Goal: Transaction & Acquisition: Book appointment/travel/reservation

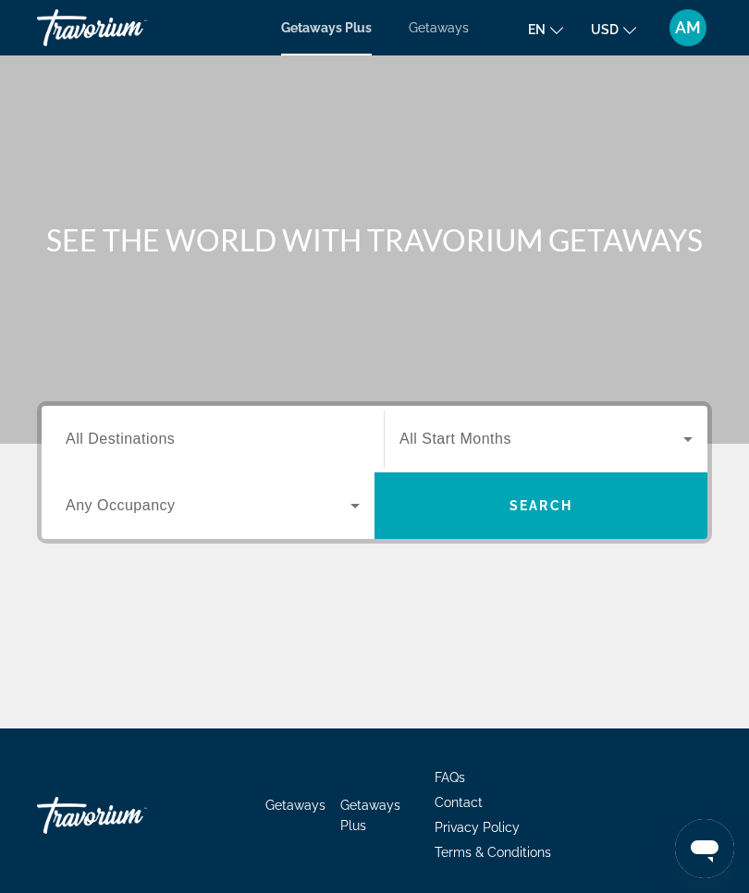
click at [140, 440] on span "All Destinations" at bounding box center [120, 439] width 109 height 16
click at [140, 440] on input "Destination All Destinations" at bounding box center [213, 440] width 294 height 22
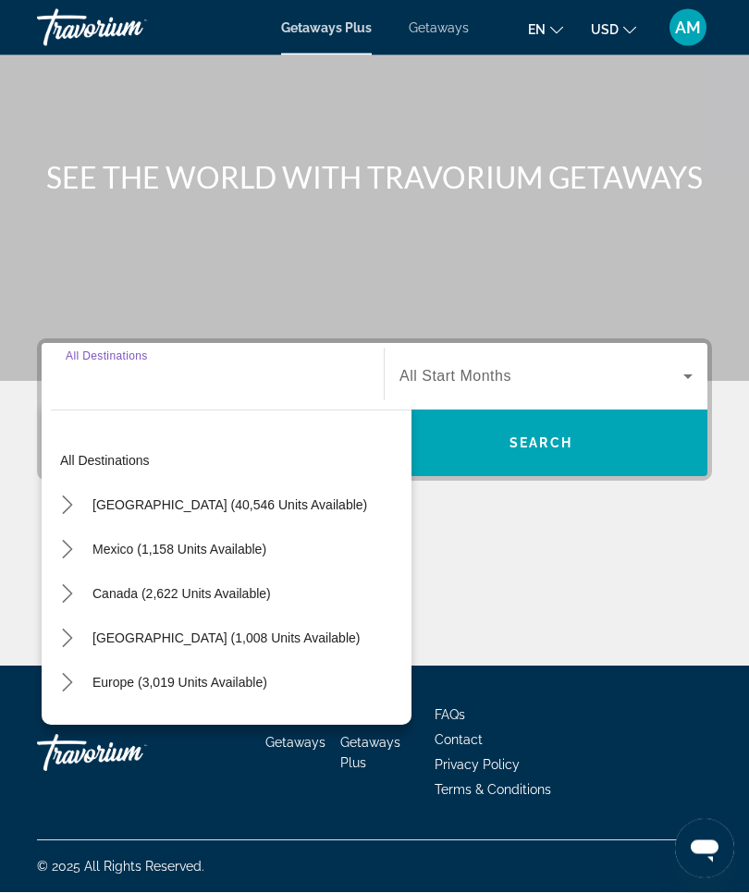
scroll to position [64, 0]
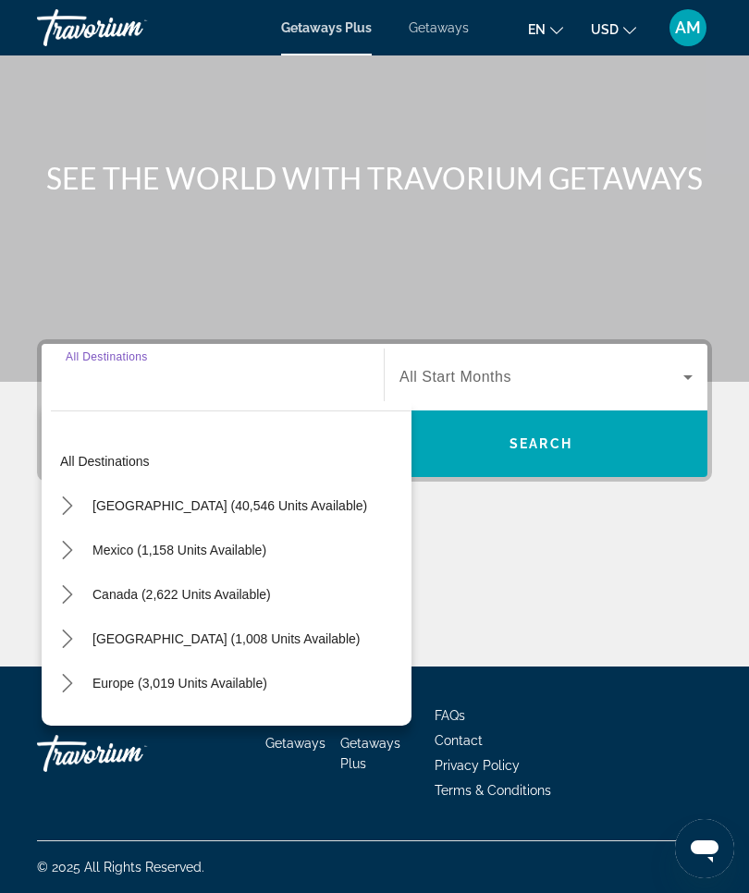
click at [192, 552] on span "Mexico (1,158 units available)" at bounding box center [179, 550] width 174 height 15
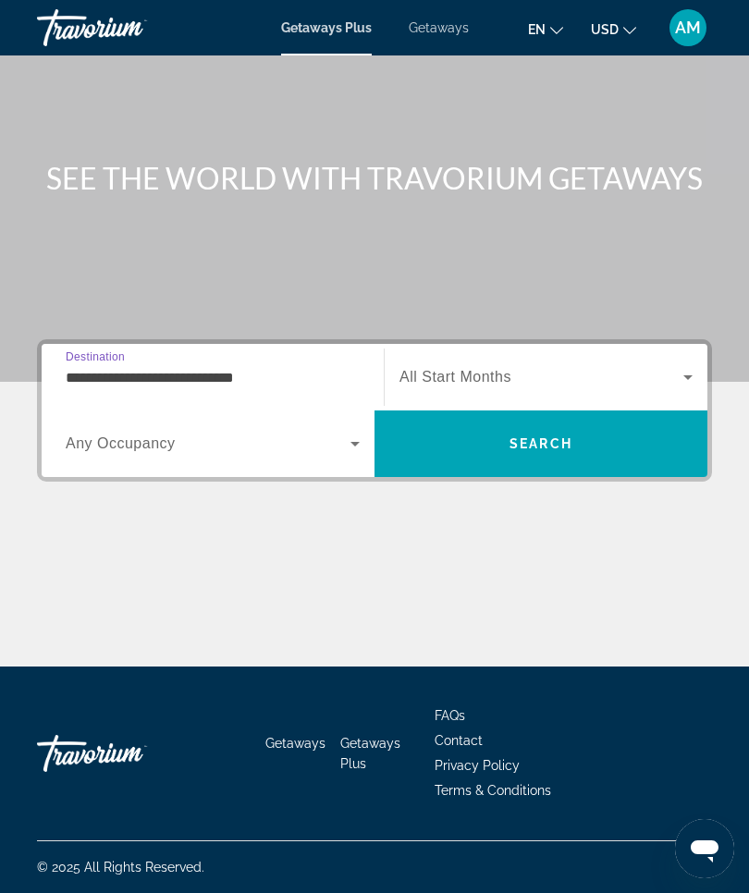
click at [173, 382] on input "**********" at bounding box center [213, 378] width 294 height 22
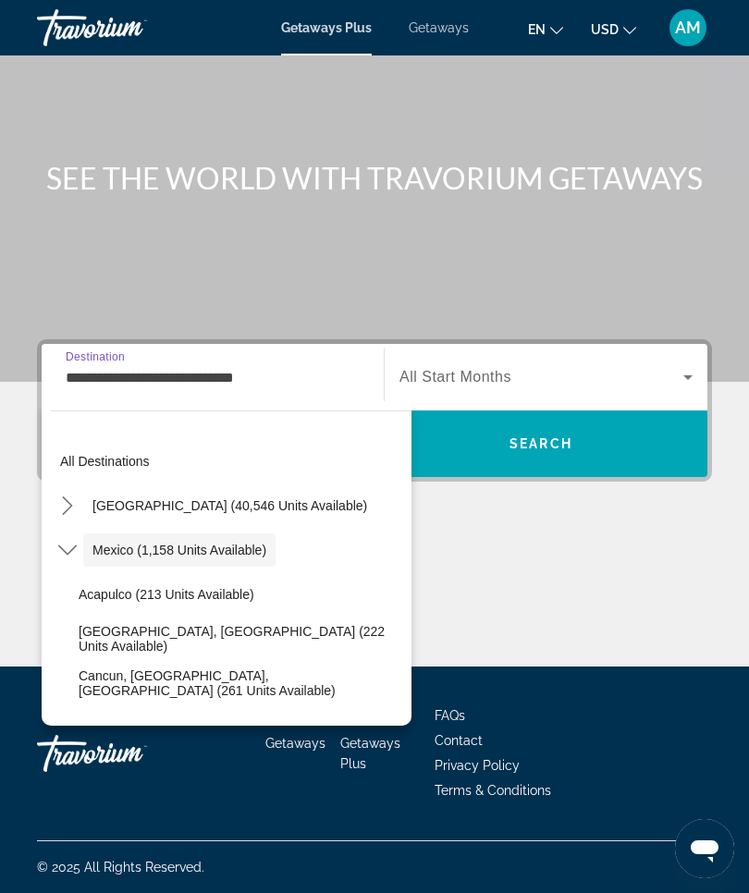
click at [175, 685] on span "Cancun, Cozumel, Riviera Maya (261 units available)" at bounding box center [241, 683] width 324 height 30
type input "**********"
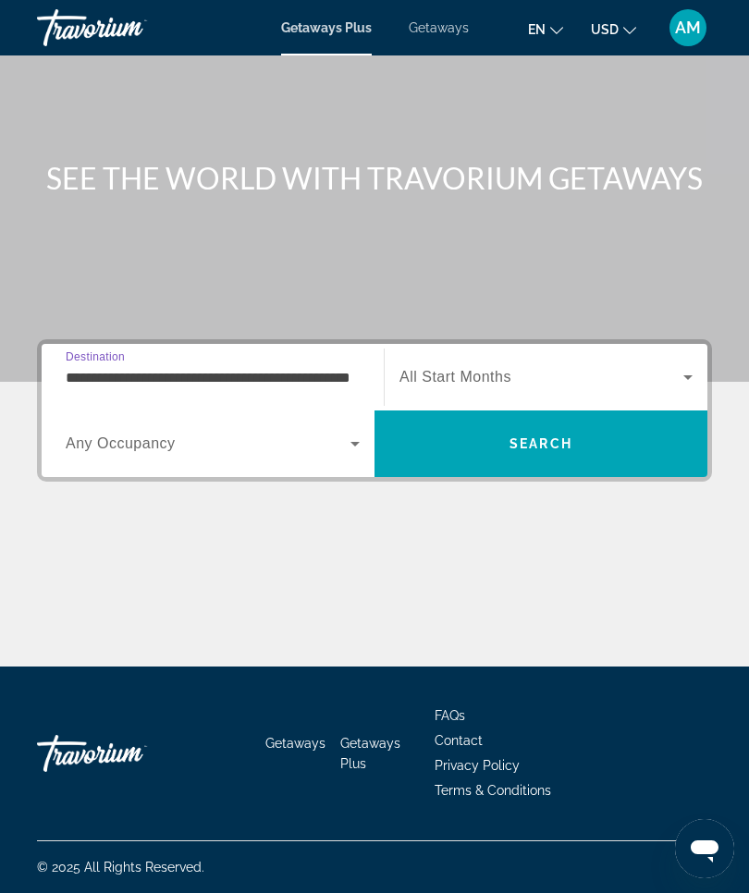
click at [685, 385] on icon "Search widget" at bounding box center [688, 377] width 22 height 22
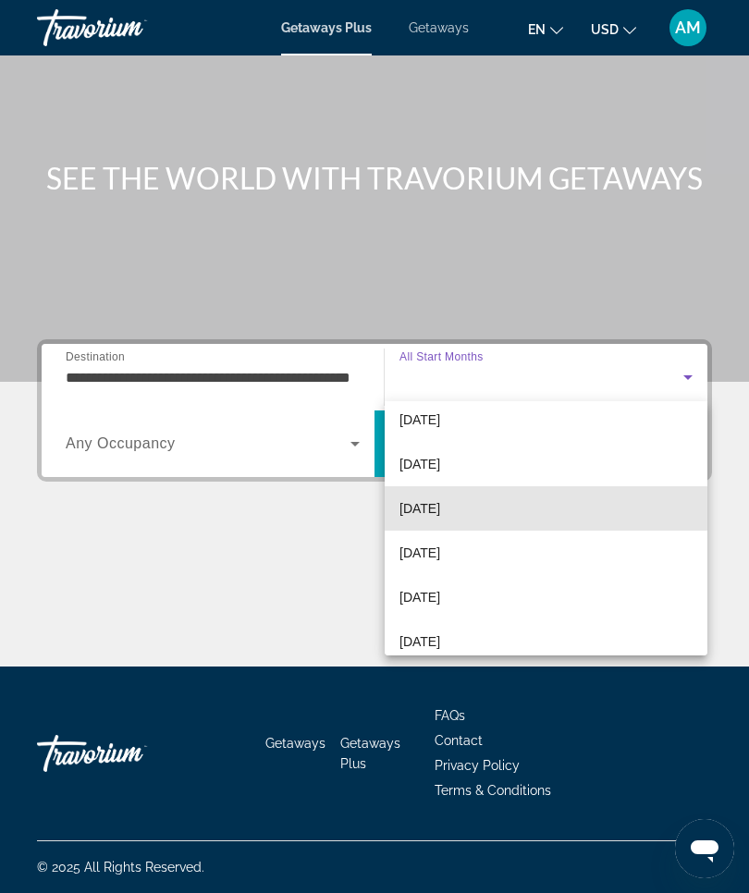
scroll to position [104, 0]
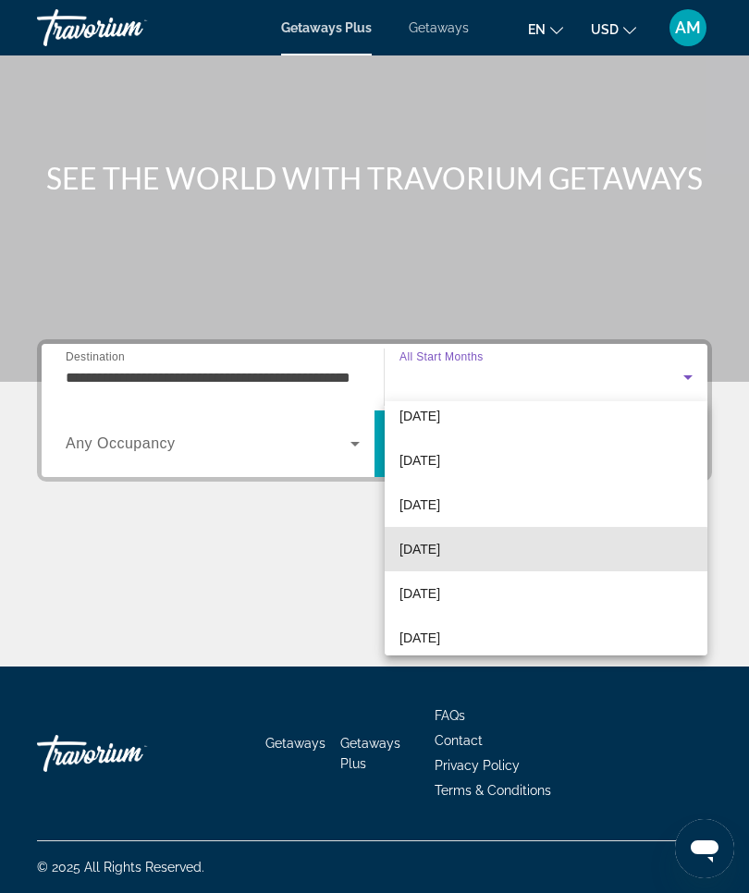
click at [440, 557] on span "[DATE]" at bounding box center [419, 549] width 41 height 22
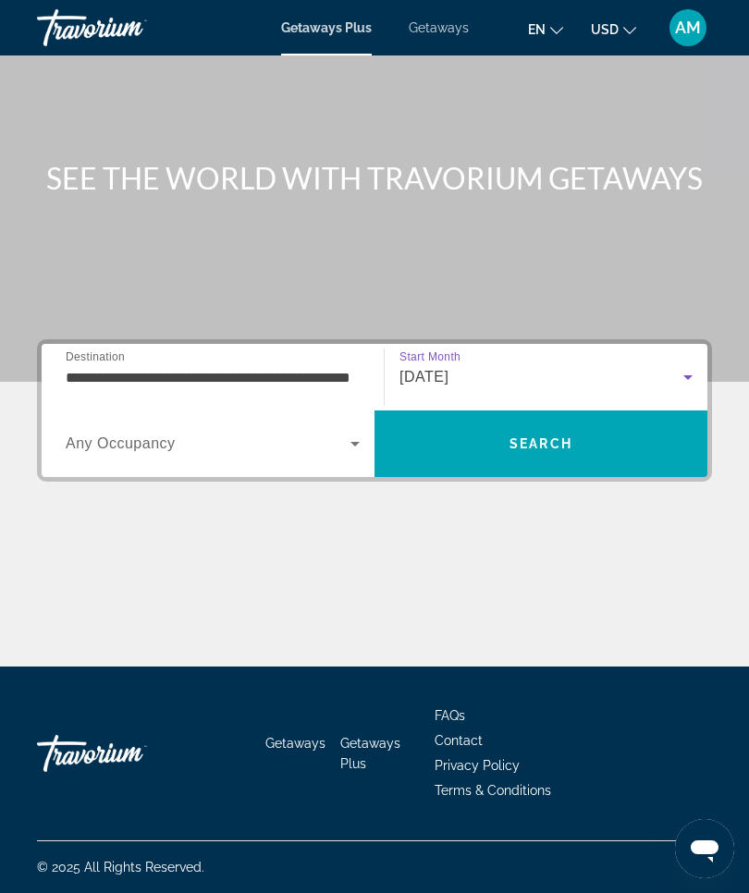
click at [578, 461] on span "Search" at bounding box center [540, 444] width 333 height 44
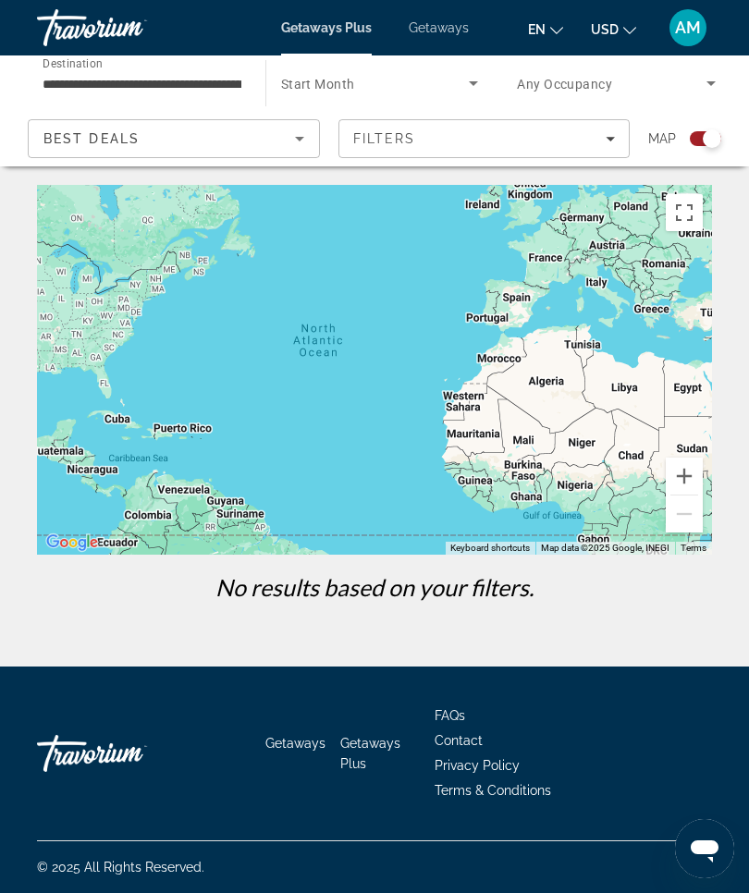
click at [440, 93] on span "Search widget" at bounding box center [375, 83] width 189 height 22
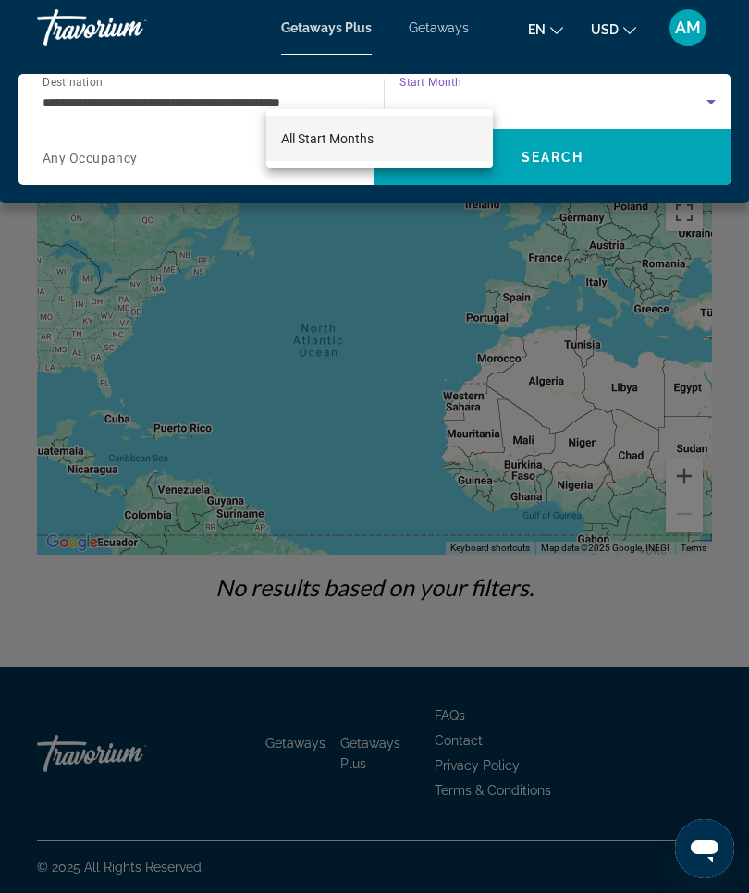
click at [458, 92] on div at bounding box center [374, 446] width 749 height 893
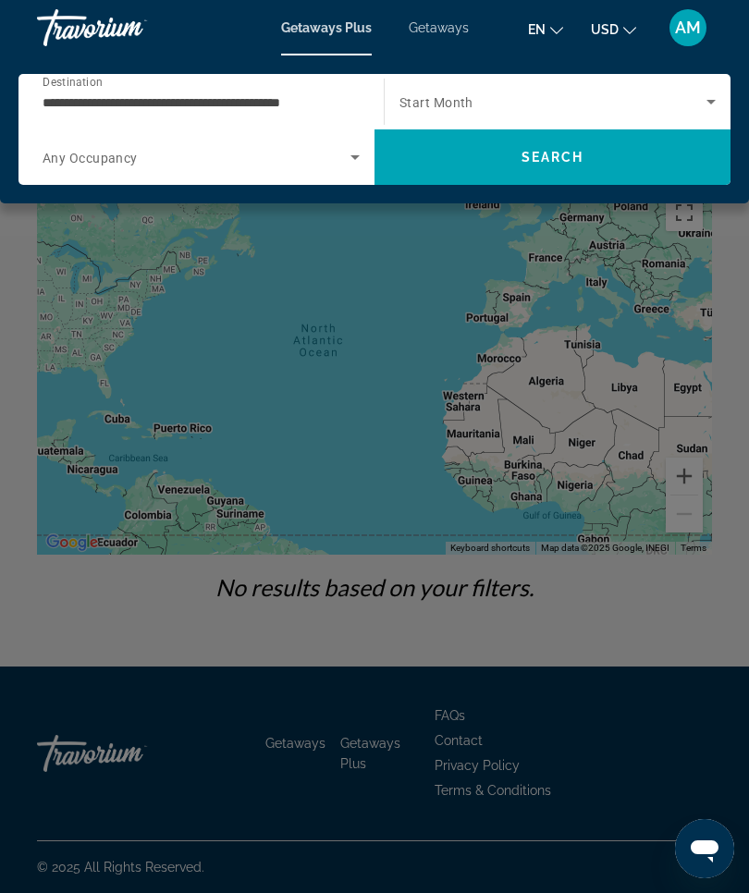
click at [452, 93] on span "Search widget" at bounding box center [552, 102] width 307 height 22
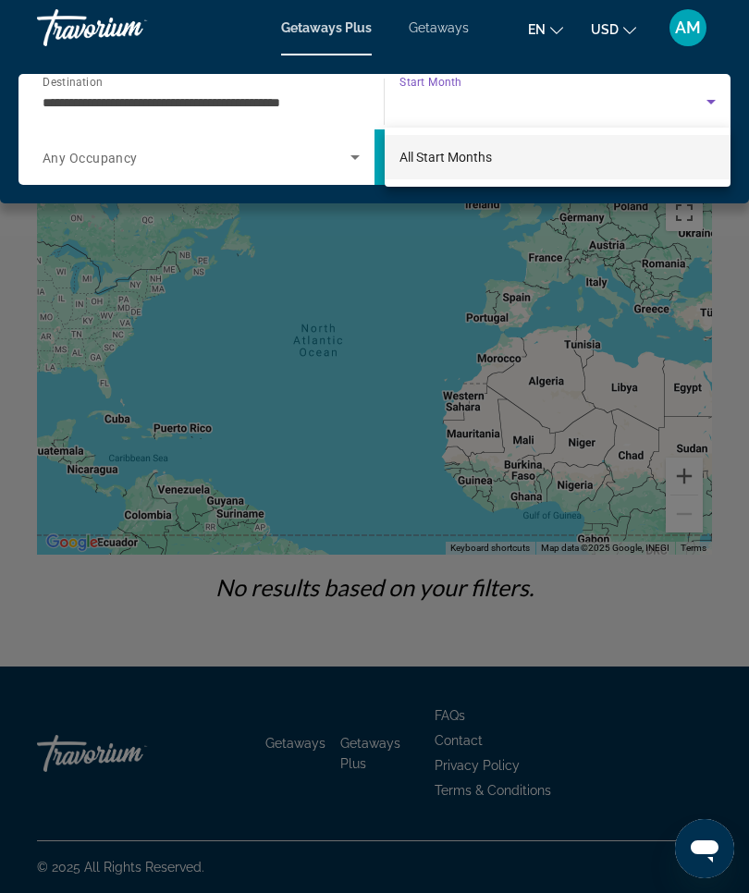
click at [454, 103] on div at bounding box center [374, 446] width 749 height 893
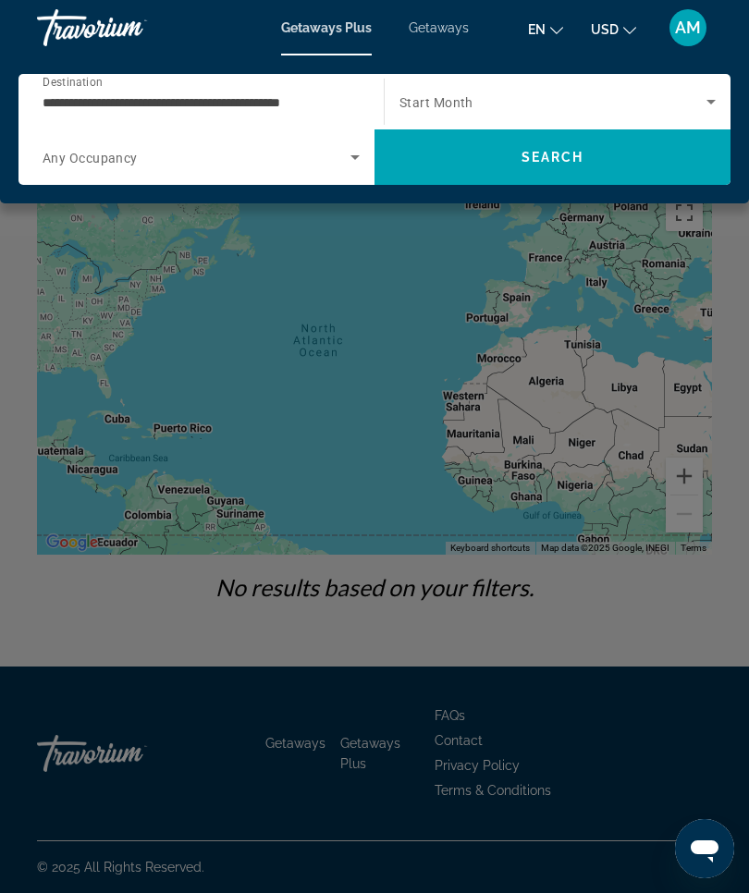
click at [571, 663] on div "Main content" at bounding box center [374, 446] width 749 height 893
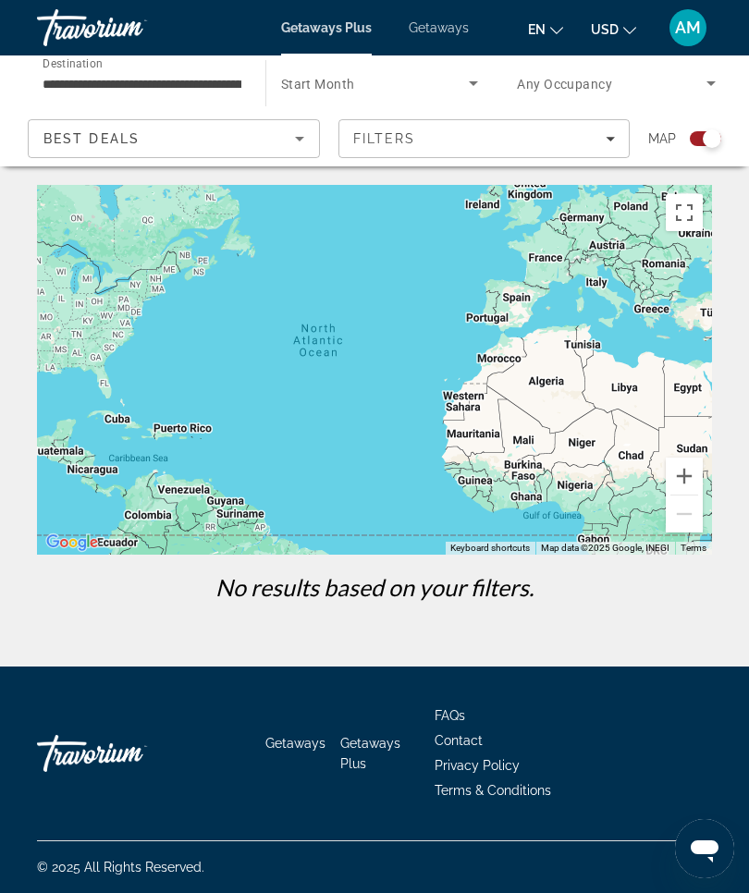
click at [453, 93] on span "Search widget" at bounding box center [375, 83] width 189 height 22
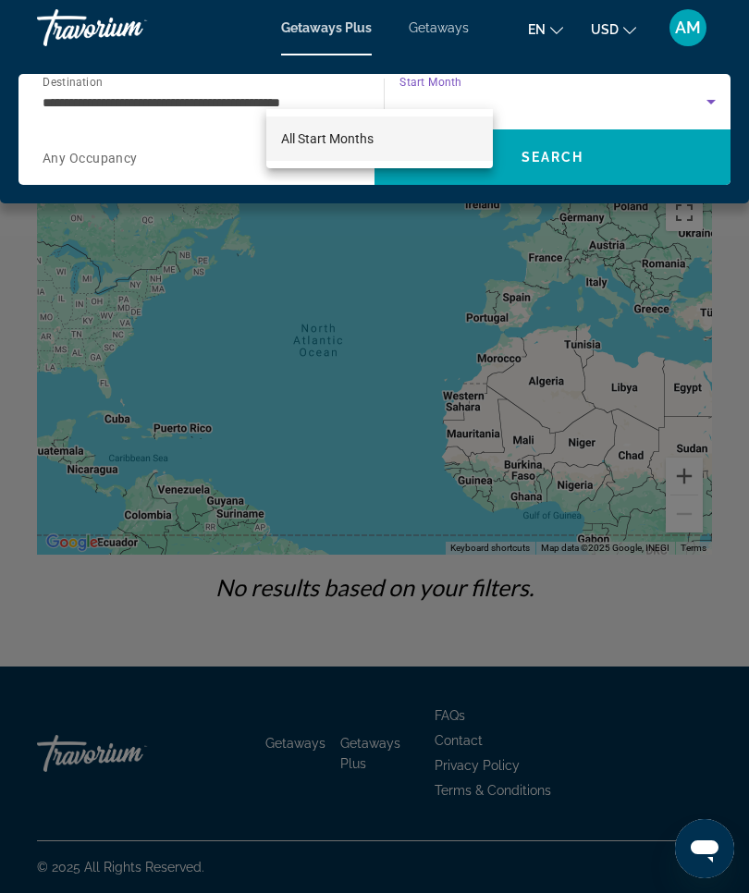
click at [361, 206] on div at bounding box center [374, 446] width 749 height 893
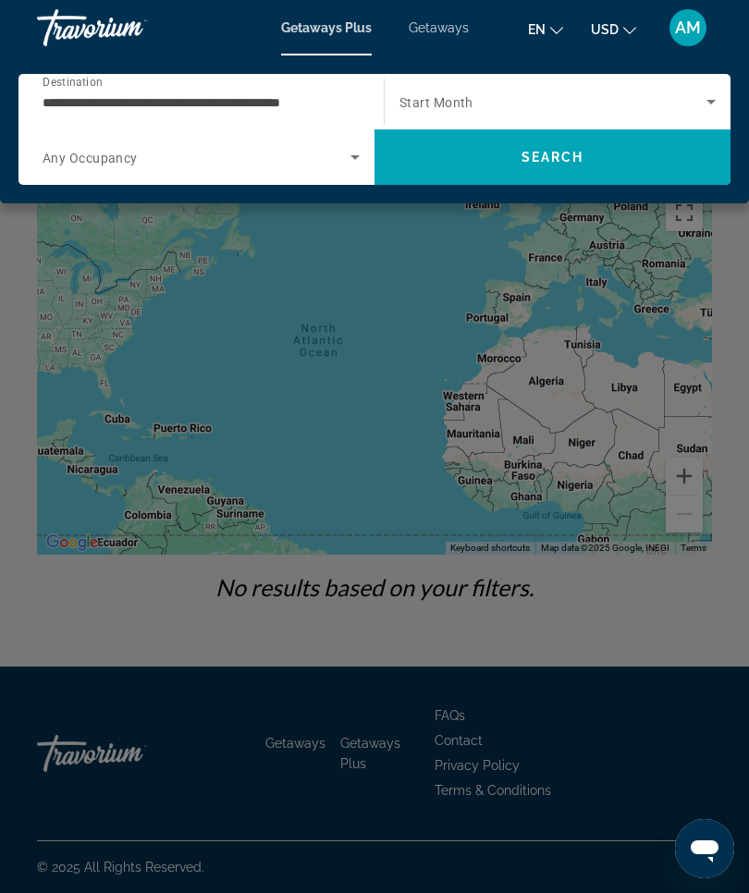
scroll to position [64, 0]
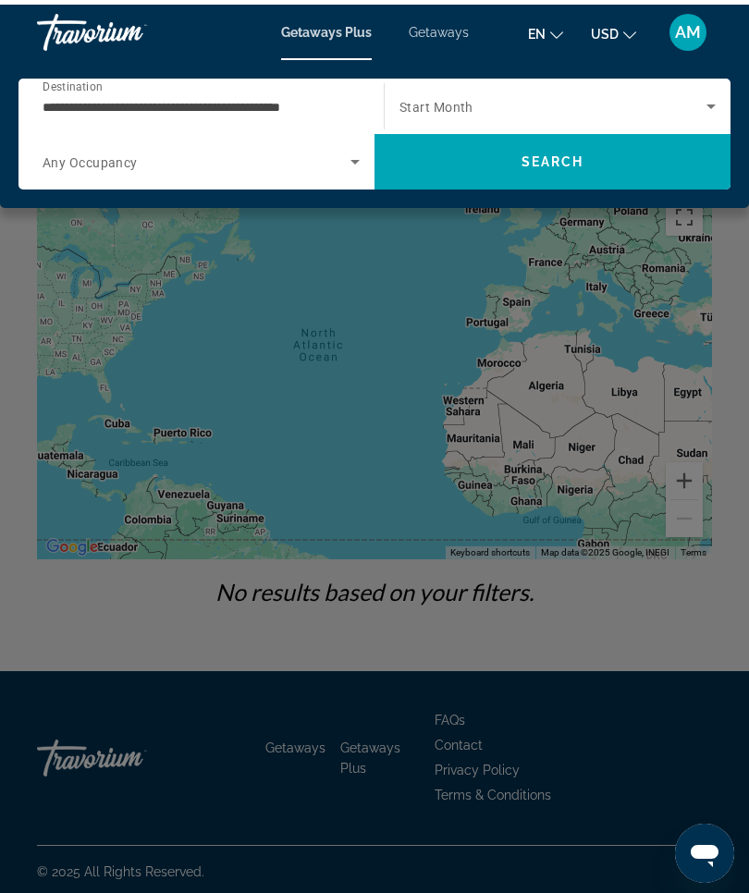
click at [576, 169] on span "Search" at bounding box center [552, 157] width 356 height 44
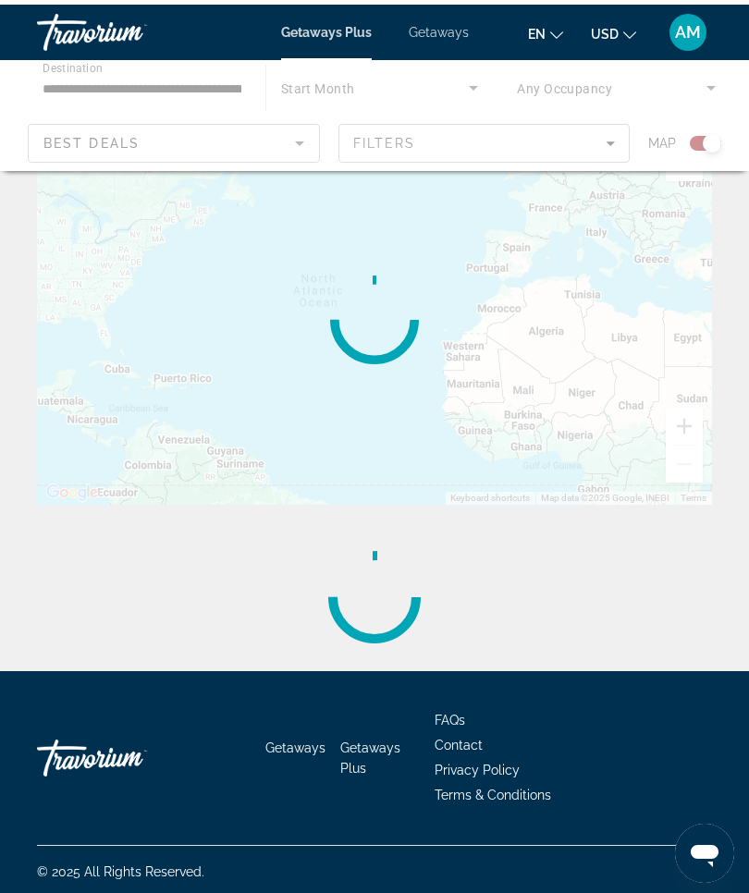
scroll to position [0, 0]
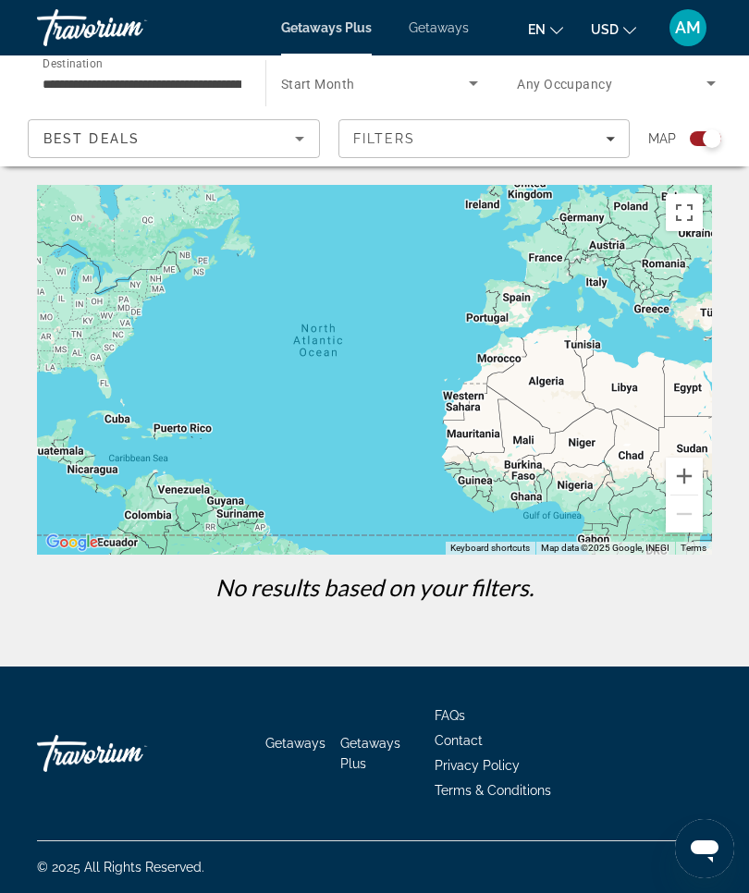
click at [463, 81] on icon "Search widget" at bounding box center [473, 83] width 22 height 22
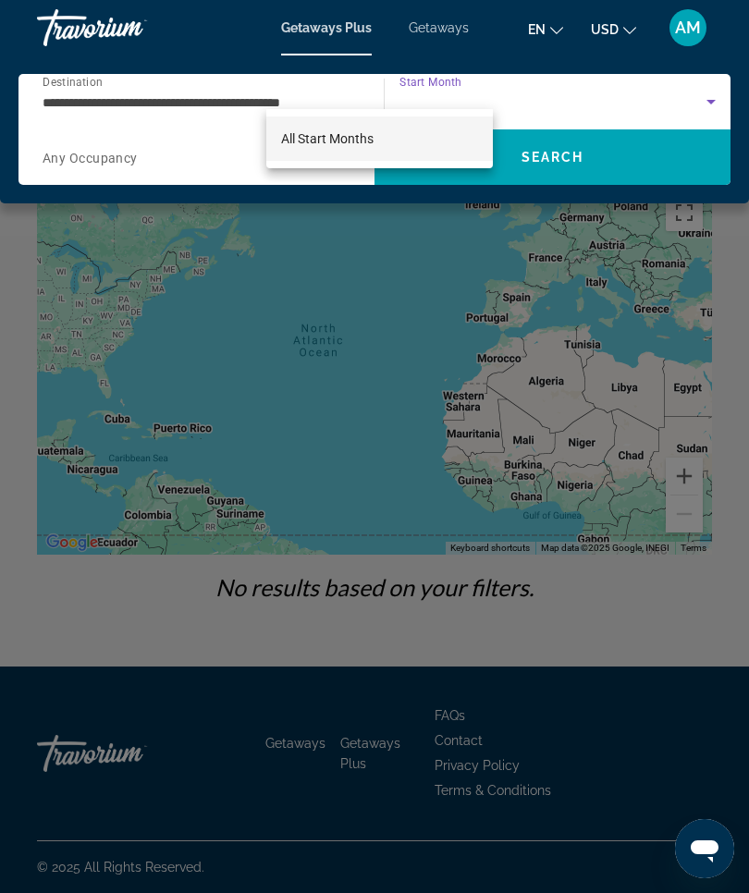
click at [299, 807] on div at bounding box center [374, 446] width 749 height 893
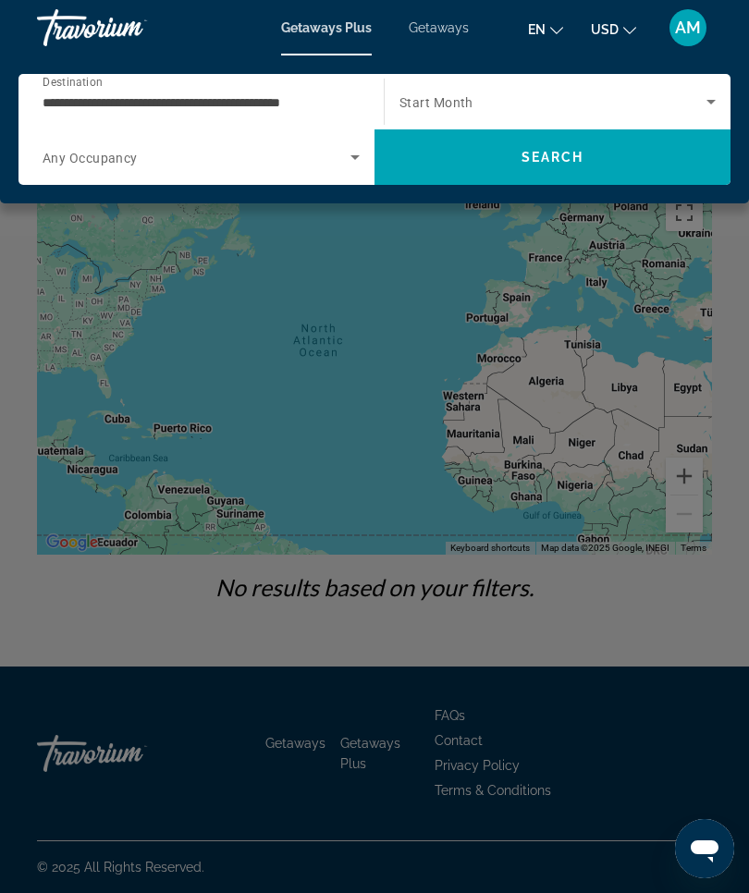
click at [595, 687] on div "Main content" at bounding box center [374, 446] width 749 height 893
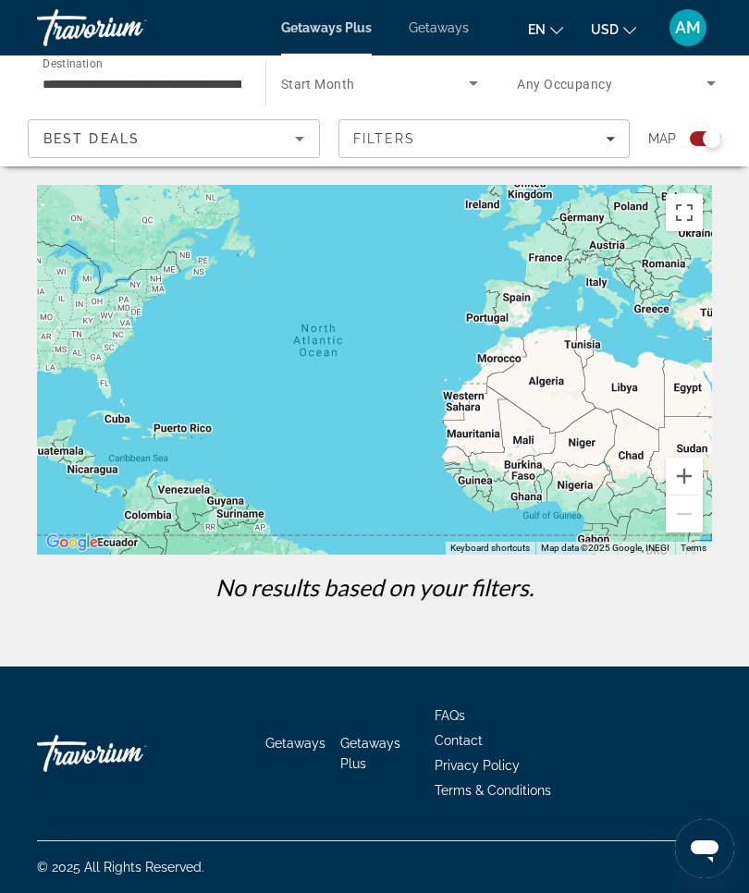
click at [450, 93] on span "Search widget" at bounding box center [375, 83] width 189 height 22
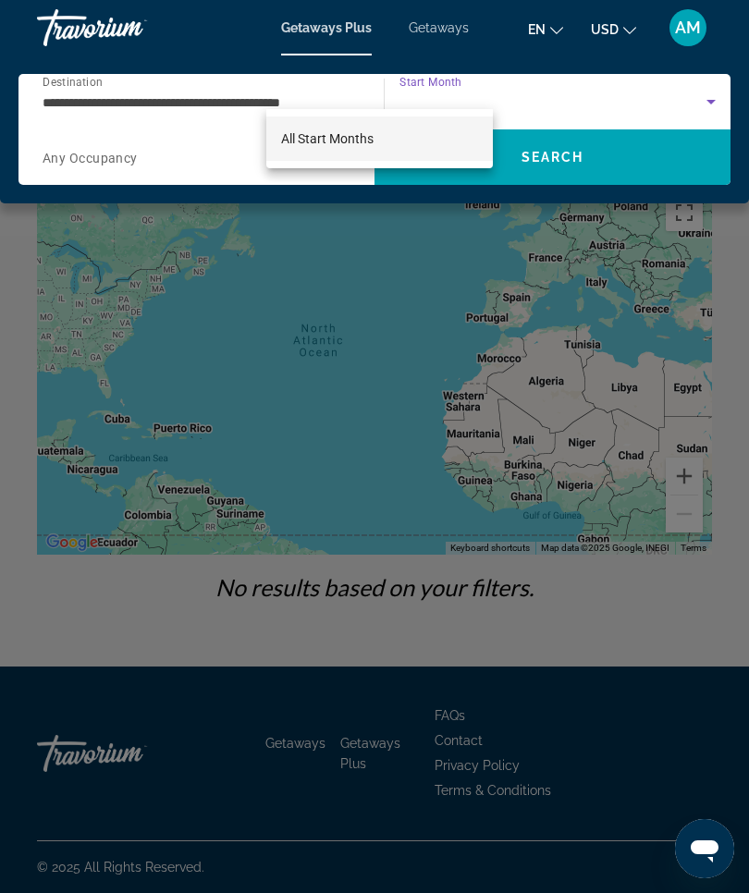
click at [646, 672] on div at bounding box center [374, 446] width 749 height 893
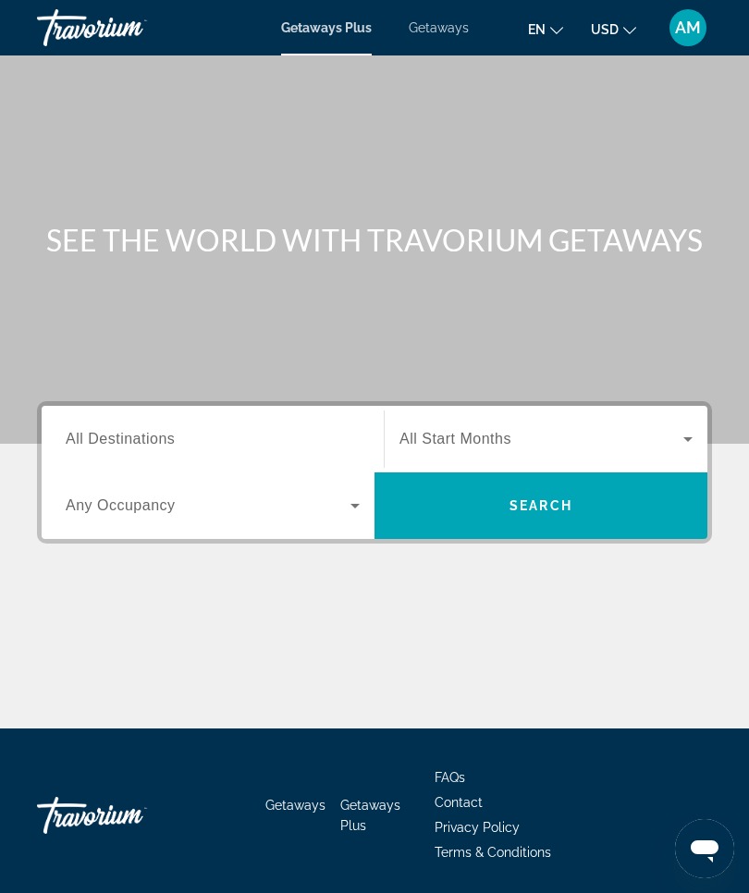
click at [455, 33] on span "Getaways" at bounding box center [439, 27] width 60 height 15
click at [165, 439] on span "All Destinations" at bounding box center [120, 439] width 109 height 16
click at [165, 439] on input "Destination All Destinations" at bounding box center [213, 440] width 294 height 22
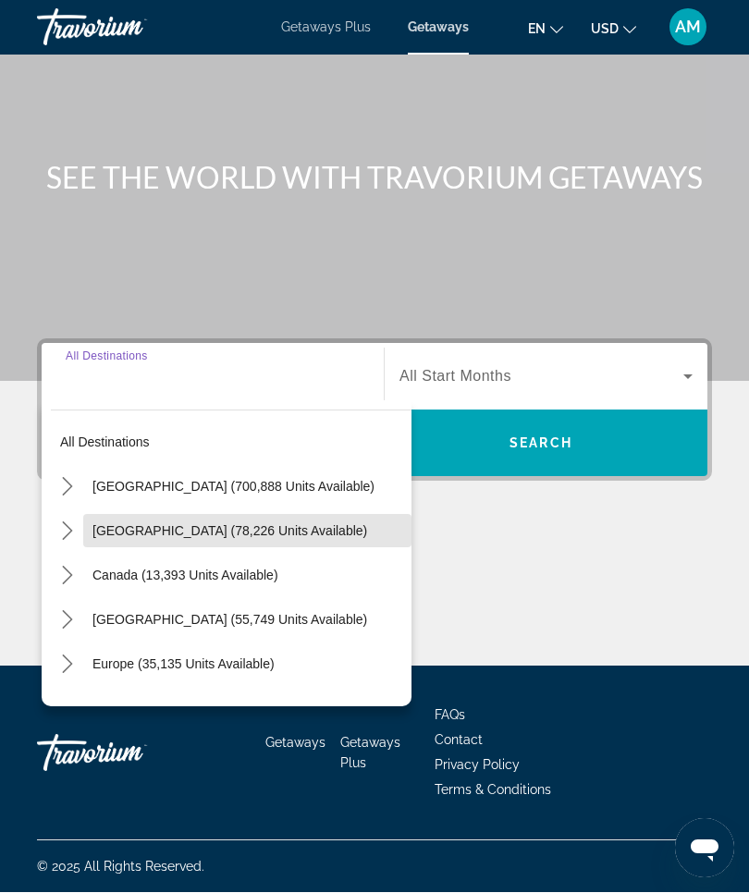
scroll to position [64, 0]
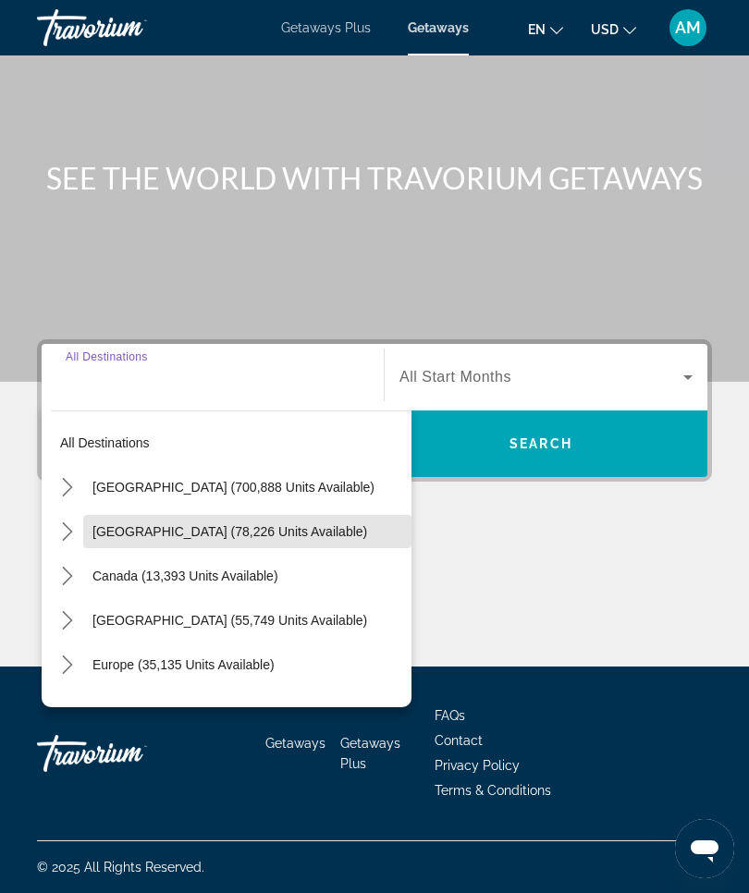
click at [212, 530] on span "[GEOGRAPHIC_DATA] (78,226 units available)" at bounding box center [229, 531] width 275 height 15
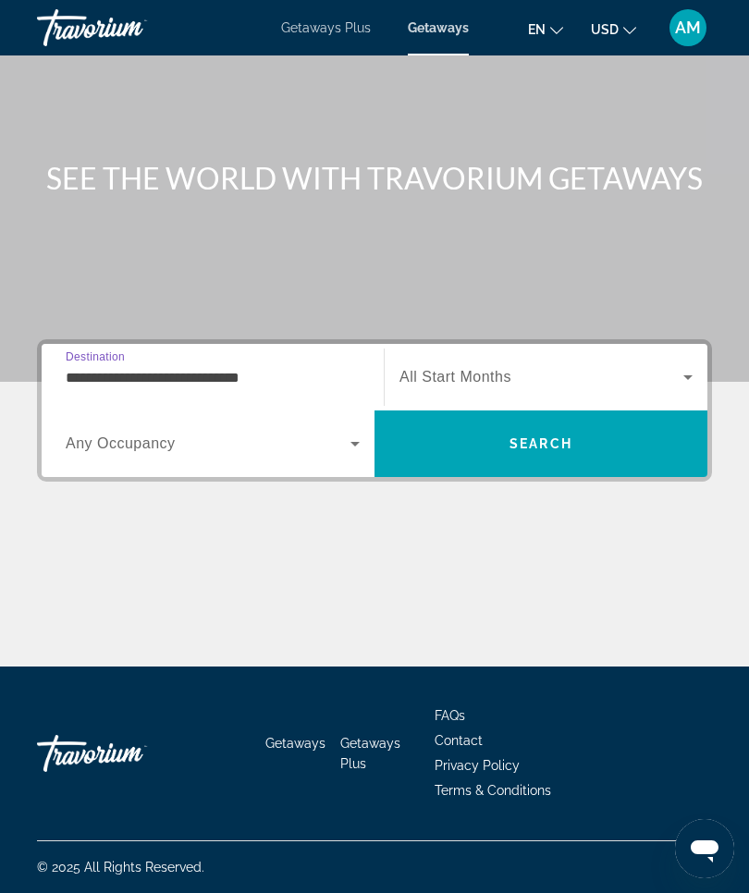
click at [239, 377] on input "**********" at bounding box center [213, 378] width 294 height 22
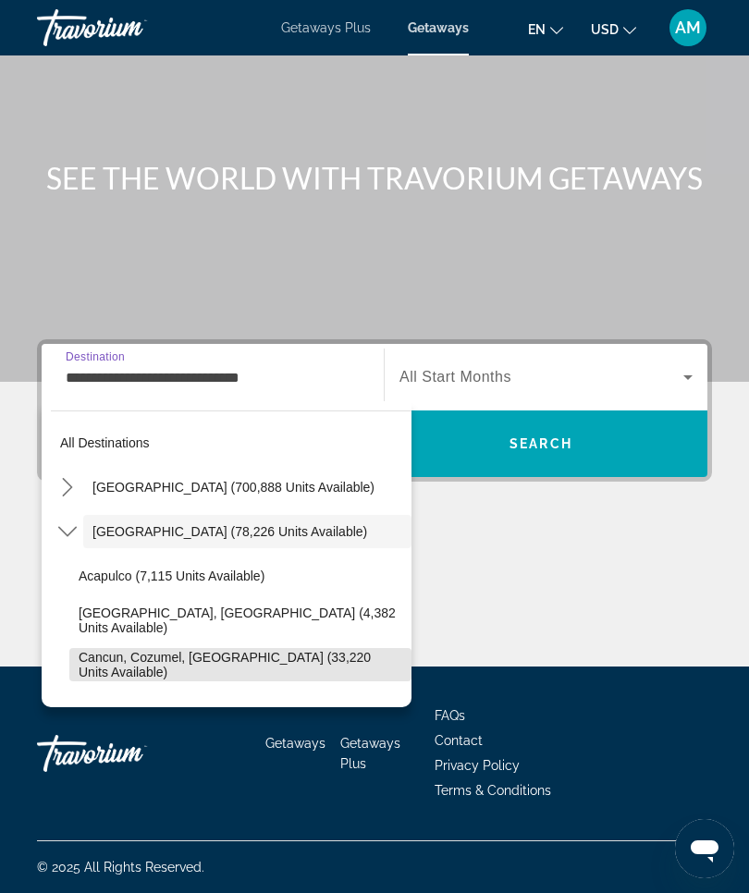
click at [186, 665] on span "Cancun, Cozumel, [GEOGRAPHIC_DATA] (33,220 units available)" at bounding box center [241, 665] width 324 height 30
type input "**********"
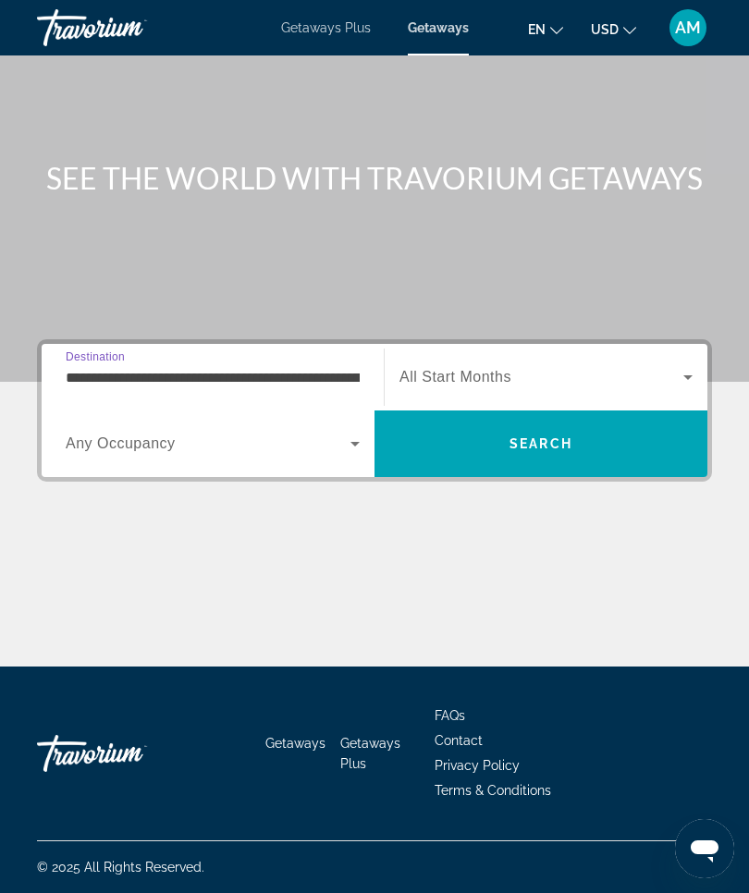
click at [687, 378] on icon "Search widget" at bounding box center [688, 377] width 22 height 22
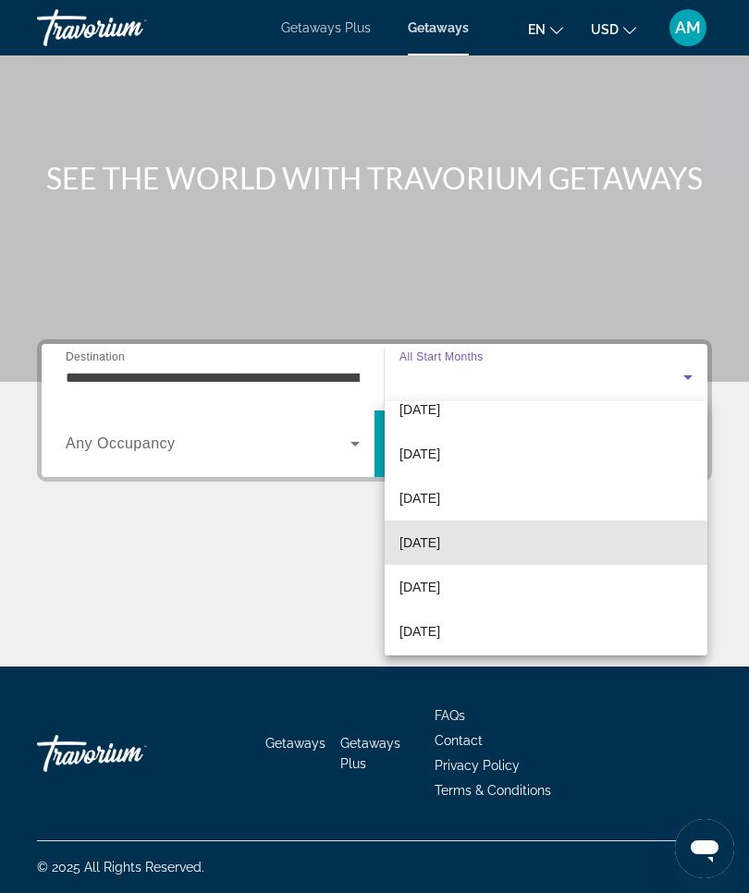
scroll to position [79, 0]
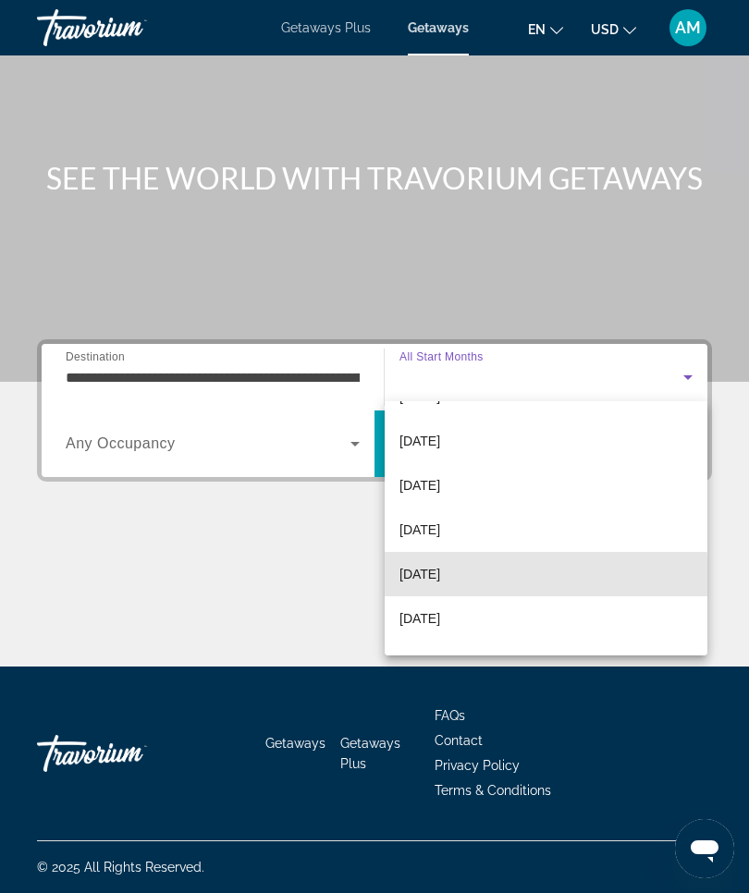
click at [440, 578] on span "[DATE]" at bounding box center [419, 574] width 41 height 22
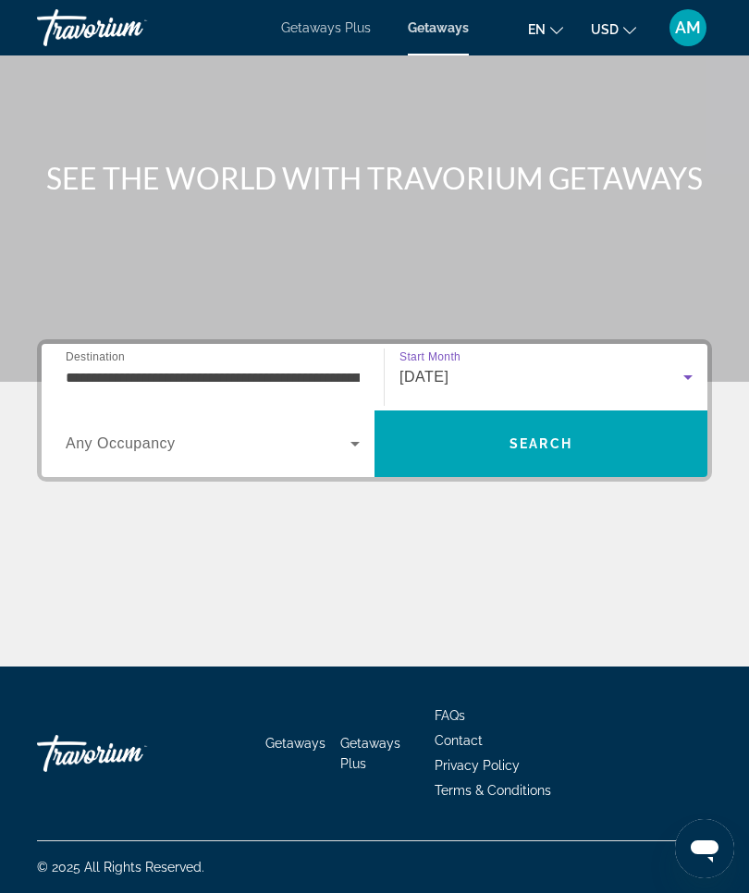
click at [571, 444] on span "Search" at bounding box center [540, 443] width 63 height 15
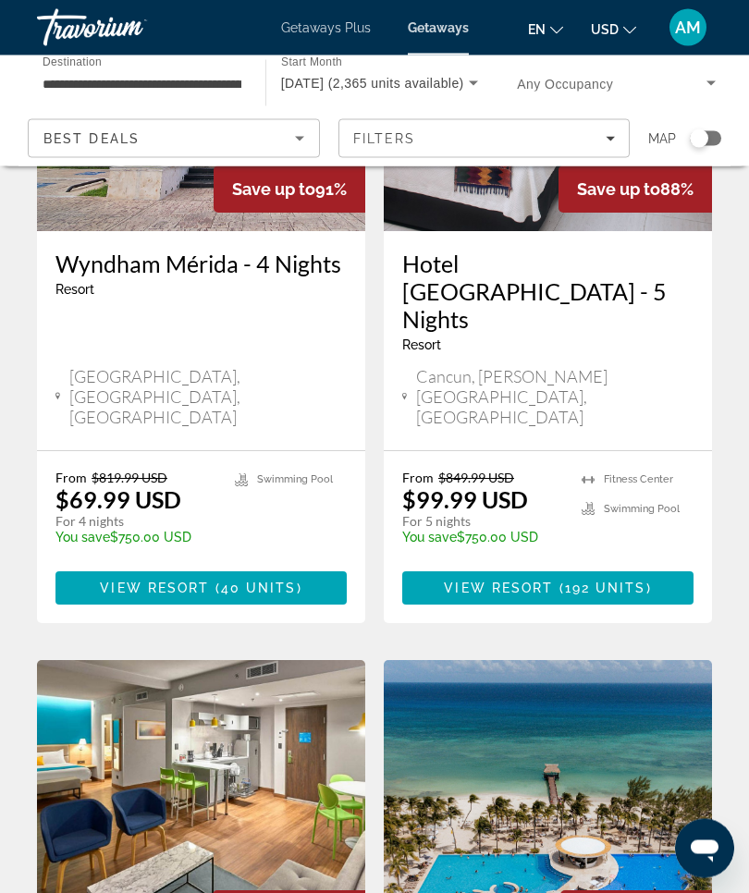
scroll to position [1773, 0]
click at [552, 660] on img "Main content" at bounding box center [548, 808] width 328 height 296
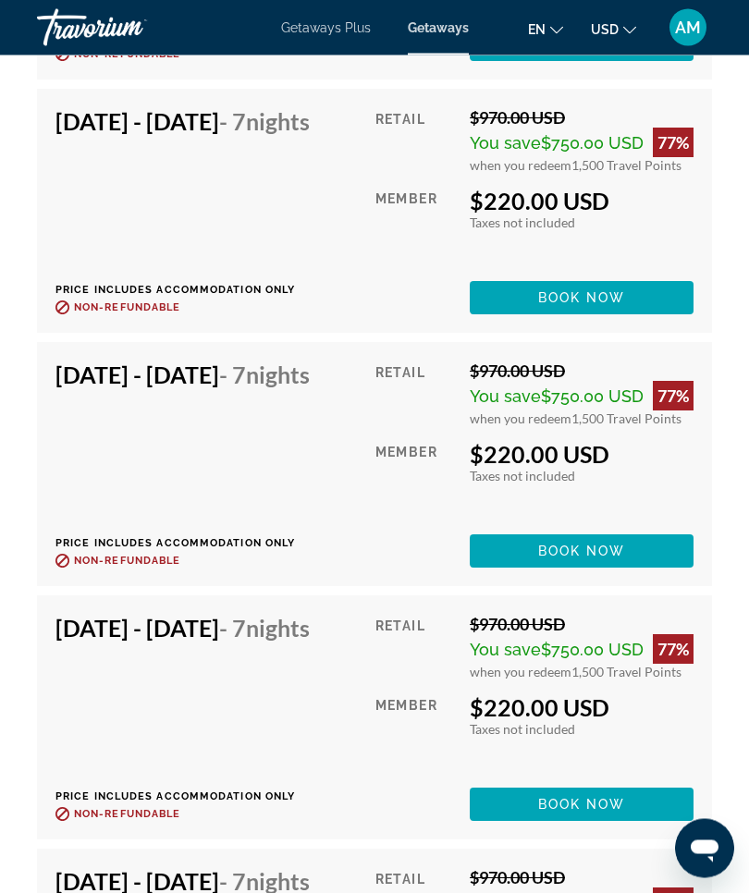
scroll to position [3838, 0]
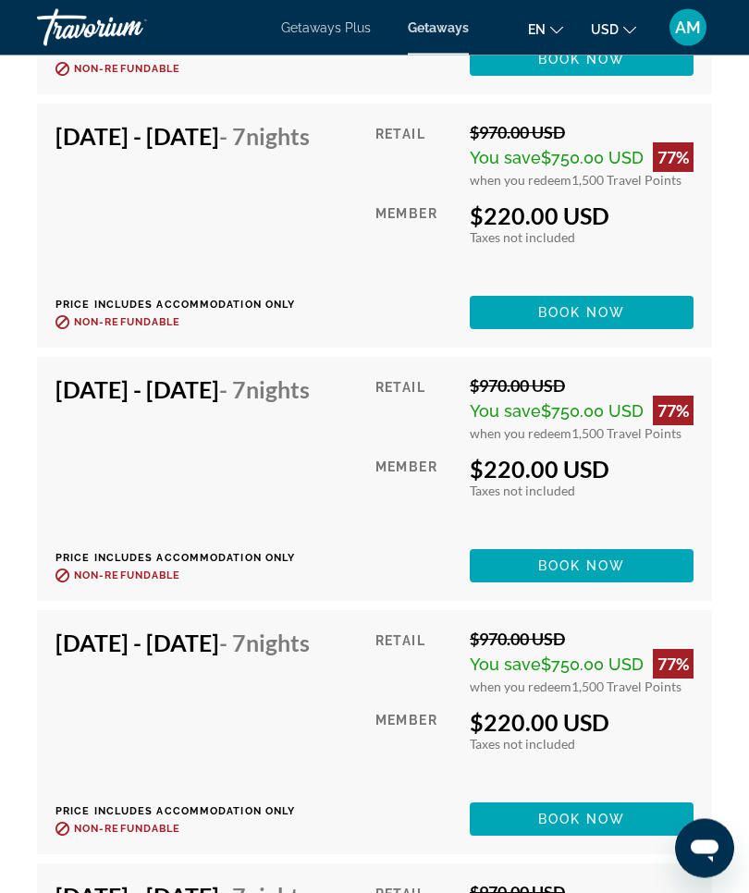
click at [678, 35] on span "AM" at bounding box center [688, 27] width 26 height 18
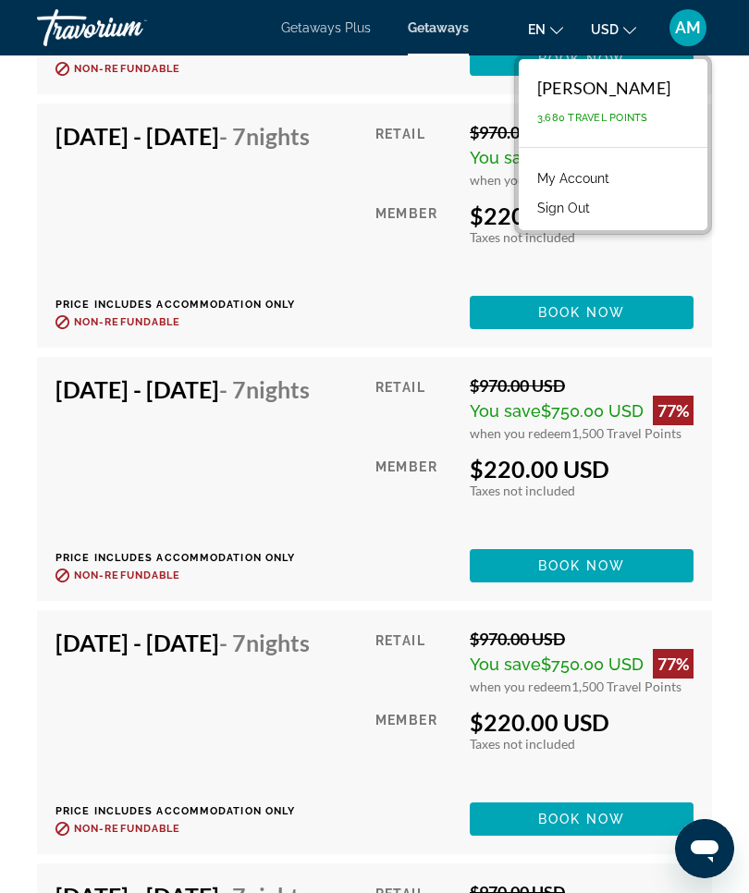
click at [638, 214] on li "Sign Out" at bounding box center [613, 206] width 170 height 30
click at [594, 217] on button "Sign Out" at bounding box center [563, 208] width 71 height 24
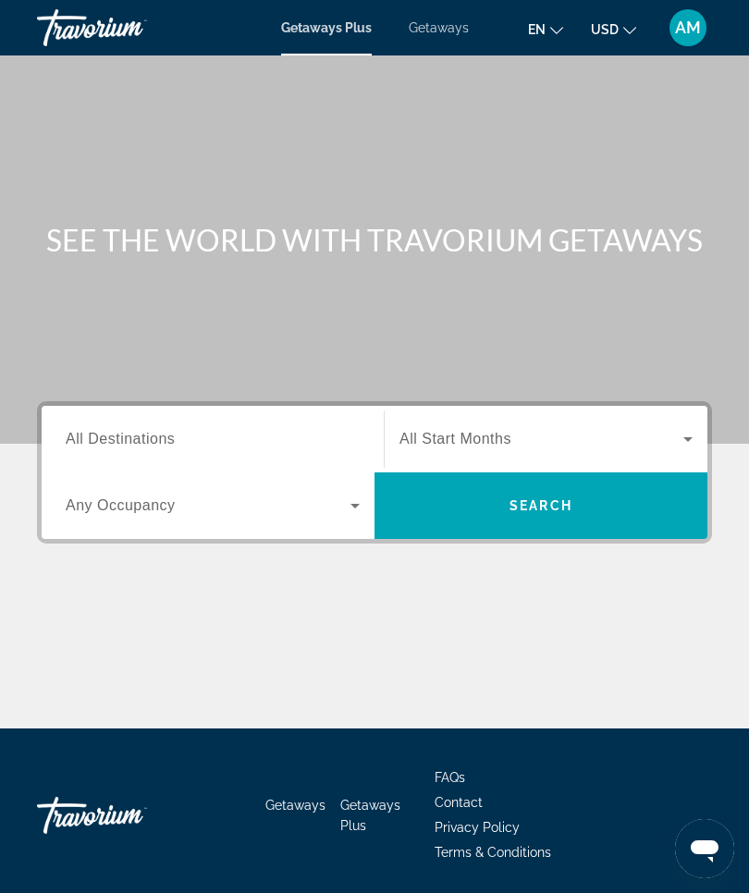
click at [143, 431] on span "All Destinations" at bounding box center [120, 439] width 109 height 16
click at [143, 430] on input "Destination All Destinations" at bounding box center [213, 440] width 294 height 22
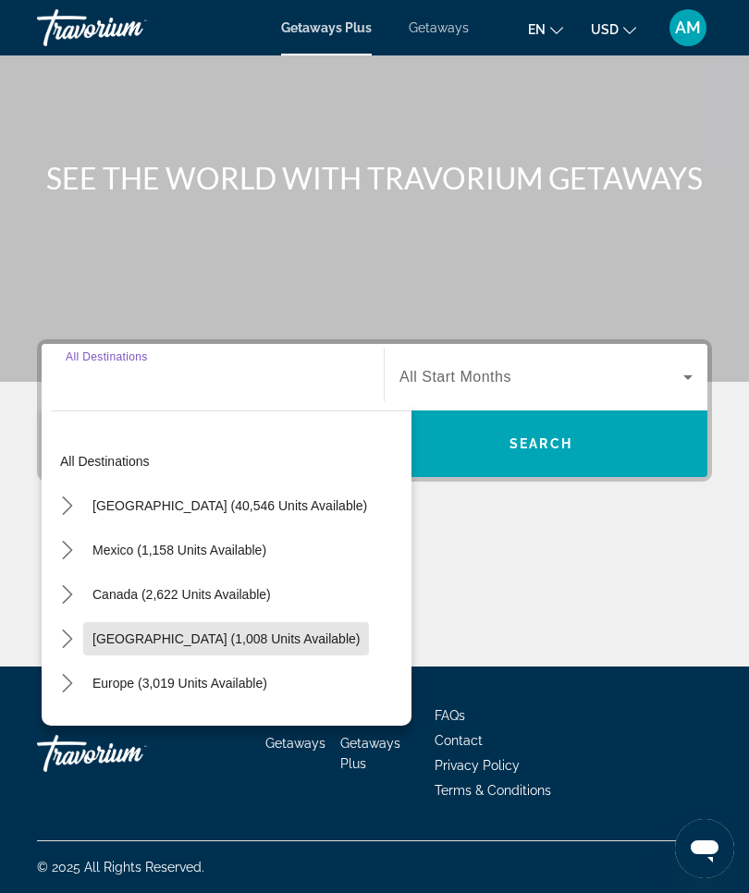
click at [189, 627] on span "Select destination: Caribbean & Atlantic Islands (1,008 units available)" at bounding box center [226, 639] width 286 height 44
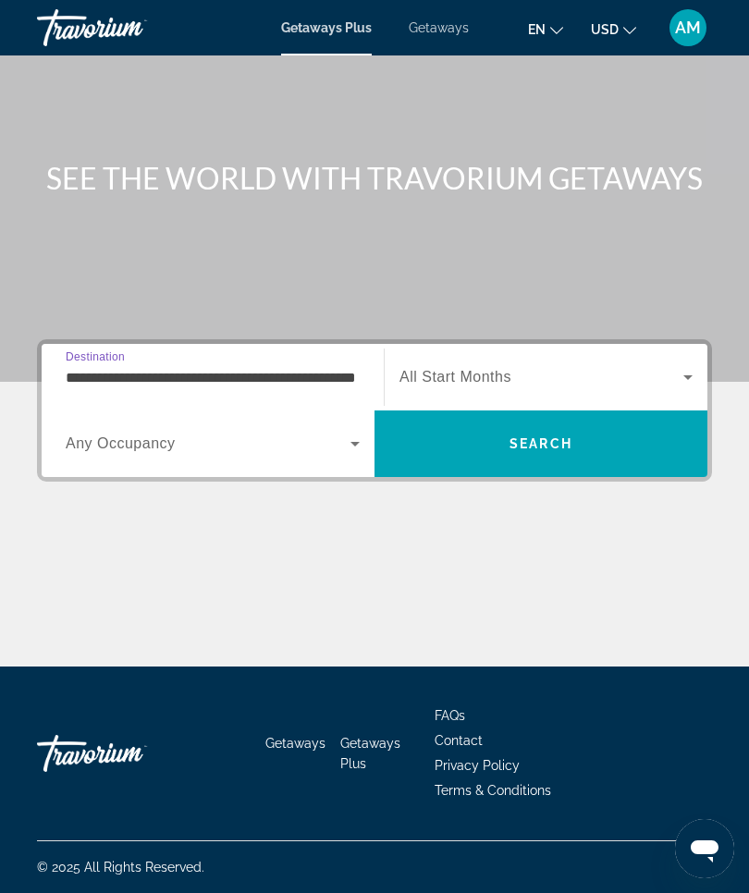
click at [191, 376] on input "**********" at bounding box center [213, 378] width 294 height 22
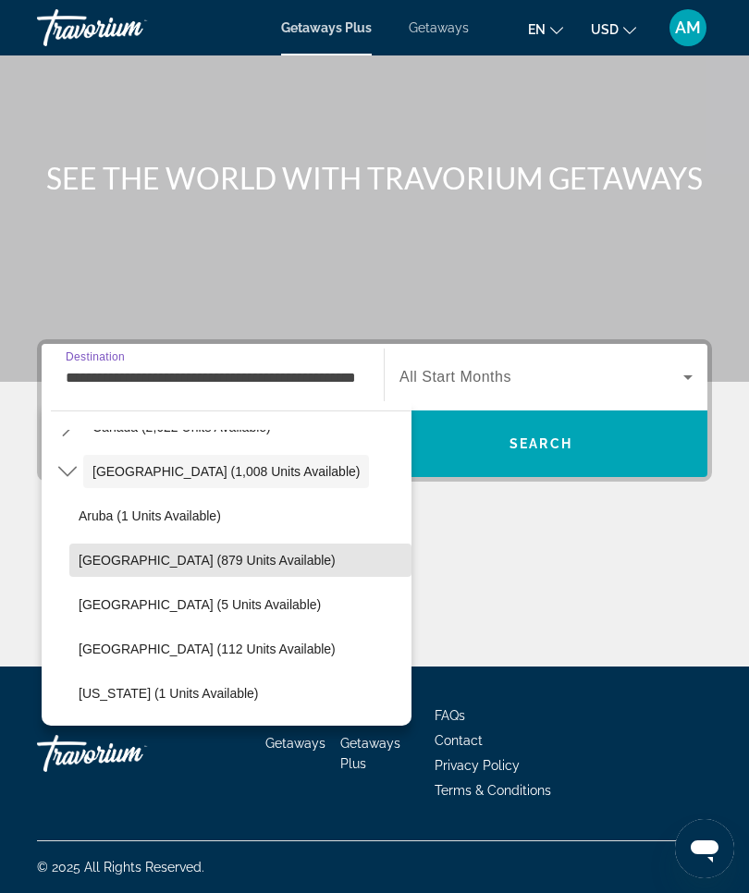
scroll to position [171, 0]
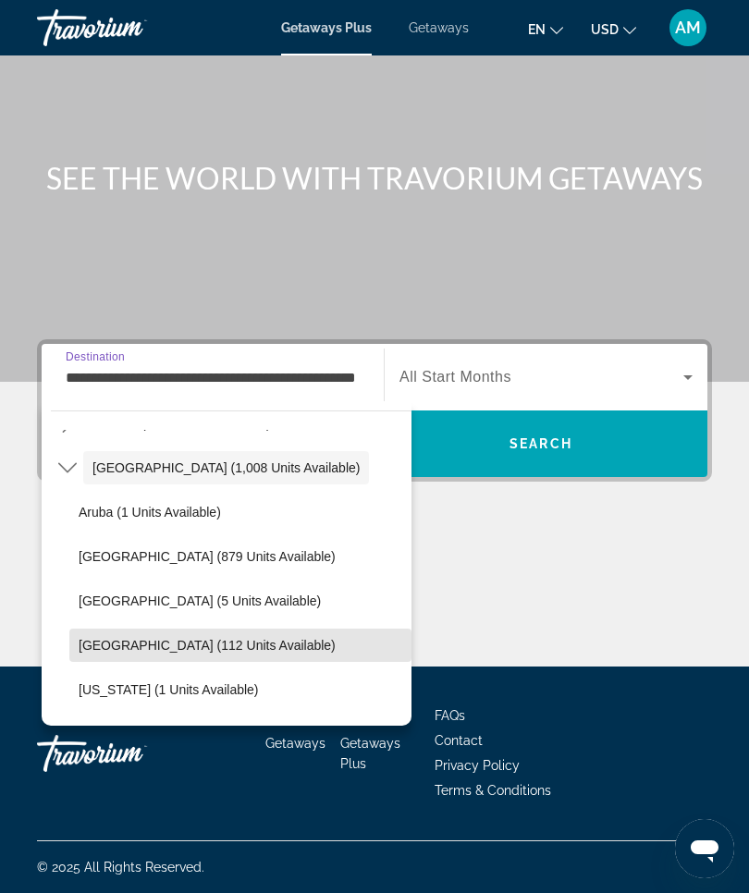
click at [196, 644] on span "[GEOGRAPHIC_DATA] (112 units available)" at bounding box center [207, 645] width 257 height 15
type input "**********"
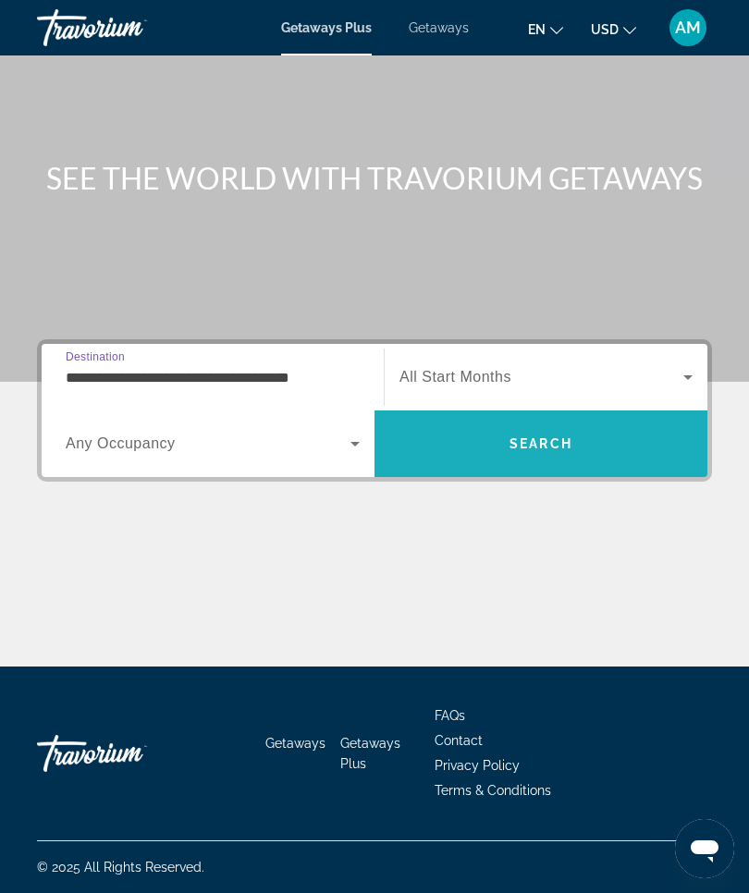
click at [590, 450] on span "Search" at bounding box center [540, 444] width 333 height 44
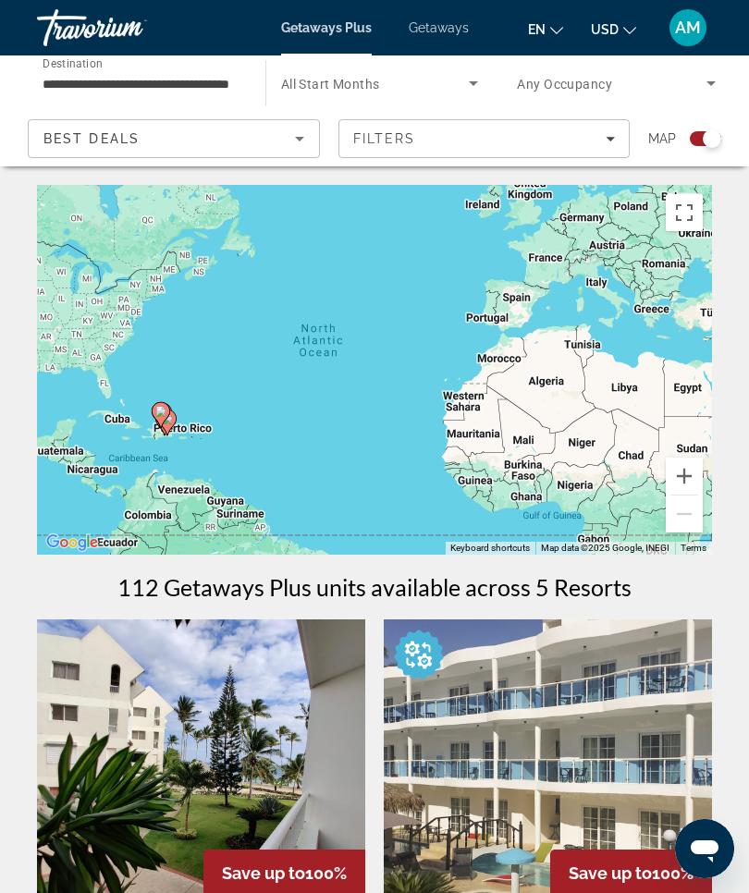
click at [440, 34] on span "Getaways" at bounding box center [439, 27] width 60 height 15
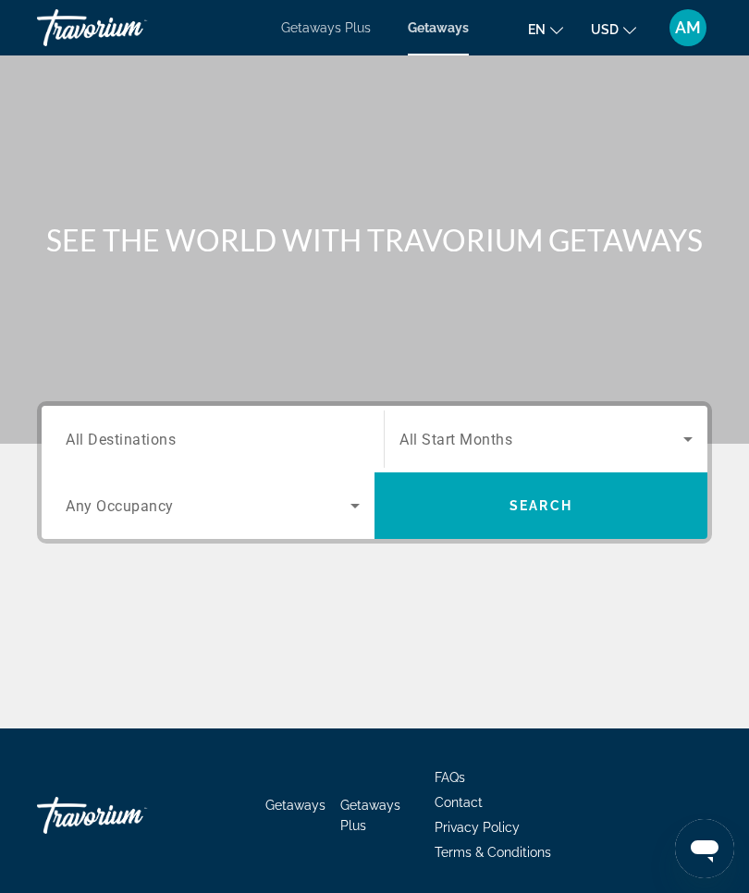
click at [144, 447] on span "All Destinations" at bounding box center [121, 439] width 110 height 18
click at [144, 447] on input "Destination All Destinations" at bounding box center [213, 440] width 294 height 22
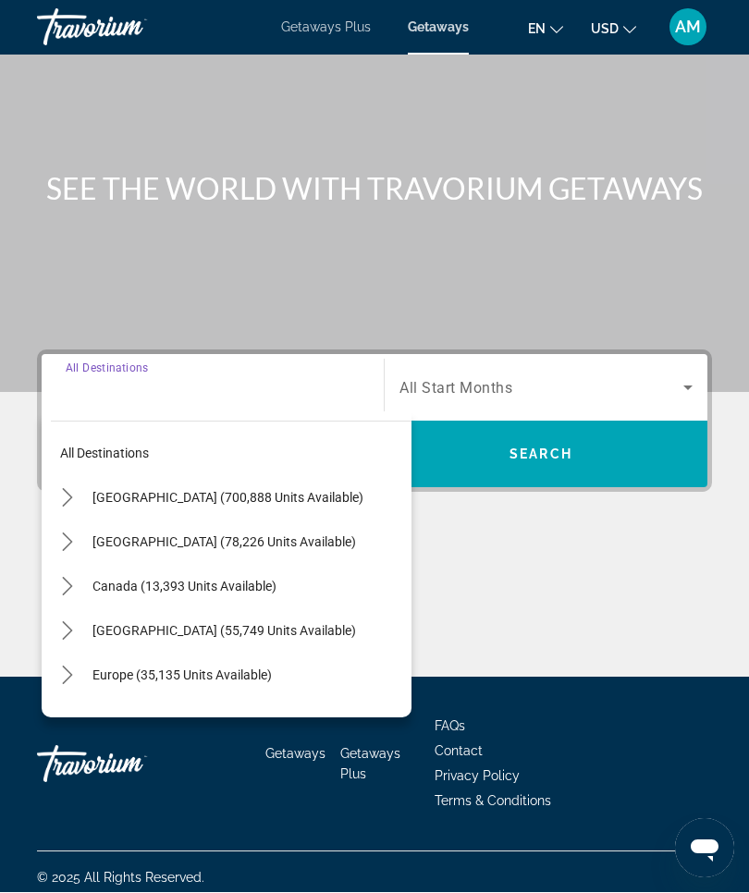
scroll to position [63, 0]
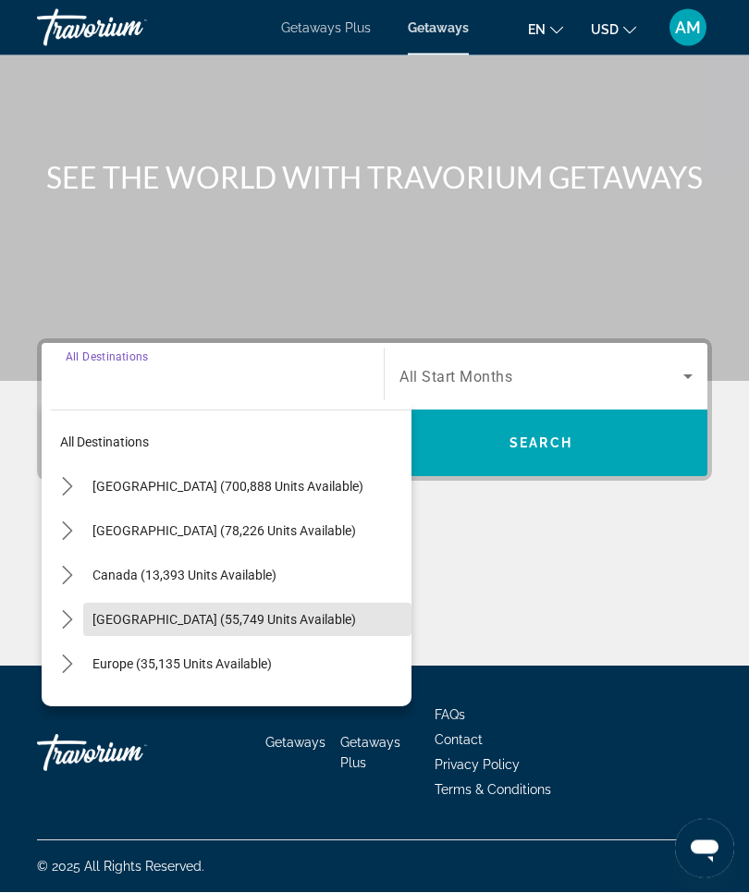
click at [220, 624] on span "Caribbean & Atlantic Islands (55,749 units available)" at bounding box center [223, 620] width 263 height 15
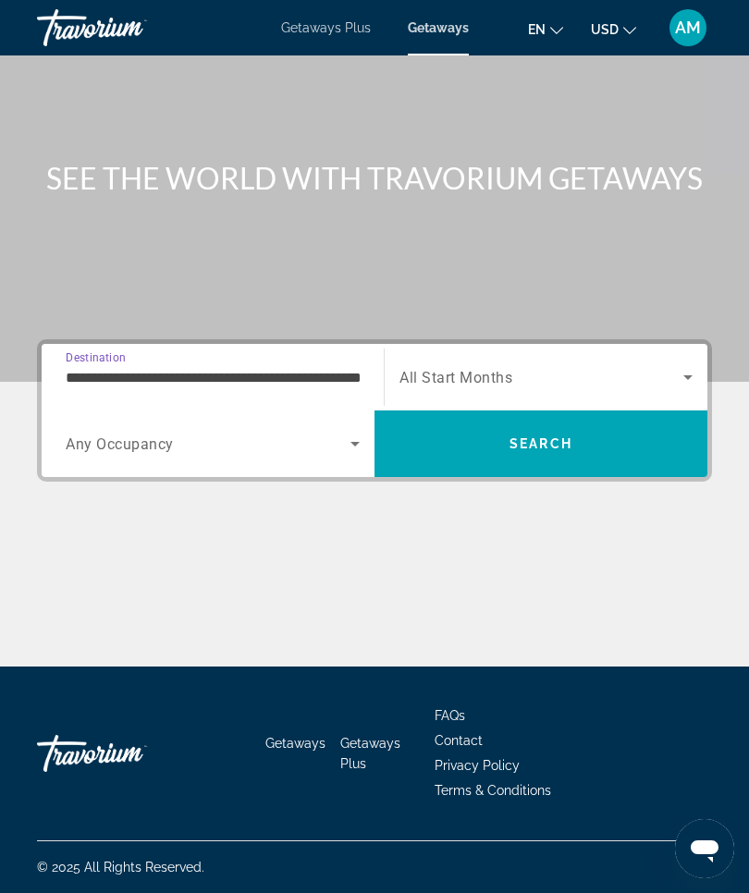
click at [263, 378] on input "**********" at bounding box center [213, 378] width 294 height 22
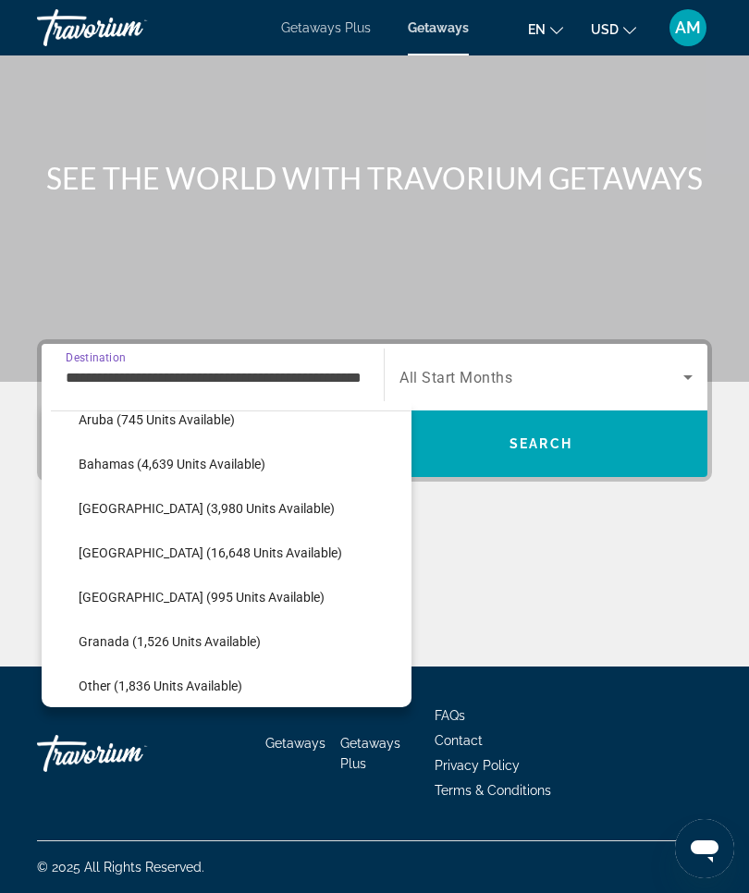
scroll to position [291, 0]
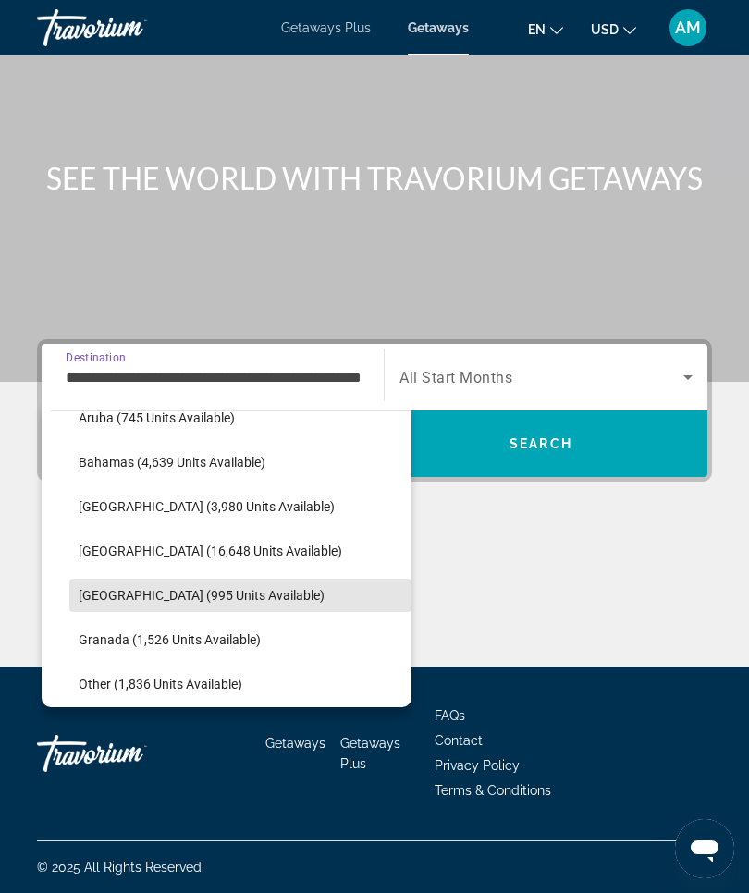
click at [192, 595] on span "Dominican Republic (995 units available)" at bounding box center [202, 595] width 246 height 15
type input "**********"
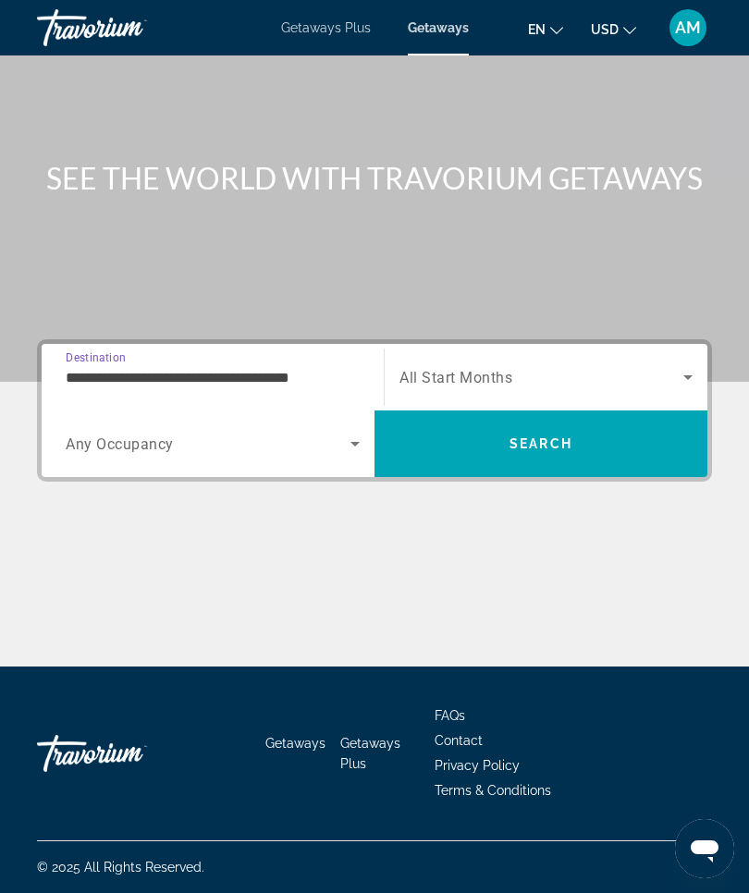
click at [691, 379] on icon "Search widget" at bounding box center [688, 377] width 22 height 22
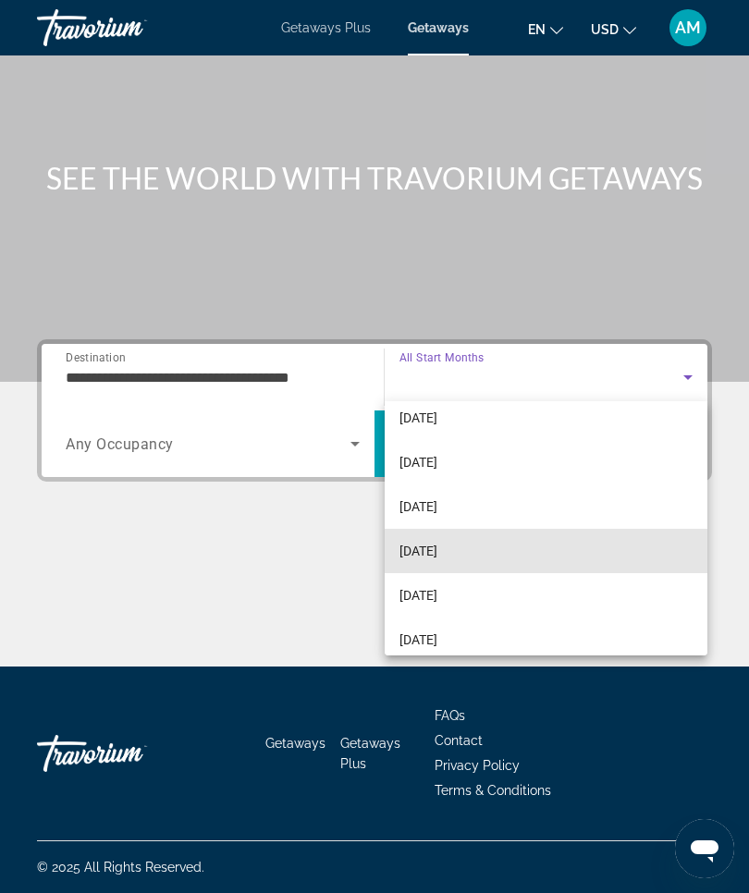
scroll to position [76, 0]
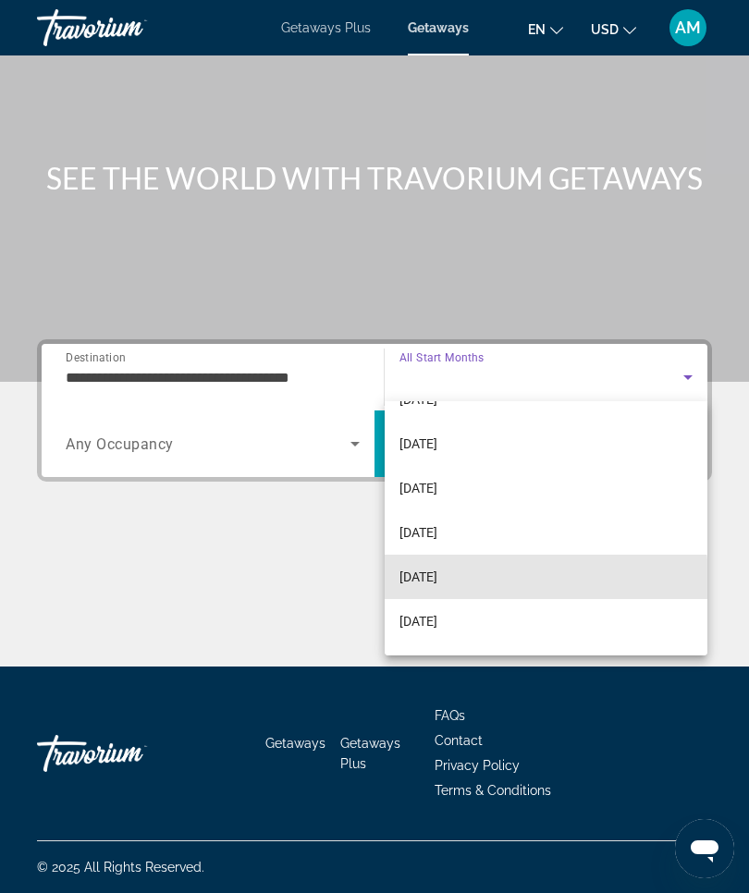
click at [437, 580] on span "February 2026" at bounding box center [418, 577] width 38 height 22
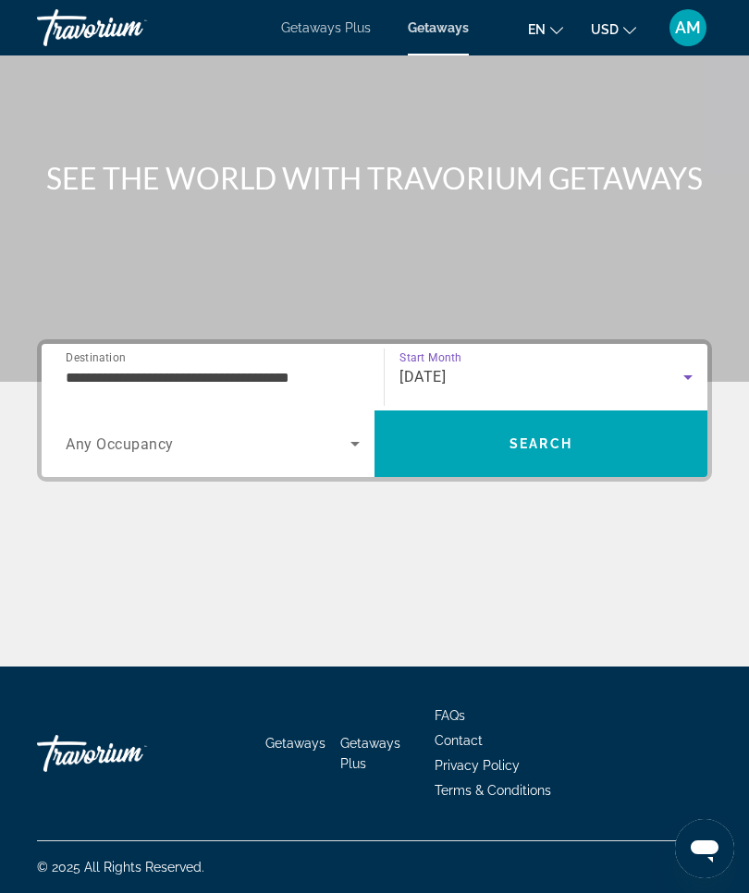
click at [600, 456] on span "Search" at bounding box center [540, 444] width 333 height 44
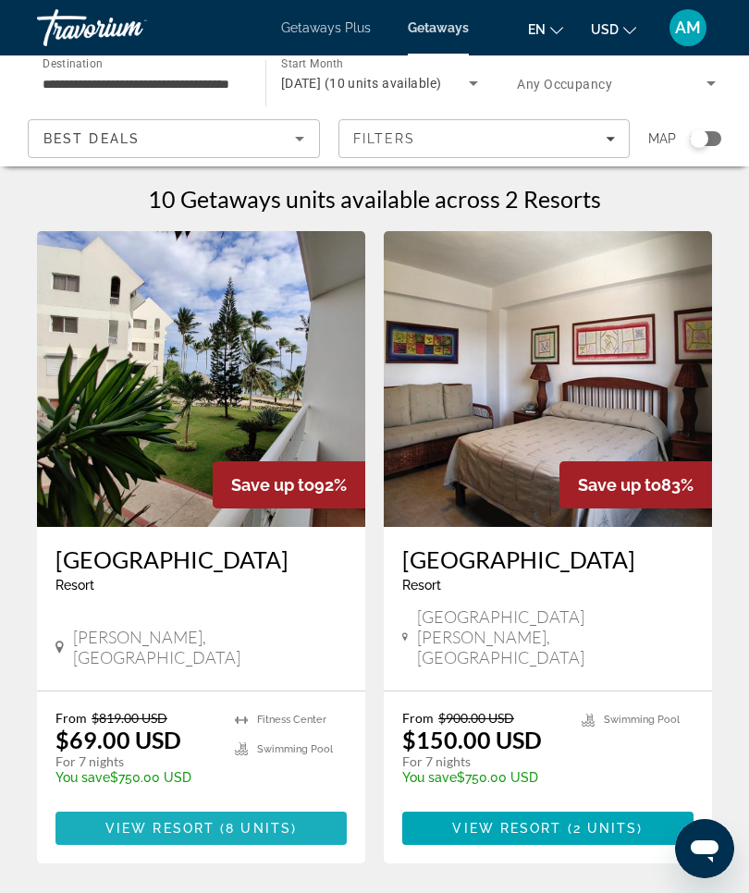
click at [277, 821] on span "8 units" at bounding box center [259, 828] width 66 height 15
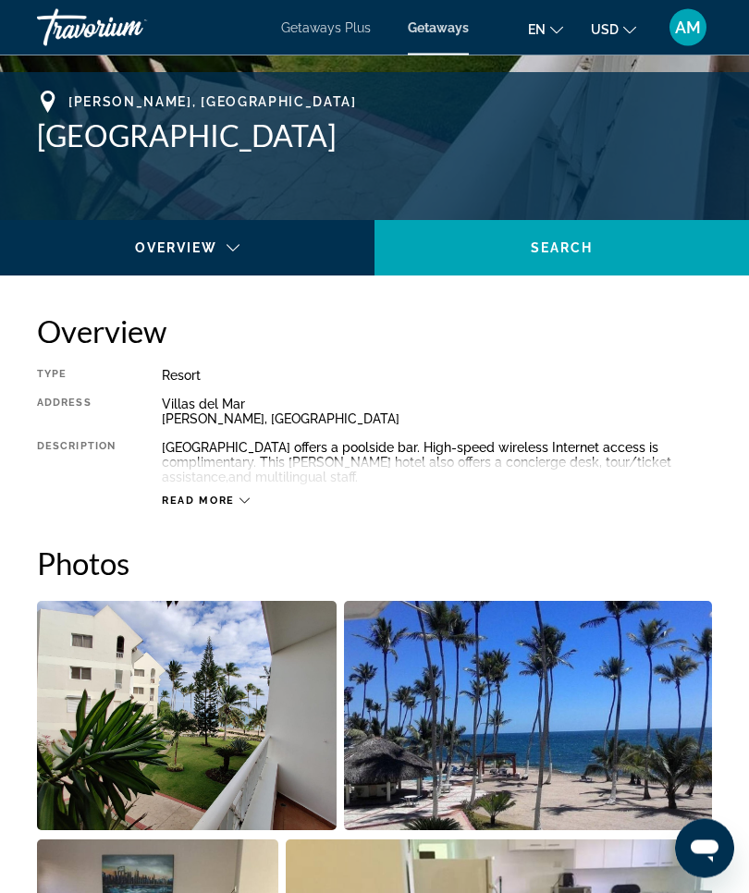
scroll to position [715, 0]
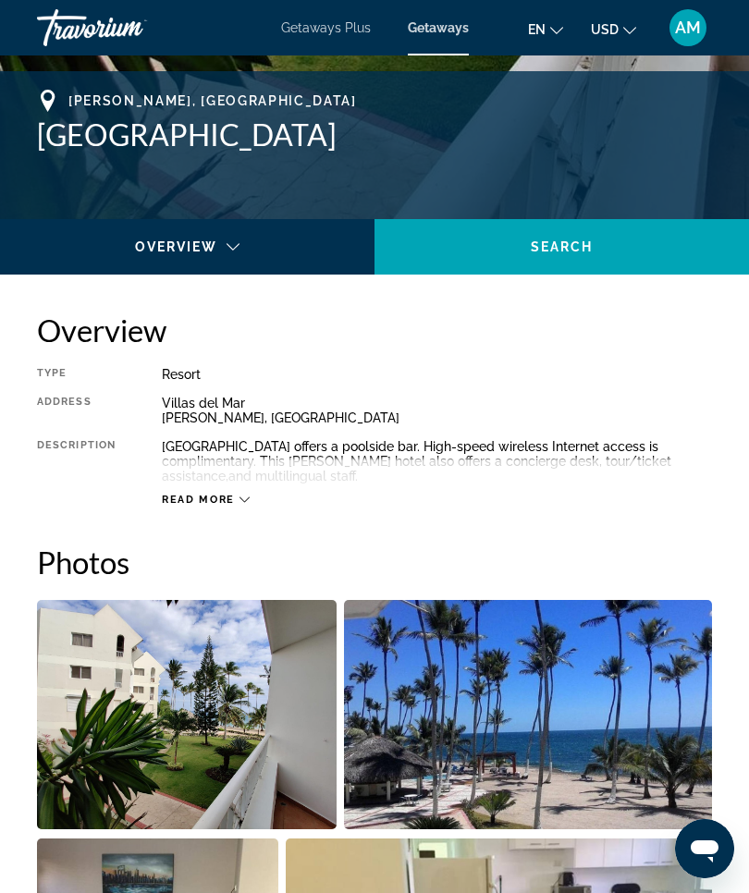
click at [246, 496] on icon "Main content" at bounding box center [244, 500] width 10 height 10
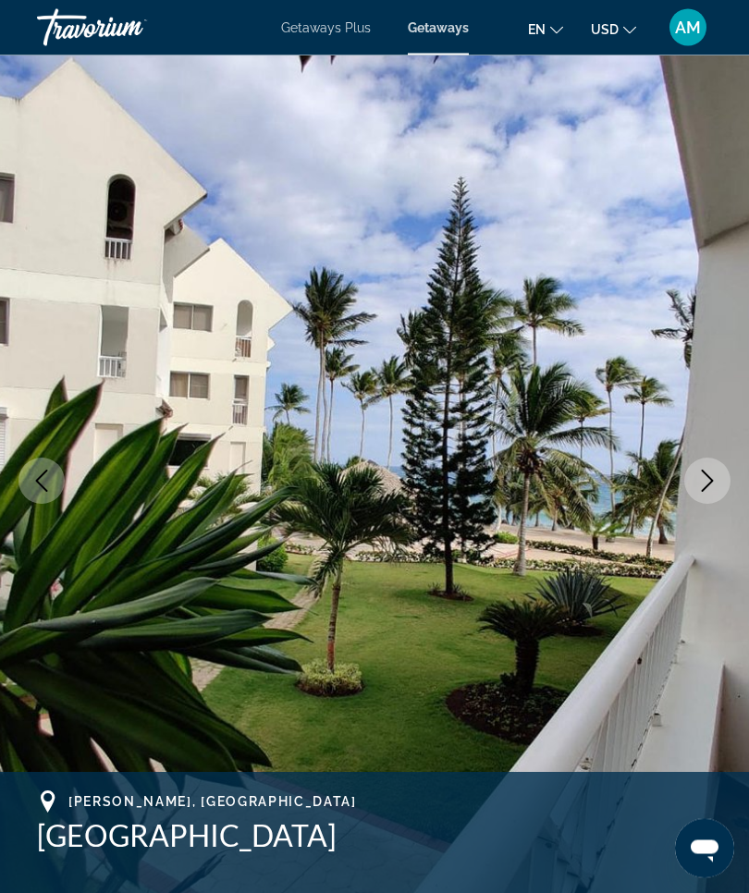
scroll to position [0, 0]
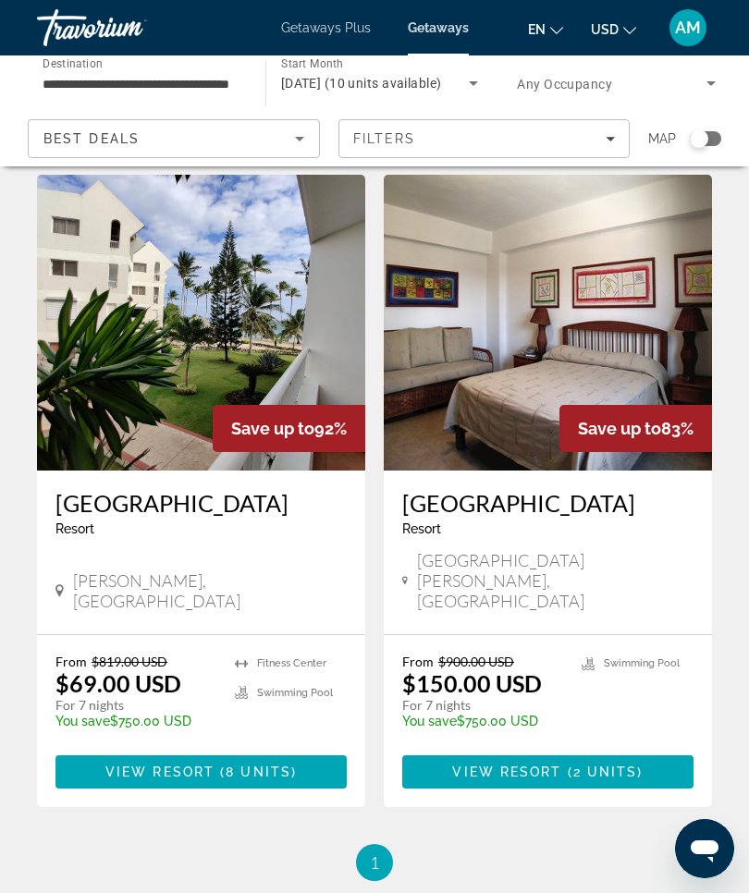
scroll to position [72, 0]
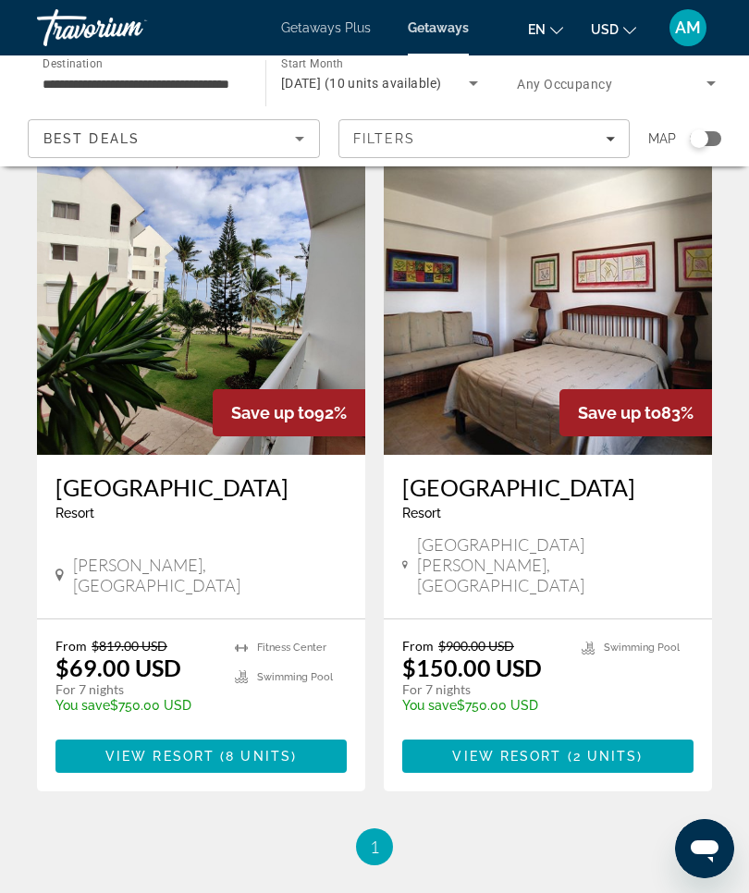
click at [582, 749] on span "2 units" at bounding box center [605, 756] width 65 height 15
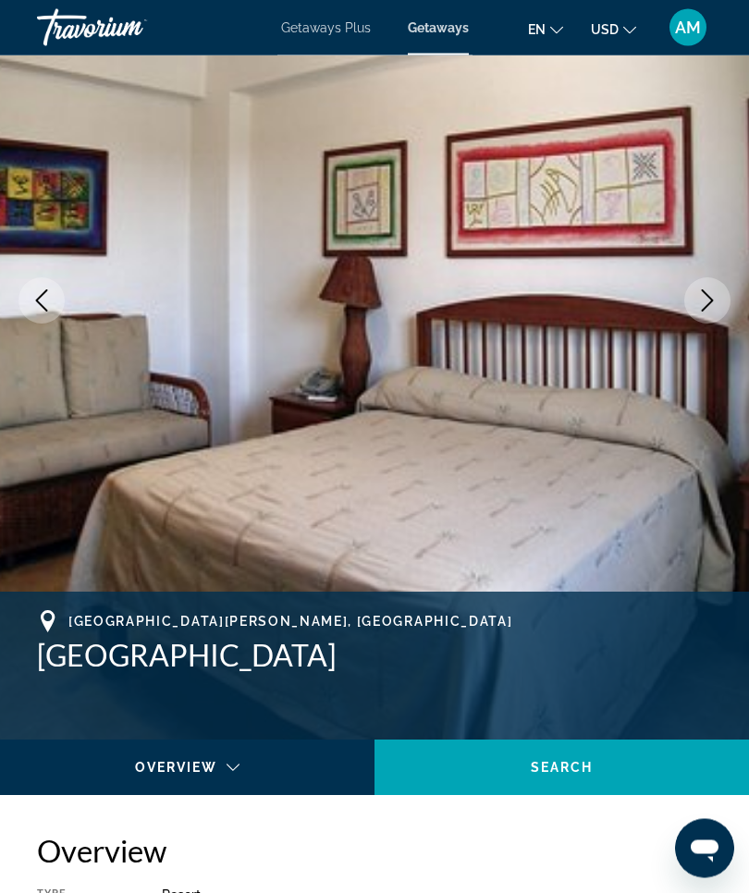
scroll to position [145, 0]
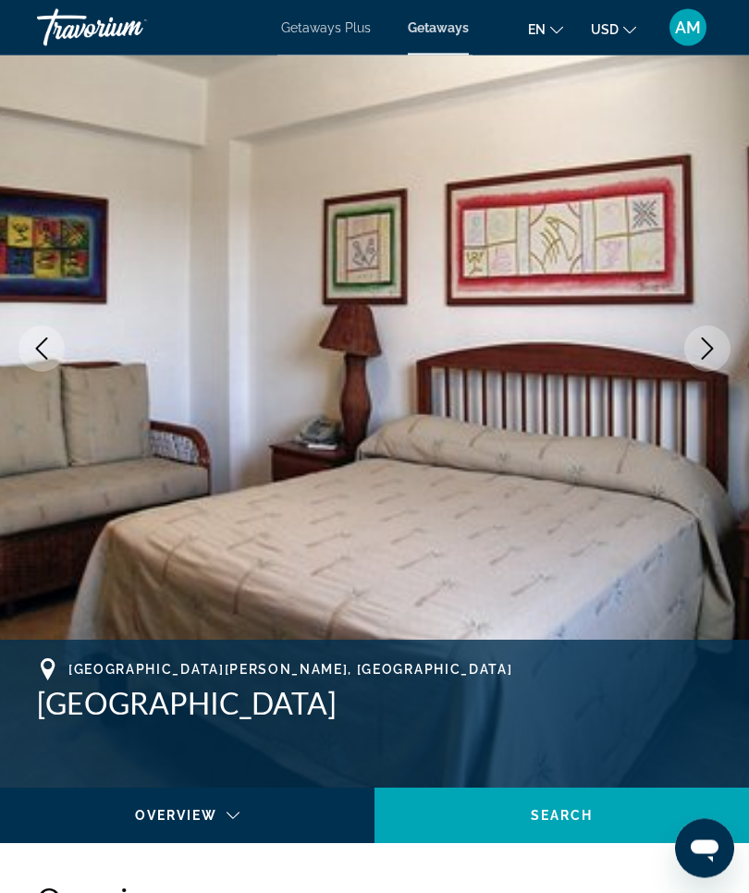
click at [713, 348] on icon "Next image" at bounding box center [708, 349] width 12 height 22
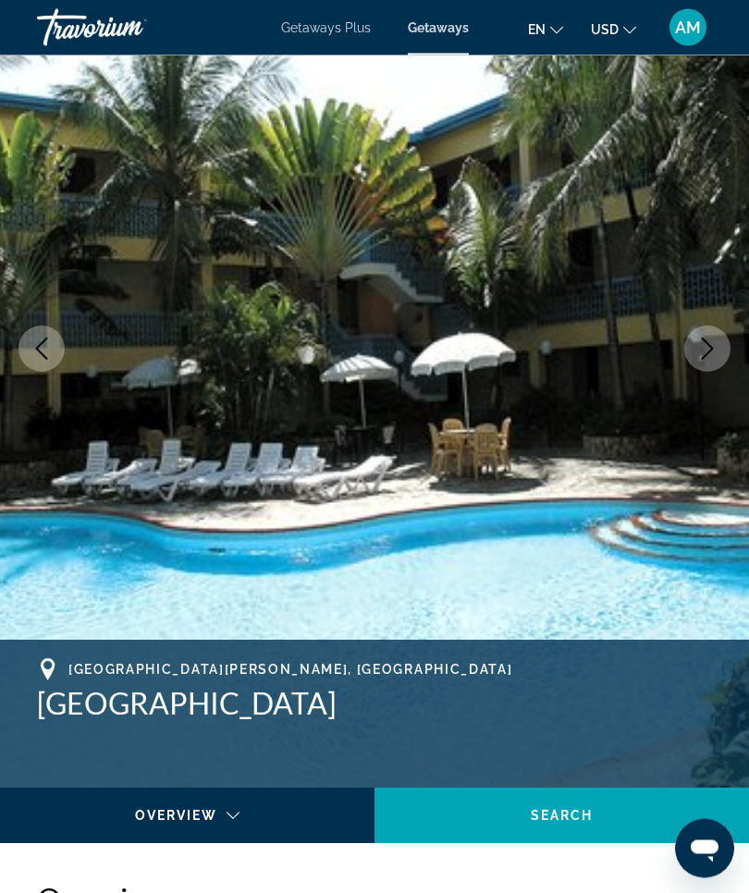
click at [716, 351] on icon "Next image" at bounding box center [707, 349] width 22 height 22
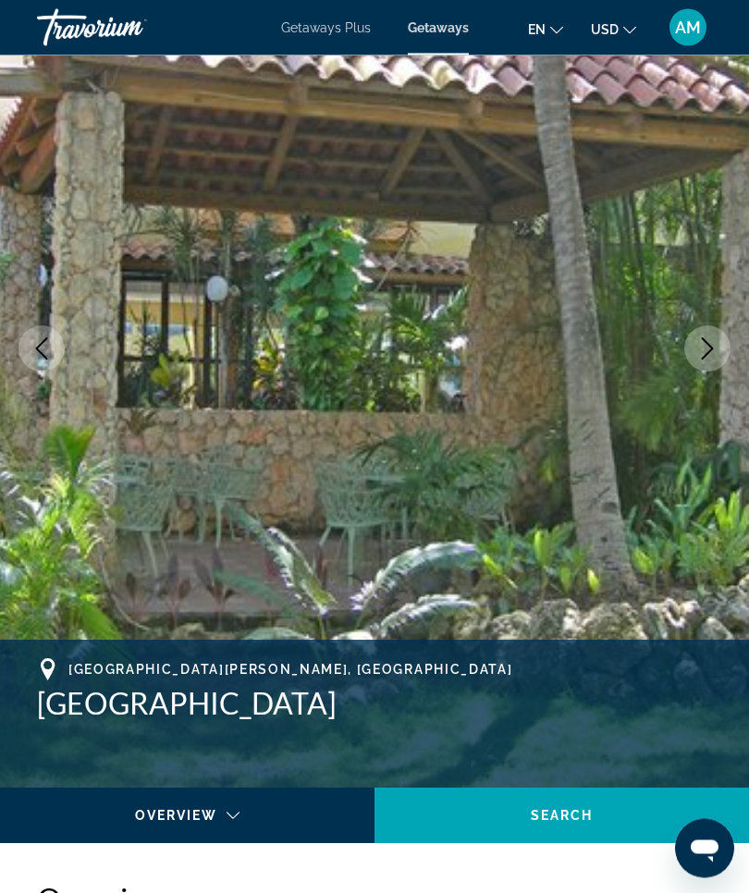
click at [716, 347] on icon "Next image" at bounding box center [707, 349] width 22 height 22
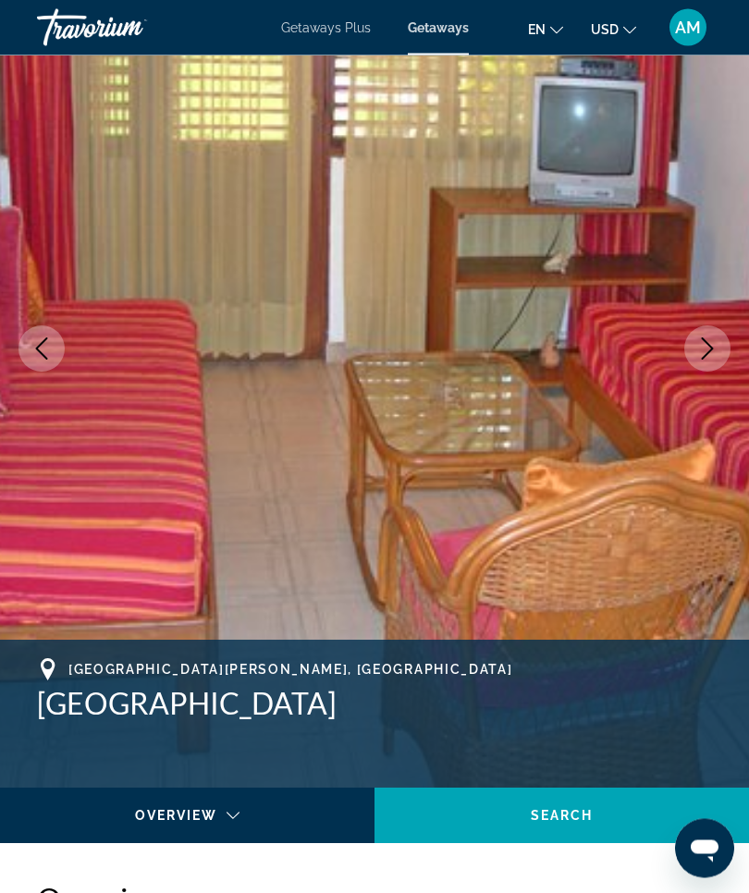
click at [706, 349] on icon "Next image" at bounding box center [707, 349] width 22 height 22
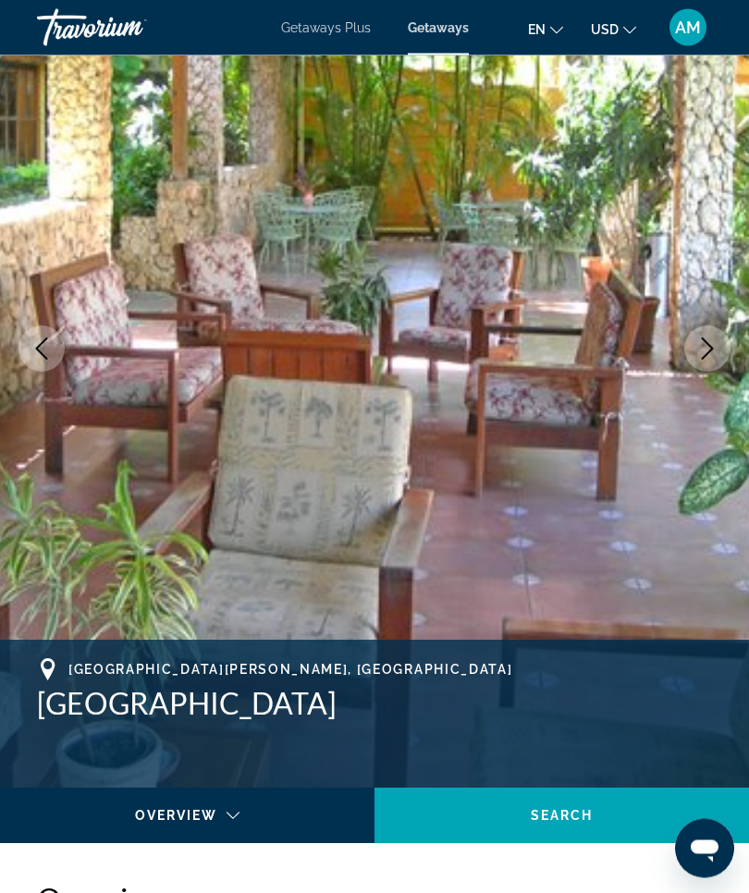
click at [718, 348] on button "Next image" at bounding box center [707, 349] width 46 height 46
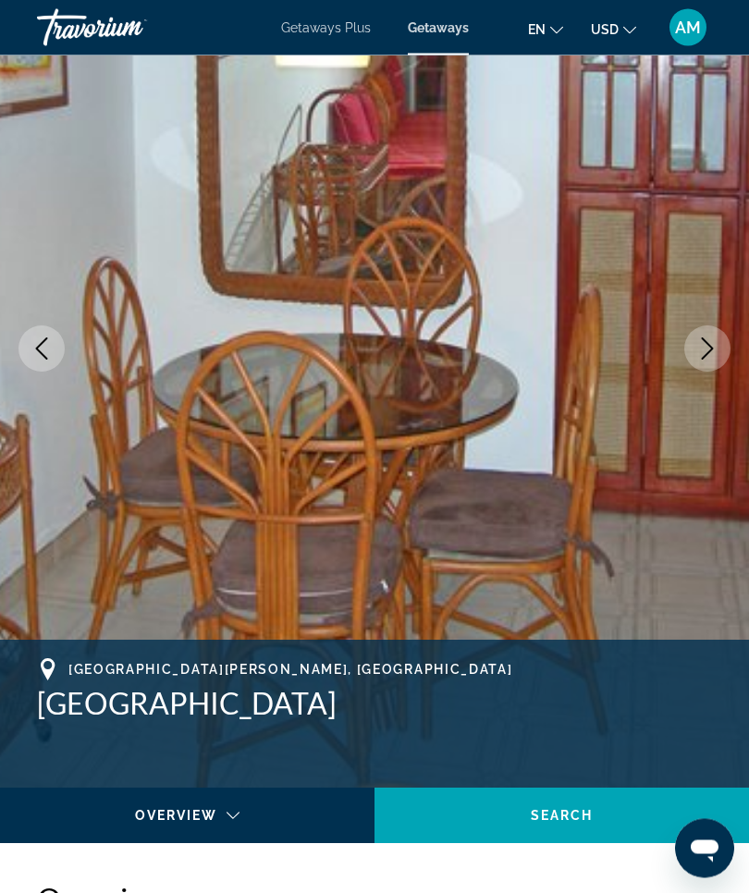
click at [708, 353] on icon "Next image" at bounding box center [708, 349] width 12 height 22
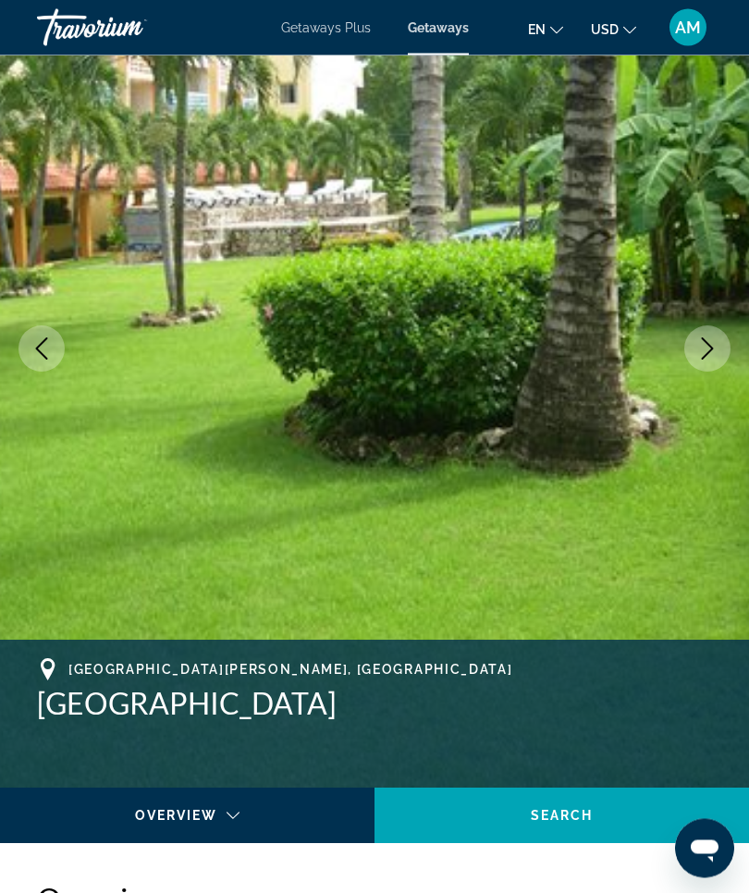
click at [717, 354] on icon "Next image" at bounding box center [707, 349] width 22 height 22
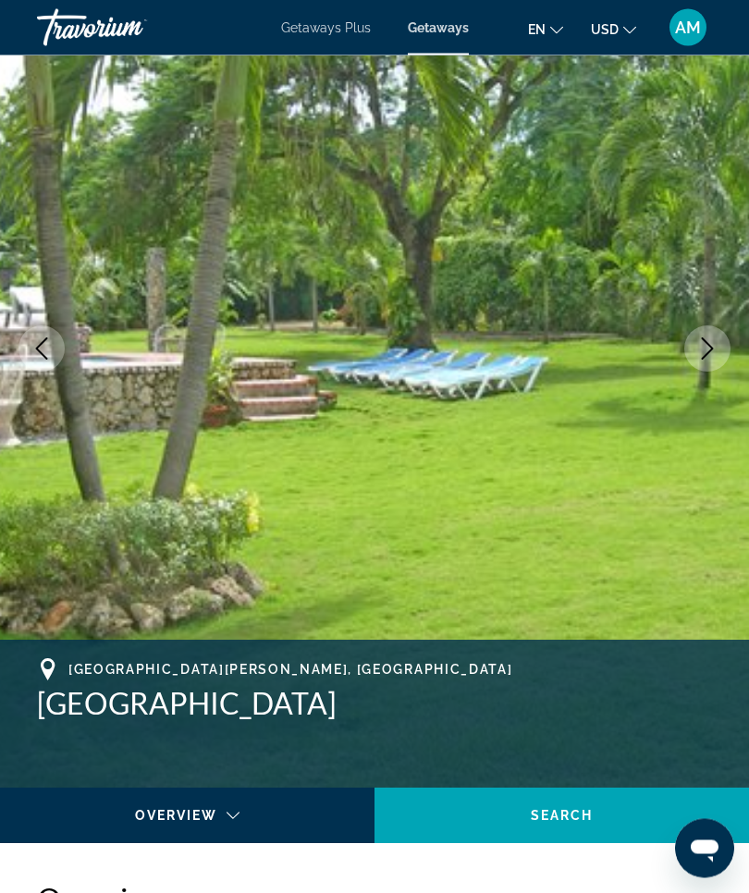
click at [715, 352] on icon "Next image" at bounding box center [707, 349] width 22 height 22
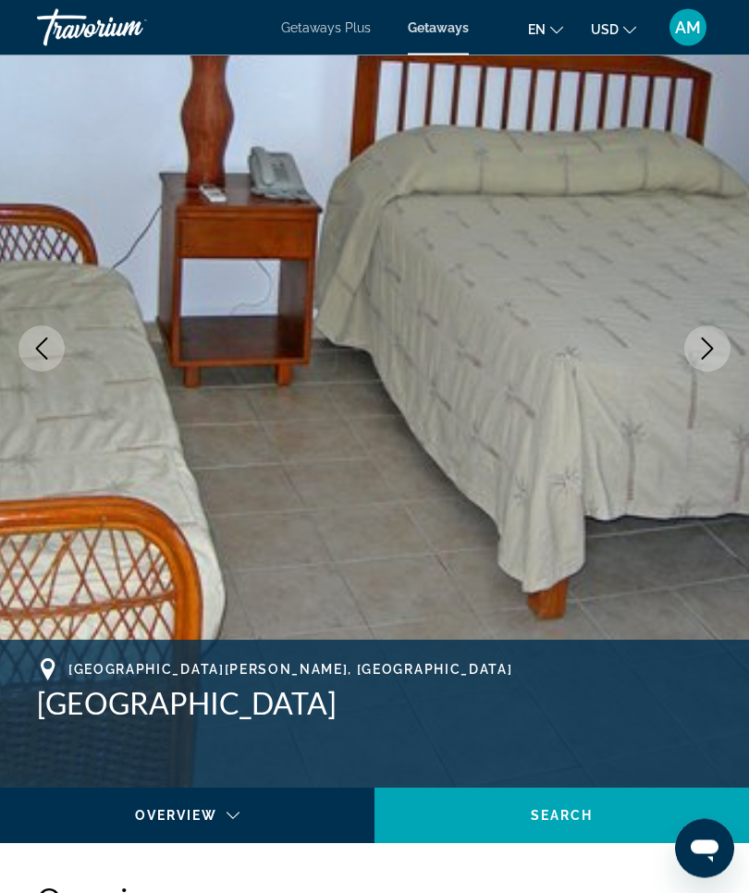
click at [713, 352] on icon "Next image" at bounding box center [707, 349] width 22 height 22
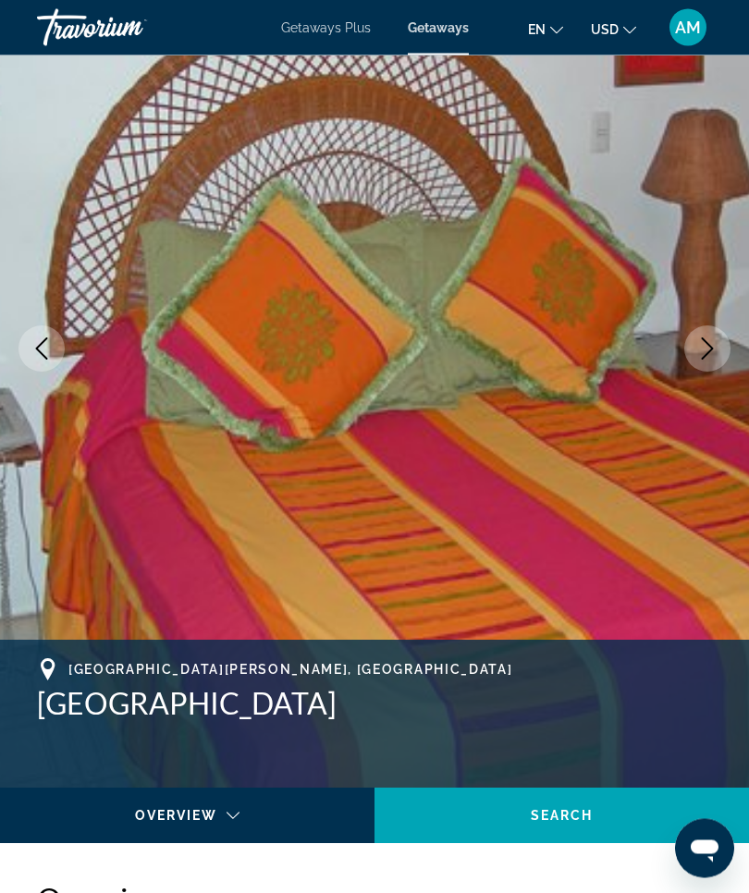
click at [713, 352] on icon "Next image" at bounding box center [707, 349] width 22 height 22
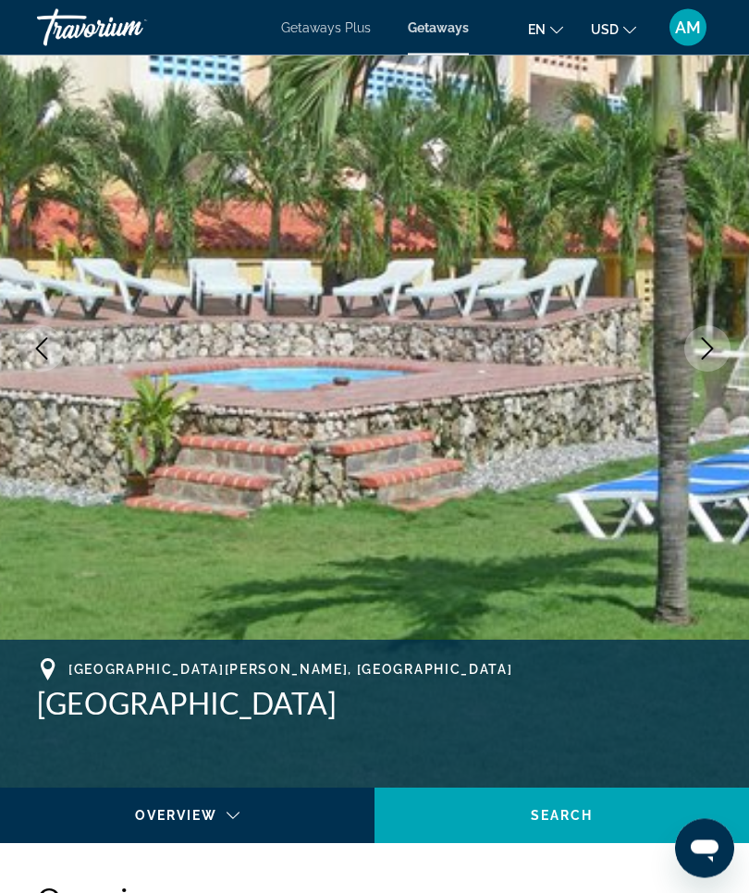
click at [712, 354] on icon "Next image" at bounding box center [707, 349] width 22 height 22
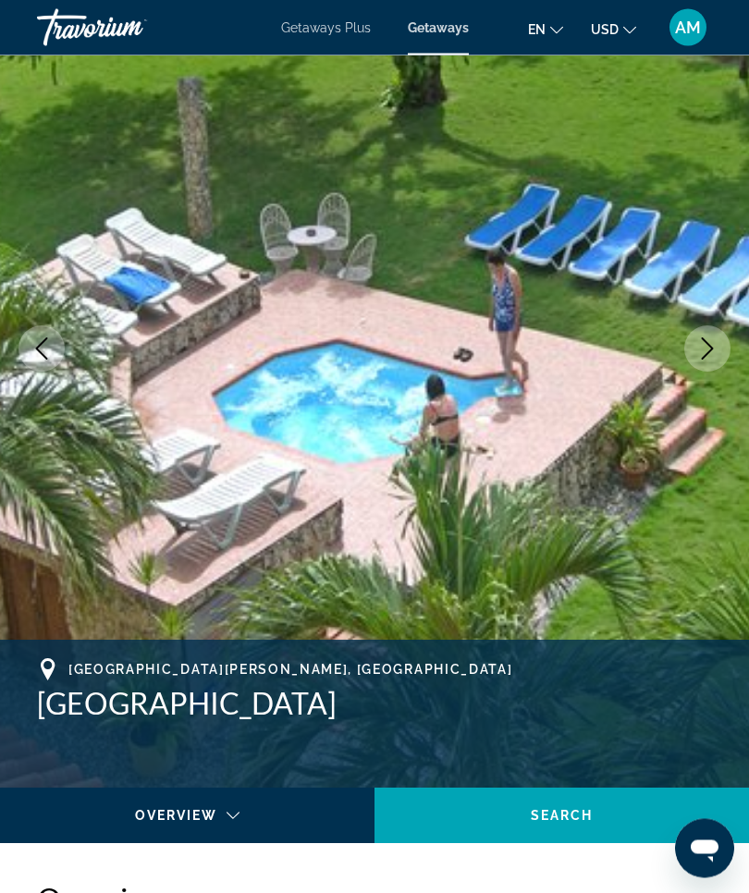
click at [704, 347] on icon "Next image" at bounding box center [707, 349] width 22 height 22
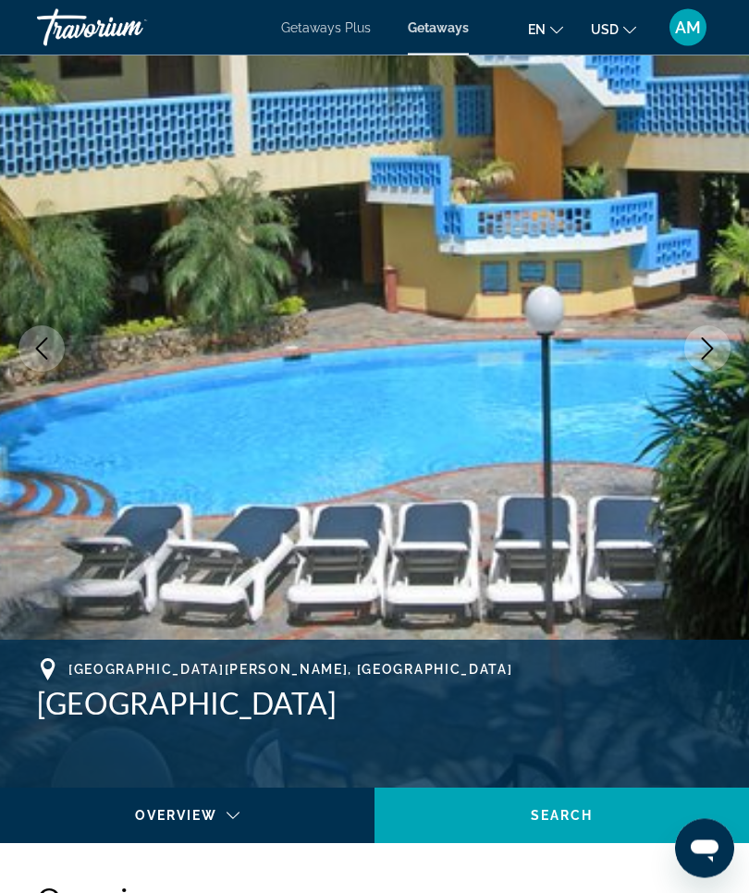
scroll to position [0, 0]
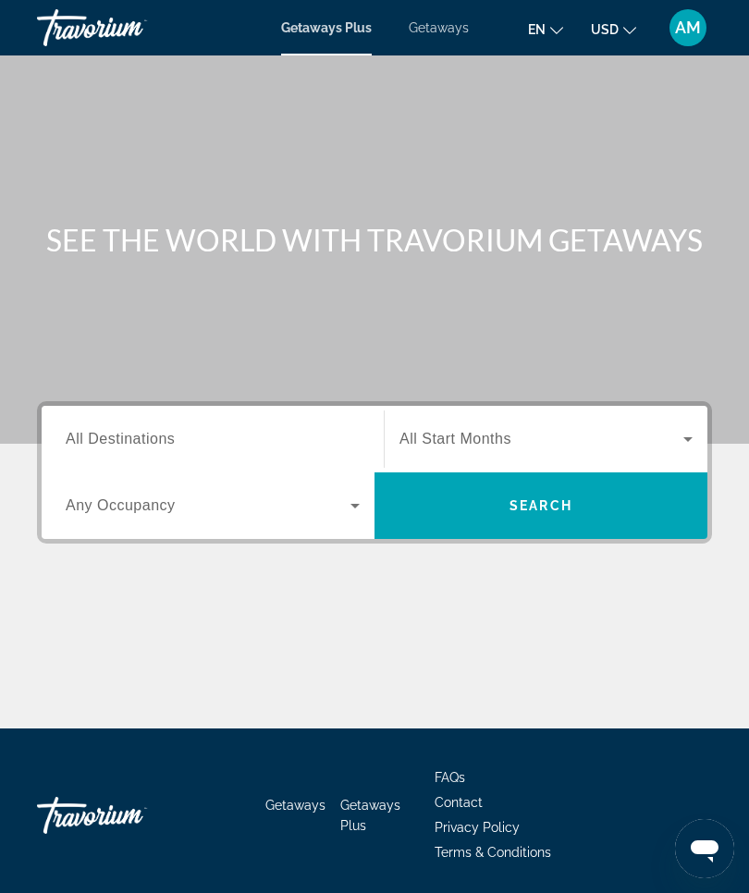
click at [157, 434] on span "All Destinations" at bounding box center [120, 439] width 109 height 16
click at [157, 434] on input "Destination All Destinations" at bounding box center [213, 440] width 294 height 22
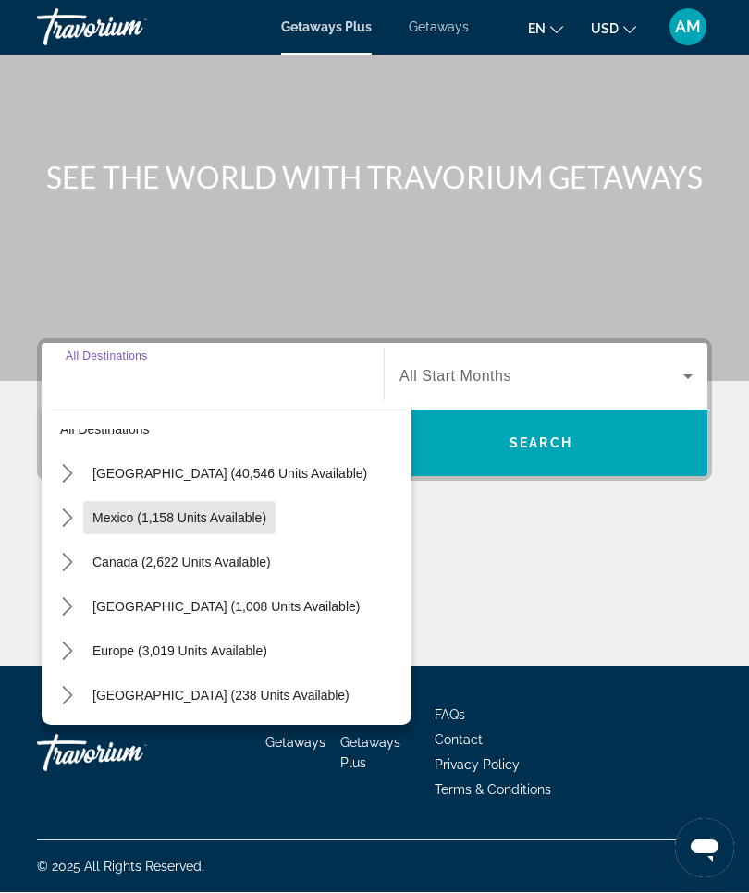
scroll to position [33, 0]
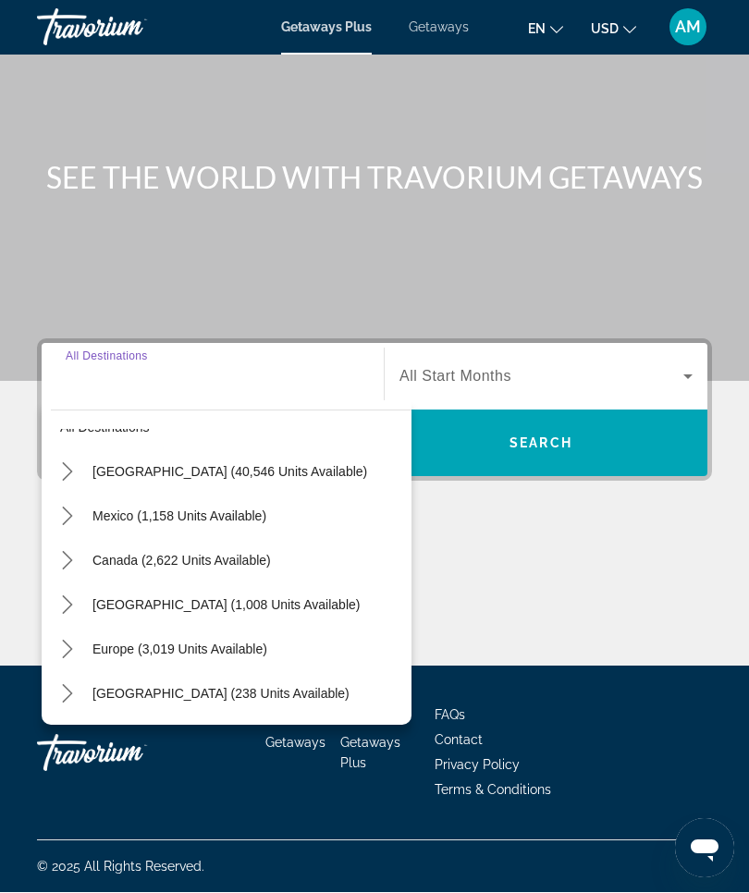
click at [239, 598] on span "[GEOGRAPHIC_DATA] (1,008 units available)" at bounding box center [225, 605] width 267 height 15
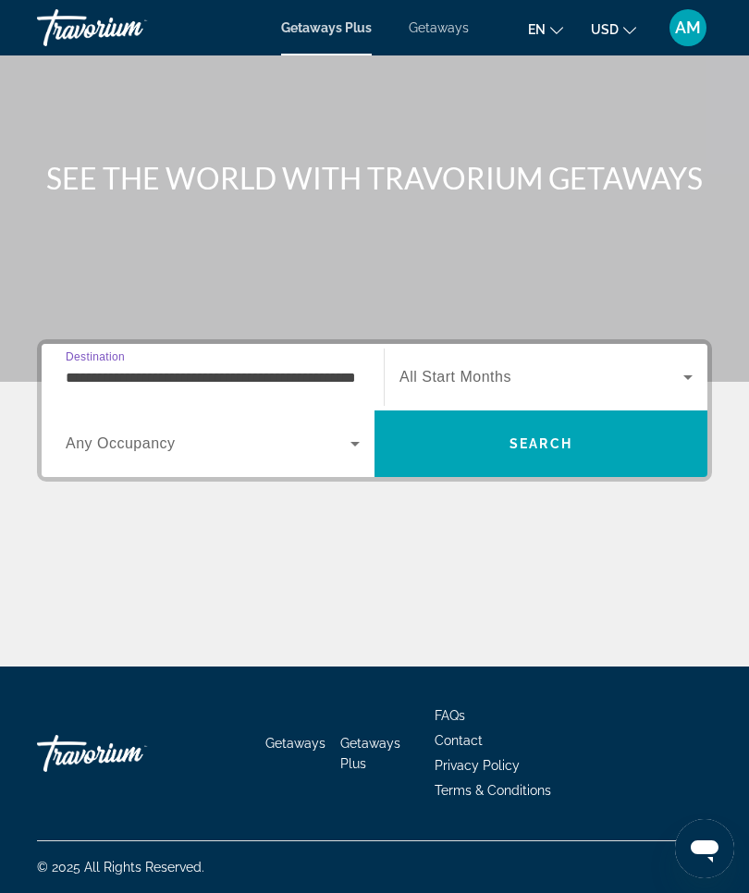
click at [265, 370] on input "**********" at bounding box center [213, 378] width 294 height 22
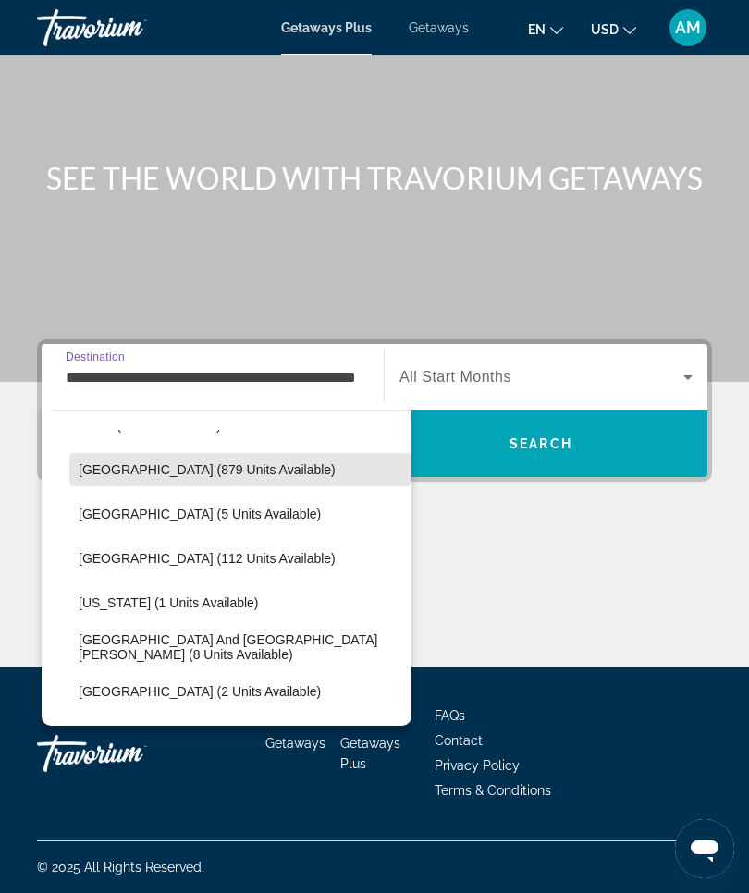
scroll to position [264, 0]
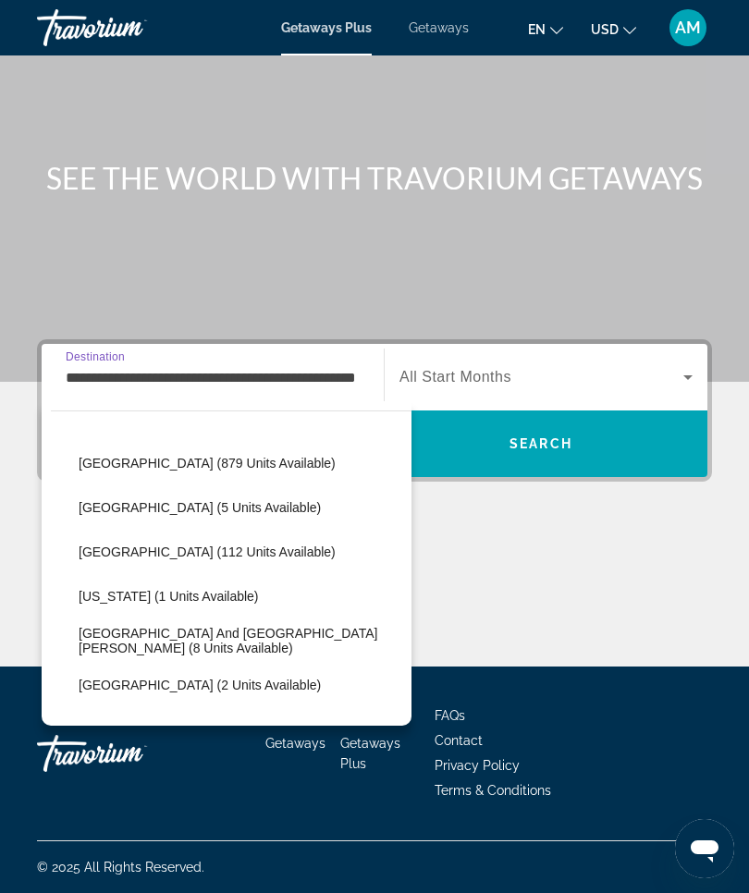
click at [219, 554] on span "[GEOGRAPHIC_DATA] (112 units available)" at bounding box center [207, 551] width 257 height 15
type input "**********"
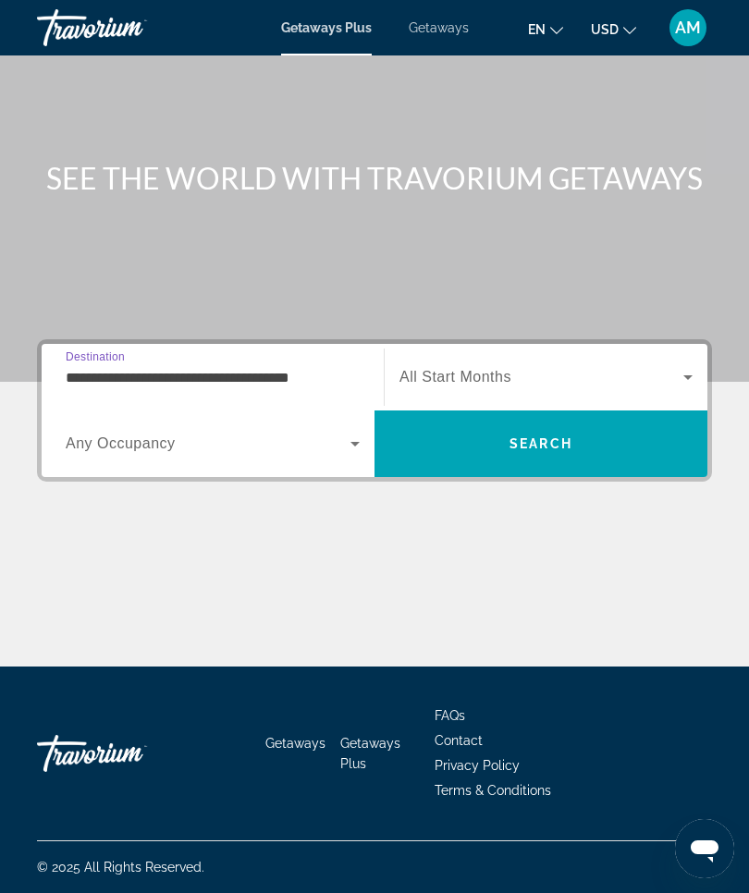
click at [687, 369] on icon "Search widget" at bounding box center [688, 377] width 22 height 22
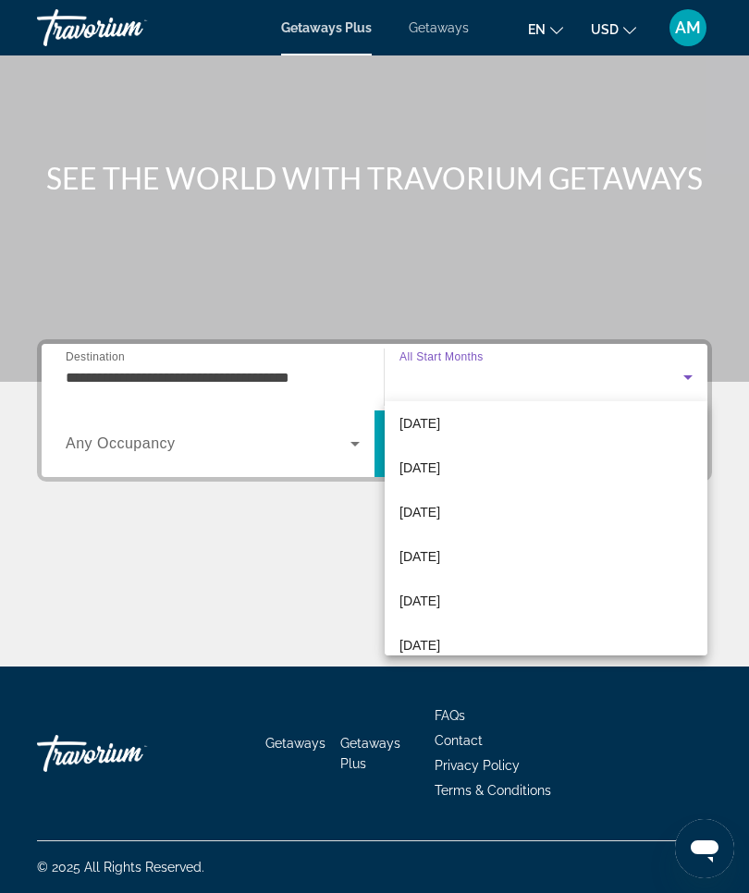
scroll to position [148, 0]
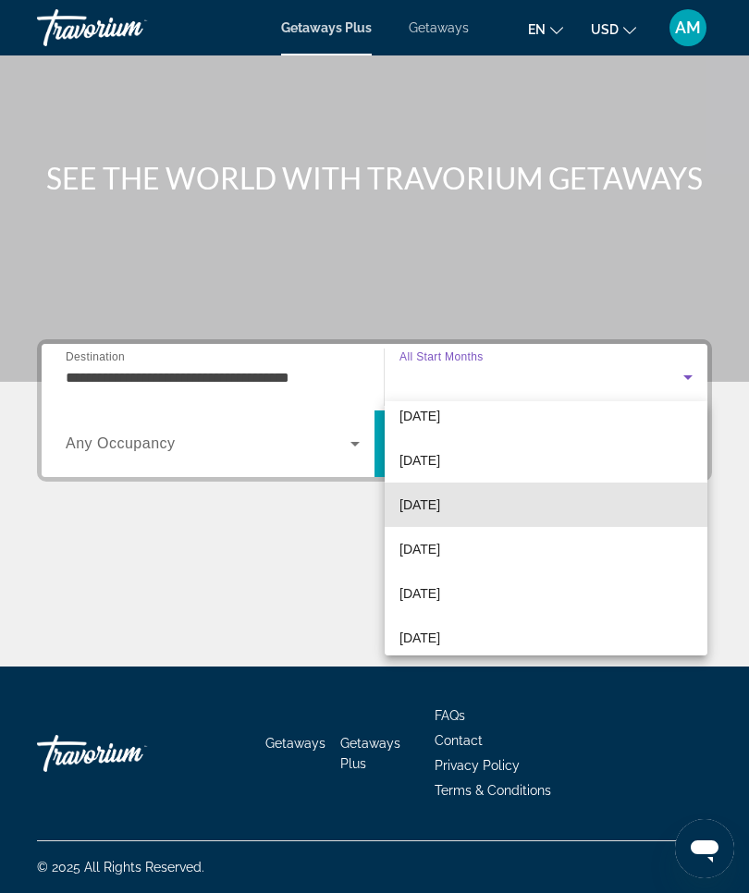
click at [485, 502] on mat-option "[DATE]" at bounding box center [546, 505] width 323 height 44
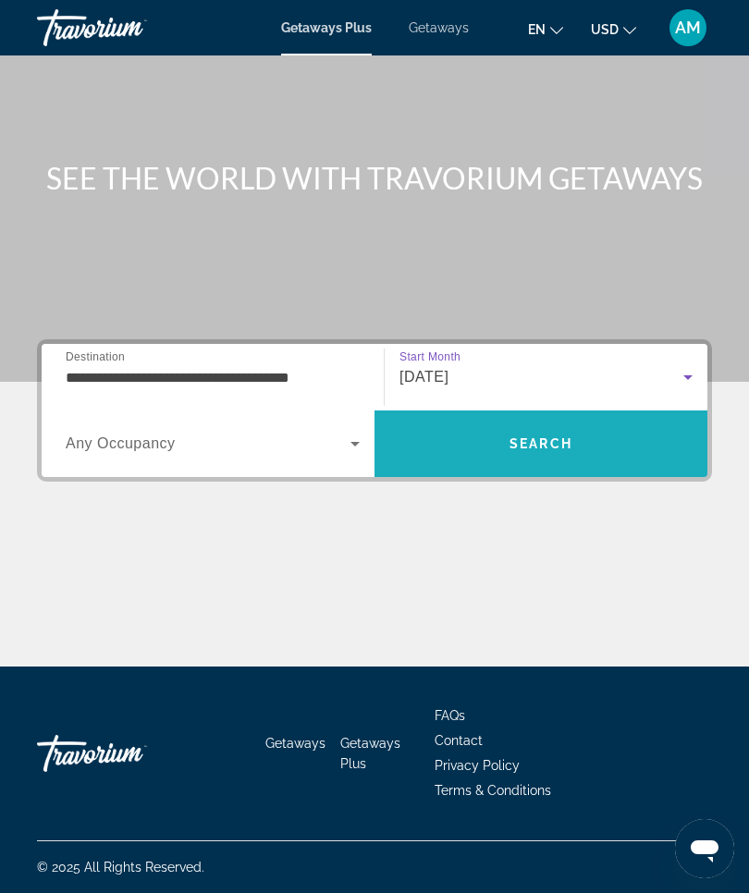
click at [609, 442] on span "Search" at bounding box center [540, 444] width 333 height 44
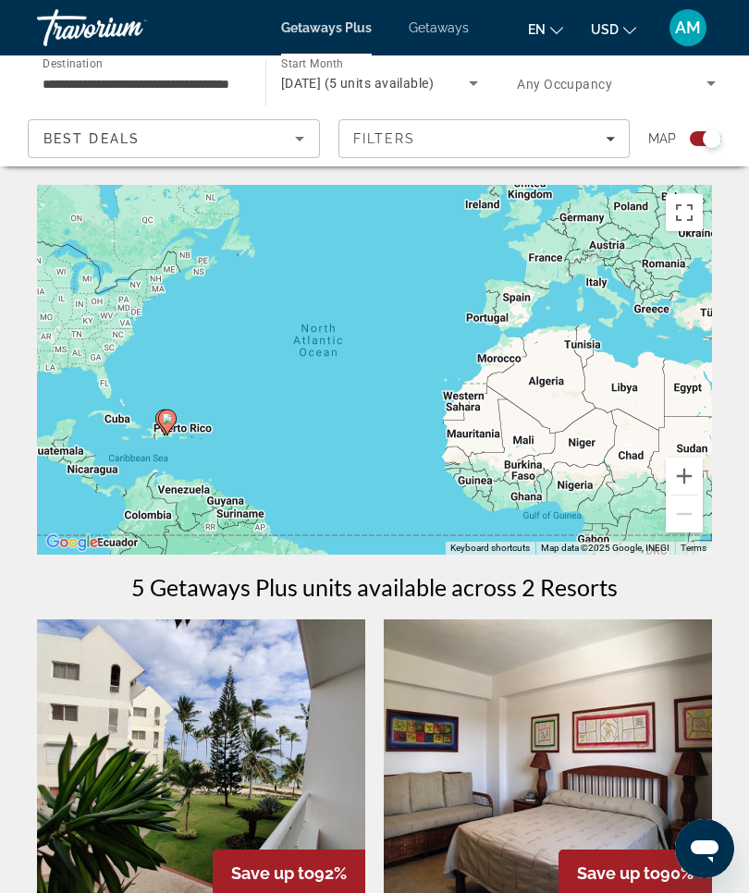
click at [206, 74] on input "**********" at bounding box center [142, 84] width 199 height 22
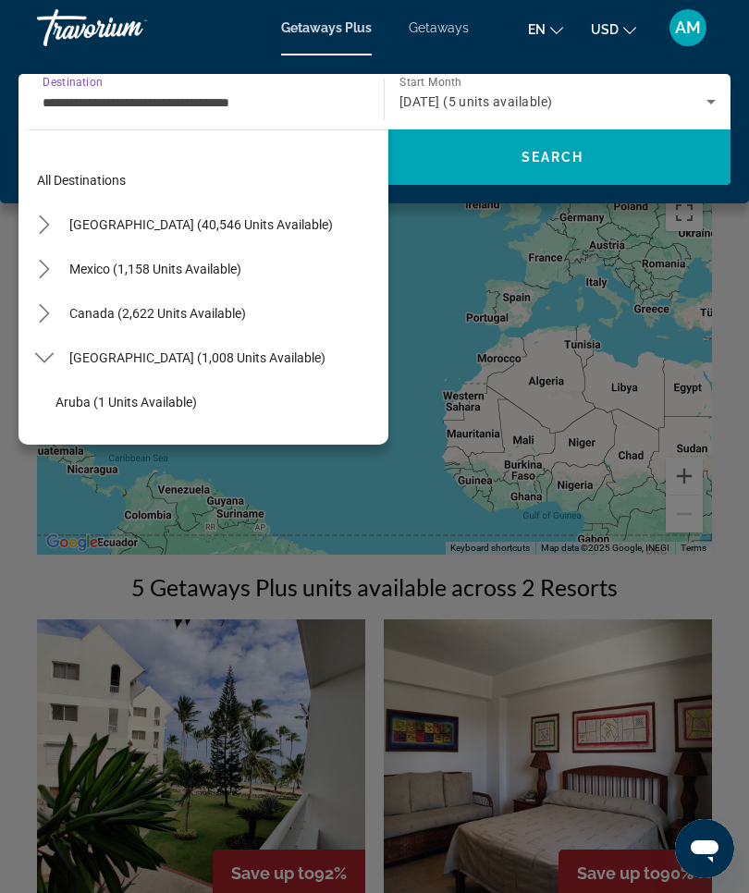
scroll to position [243, 0]
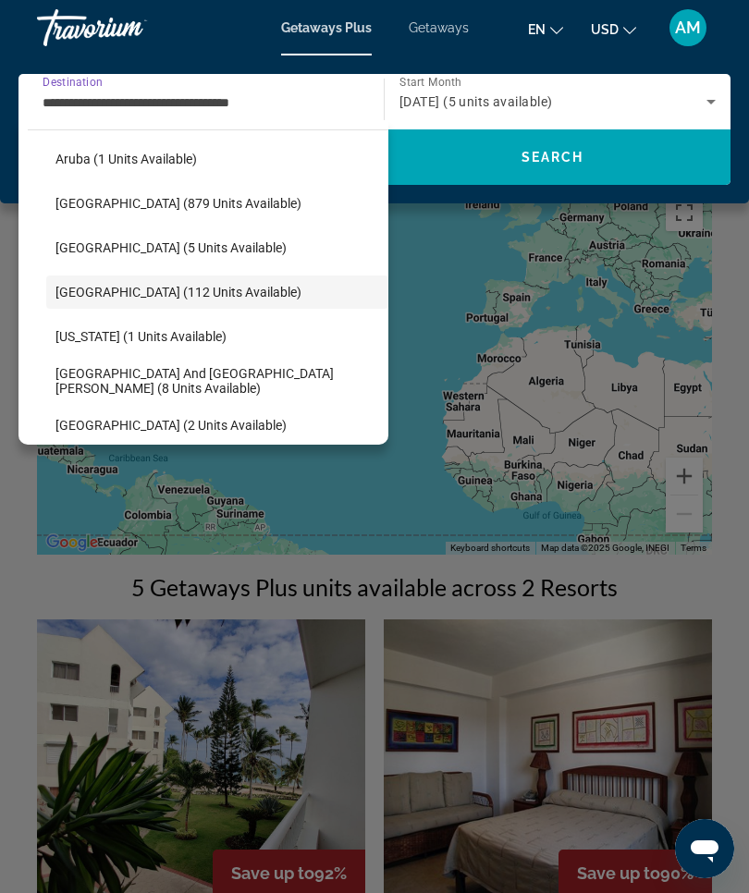
click at [166, 205] on span "Bahamas (879 units available)" at bounding box center [178, 203] width 246 height 15
type input "**********"
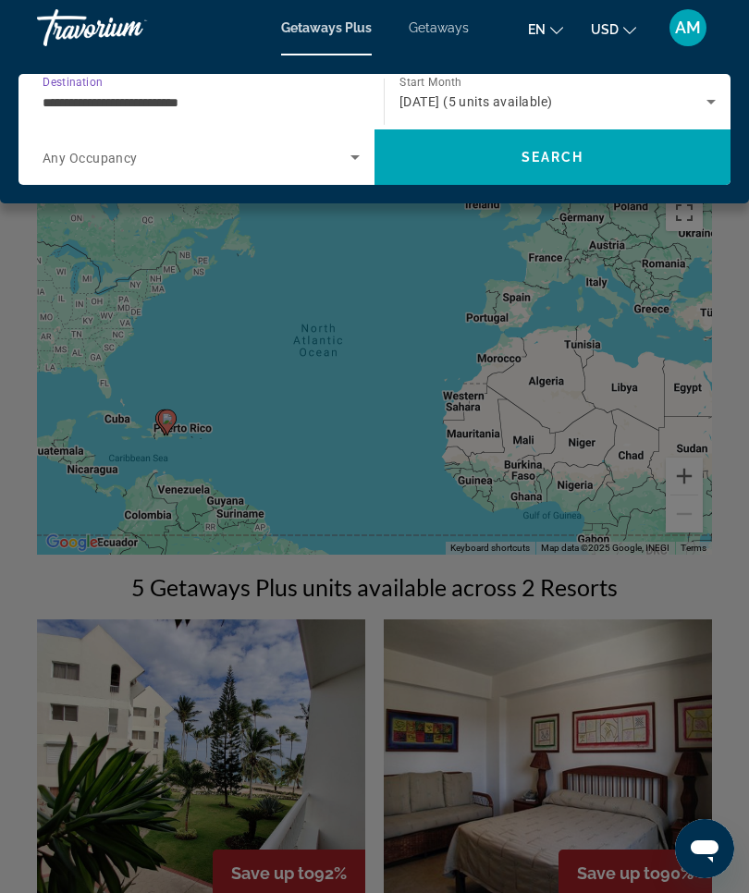
click at [586, 161] on span "Search" at bounding box center [552, 157] width 356 height 44
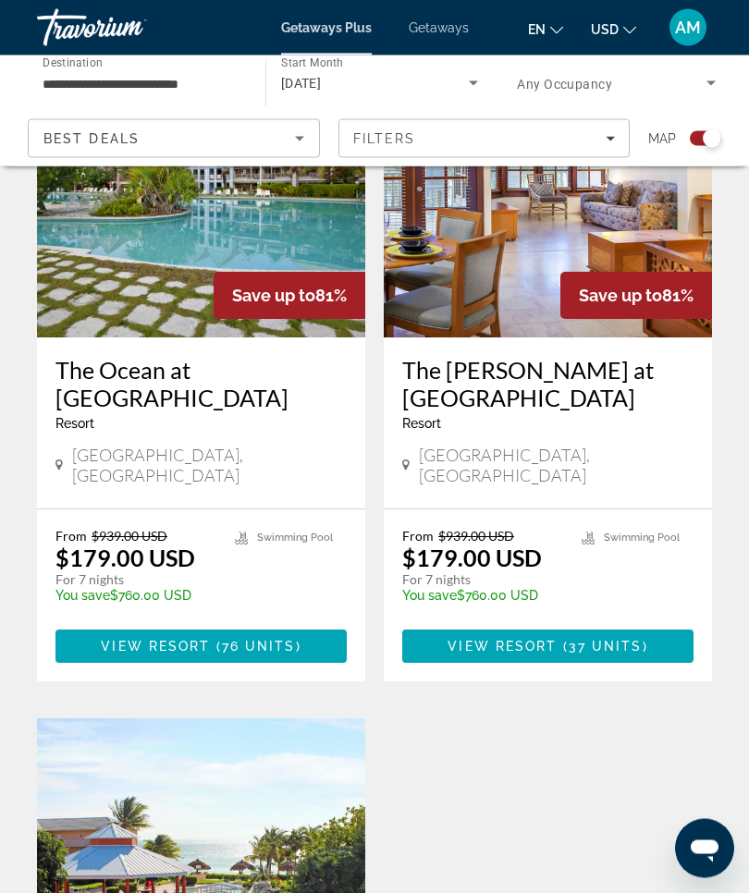
scroll to position [582, 0]
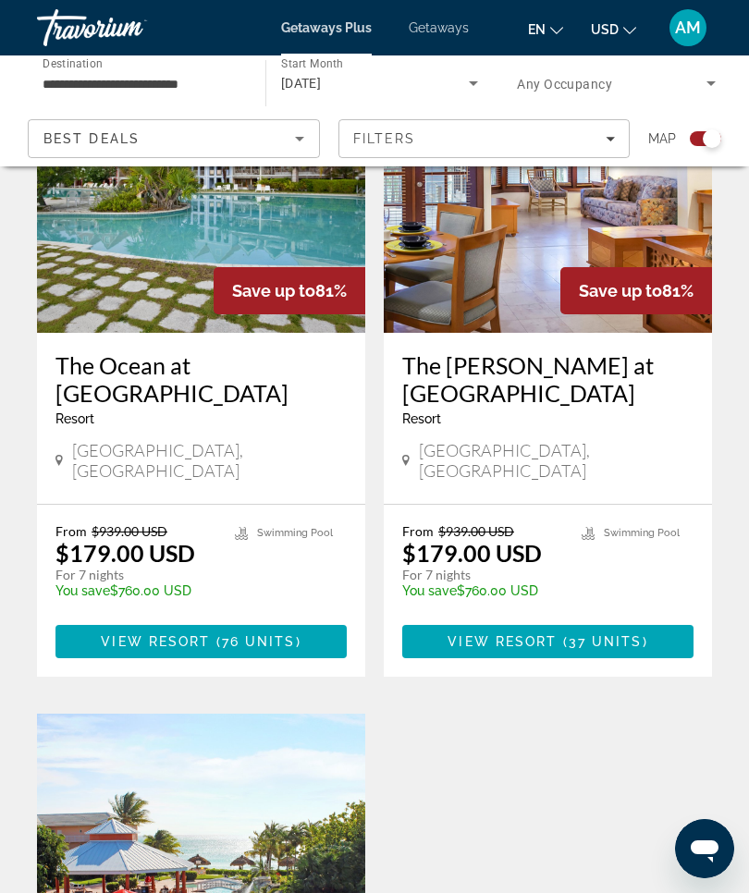
click at [288, 634] on span "76 units" at bounding box center [259, 641] width 74 height 15
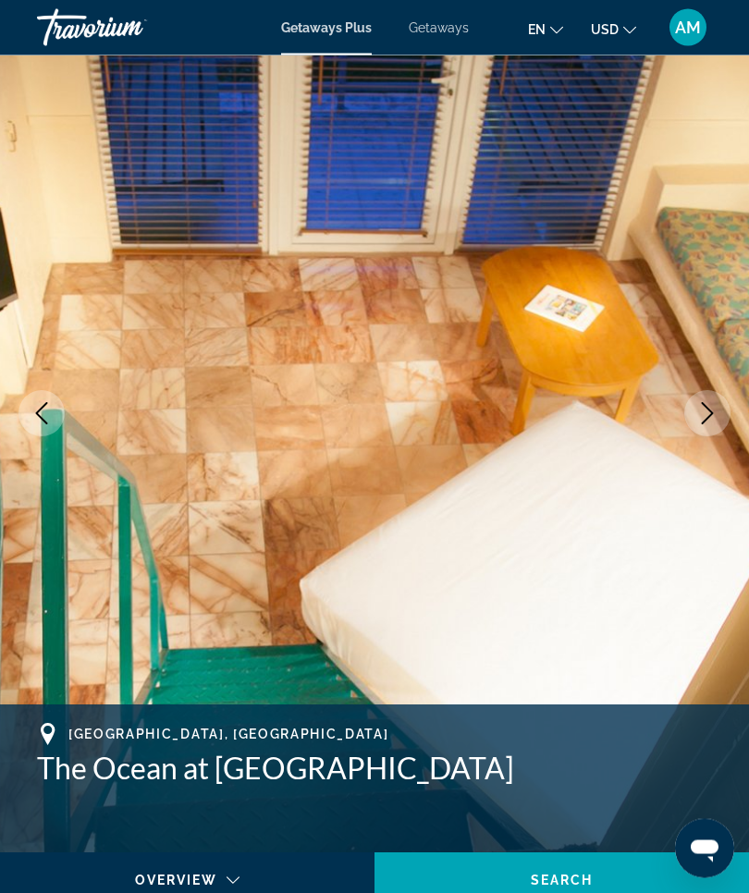
scroll to position [91, 0]
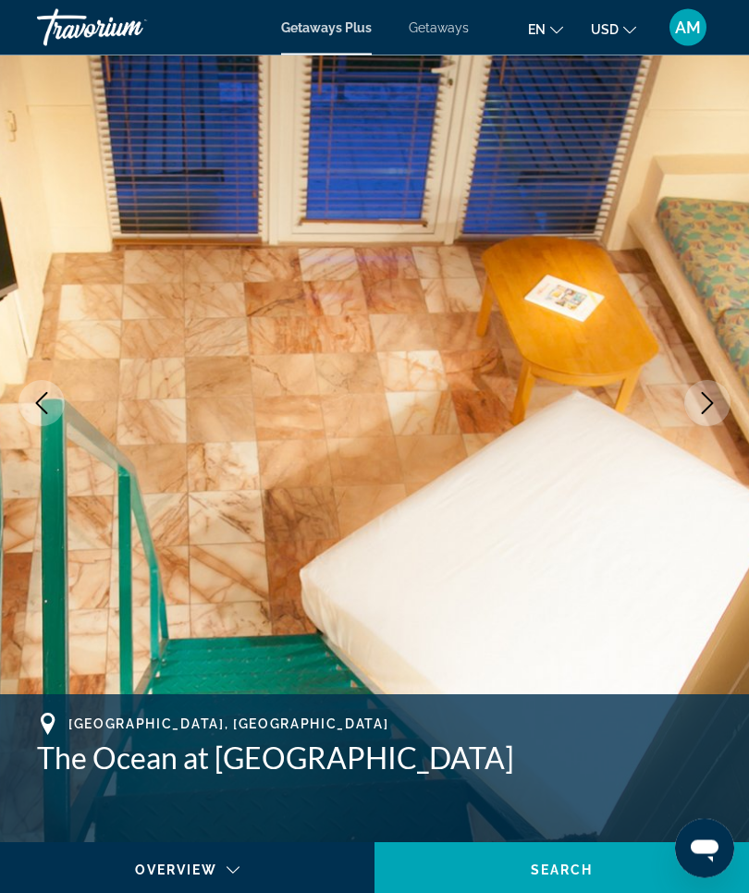
click at [714, 399] on icon "Next image" at bounding box center [707, 404] width 22 height 22
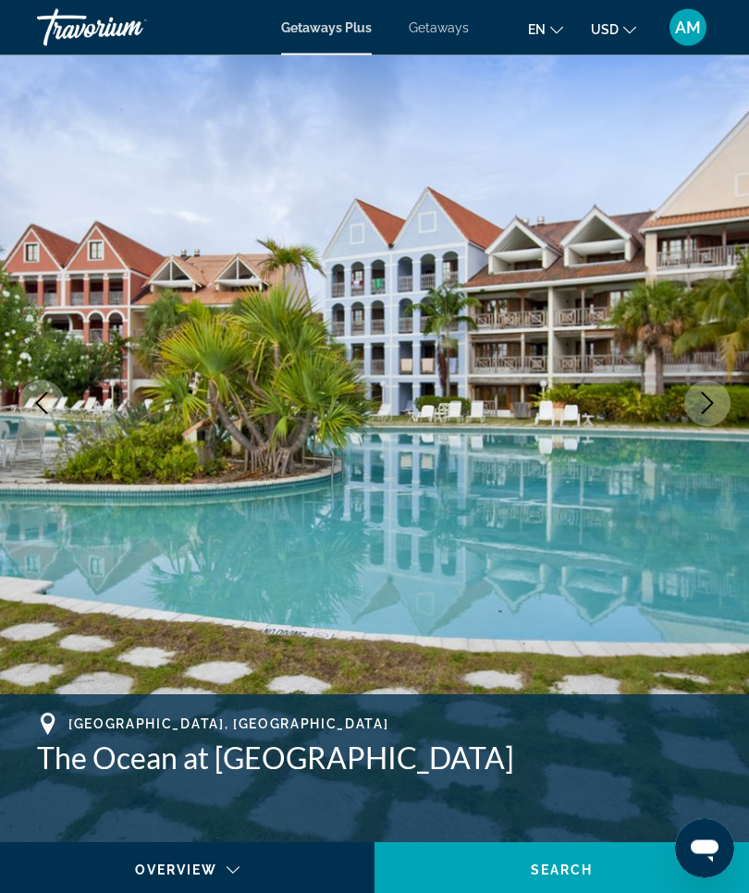
click at [707, 404] on icon "Next image" at bounding box center [707, 404] width 22 height 22
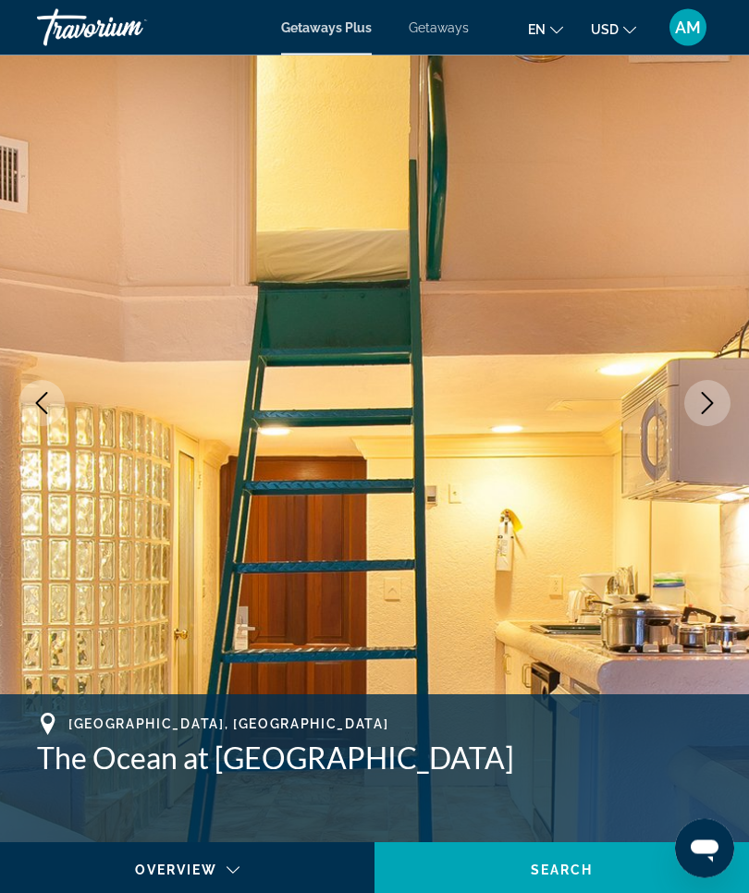
click at [713, 409] on icon "Next image" at bounding box center [707, 404] width 22 height 22
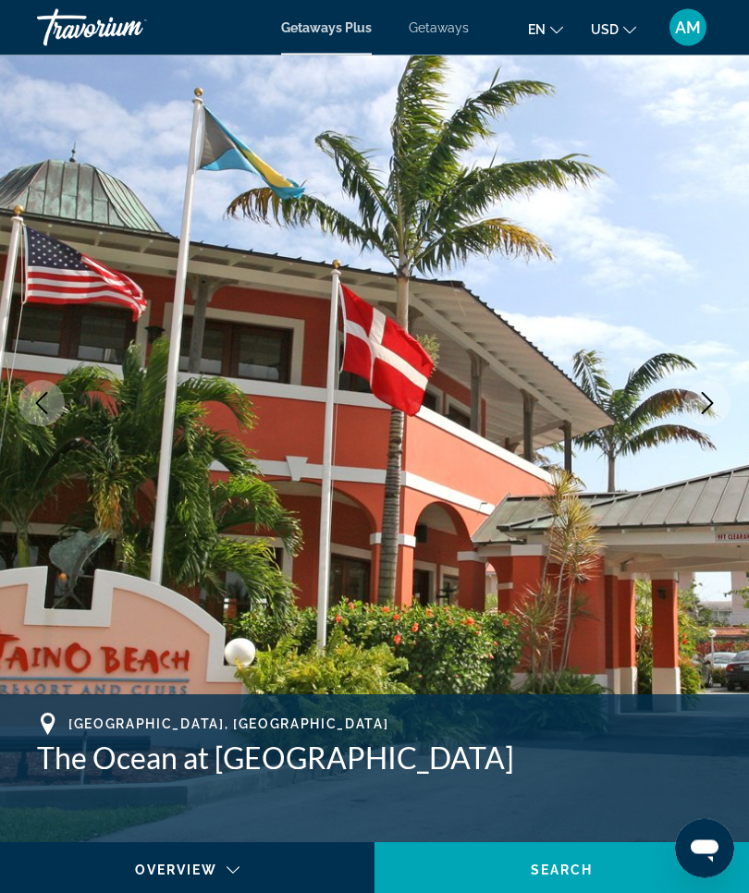
click at [42, 398] on icon "Previous image" at bounding box center [42, 404] width 12 height 22
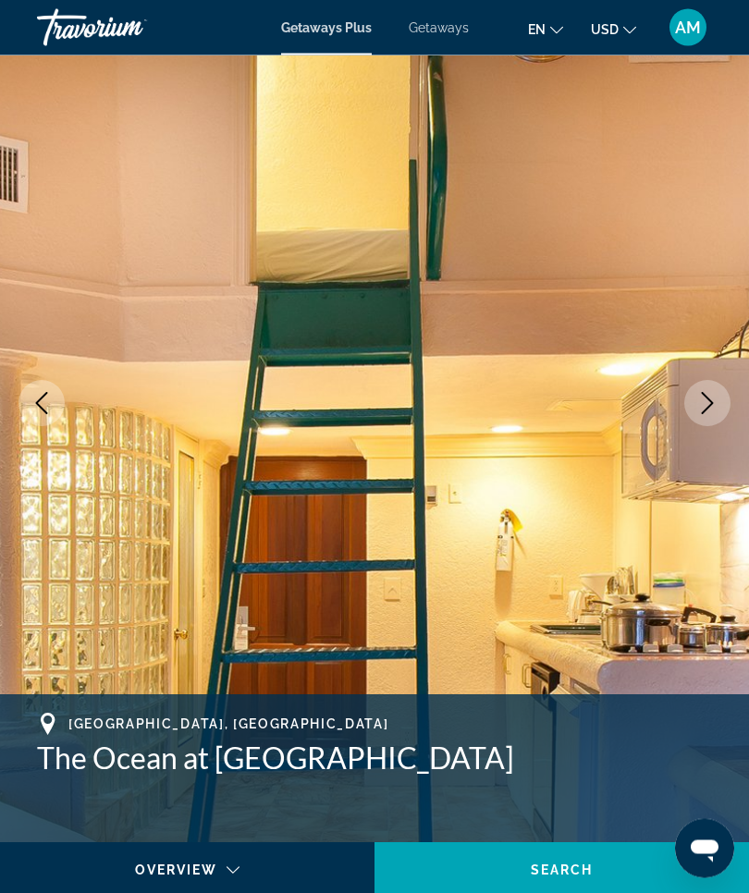
click at [712, 406] on icon "Next image" at bounding box center [707, 404] width 22 height 22
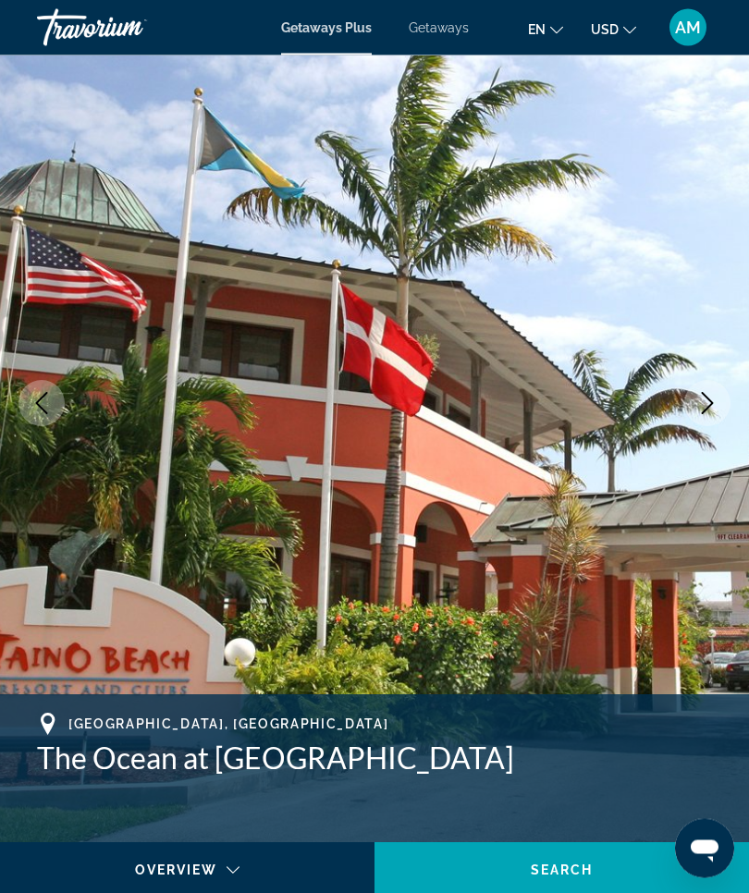
click at [714, 413] on icon "Next image" at bounding box center [707, 404] width 22 height 22
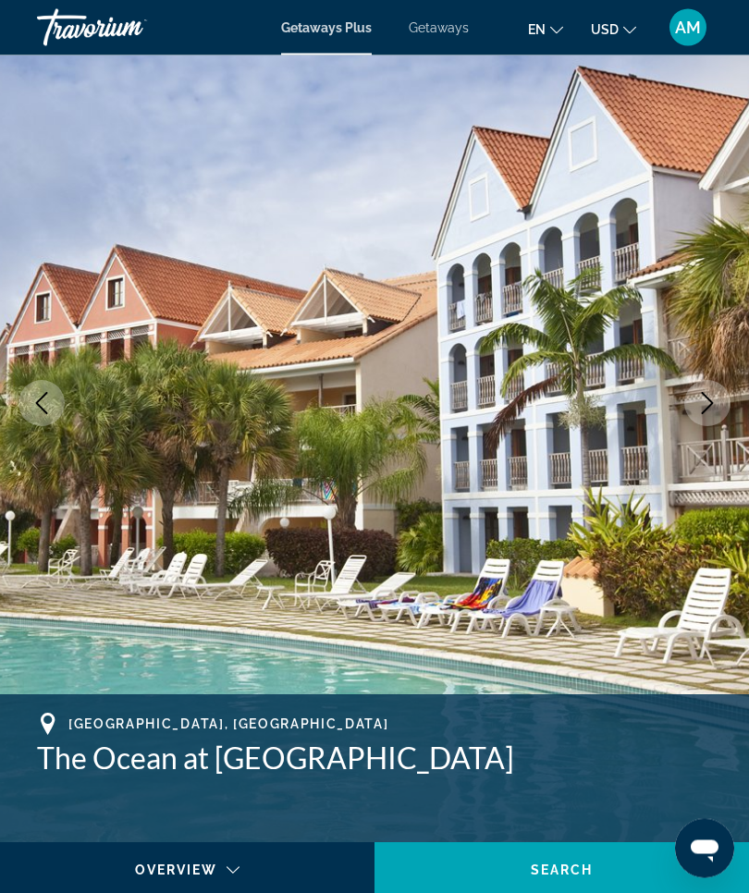
click at [709, 411] on icon "Next image" at bounding box center [707, 404] width 22 height 22
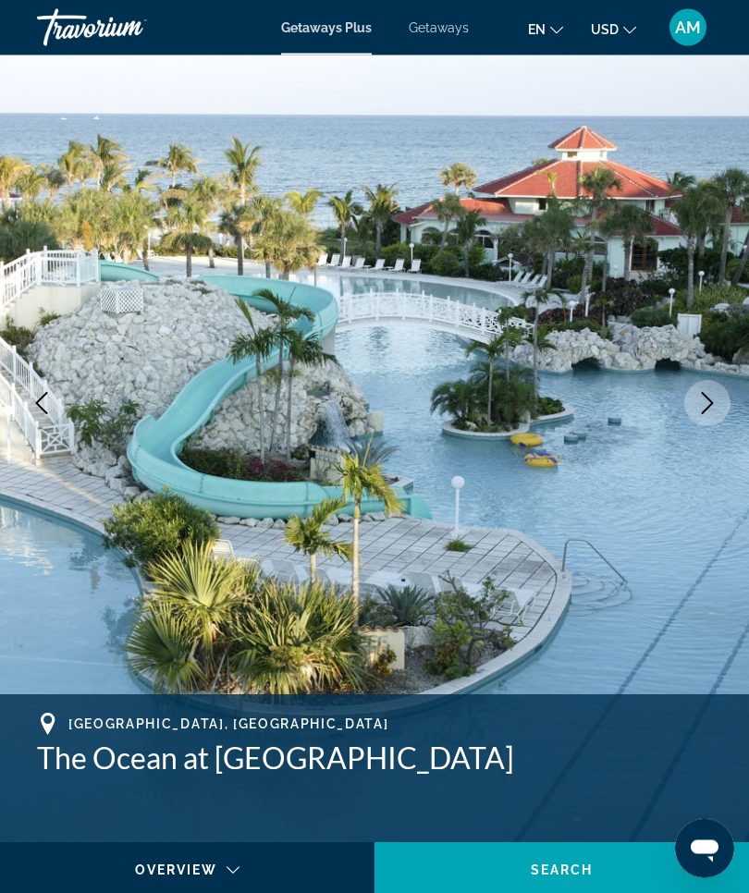
click at [702, 406] on icon "Next image" at bounding box center [707, 404] width 22 height 22
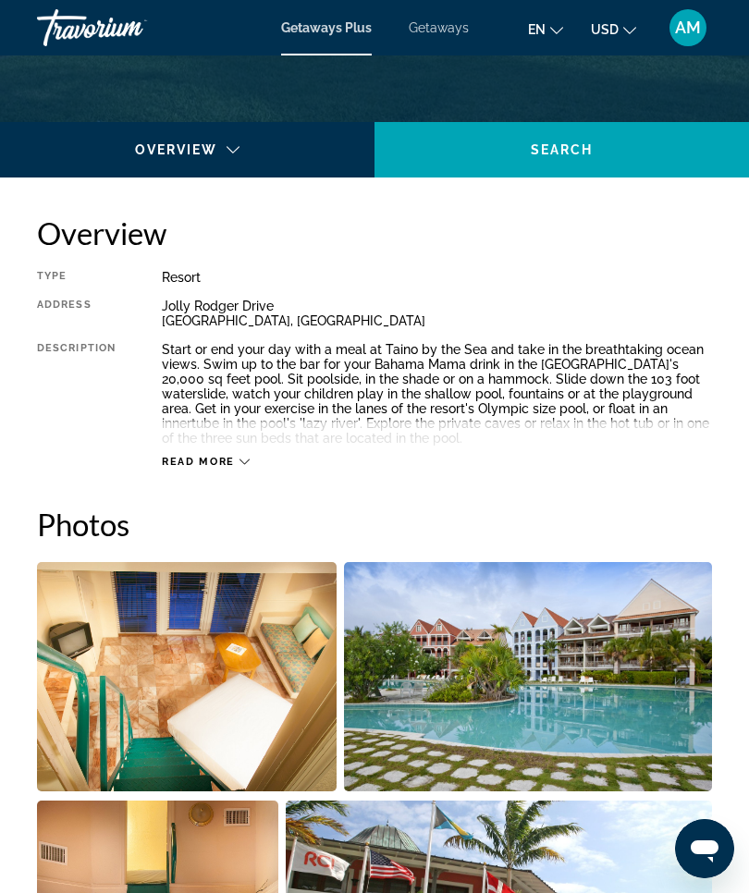
scroll to position [813, 0]
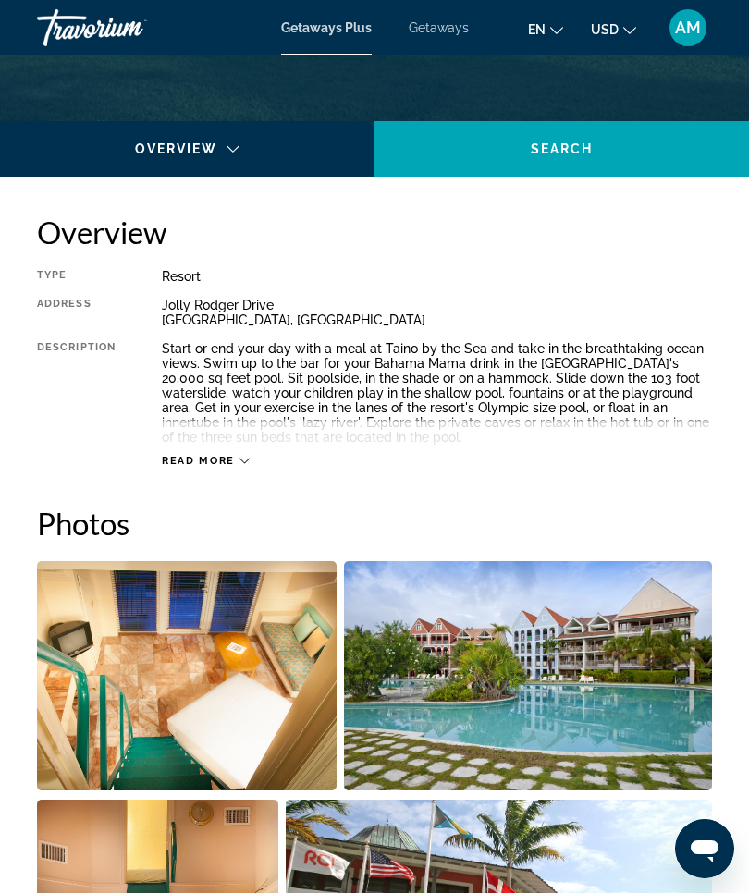
click at [239, 465] on icon "Main content" at bounding box center [244, 461] width 10 height 10
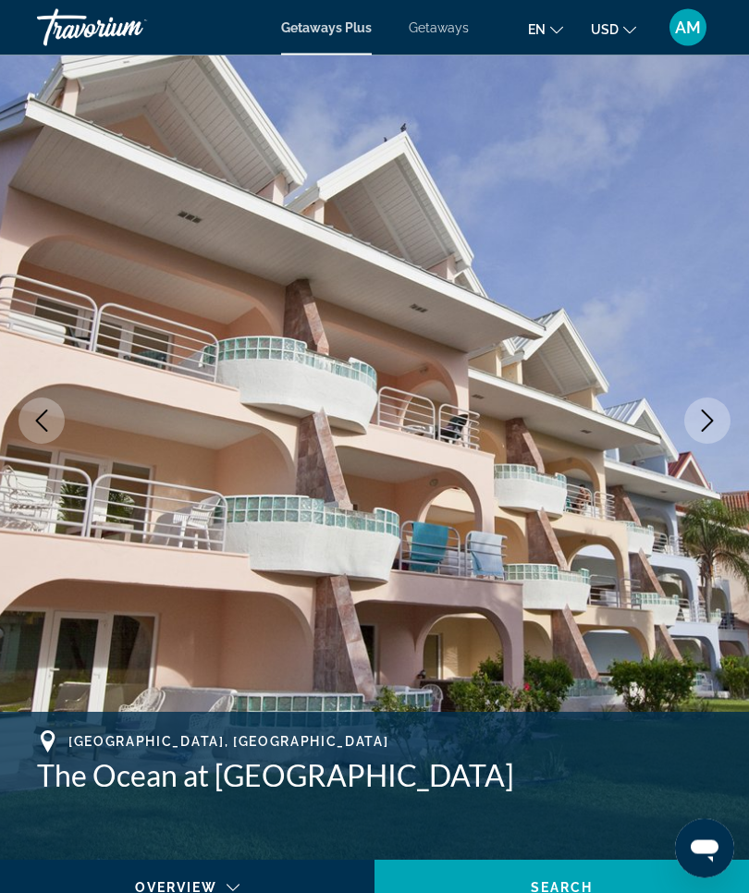
scroll to position [0, 0]
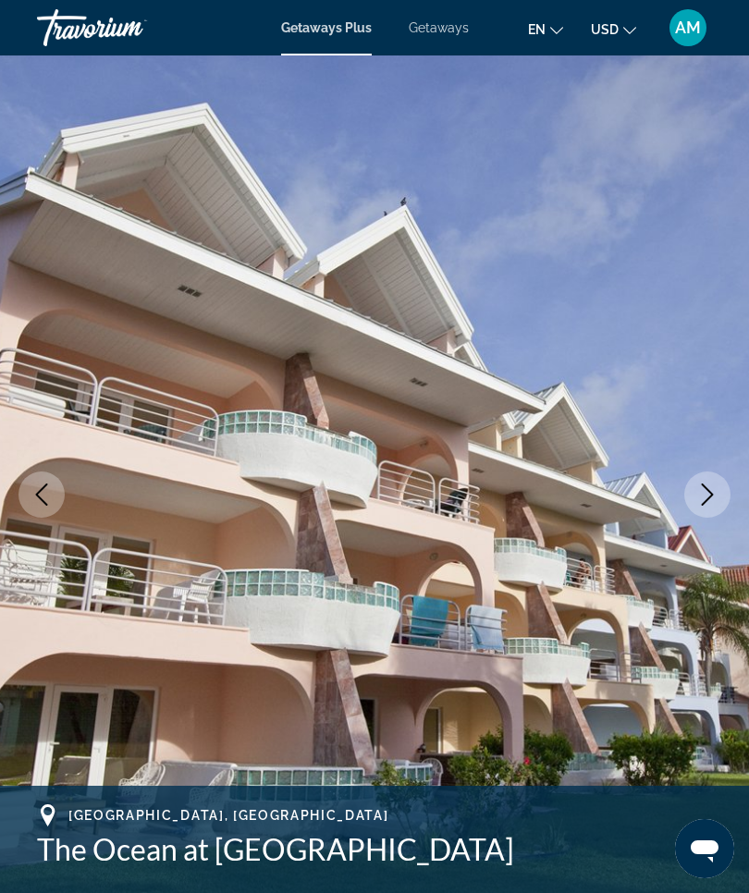
click at [452, 26] on span "Getaways" at bounding box center [439, 27] width 60 height 15
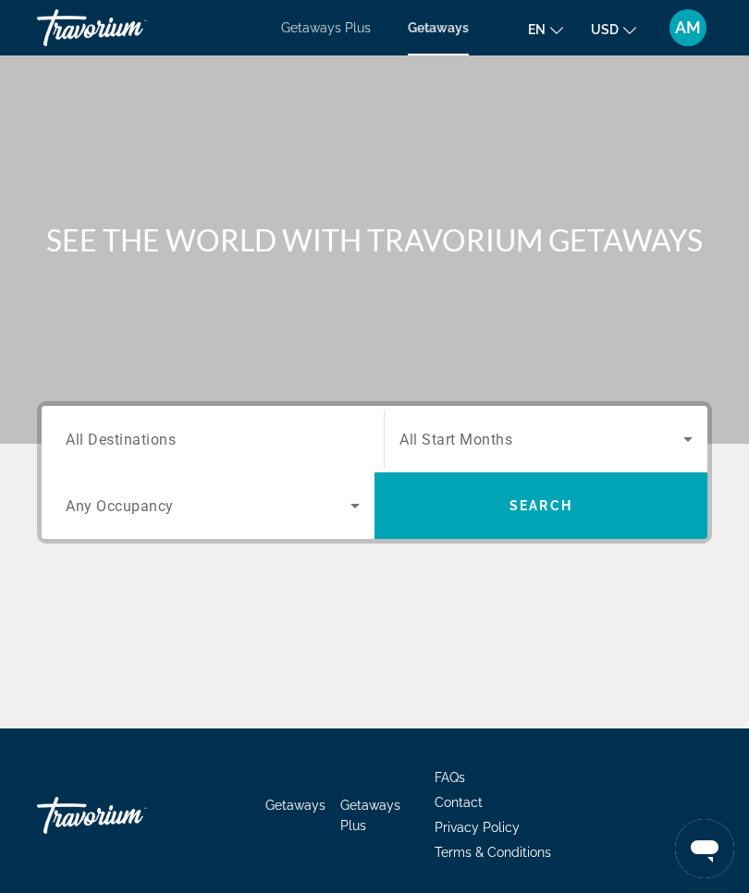
click at [125, 447] on span "All Destinations" at bounding box center [121, 439] width 110 height 18
click at [125, 447] on input "Destination All Destinations" at bounding box center [213, 440] width 294 height 22
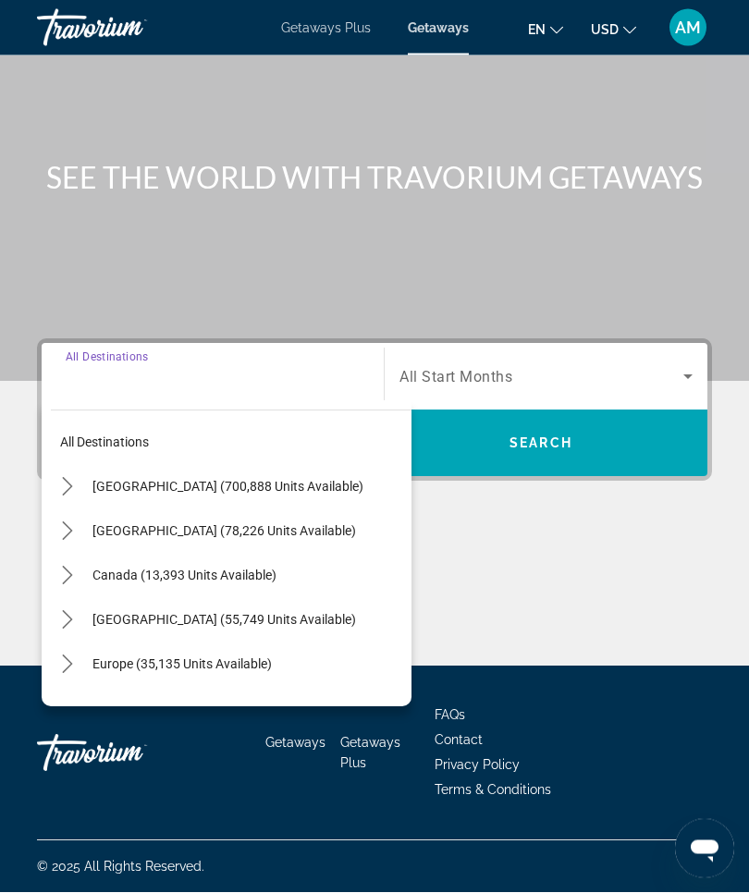
scroll to position [64, 0]
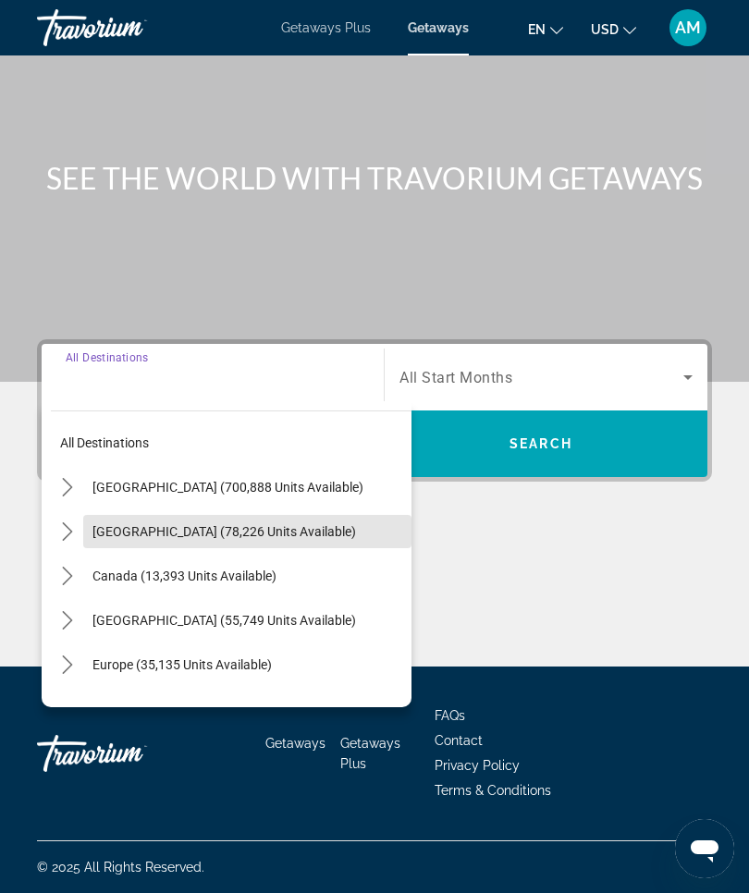
click at [176, 524] on span "Mexico (78,226 units available)" at bounding box center [223, 531] width 263 height 15
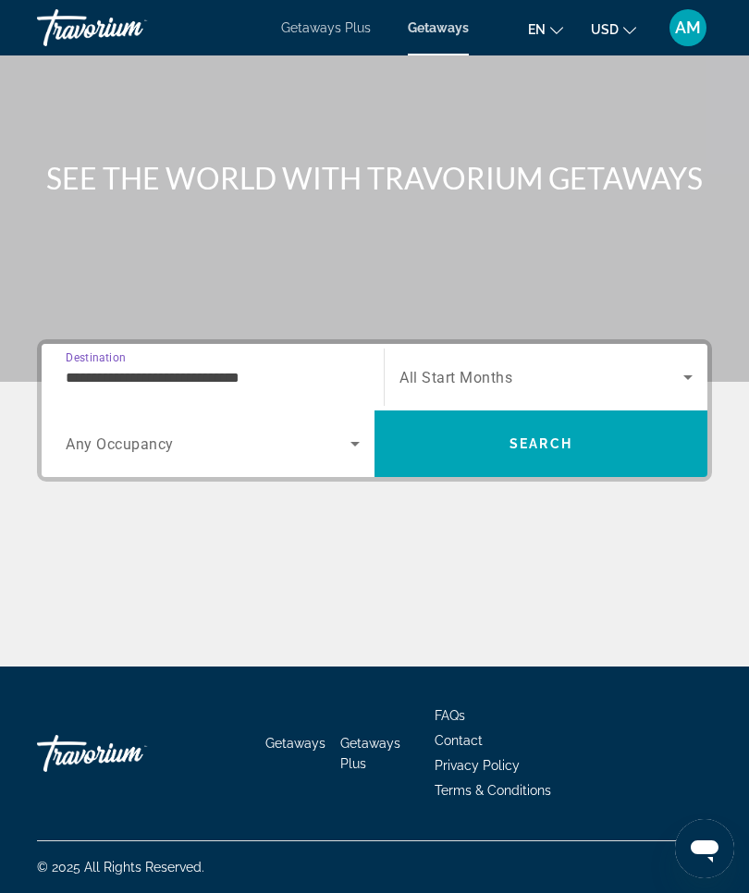
click at [180, 360] on div "**********" at bounding box center [213, 377] width 294 height 53
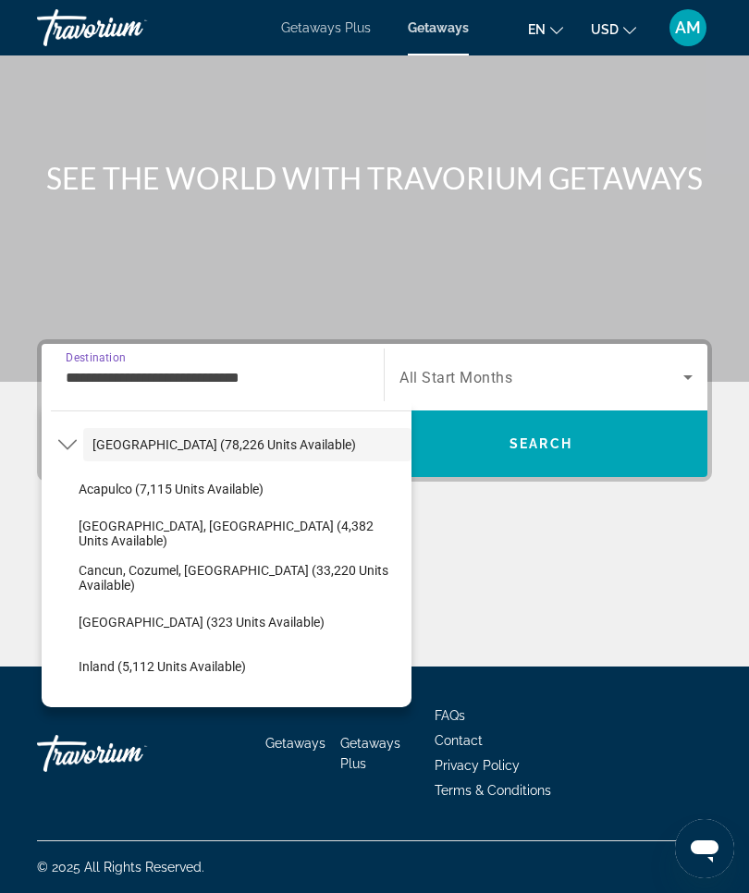
scroll to position [89, 0]
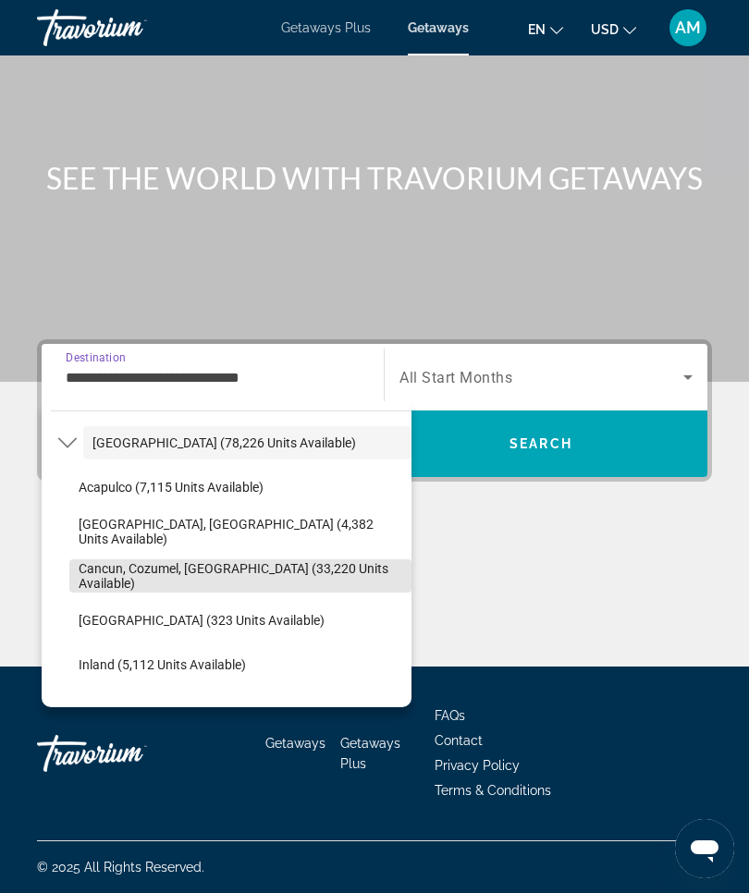
click at [165, 575] on span "Cancun, Cozumel, Riviera Maya (33,220 units available)" at bounding box center [241, 576] width 324 height 30
type input "**********"
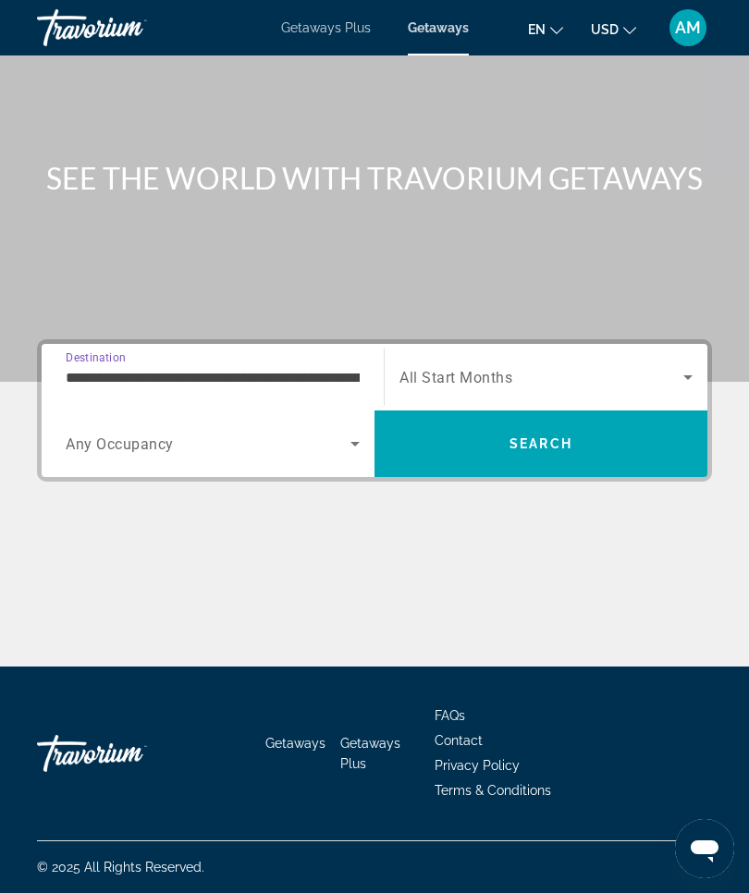
click at [692, 374] on icon "Search widget" at bounding box center [688, 377] width 22 height 22
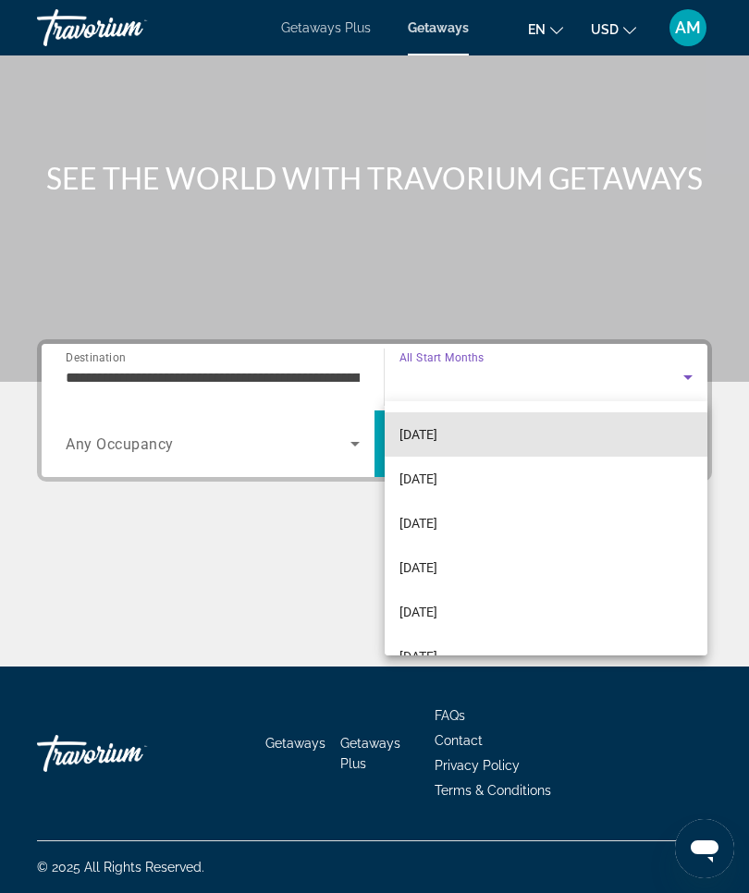
scroll to position [137, 0]
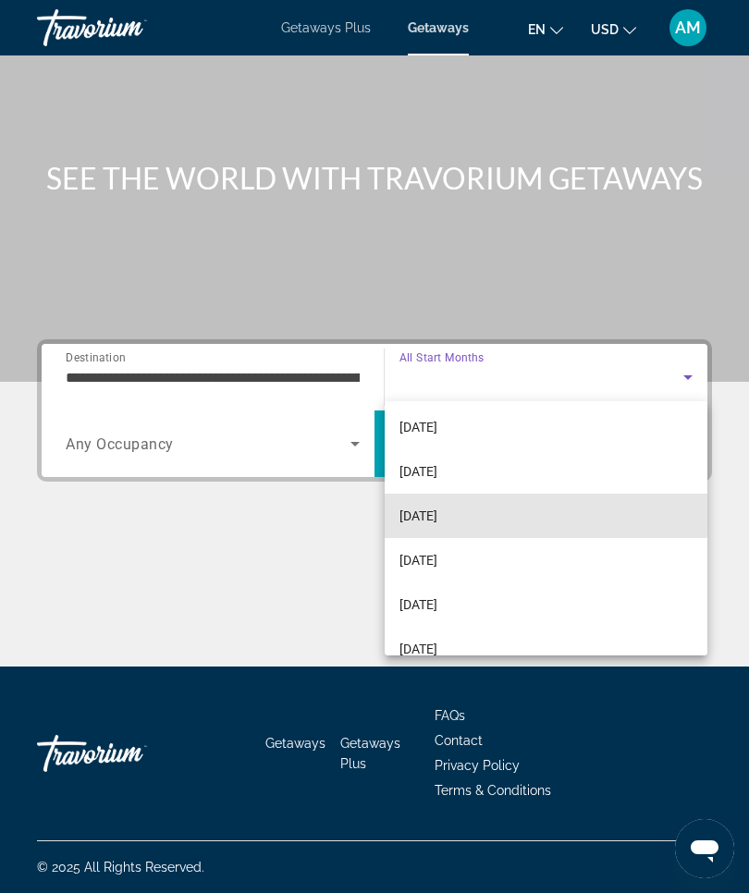
click at [486, 514] on mat-option "February 2026" at bounding box center [546, 516] width 323 height 44
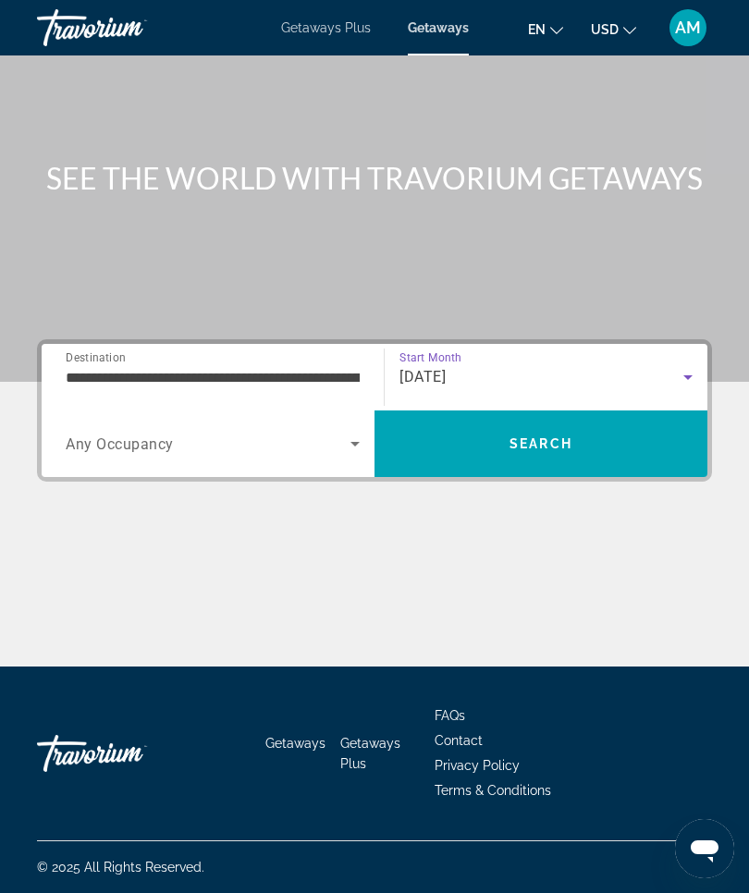
click at [594, 434] on span "Search" at bounding box center [540, 444] width 333 height 44
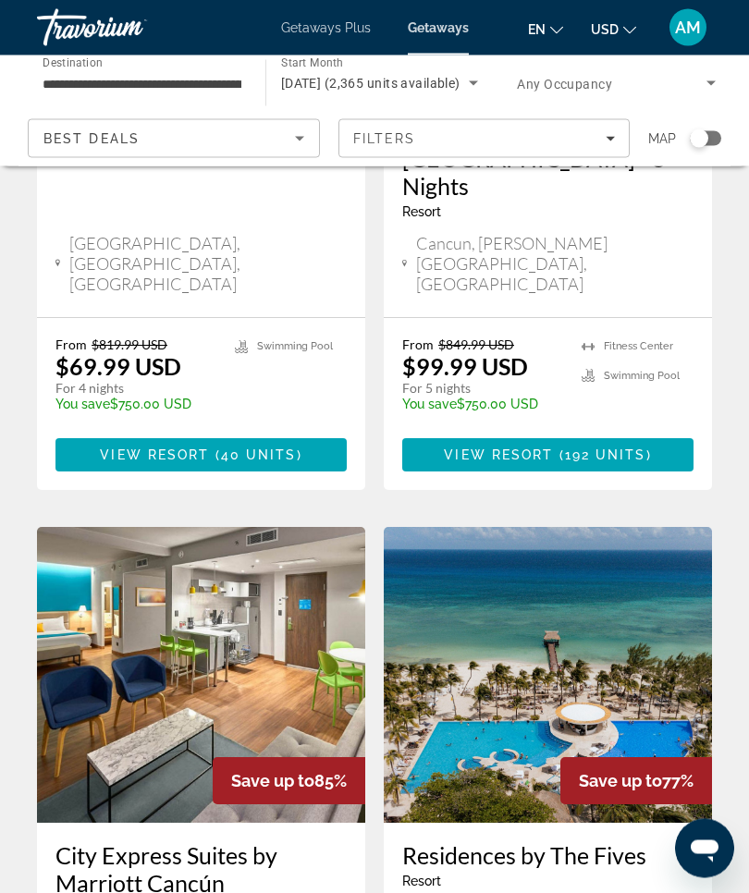
scroll to position [1916, 0]
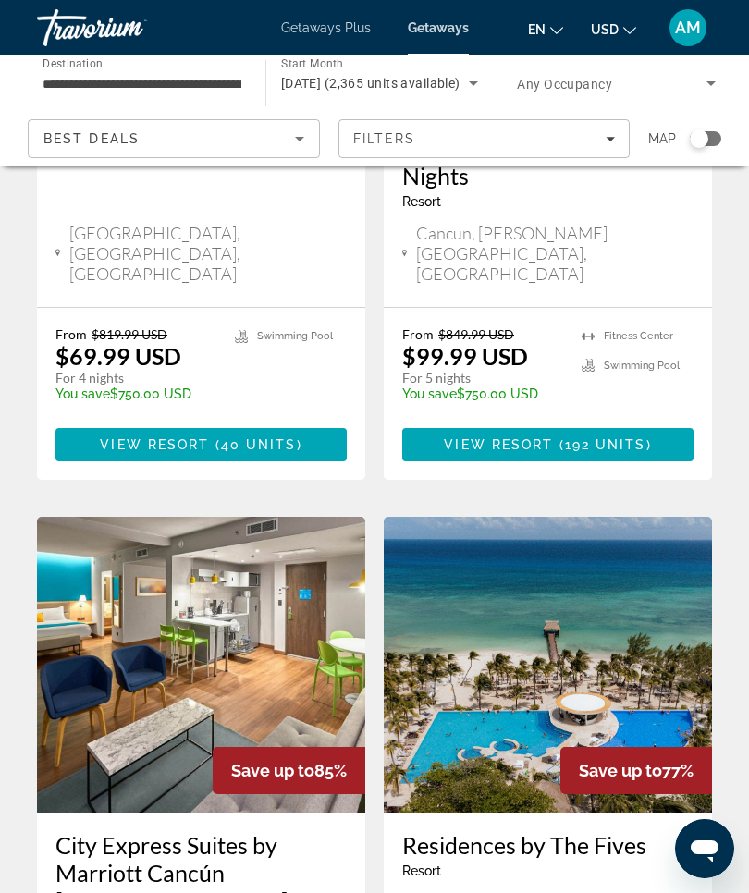
click at [583, 517] on img "Main content" at bounding box center [548, 665] width 328 height 296
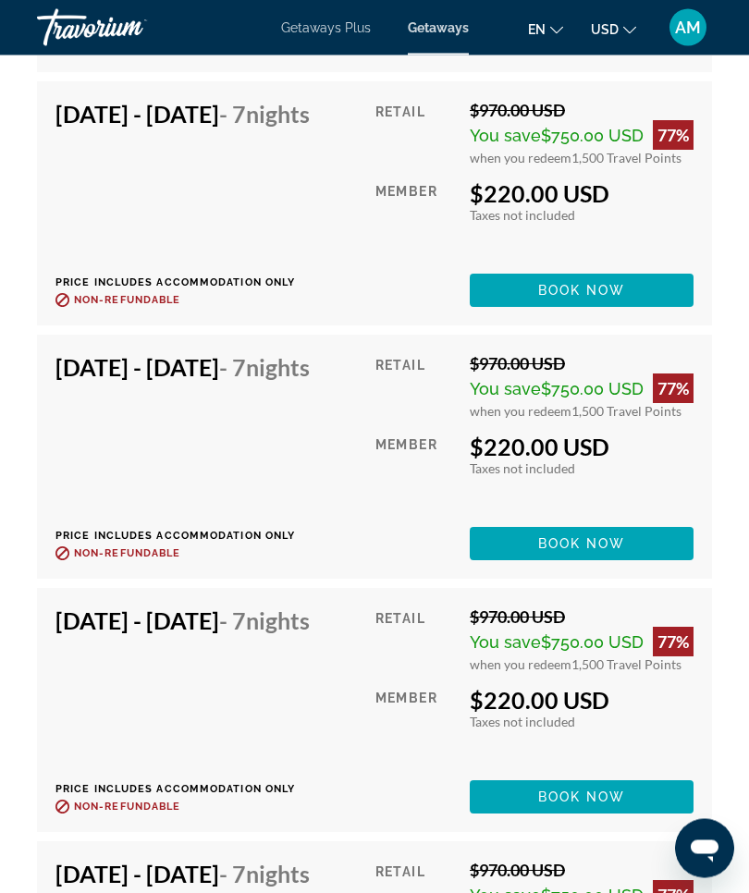
scroll to position [5147, 0]
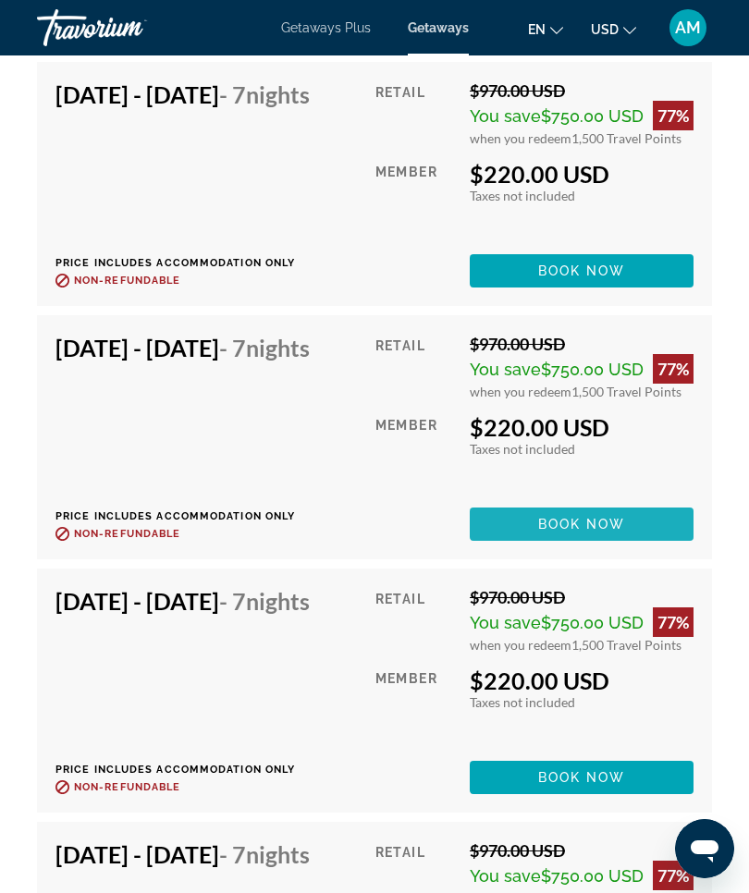
click at [624, 532] on span "Book now" at bounding box center [582, 524] width 88 height 15
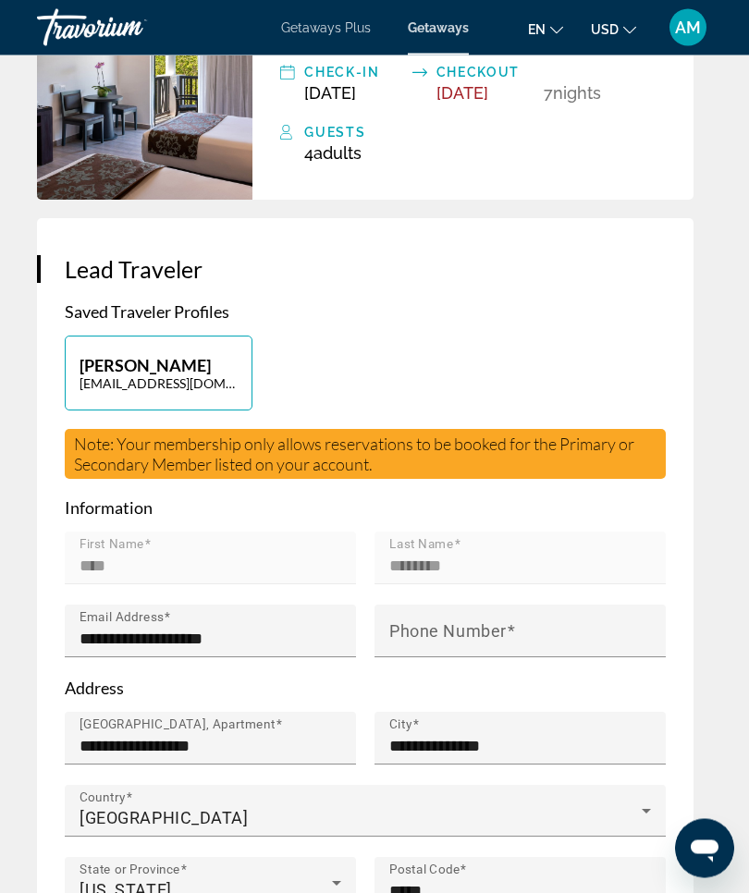
scroll to position [666, 0]
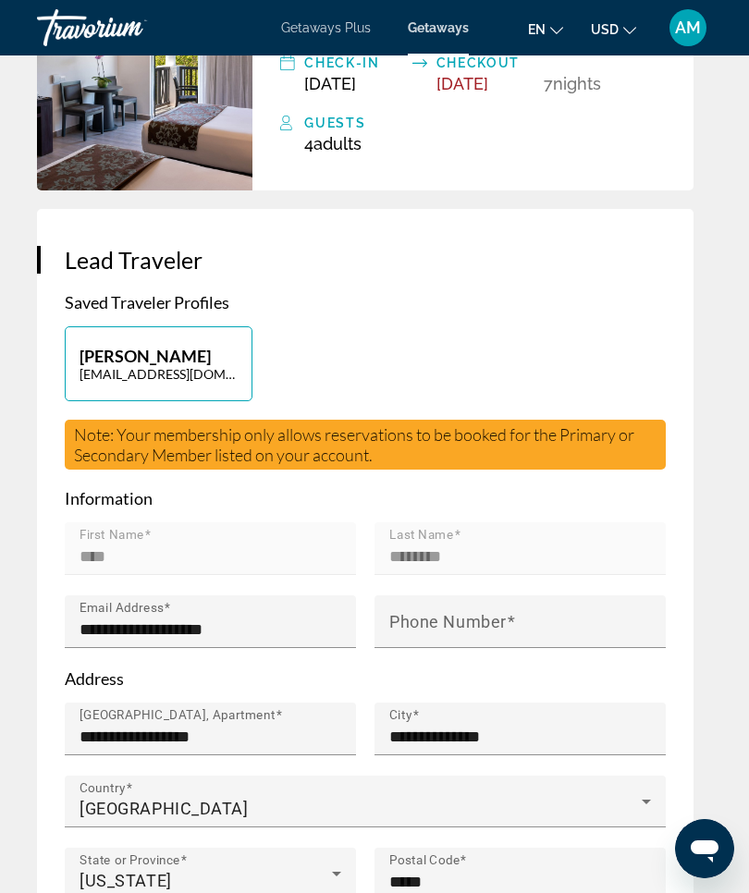
click at [454, 612] on mat-label "Phone Number" at bounding box center [447, 621] width 117 height 19
click at [454, 618] on input "Phone Number" at bounding box center [525, 629] width 273 height 22
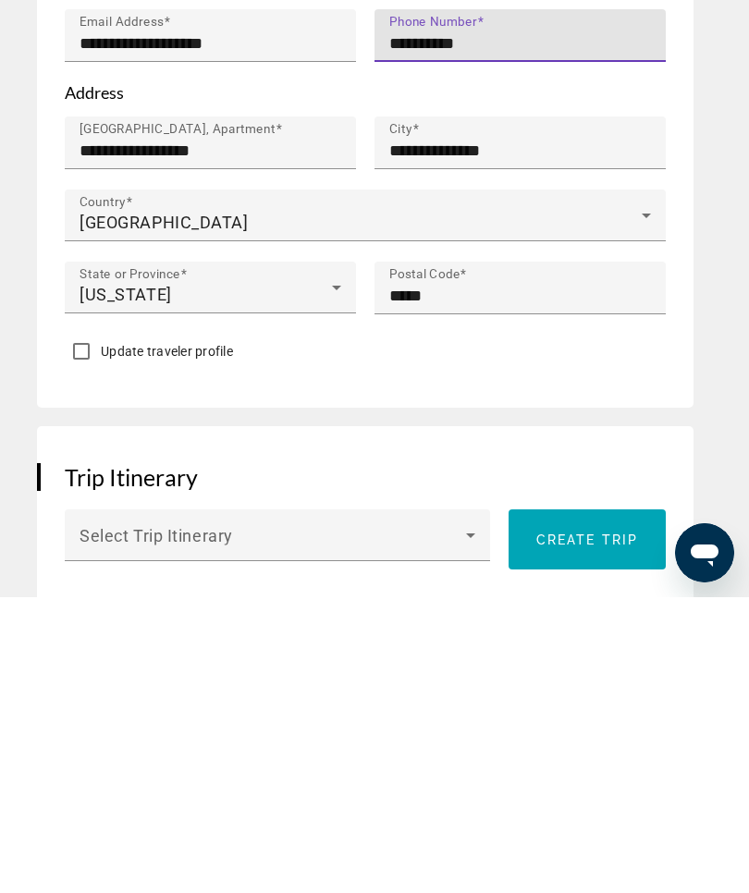
scroll to position [958, 0]
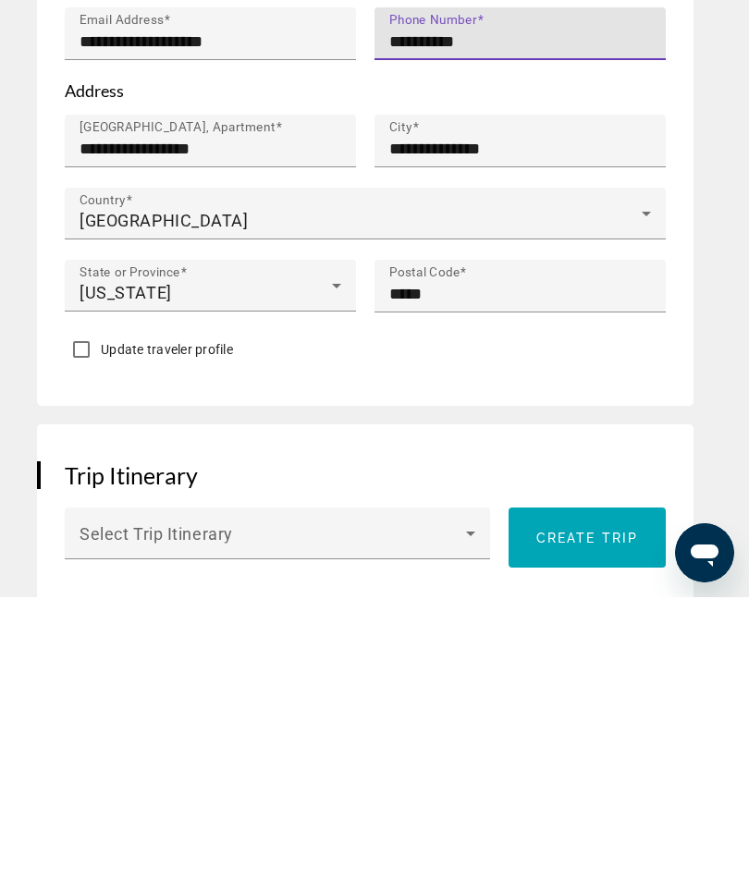
type input "**********"
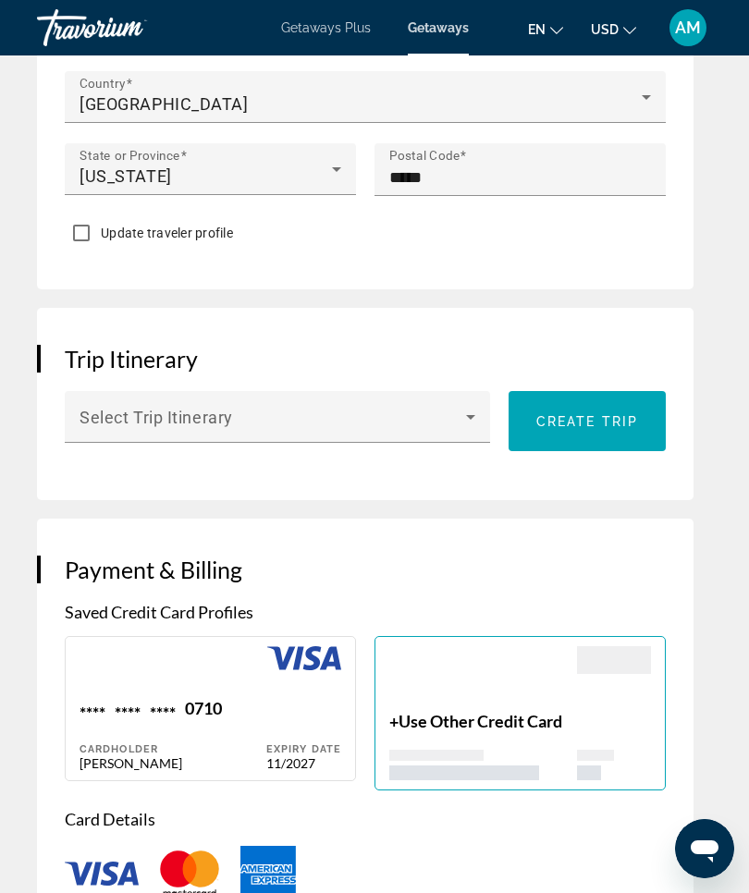
scroll to position [1374, 0]
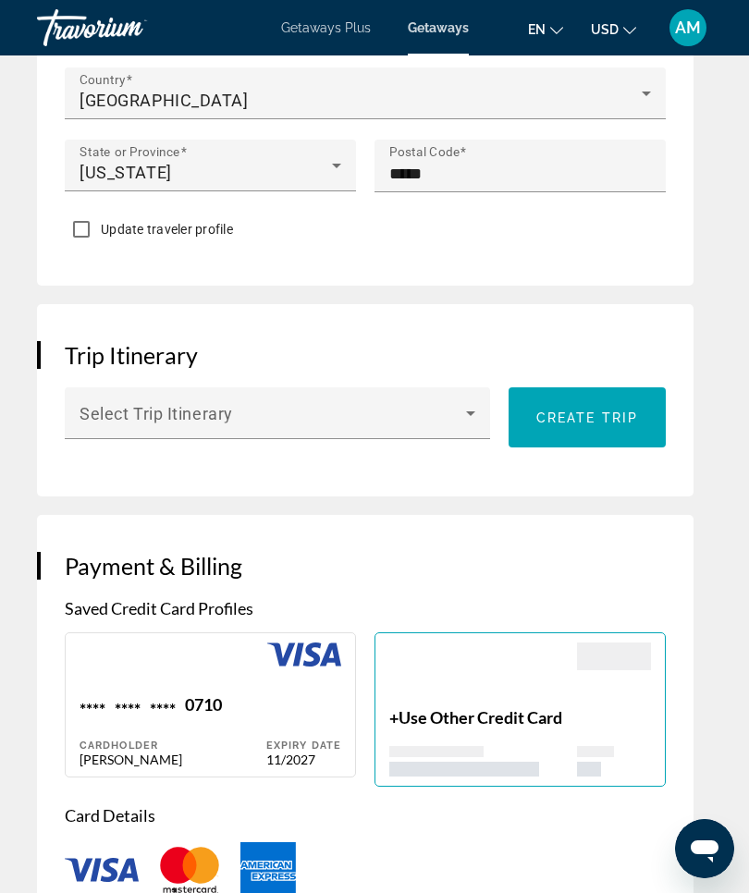
click at [474, 402] on icon "Main content" at bounding box center [470, 413] width 22 height 22
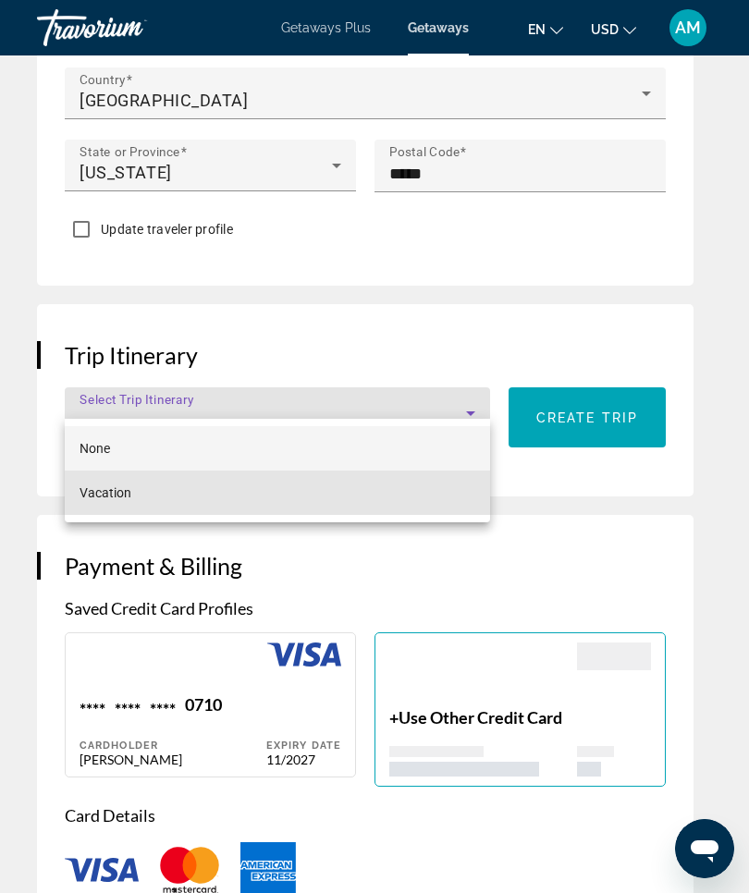
click at [428, 495] on mat-option "Vacation" at bounding box center [277, 493] width 425 height 44
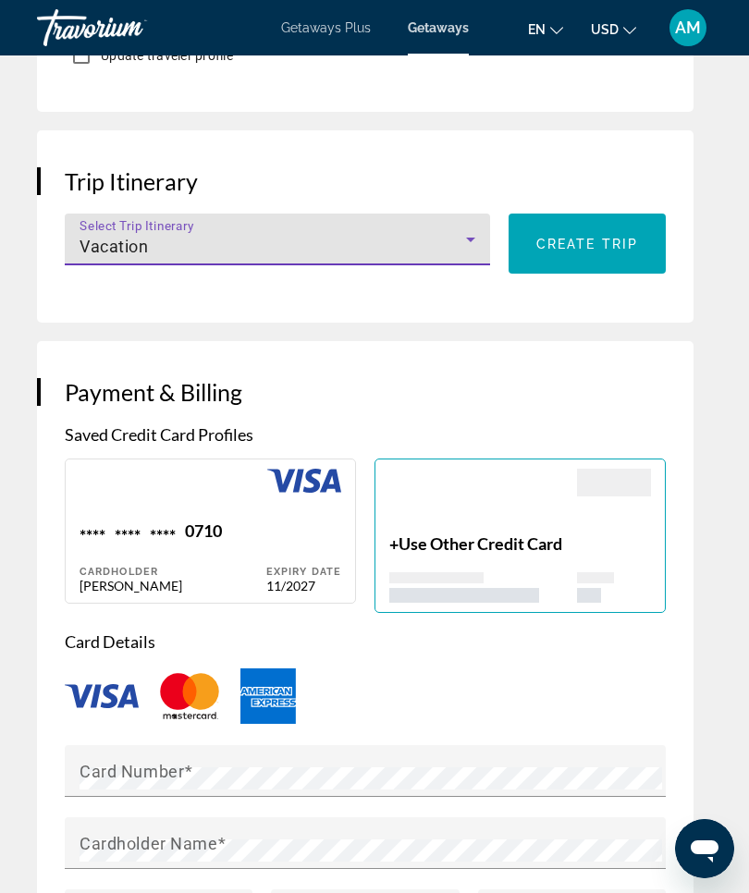
scroll to position [1570, 0]
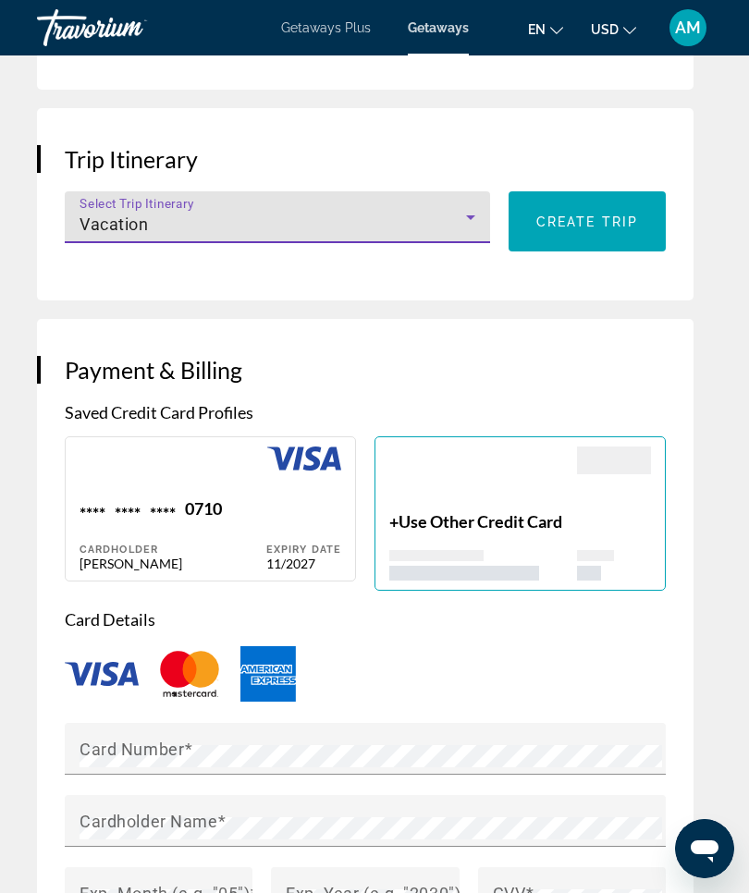
click at [523, 511] on span "Use Other Credit Card" at bounding box center [480, 521] width 164 height 20
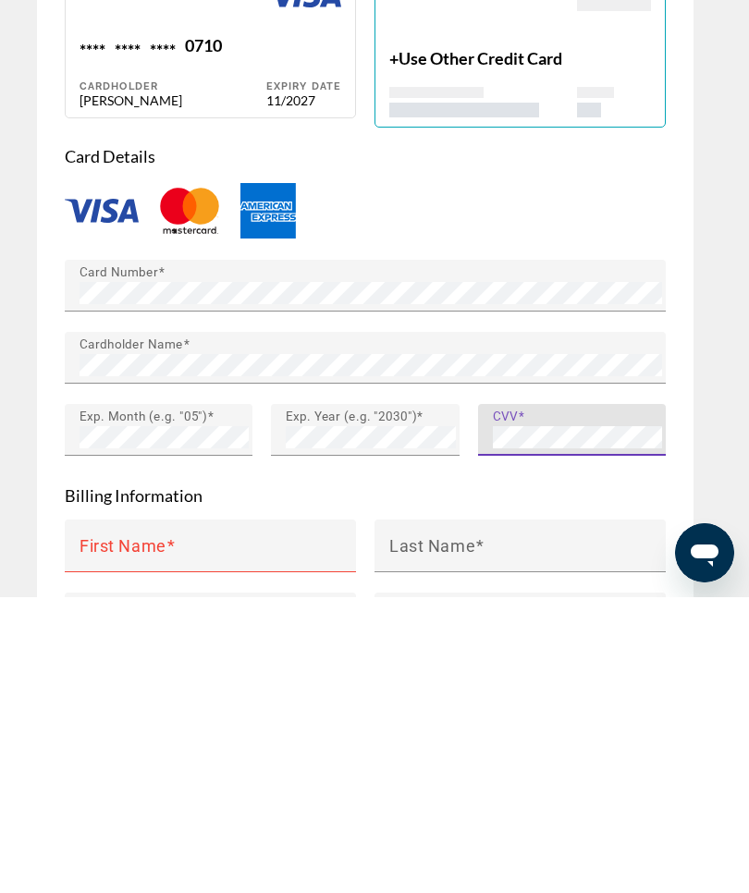
scroll to position [1758, 0]
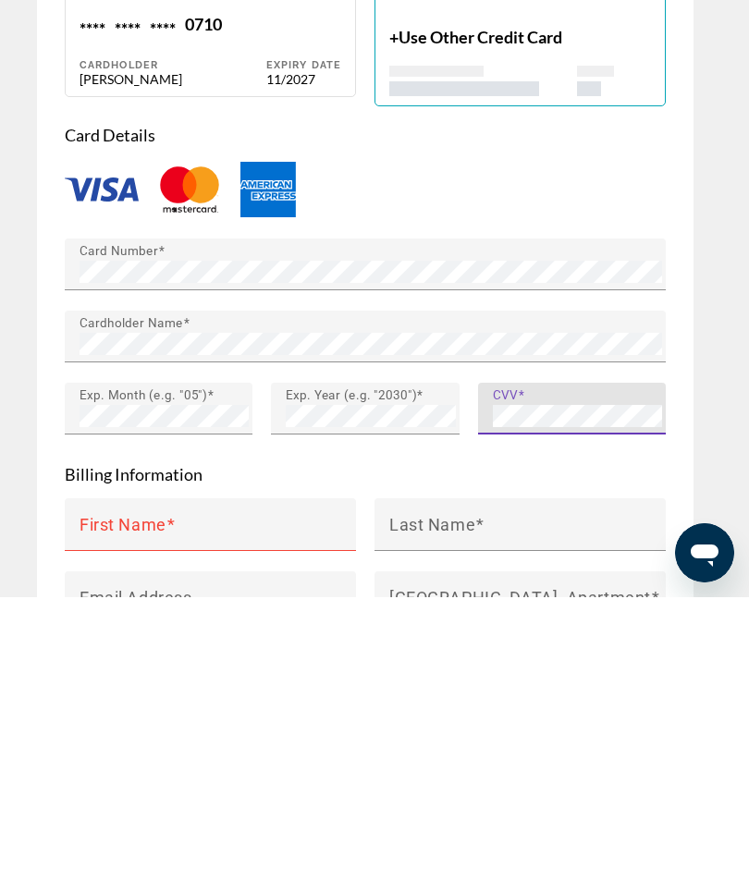
click at [161, 810] on mat-label "First Name" at bounding box center [122, 819] width 87 height 19
click at [161, 817] on input "First Name" at bounding box center [215, 828] width 273 height 22
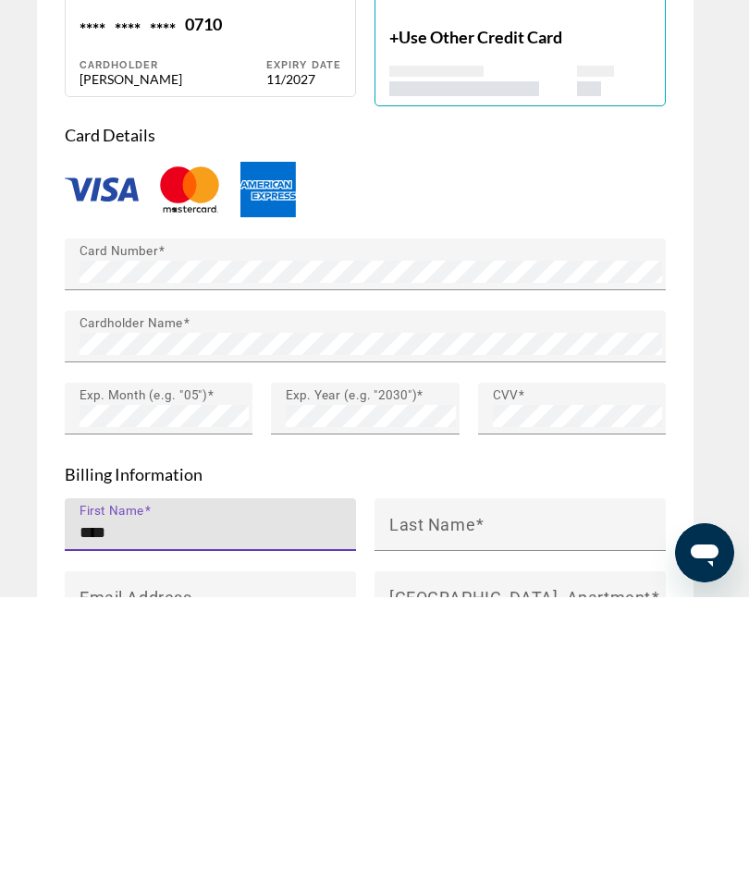
type input "****"
click at [484, 817] on input "Last Name" at bounding box center [525, 828] width 273 height 22
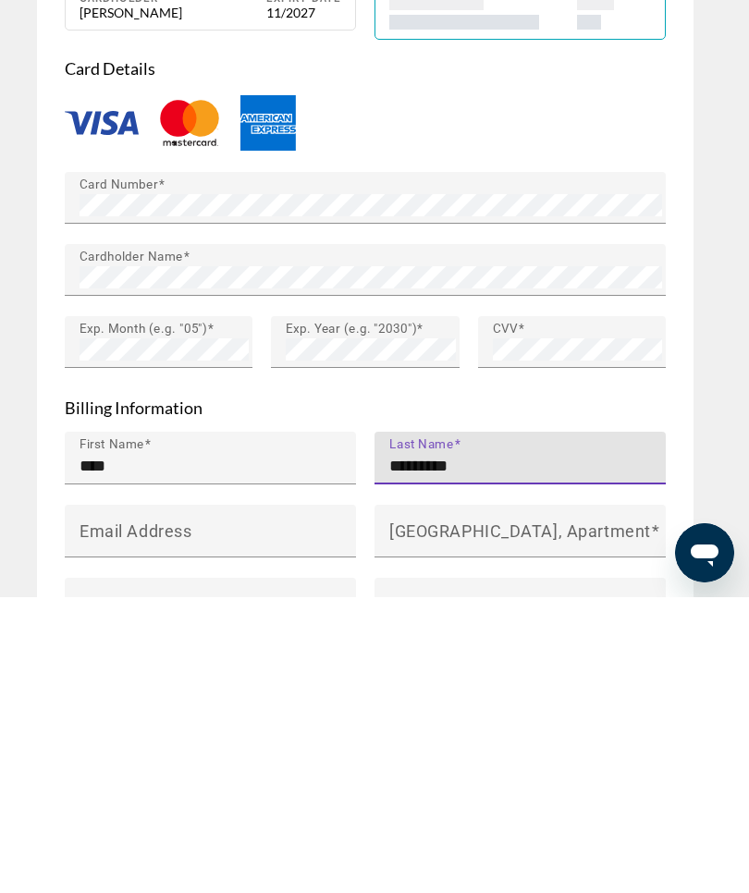
scroll to position [1833, 0]
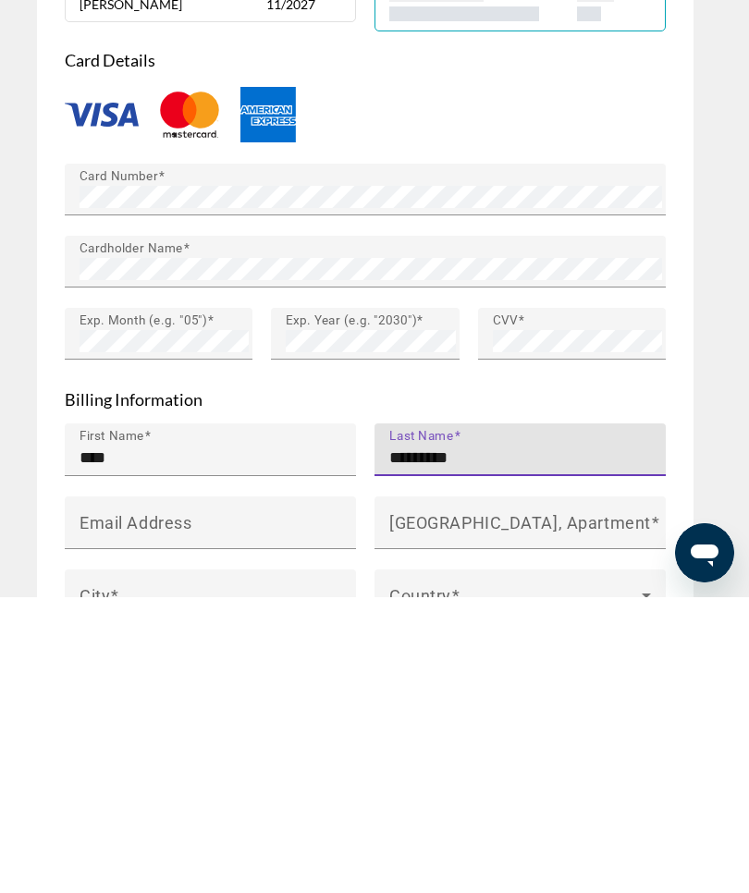
type input "********"
click at [109, 808] on mat-label "Email Address" at bounding box center [135, 817] width 112 height 19
click at [109, 815] on input "Email Address" at bounding box center [215, 826] width 273 height 22
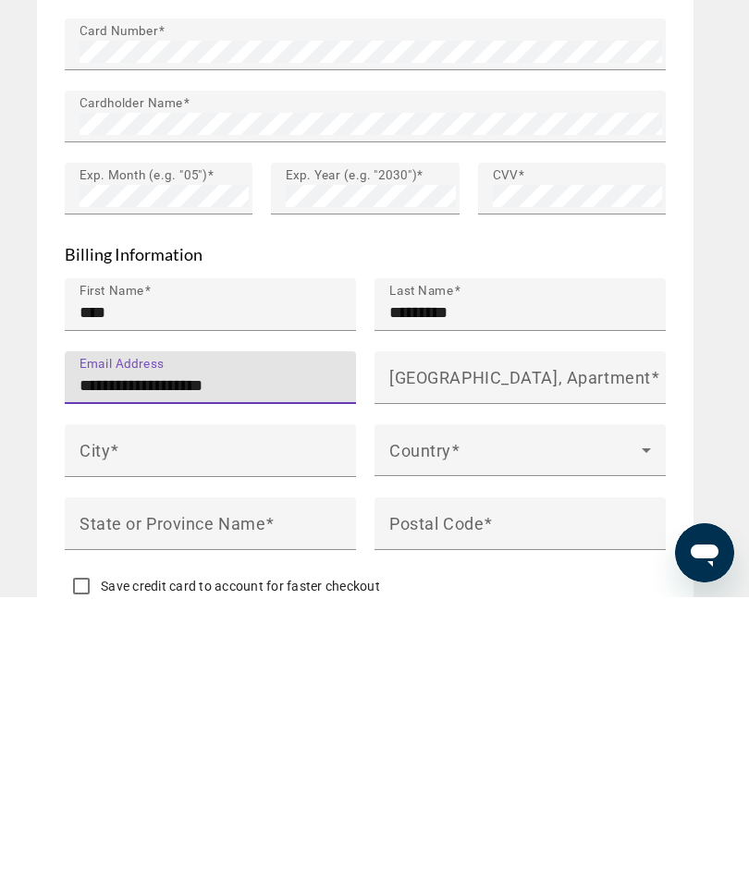
scroll to position [1982, 0]
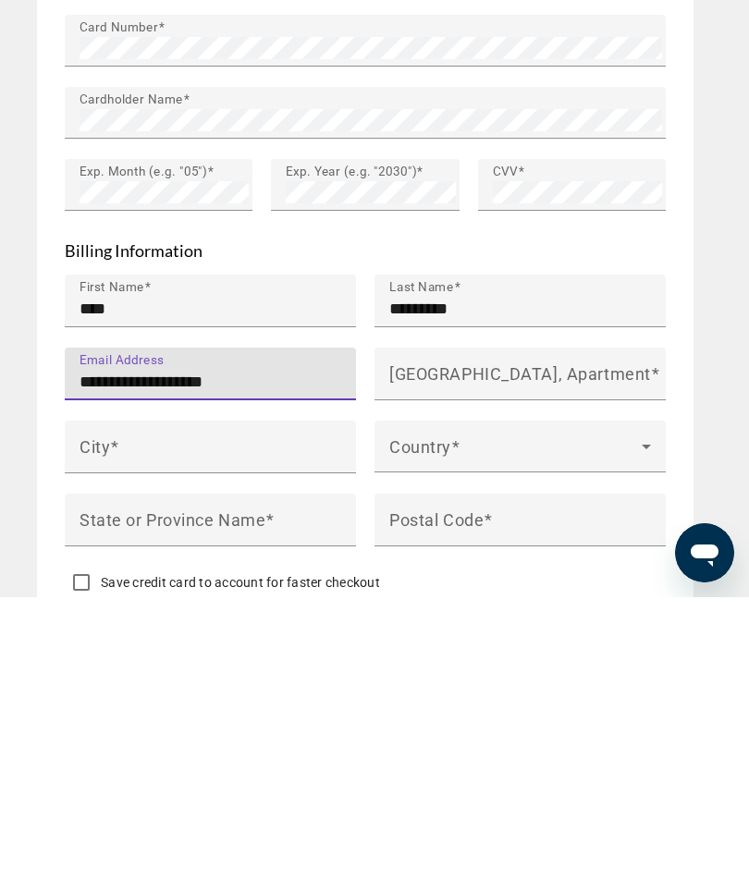
type input "**********"
click at [133, 739] on input "City" at bounding box center [215, 750] width 273 height 22
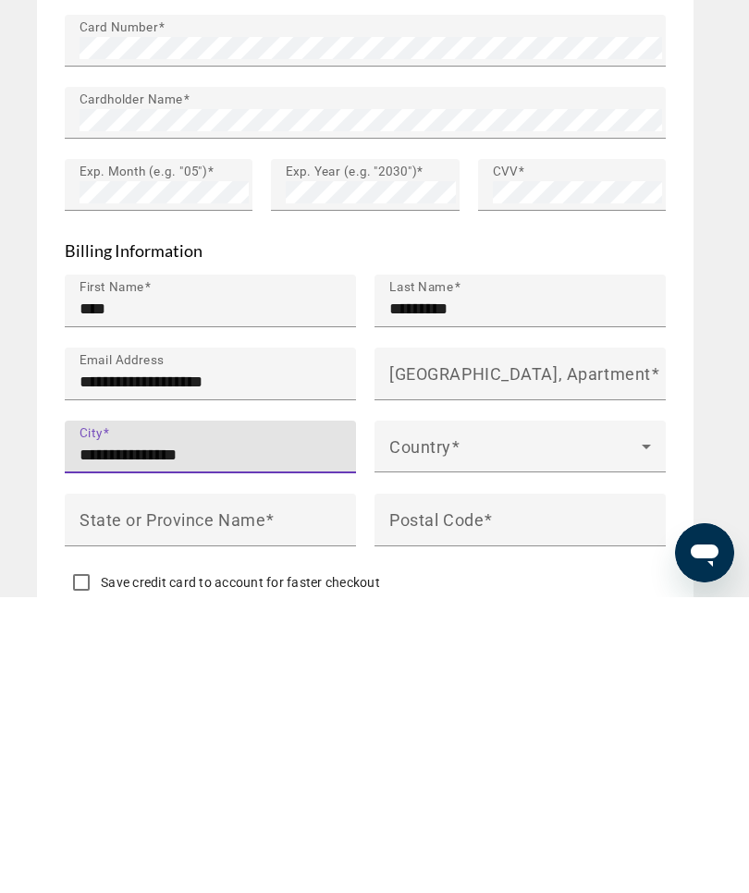
type input "**********"
click at [651, 731] on icon "Main content" at bounding box center [646, 742] width 22 height 22
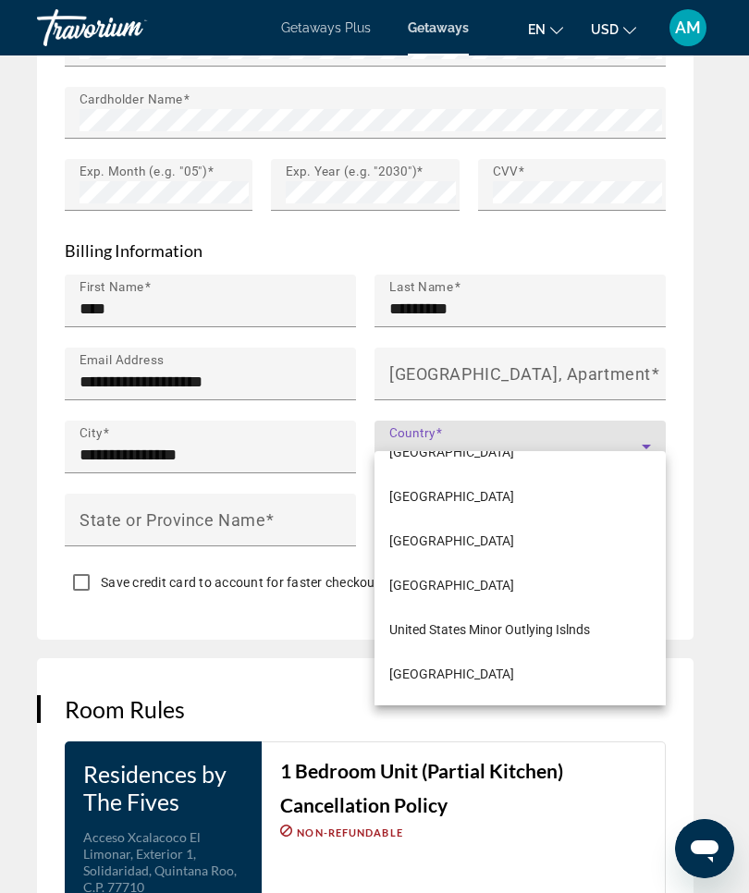
scroll to position [10627, 0]
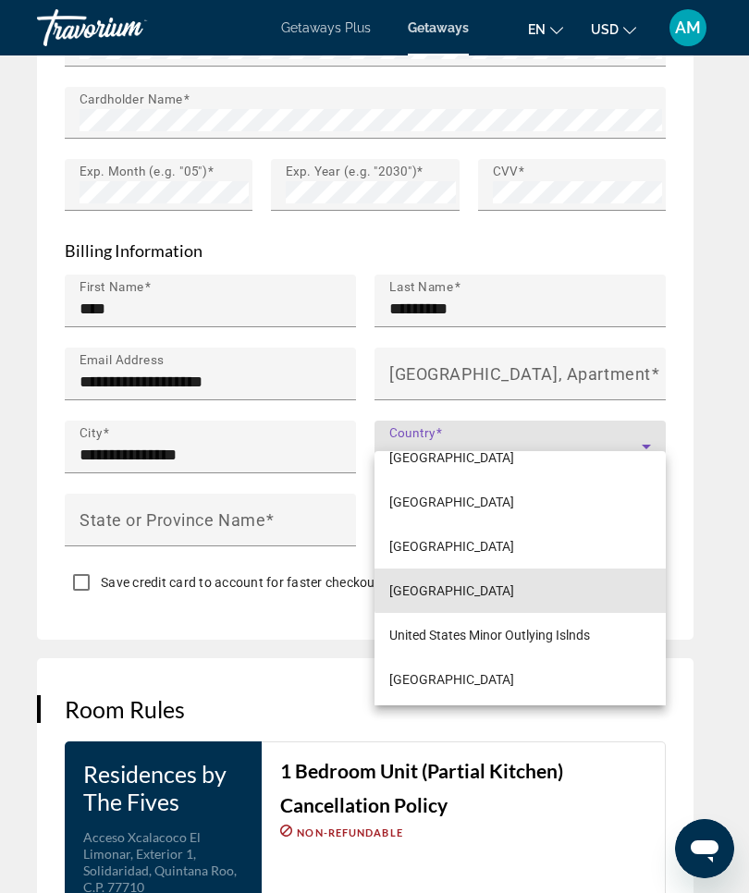
click at [527, 613] on mat-option "United States of America" at bounding box center [519, 590] width 291 height 44
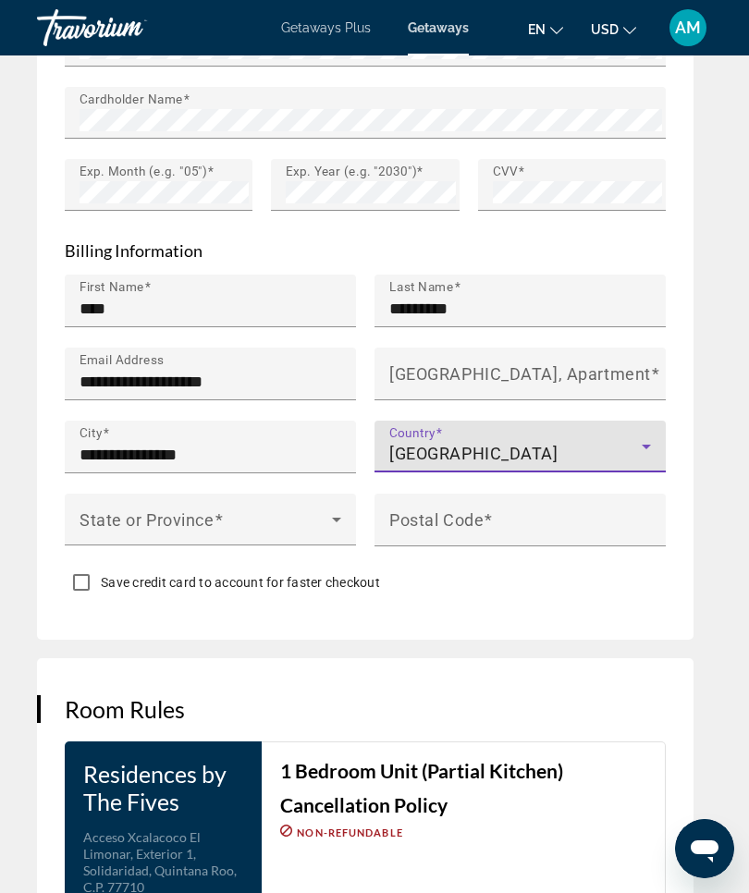
click at [348, 498] on div "State or Province" at bounding box center [210, 520] width 291 height 52
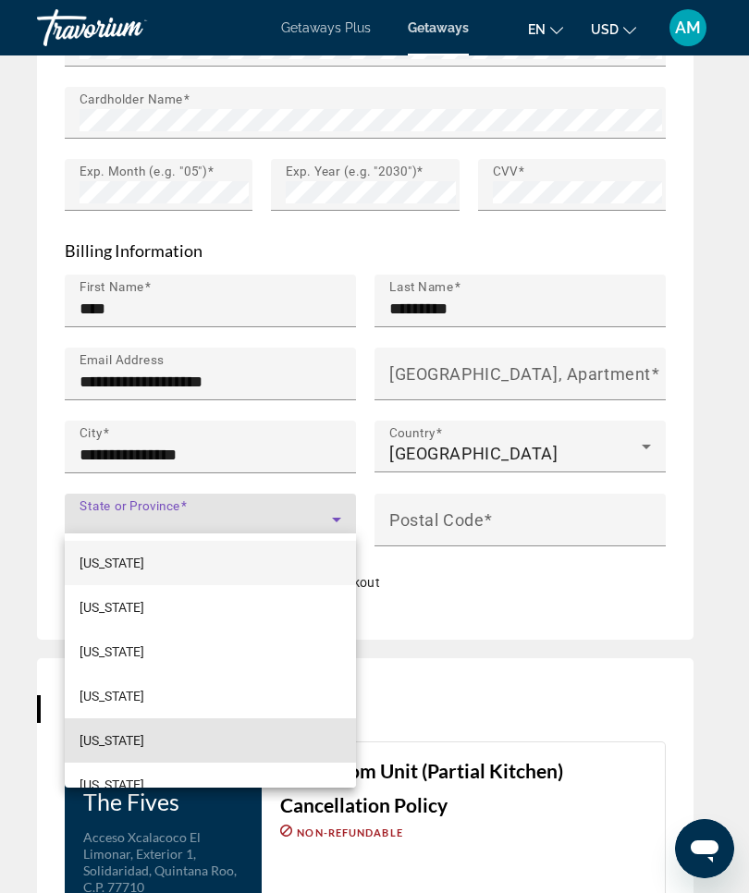
click at [134, 733] on span "California" at bounding box center [111, 740] width 65 height 22
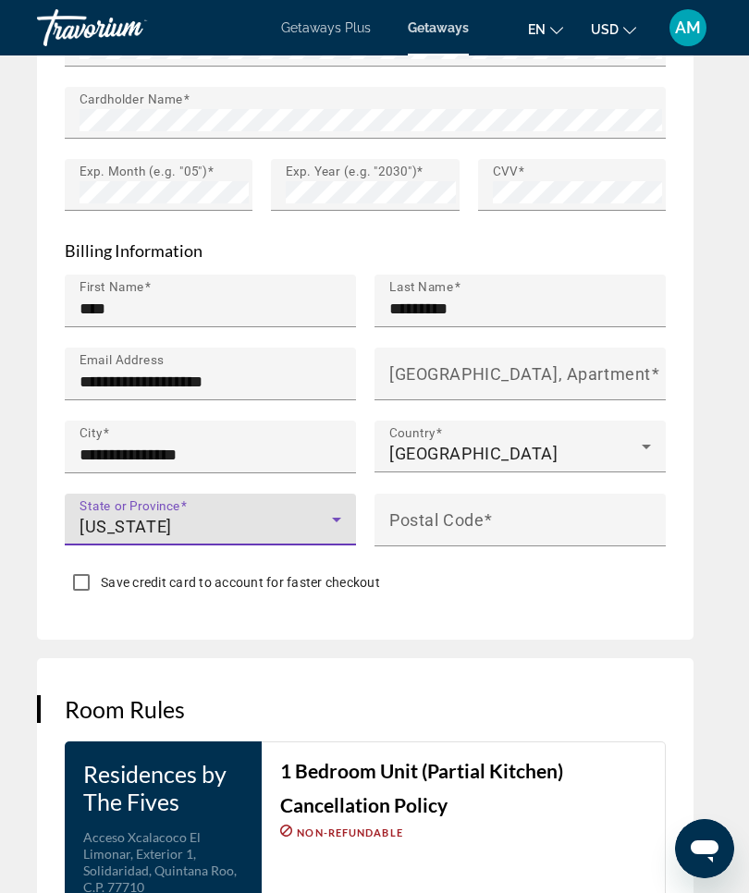
click at [506, 499] on div "Postal Code" at bounding box center [525, 520] width 273 height 53
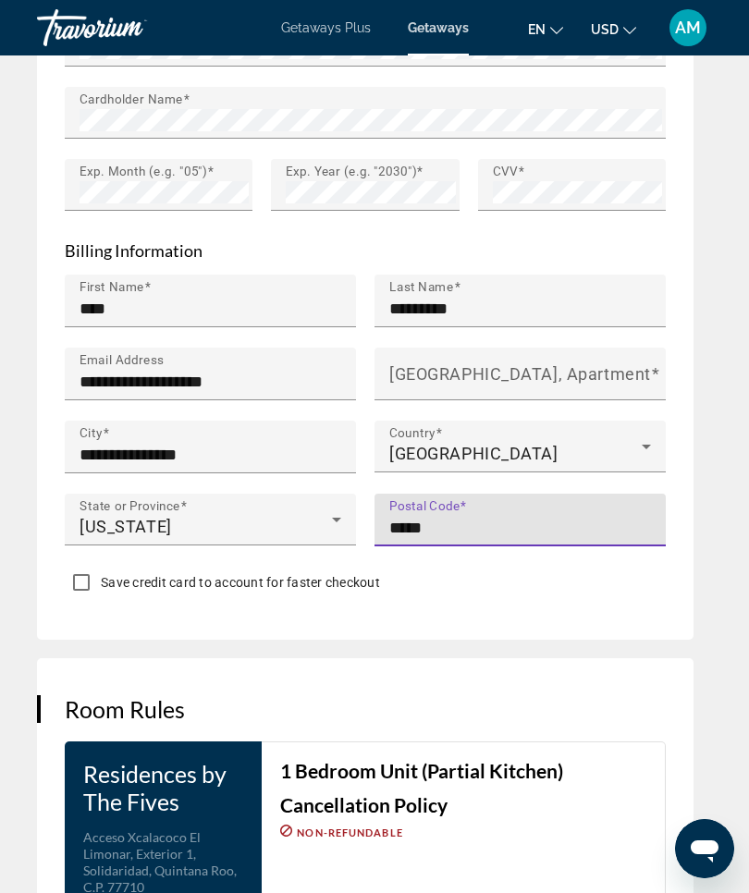
type input "*****"
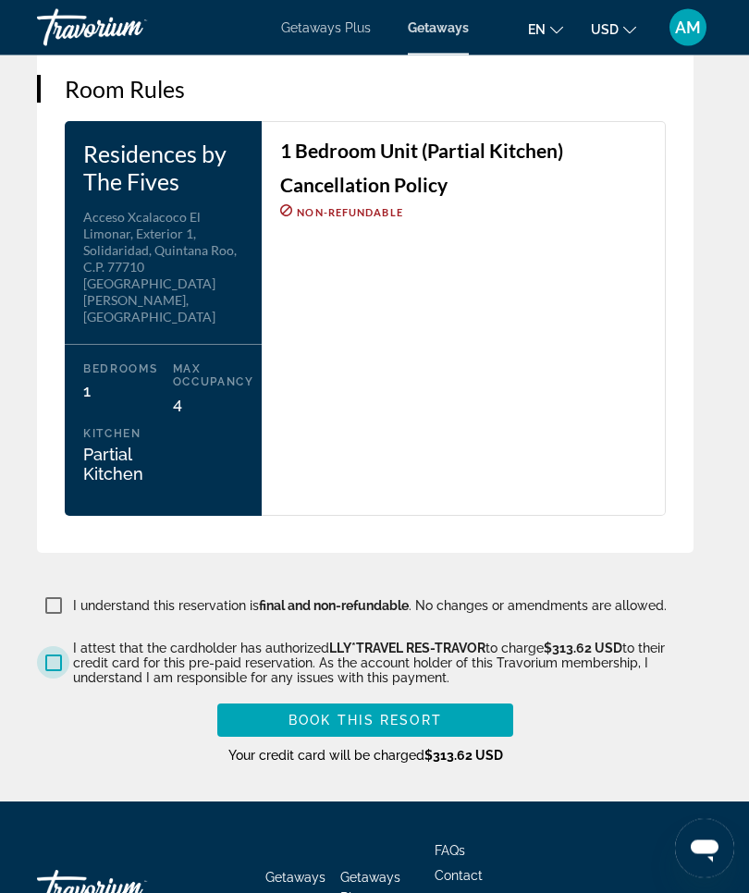
scroll to position [2924, 0]
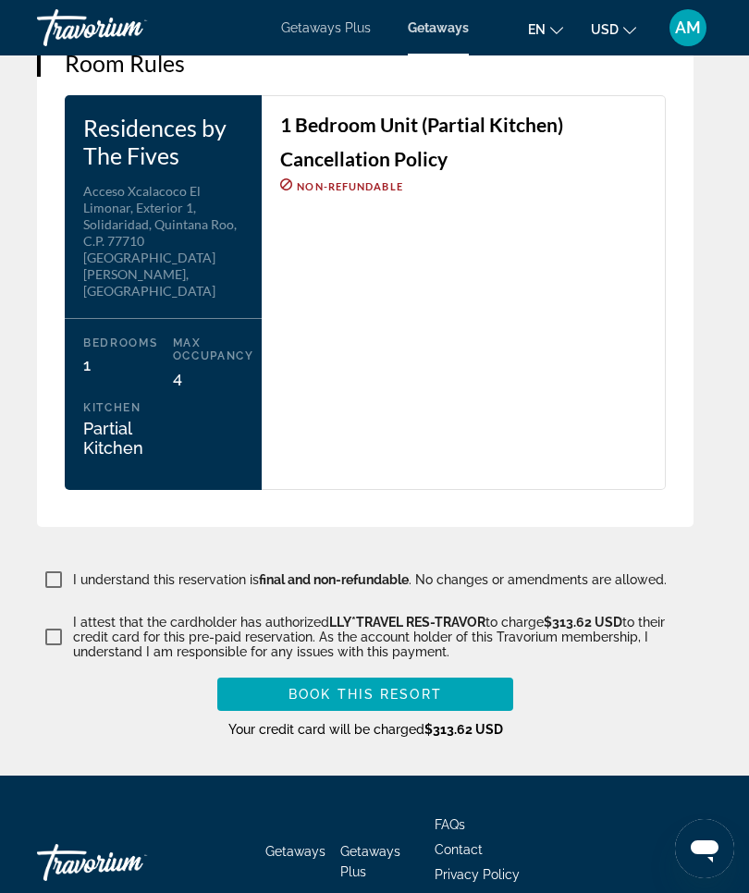
click at [439, 687] on span "Book this Resort" at bounding box center [364, 694] width 153 height 15
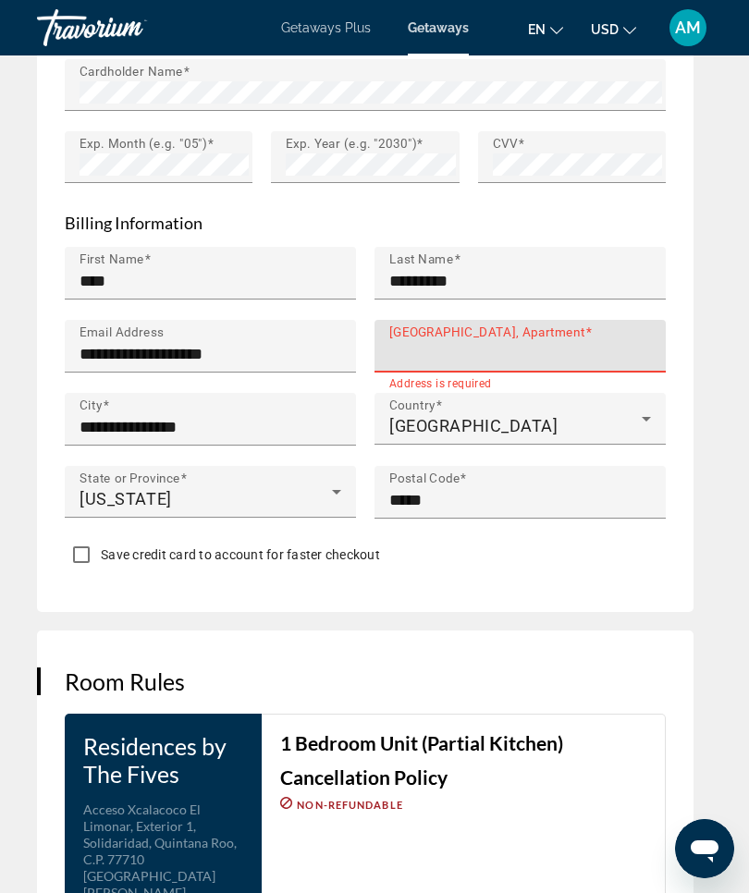
scroll to position [2304, 0]
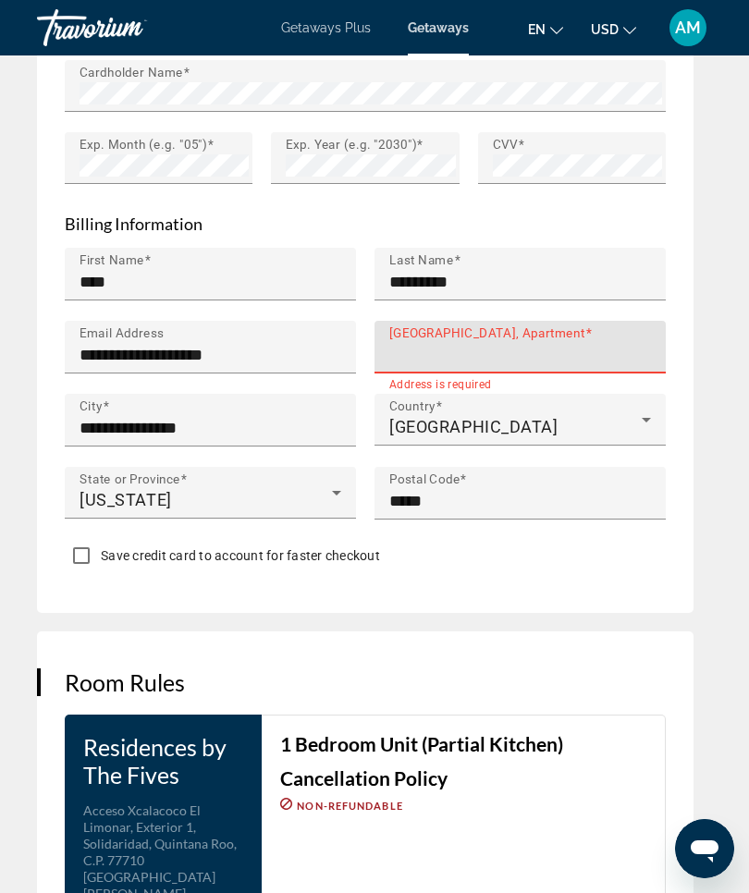
click at [440, 344] on input "House Number, Street, Apartment" at bounding box center [525, 355] width 273 height 22
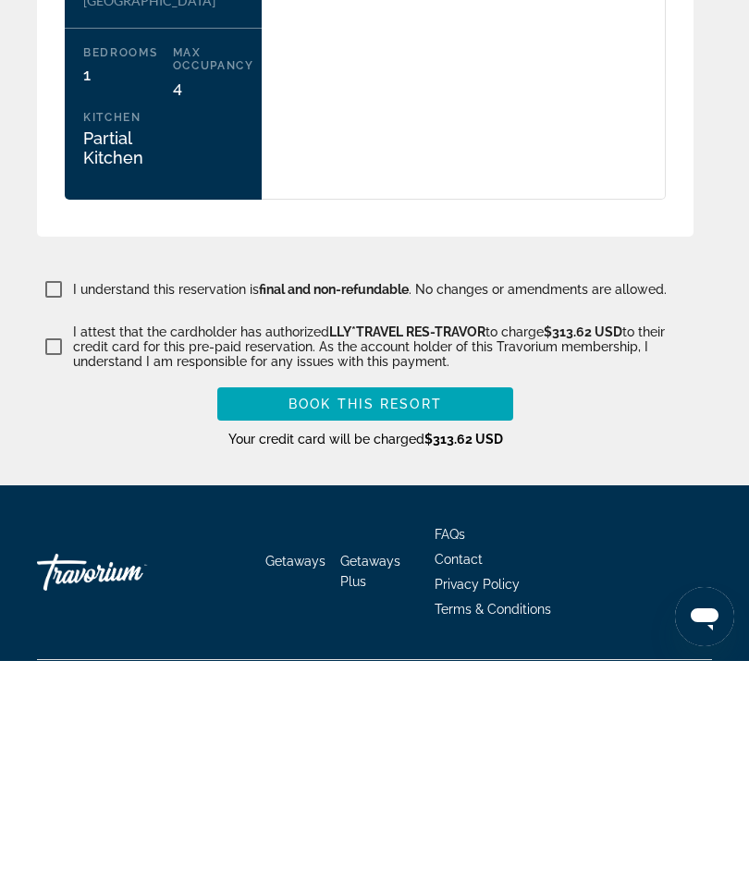
scroll to position [2988, 0]
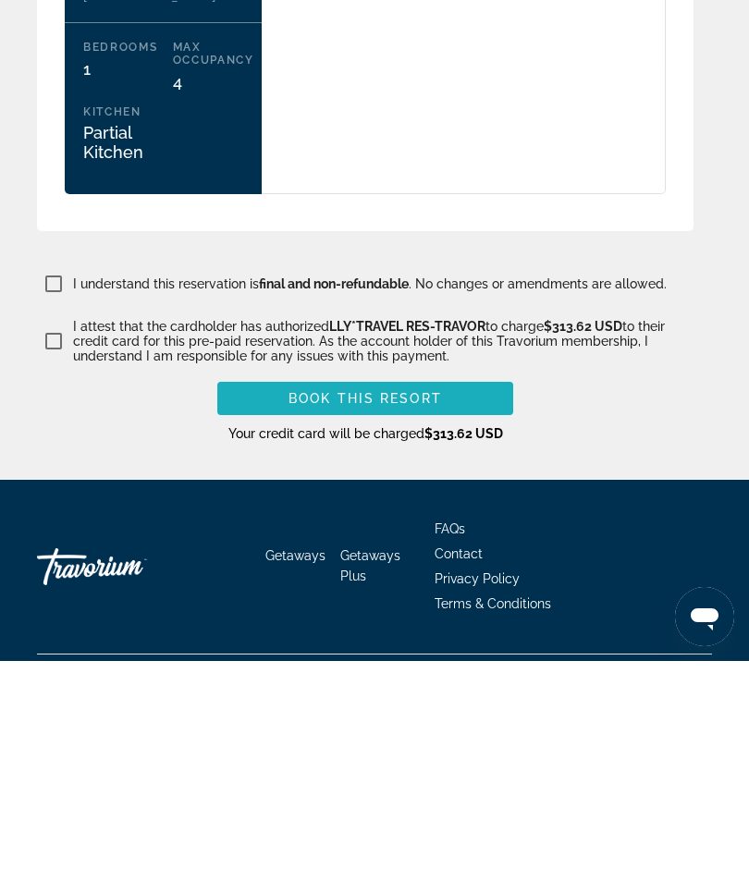
type input "**********"
click at [417, 623] on span "Book this Resort" at bounding box center [364, 630] width 153 height 15
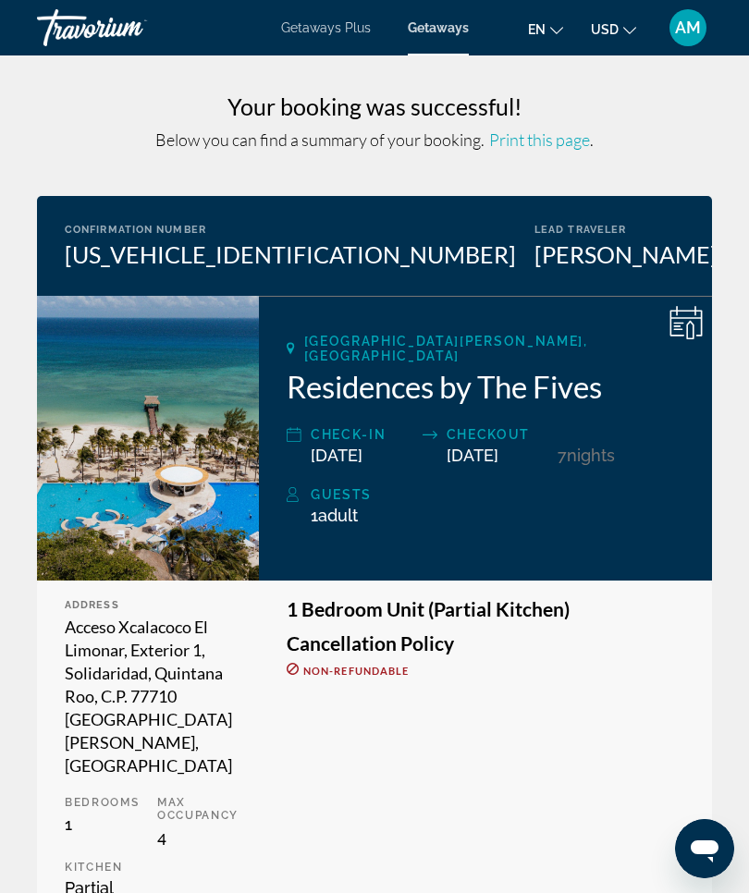
click at [558, 138] on span "Print this page" at bounding box center [539, 139] width 101 height 20
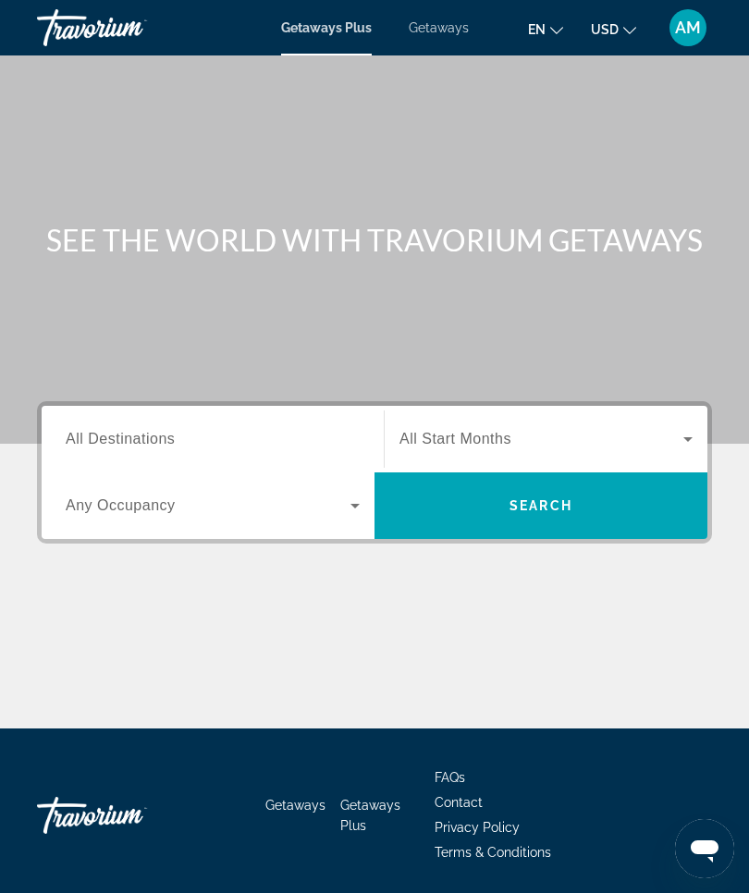
click at [678, 28] on span "AM" at bounding box center [688, 27] width 26 height 18
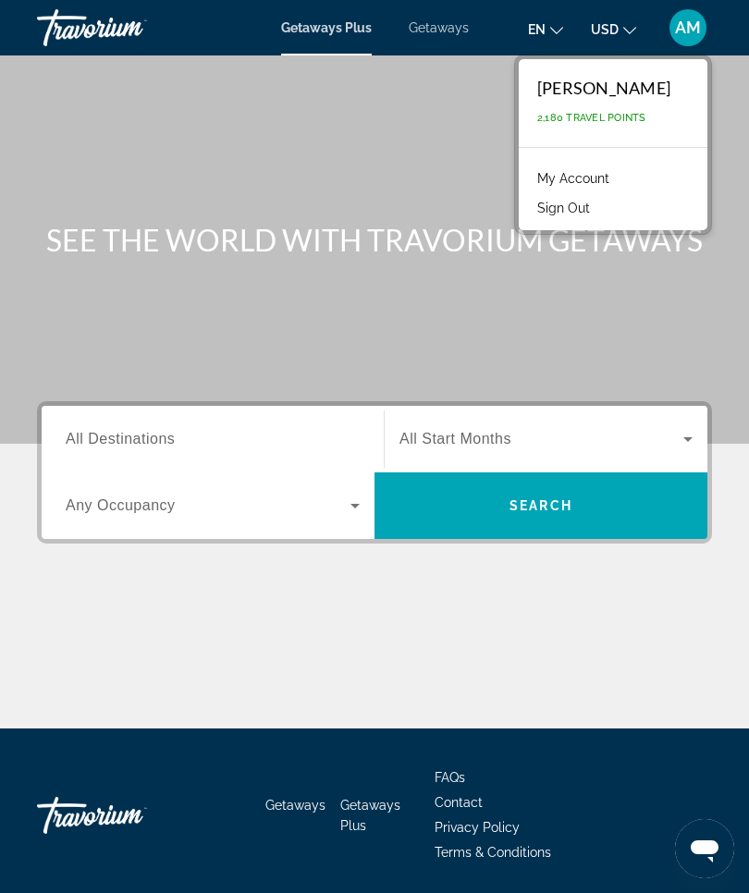
click at [618, 180] on link "My Account" at bounding box center [573, 178] width 91 height 24
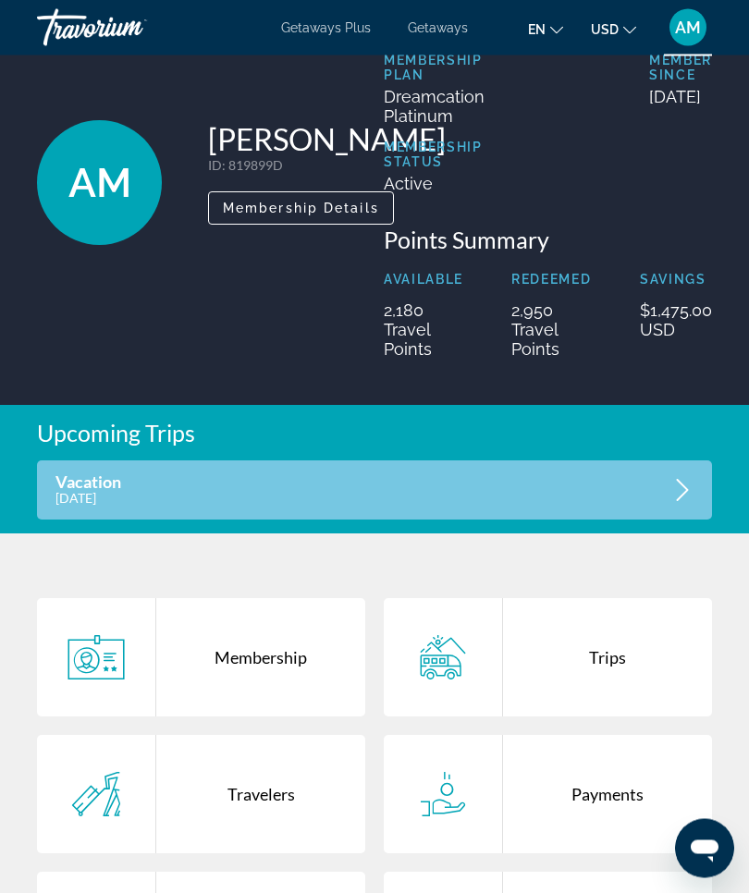
scroll to position [117, 0]
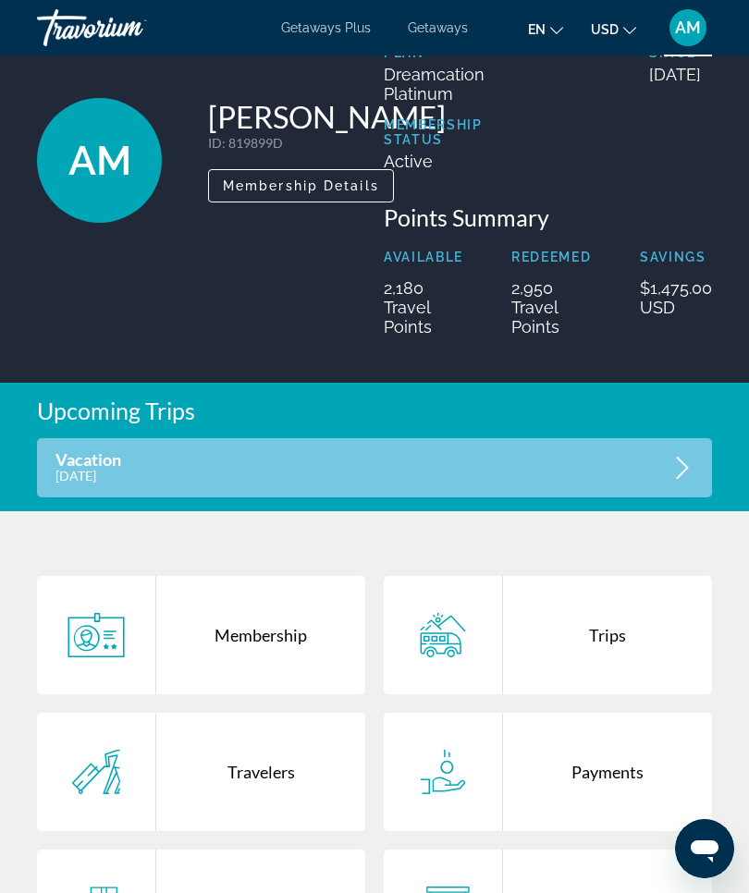
click at [642, 462] on div "Vacation [DATE]" at bounding box center [374, 467] width 675 height 59
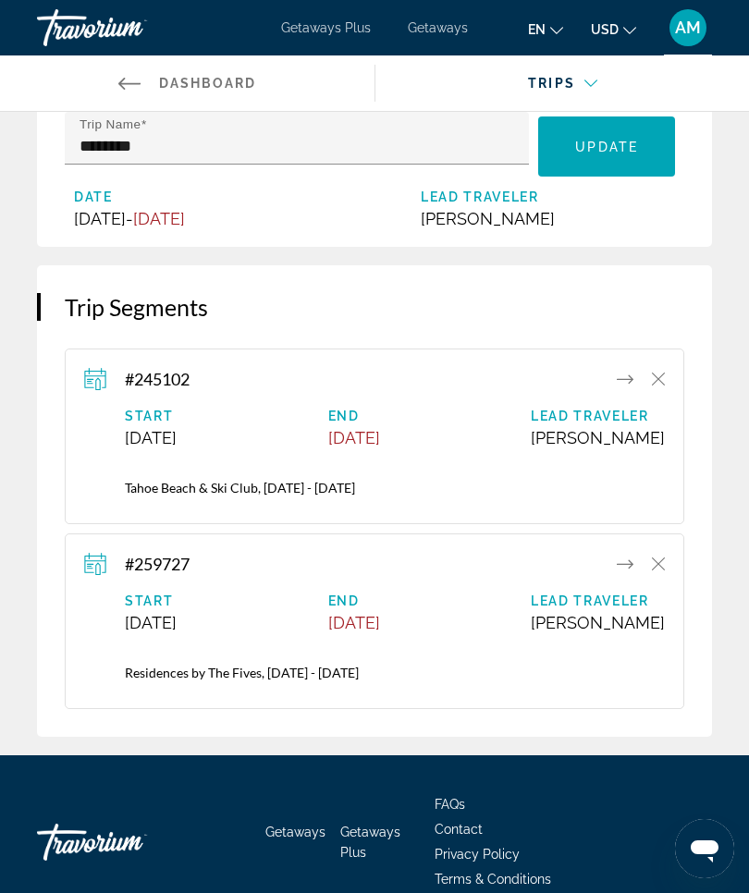
scroll to position [104, 0]
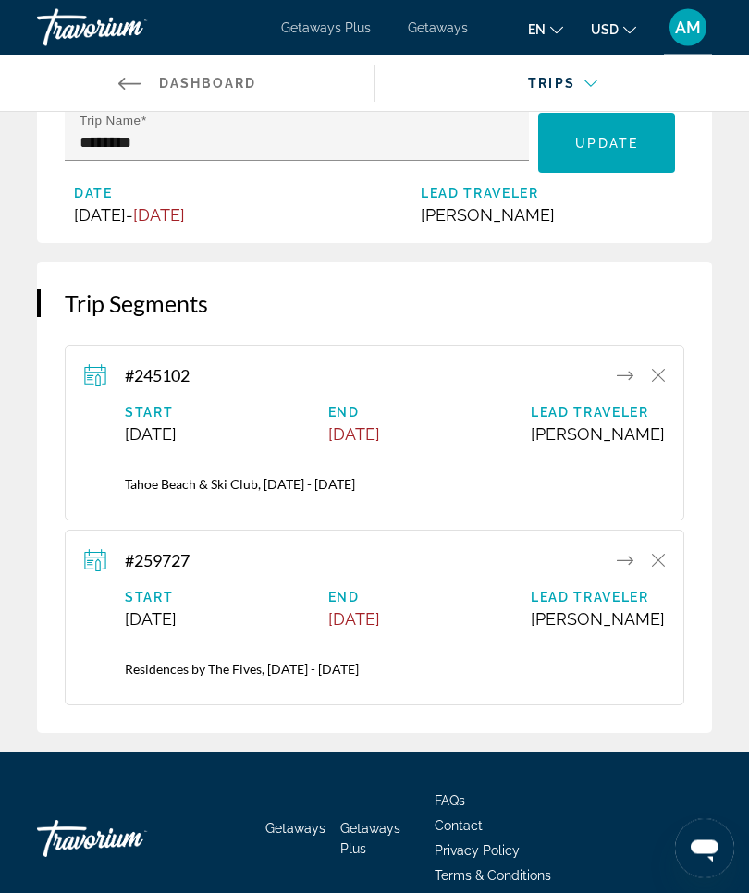
click at [622, 572] on icon "Main content" at bounding box center [625, 561] width 17 height 22
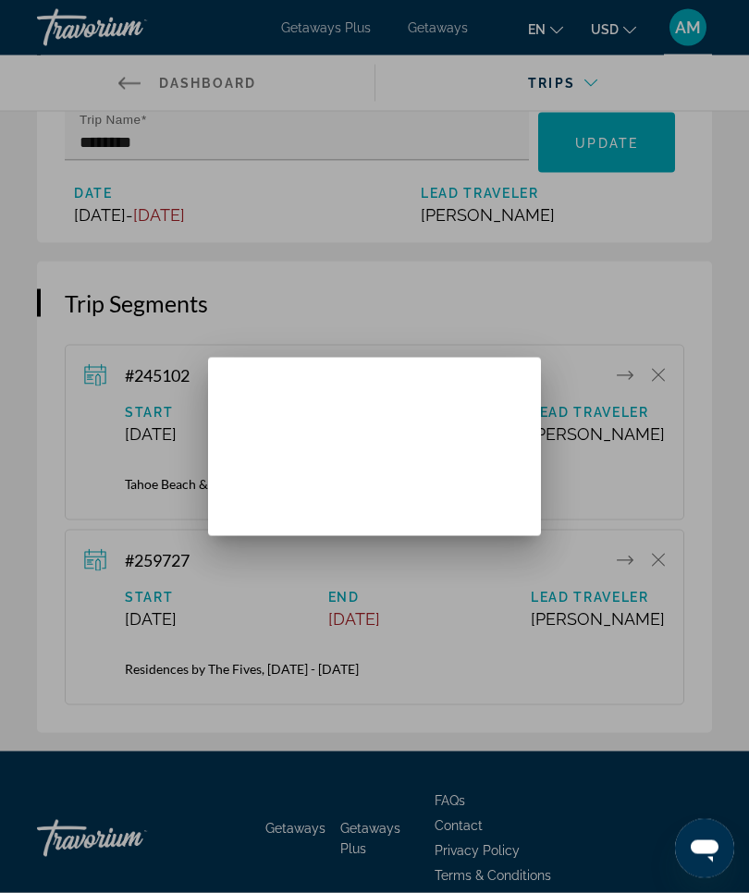
scroll to position [0, 0]
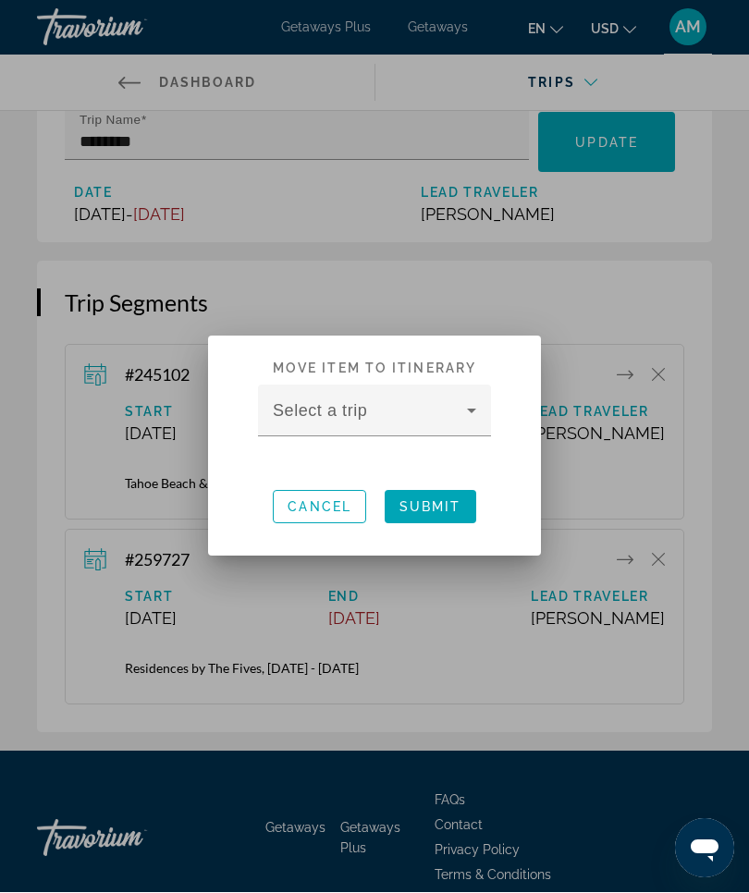
click at [483, 401] on div "Select a trip" at bounding box center [374, 411] width 233 height 52
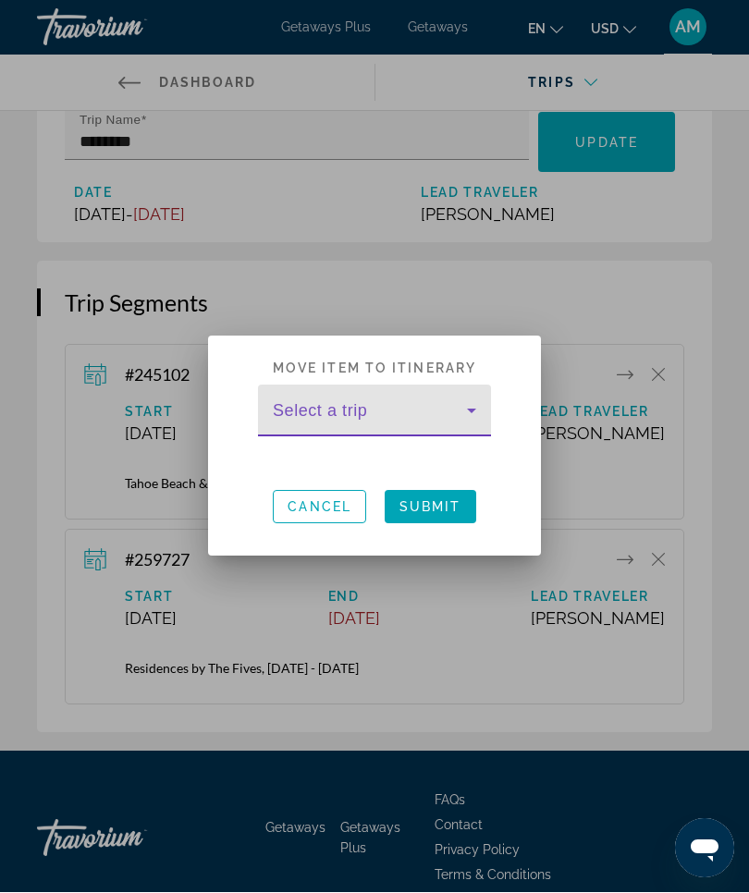
click at [475, 409] on icon at bounding box center [471, 411] width 22 height 22
click at [471, 416] on icon at bounding box center [471, 411] width 22 height 22
click at [361, 403] on mat-label "Select a trip" at bounding box center [320, 411] width 94 height 18
click at [454, 500] on span "Submit" at bounding box center [430, 507] width 62 height 15
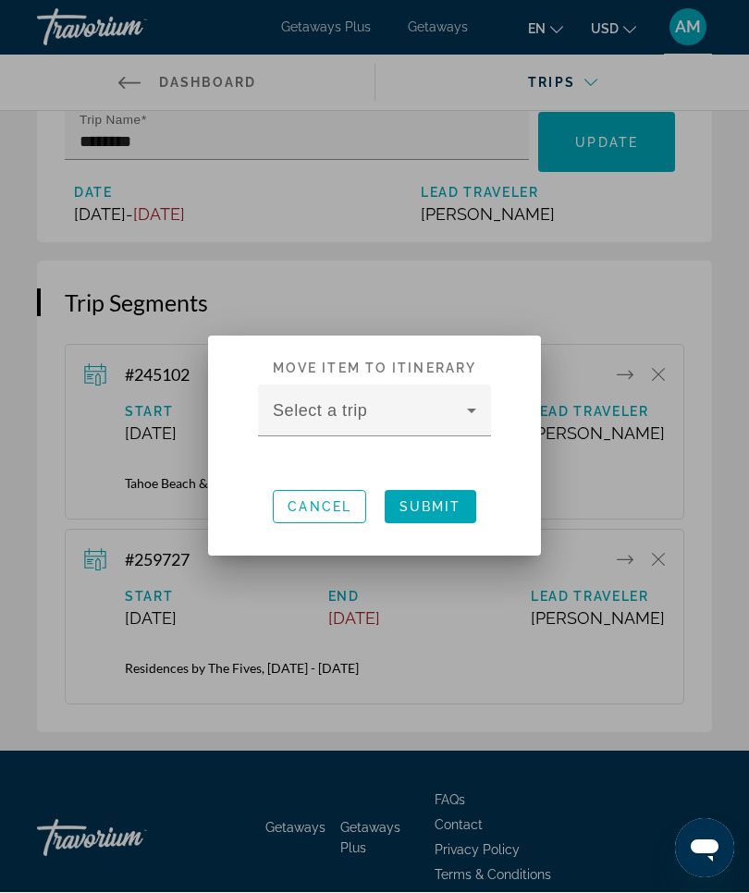
click at [471, 412] on icon at bounding box center [471, 411] width 9 height 5
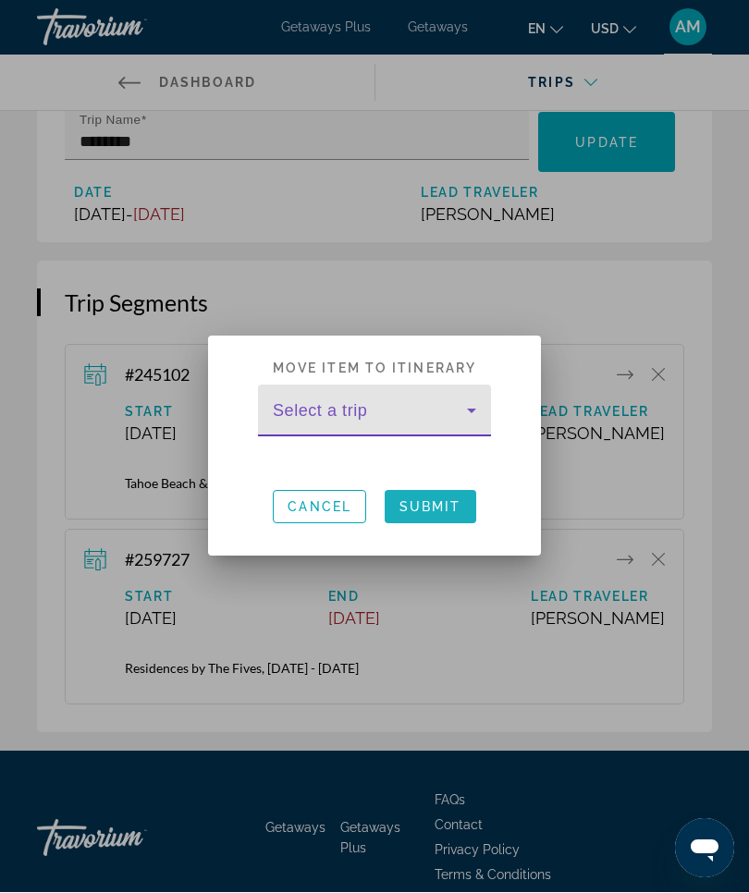
click at [457, 511] on span "Submit" at bounding box center [430, 507] width 62 height 15
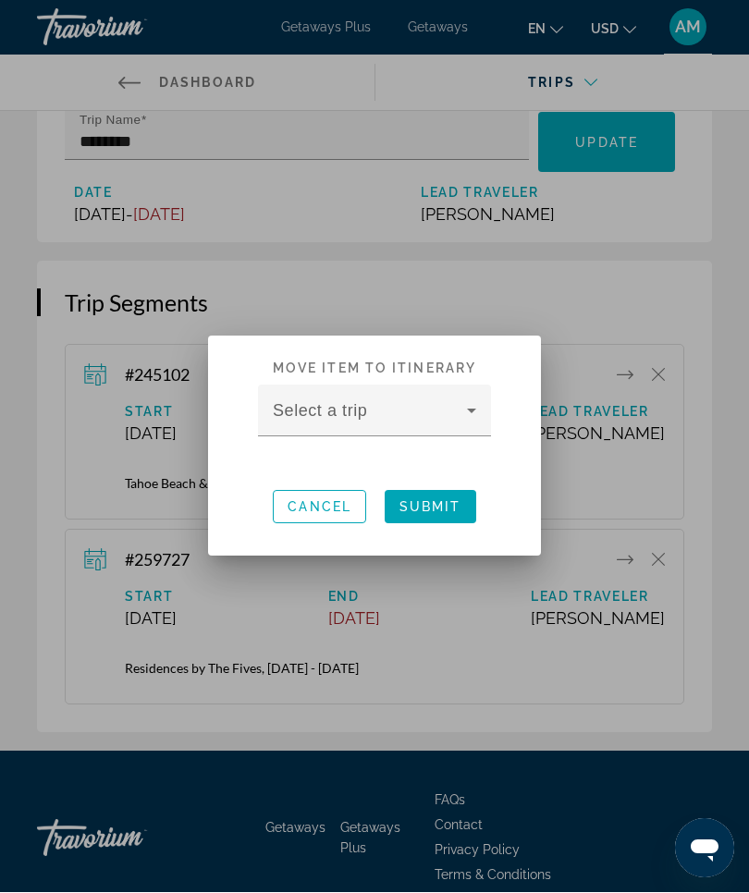
click at [551, 614] on div at bounding box center [374, 446] width 749 height 893
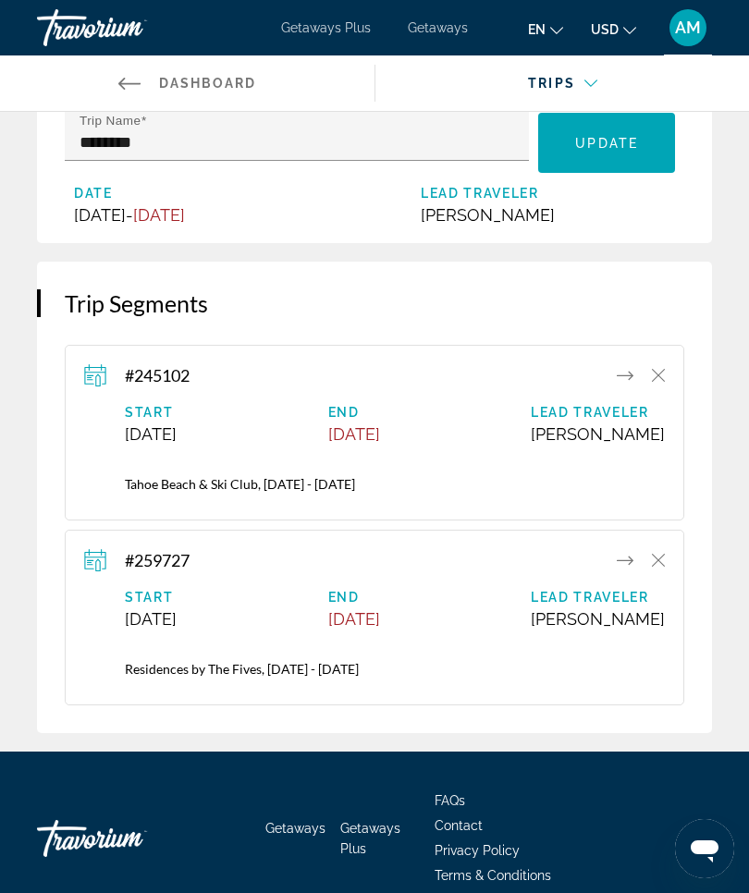
click at [446, 571] on div "#259727" at bounding box center [374, 560] width 581 height 22
click at [100, 571] on icon "Main content" at bounding box center [95, 560] width 22 height 22
click at [626, 385] on icon "Main content" at bounding box center [625, 375] width 17 height 22
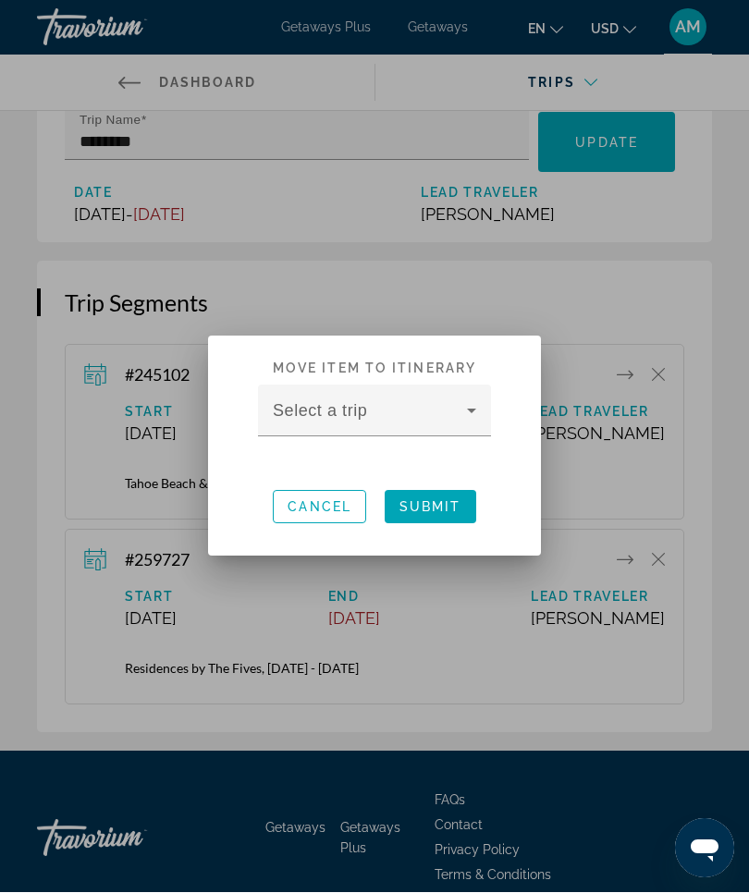
click at [477, 410] on icon at bounding box center [471, 411] width 22 height 22
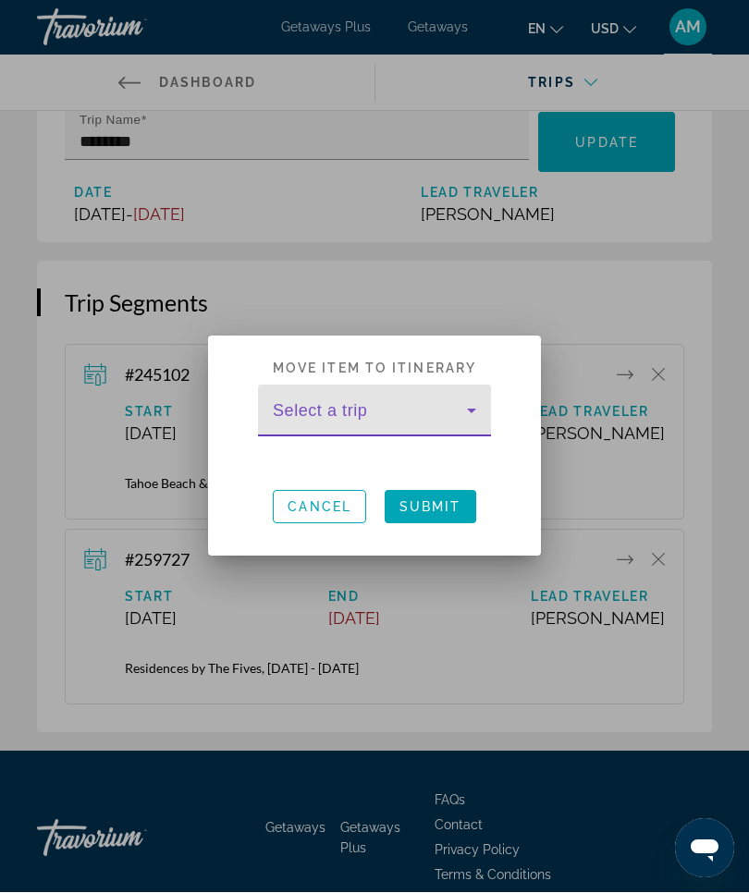
click at [432, 402] on div "Select a trip" at bounding box center [374, 411] width 203 height 52
click at [355, 505] on span "button" at bounding box center [320, 507] width 92 height 44
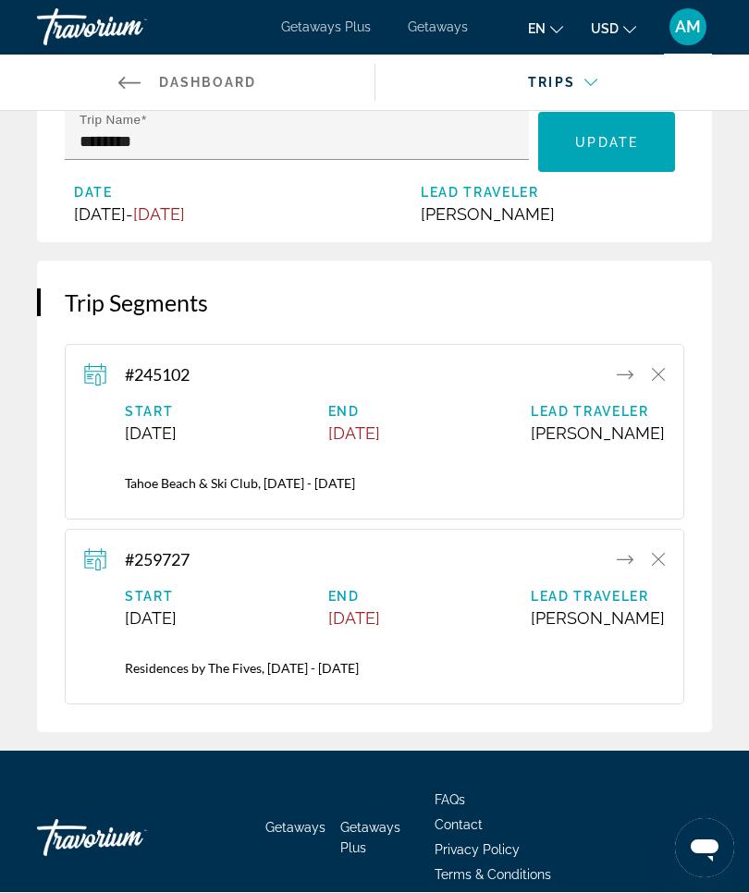
scroll to position [105, 0]
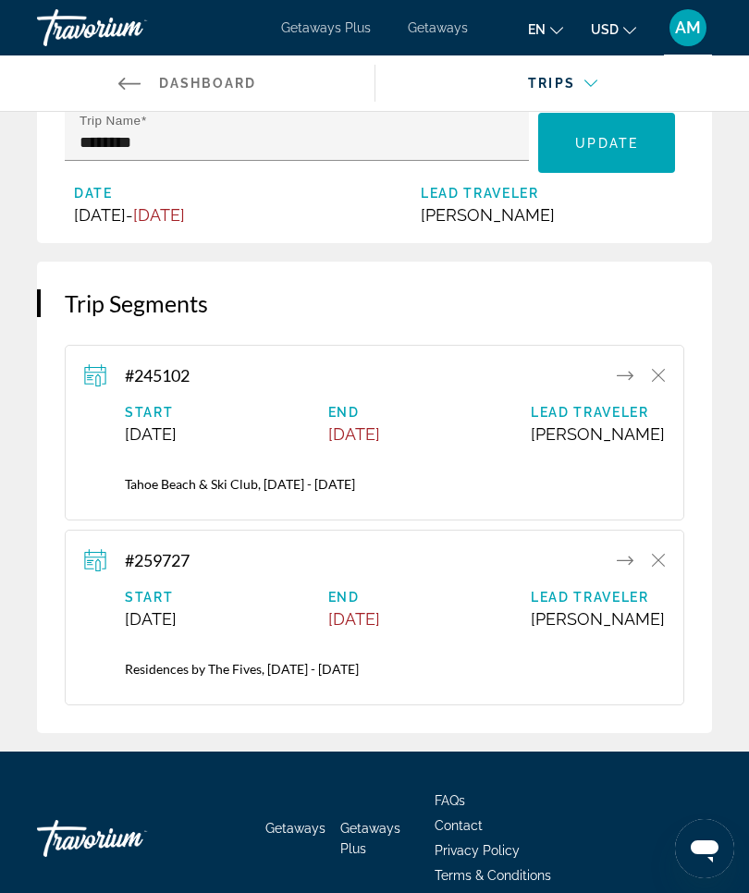
click at [629, 571] on icon "Main content" at bounding box center [625, 560] width 17 height 22
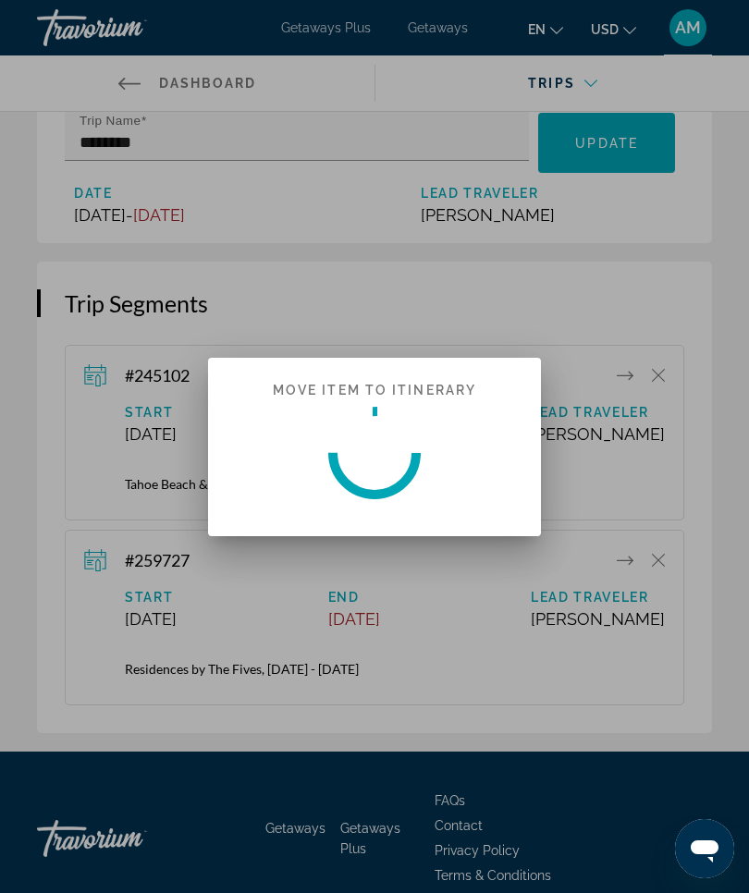
scroll to position [0, 0]
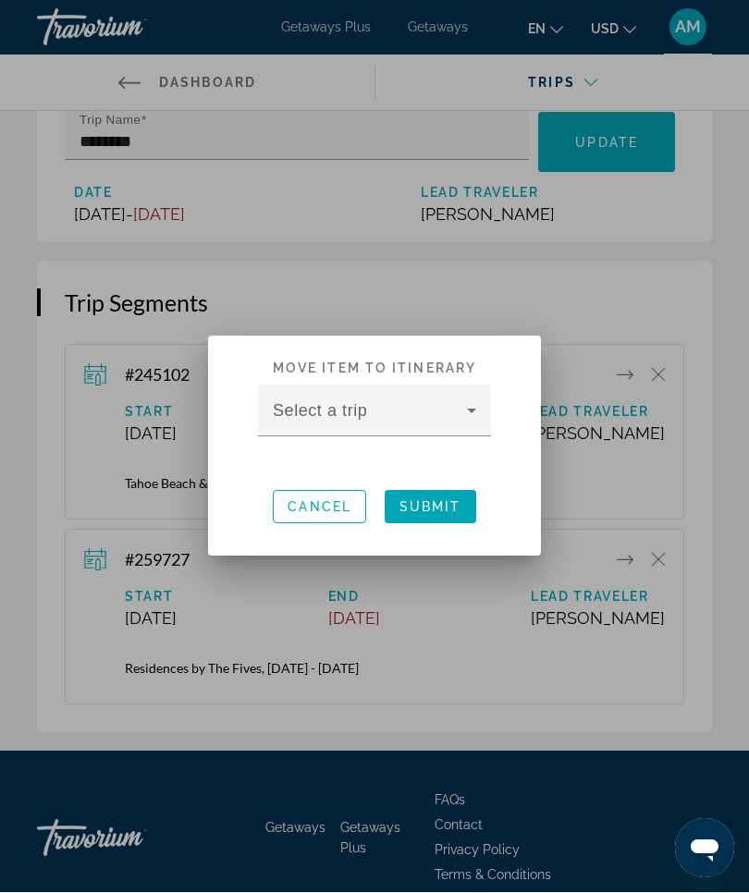
click at [345, 408] on span at bounding box center [370, 419] width 194 height 22
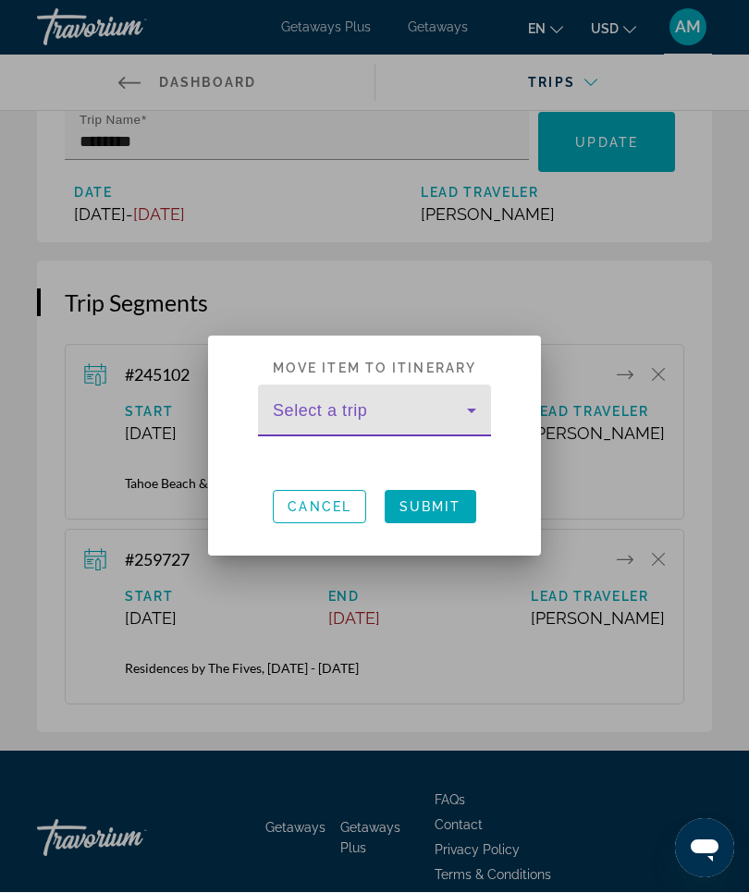
click at [476, 409] on icon at bounding box center [471, 411] width 22 height 22
click at [636, 337] on div at bounding box center [374, 446] width 749 height 893
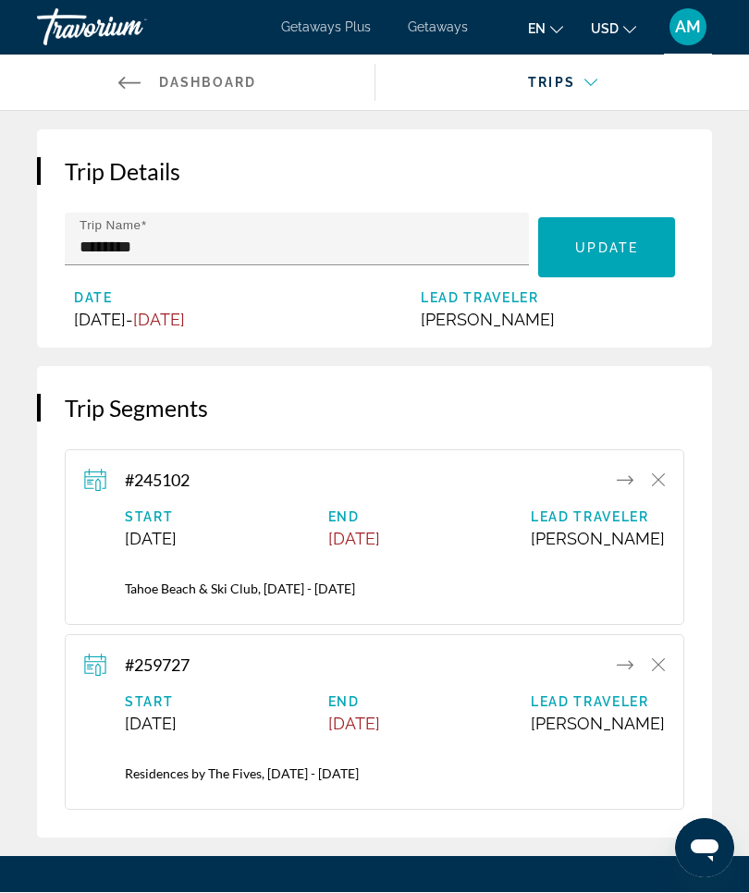
scroll to position [105, 0]
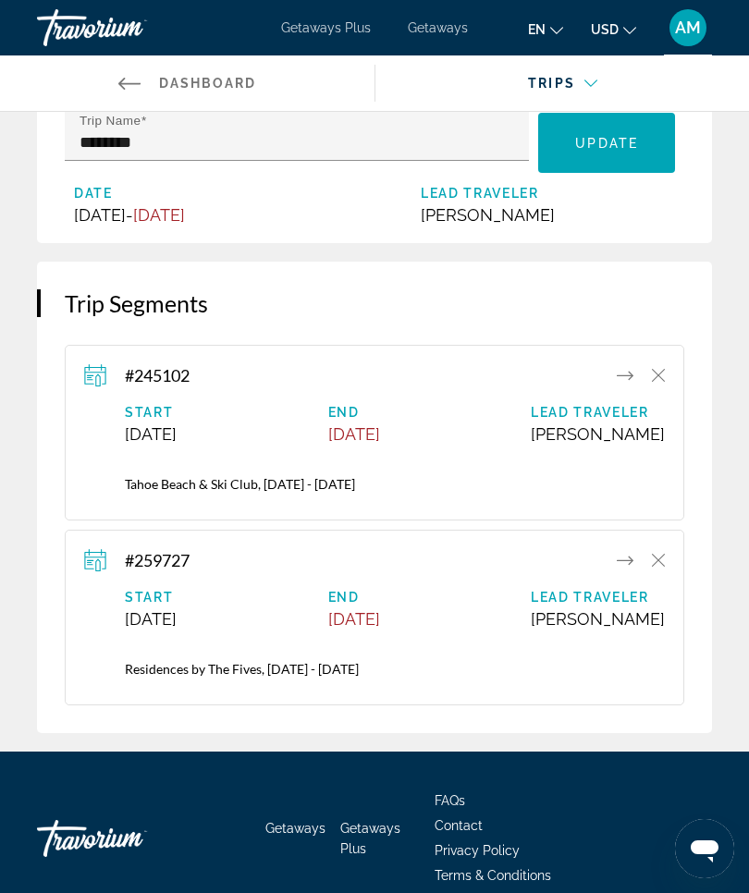
click at [620, 571] on icon "Main content" at bounding box center [625, 560] width 17 height 22
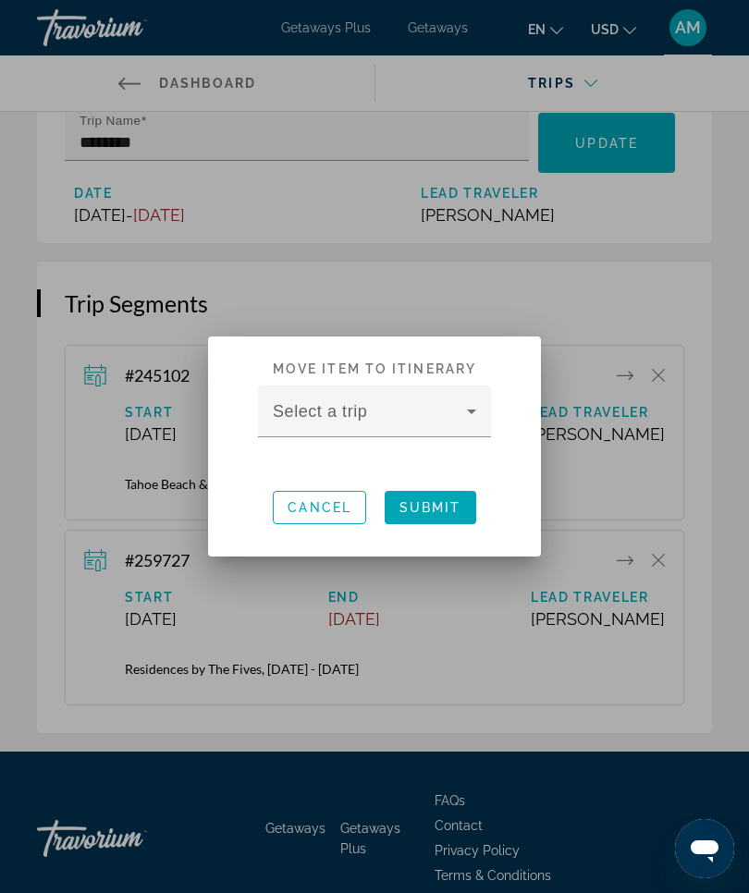
scroll to position [0, 0]
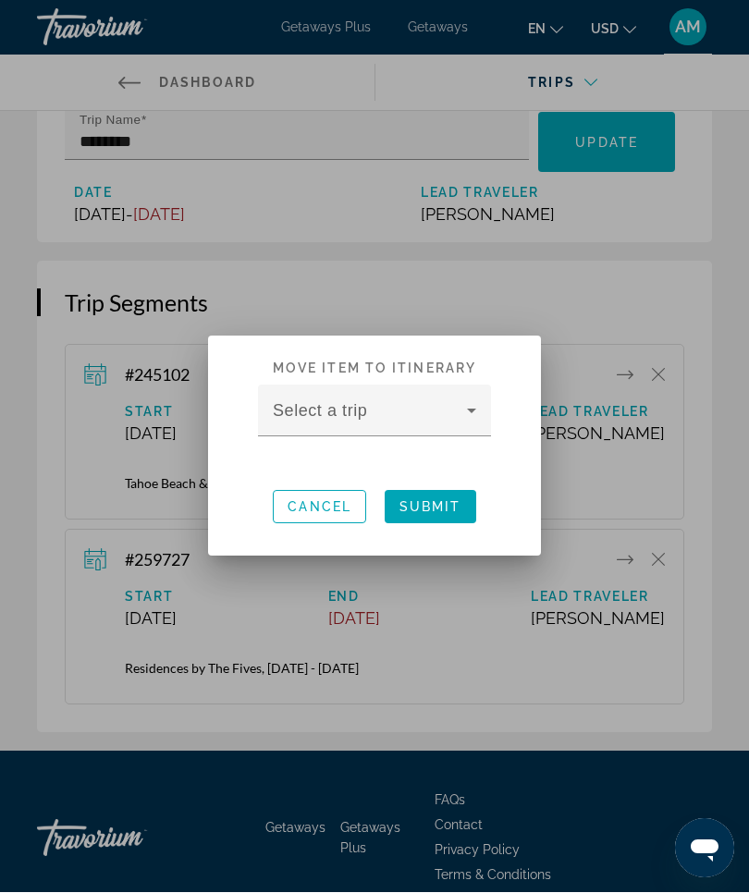
click at [473, 406] on icon at bounding box center [471, 411] width 22 height 22
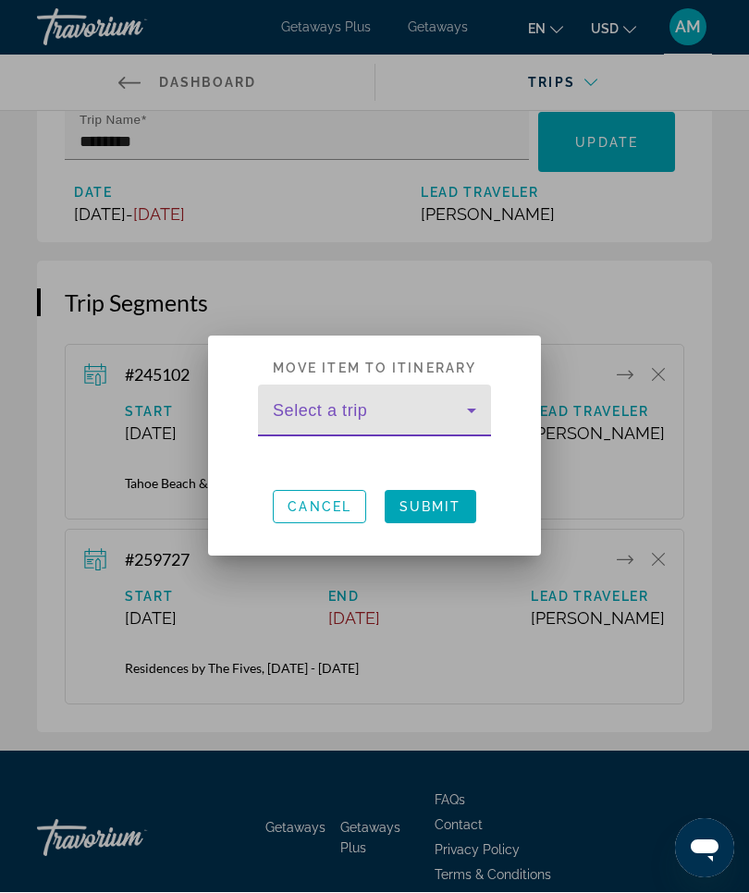
click at [449, 515] on span at bounding box center [431, 507] width 92 height 44
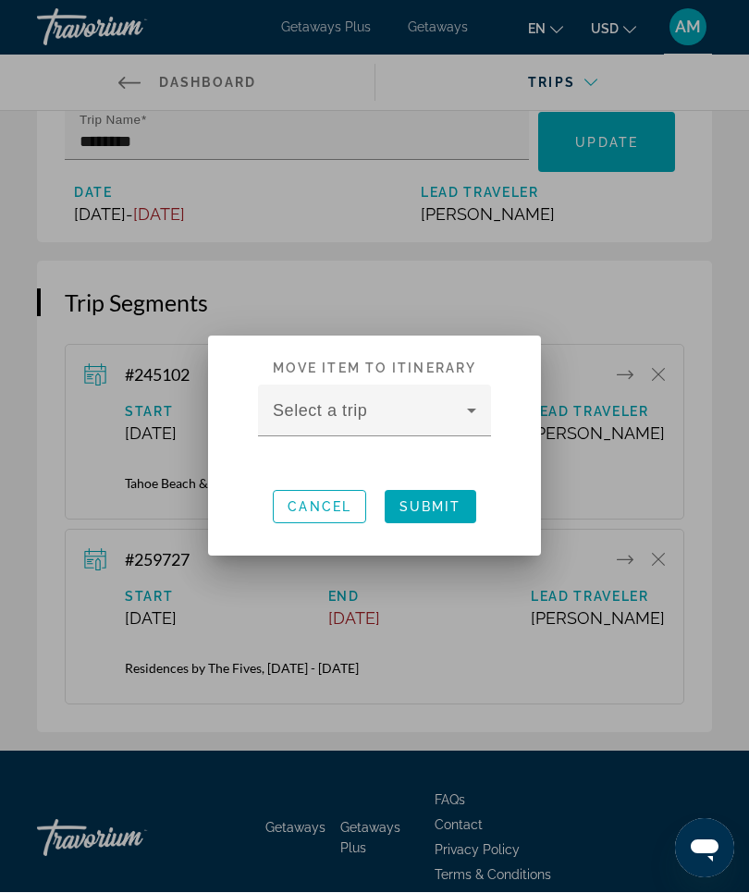
click at [495, 673] on div at bounding box center [374, 446] width 749 height 893
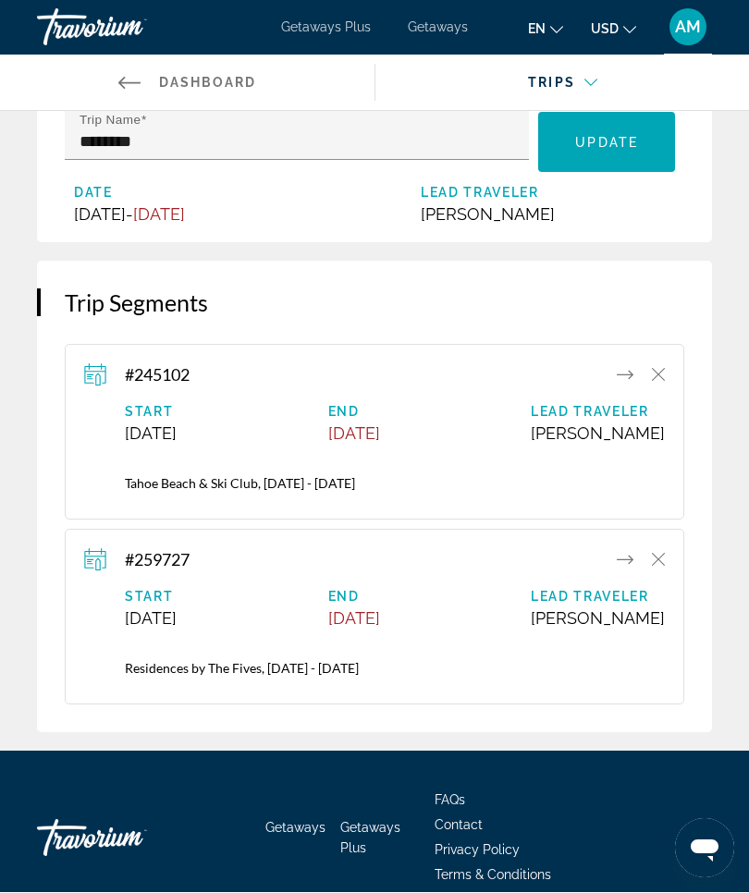
scroll to position [105, 0]
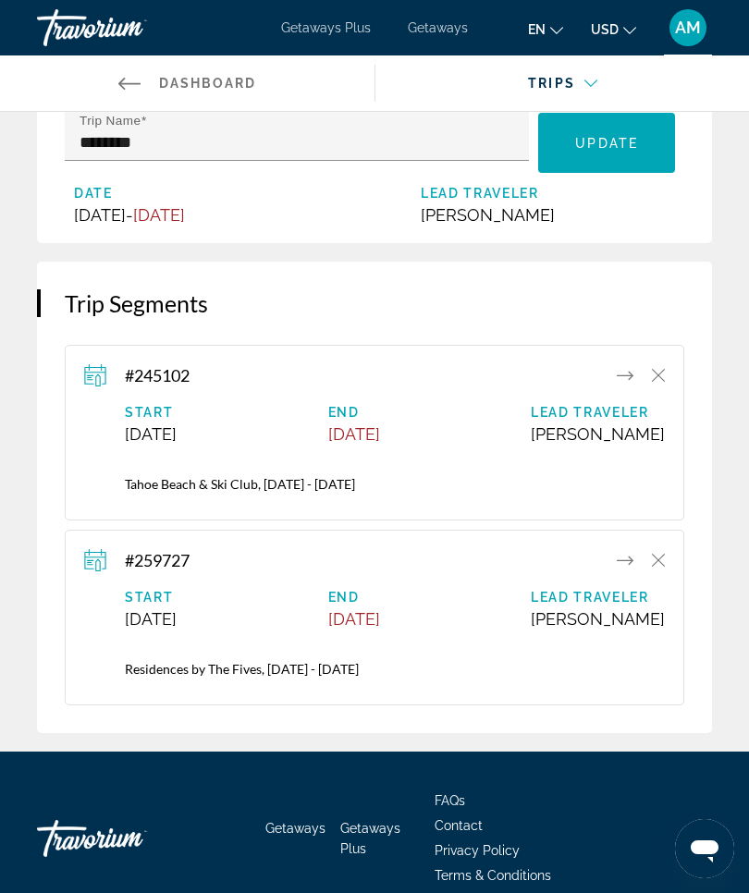
click at [445, 592] on div "#259727 Start [DATE] End [DATE] Lead Traveler [PERSON_NAME] Residences by The F…" at bounding box center [374, 617] width 581 height 137
click at [172, 570] on span "#259727" at bounding box center [157, 560] width 65 height 20
click at [170, 570] on span "#259727" at bounding box center [157, 560] width 65 height 20
click at [104, 571] on icon "Main content" at bounding box center [95, 560] width 22 height 22
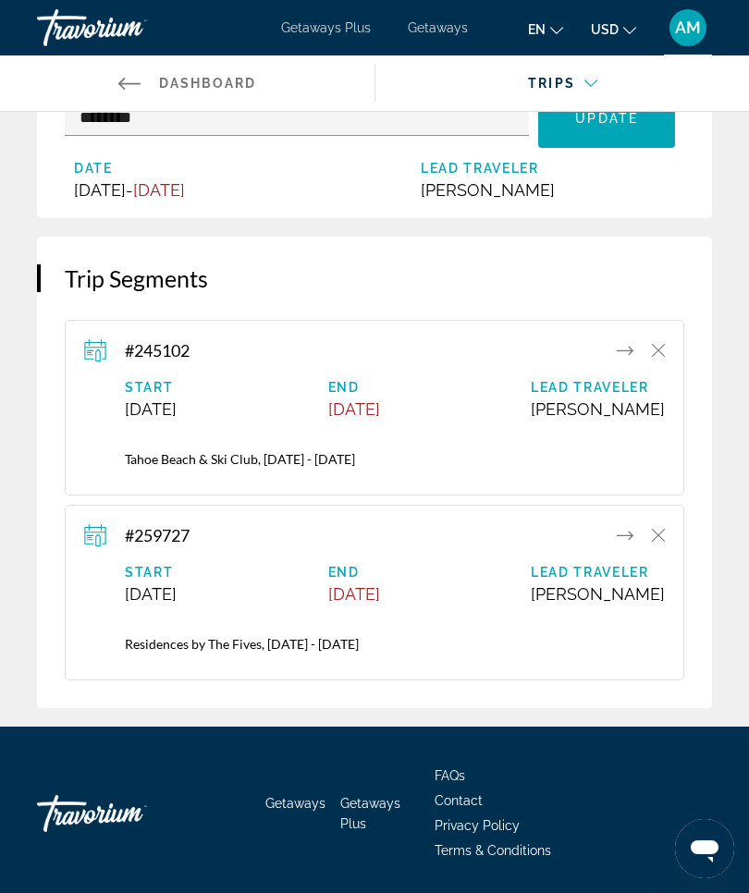
scroll to position [145, 0]
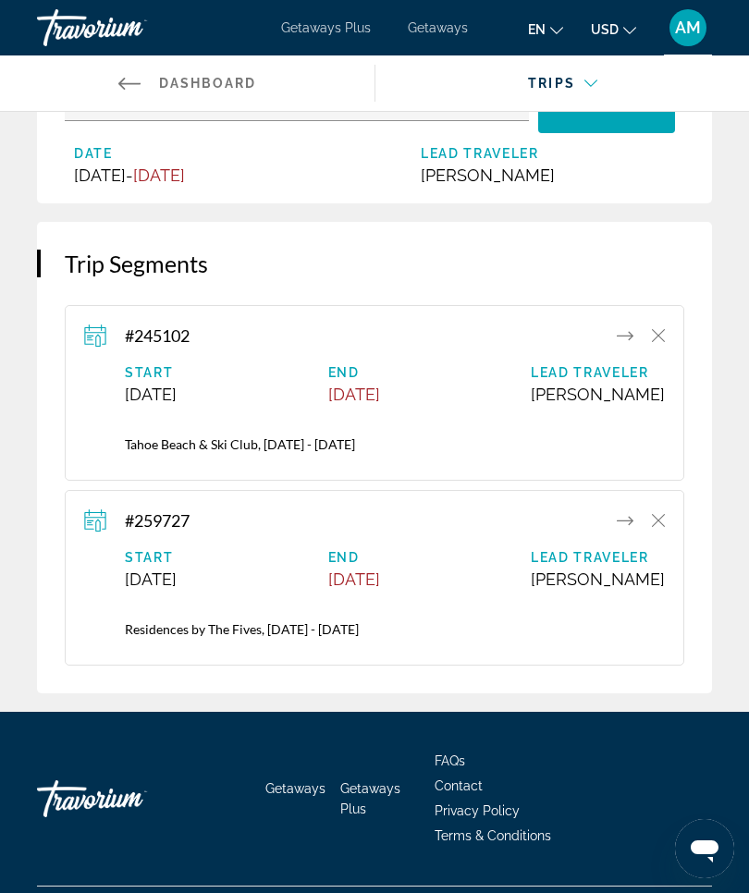
click at [618, 532] on icon "Main content" at bounding box center [625, 520] width 17 height 22
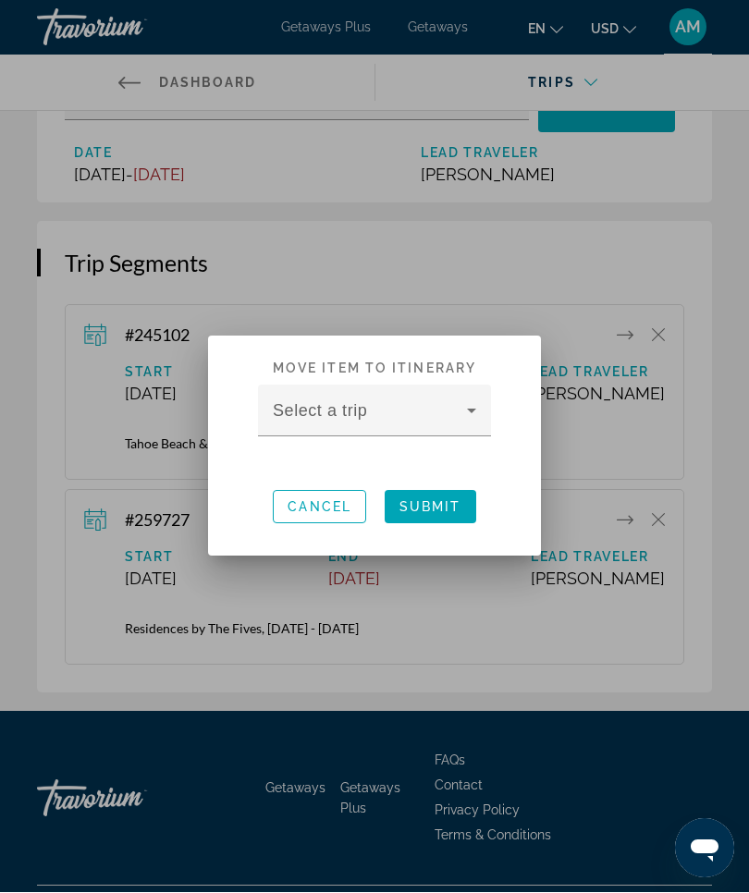
click at [466, 410] on icon at bounding box center [471, 411] width 22 height 22
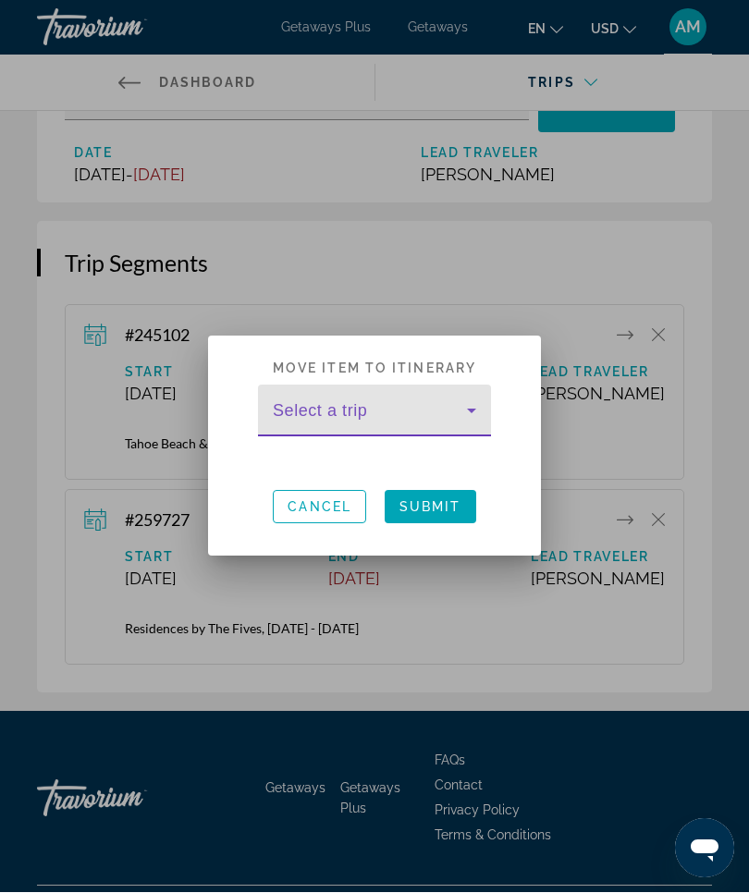
click at [468, 417] on icon at bounding box center [471, 411] width 22 height 22
click at [357, 410] on span at bounding box center [370, 419] width 194 height 22
click at [327, 509] on span "Cancel" at bounding box center [319, 507] width 64 height 15
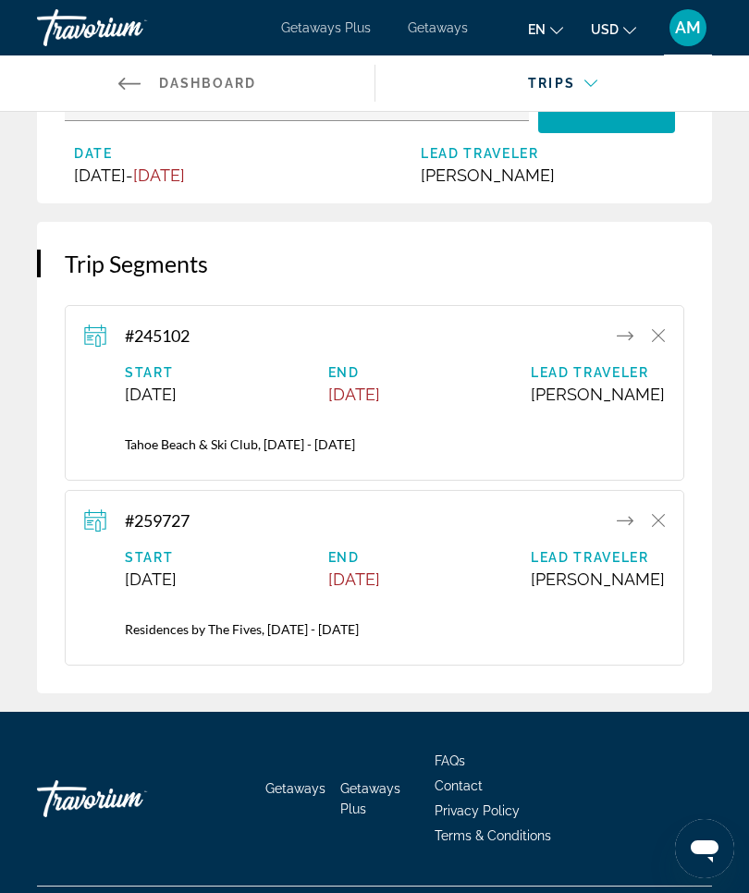
click at [621, 532] on icon "Main content" at bounding box center [625, 520] width 17 height 22
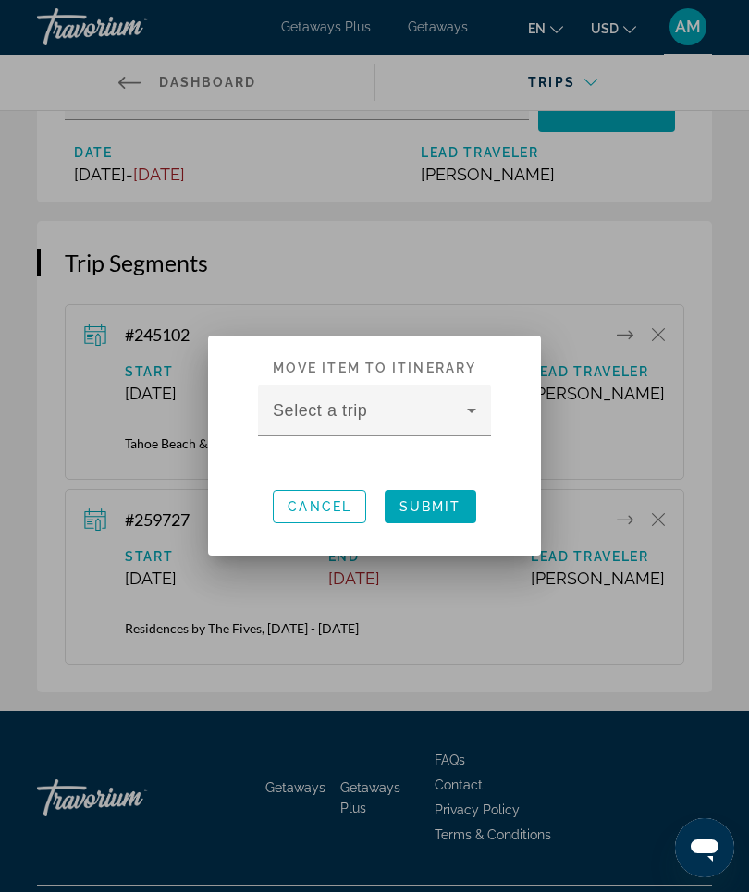
click at [309, 414] on span at bounding box center [370, 419] width 194 height 22
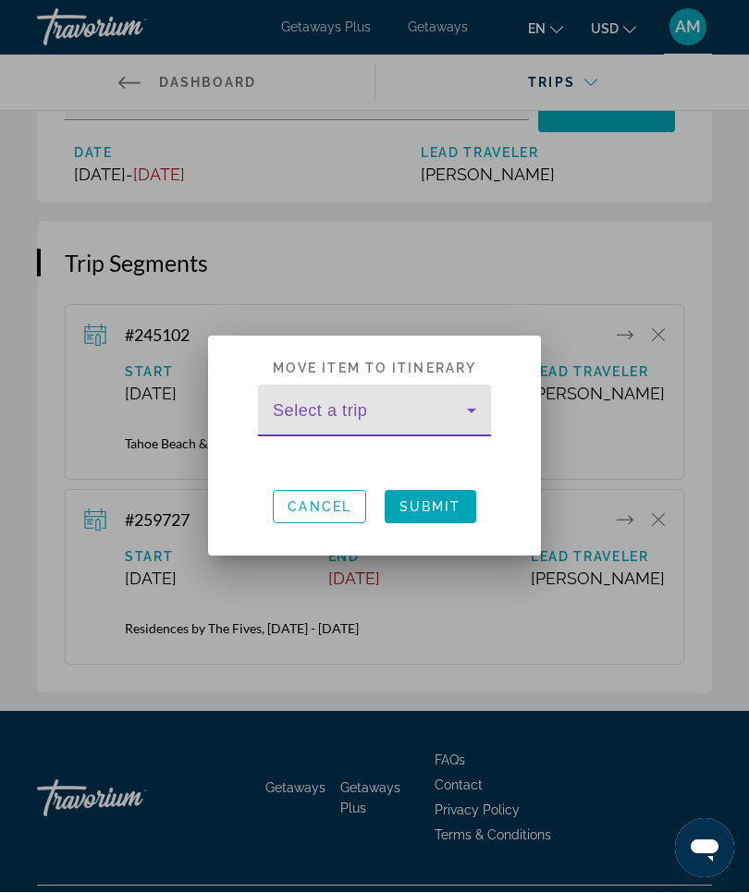
click at [473, 412] on icon at bounding box center [471, 411] width 22 height 22
click at [630, 531] on div at bounding box center [374, 446] width 749 height 893
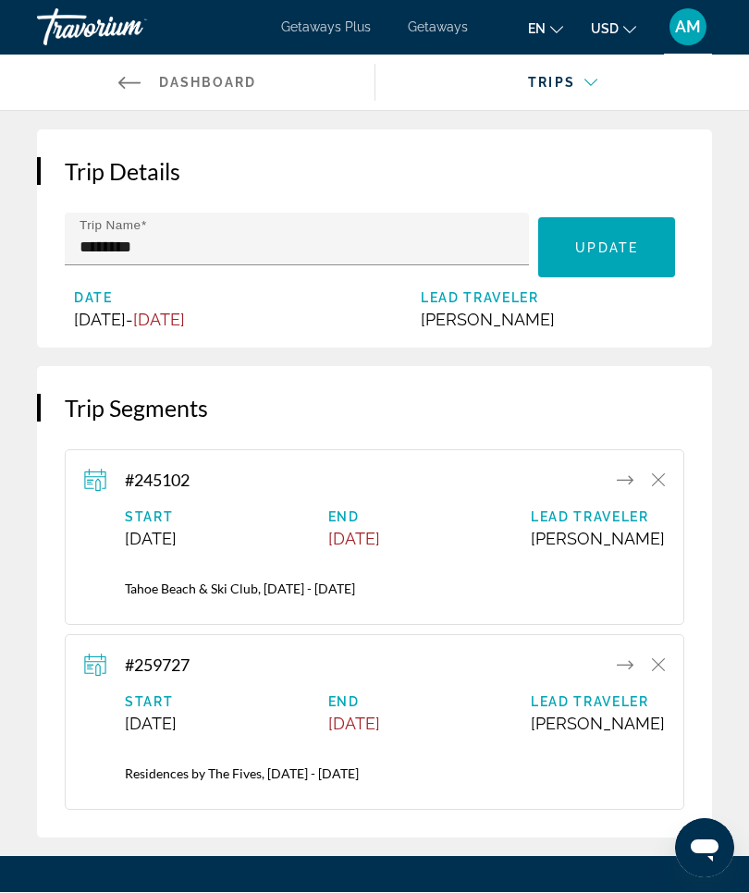
scroll to position [145, 0]
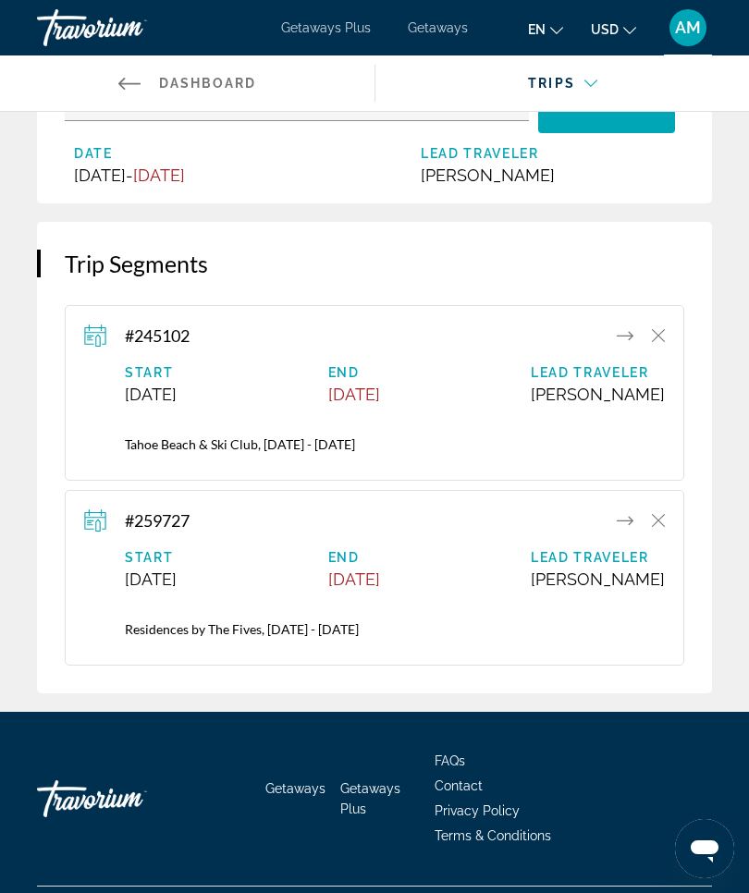
click at [618, 525] on icon "Main content" at bounding box center [625, 520] width 17 height 9
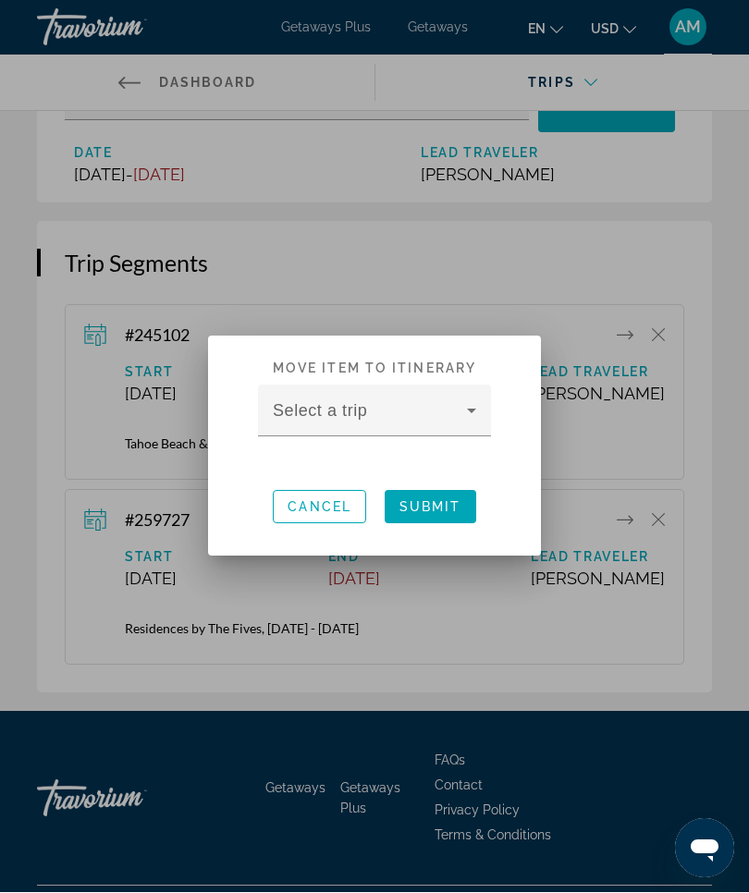
click at [471, 414] on icon at bounding box center [471, 411] width 22 height 22
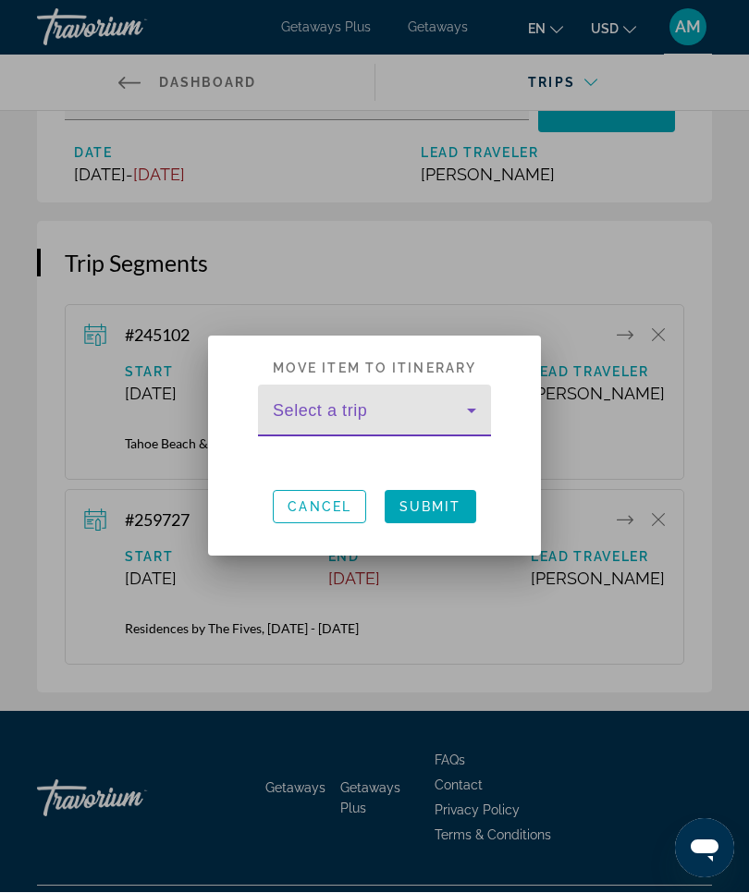
click at [621, 654] on div at bounding box center [374, 446] width 749 height 893
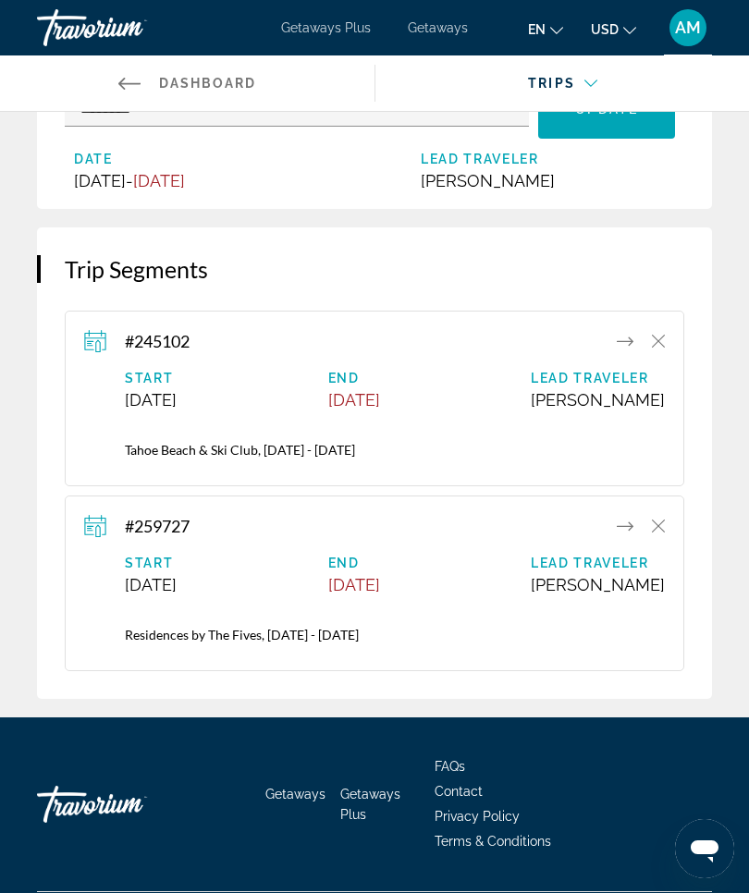
scroll to position [145, 0]
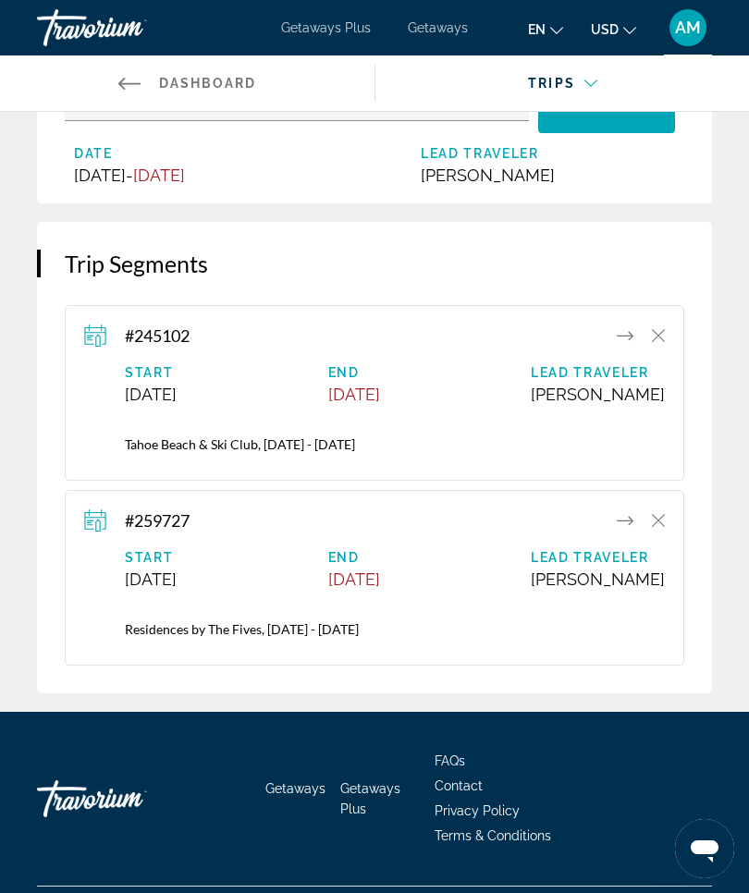
click at [622, 347] on icon "Main content" at bounding box center [625, 335] width 17 height 22
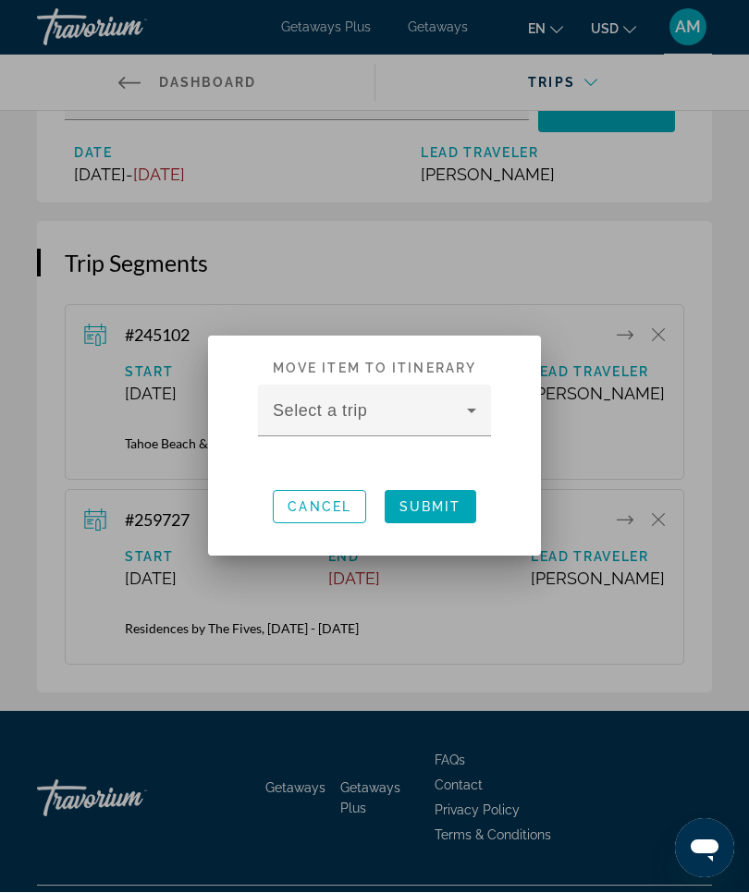
click at [470, 410] on icon at bounding box center [471, 411] width 9 height 5
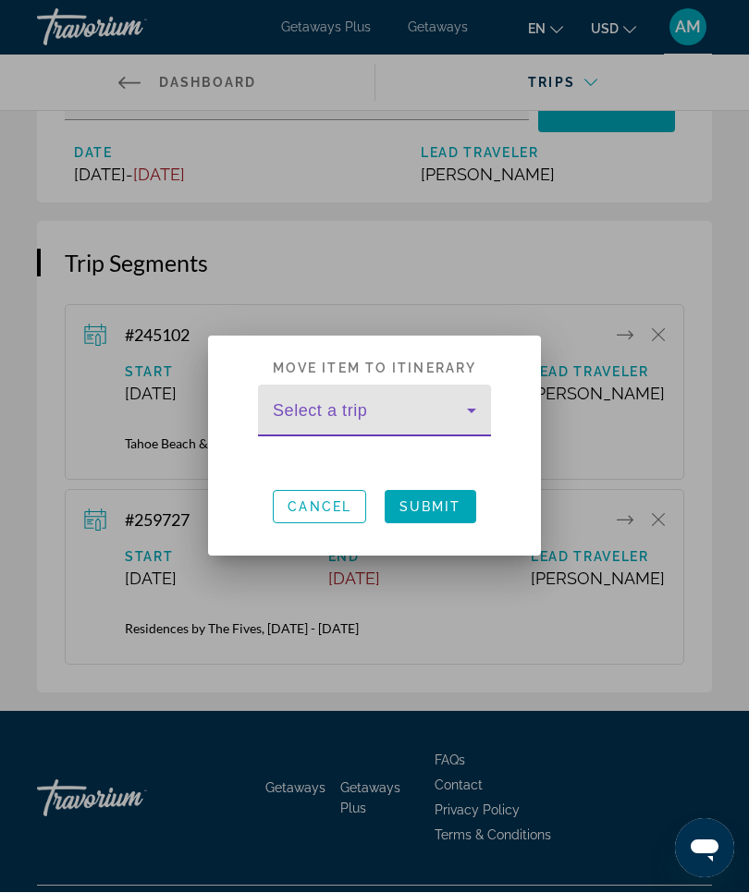
click at [447, 516] on span at bounding box center [431, 507] width 92 height 44
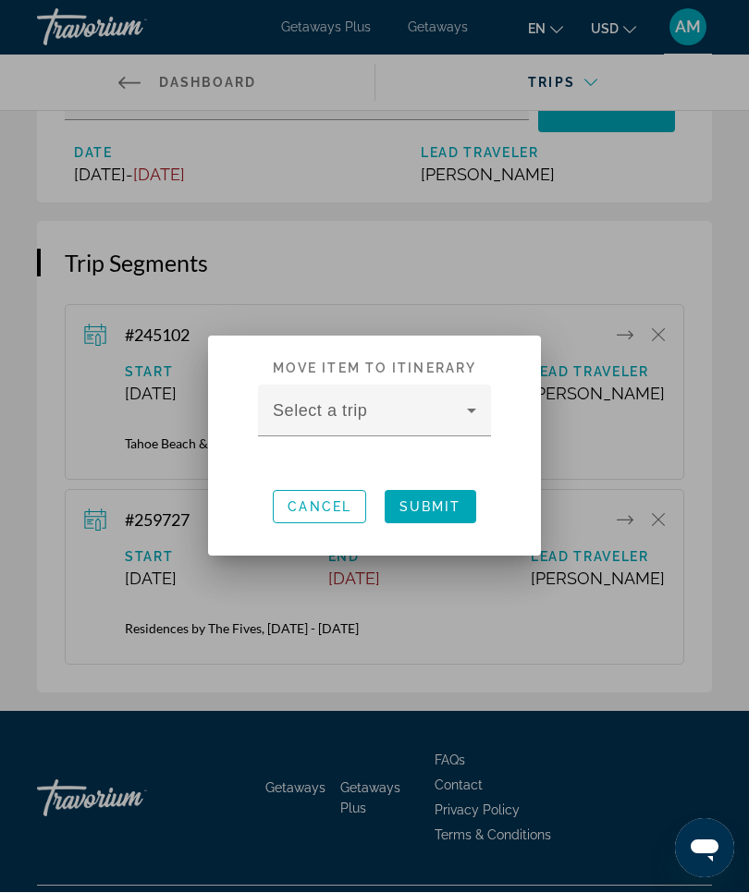
click at [582, 287] on div at bounding box center [374, 446] width 749 height 893
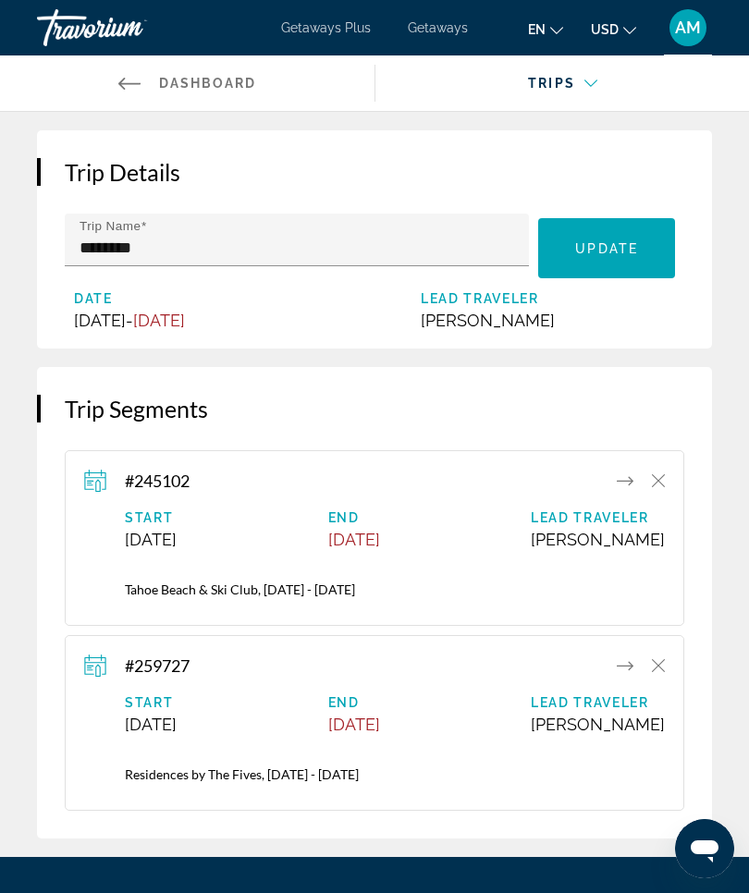
click at [581, 90] on div "Main content" at bounding box center [558, 100] width 336 height 22
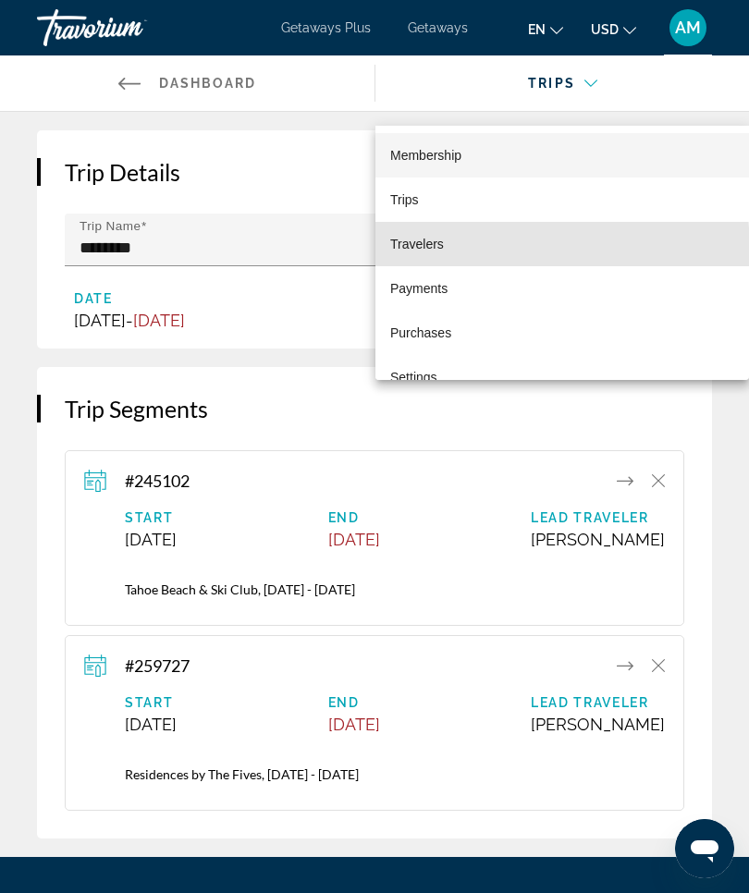
click at [438, 251] on span "Travelers" at bounding box center [417, 244] width 54 height 15
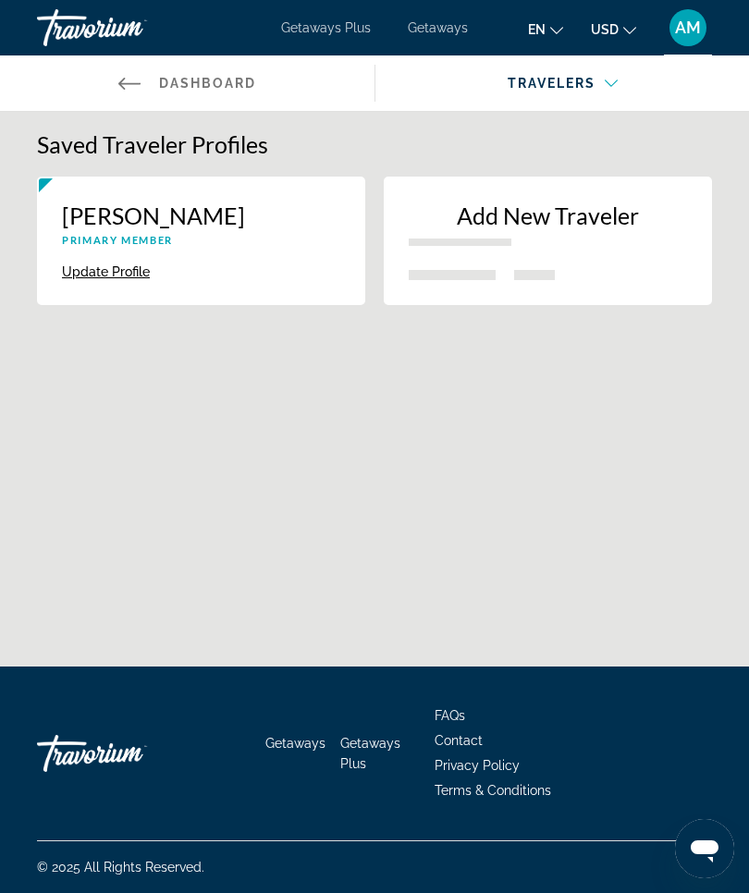
click at [610, 89] on div "Main content" at bounding box center [558, 100] width 336 height 22
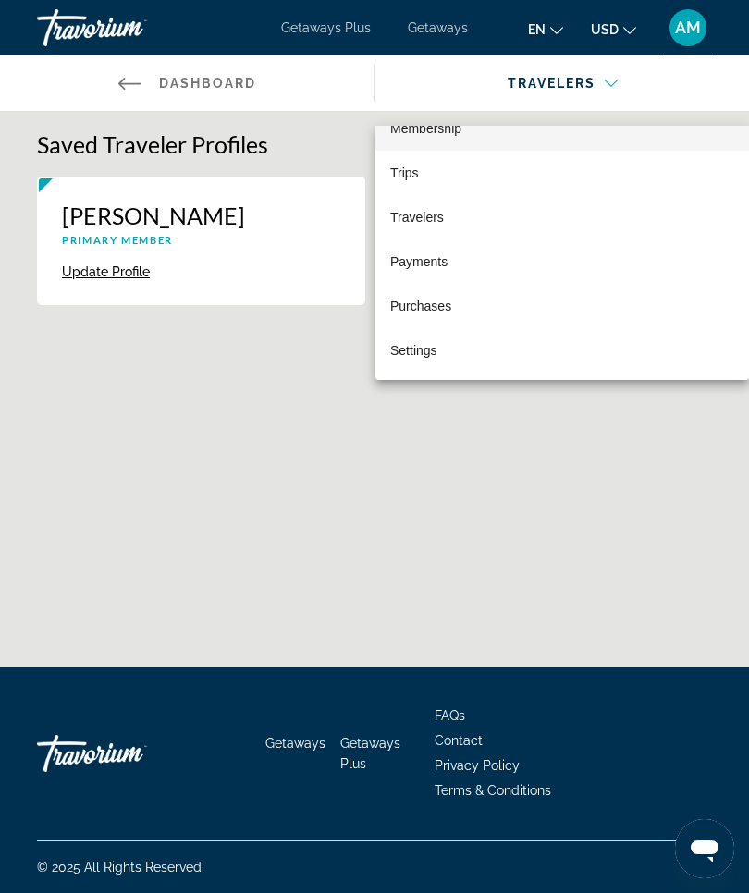
scroll to position [27, 0]
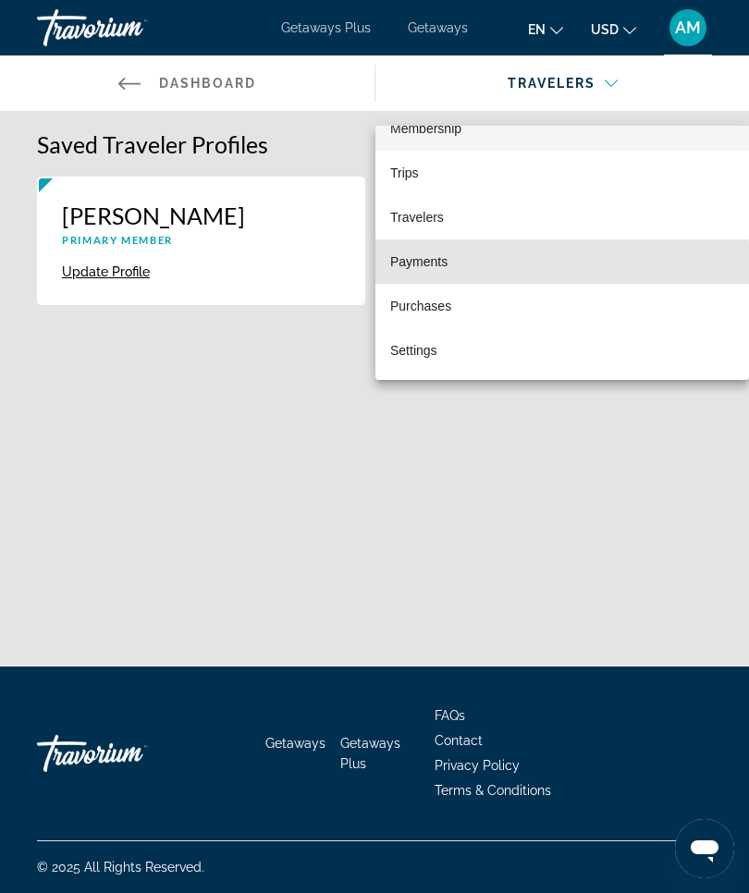
click at [448, 267] on mat-option "Payments" at bounding box center [561, 261] width 373 height 44
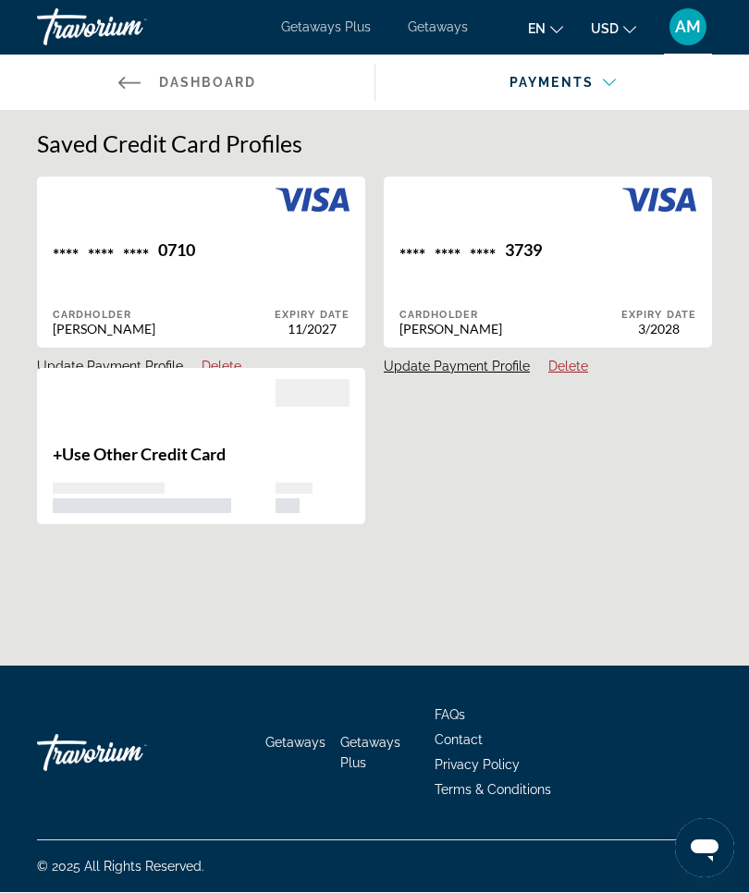
scroll to position [64, 0]
click at [215, 359] on button "Delete" at bounding box center [222, 367] width 40 height 17
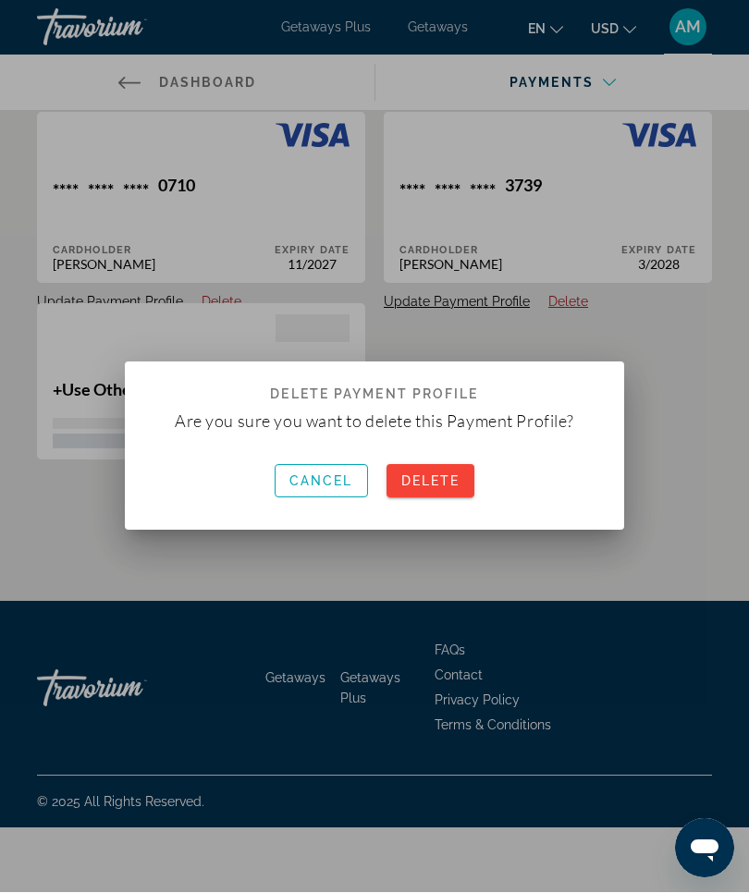
click at [452, 483] on span "Delete" at bounding box center [430, 481] width 59 height 15
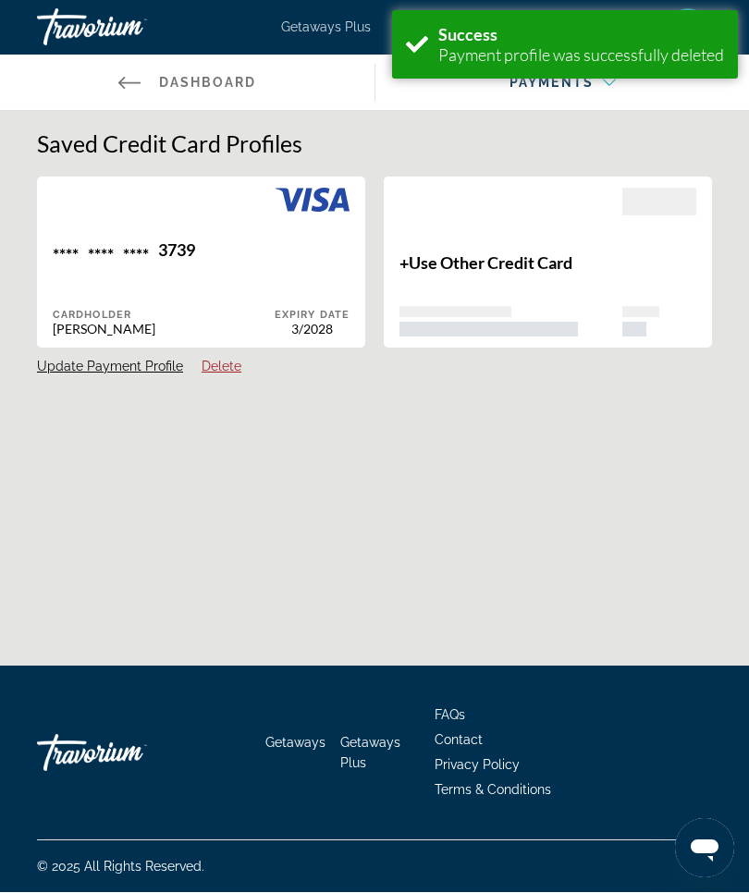
scroll to position [64, 0]
click at [588, 387] on div "You do not have access to this functionality. Saved Credit Card Profiles **** *…" at bounding box center [374, 417] width 749 height 611
click at [624, 45] on div "Payment profile was successfully deleted" at bounding box center [581, 55] width 286 height 20
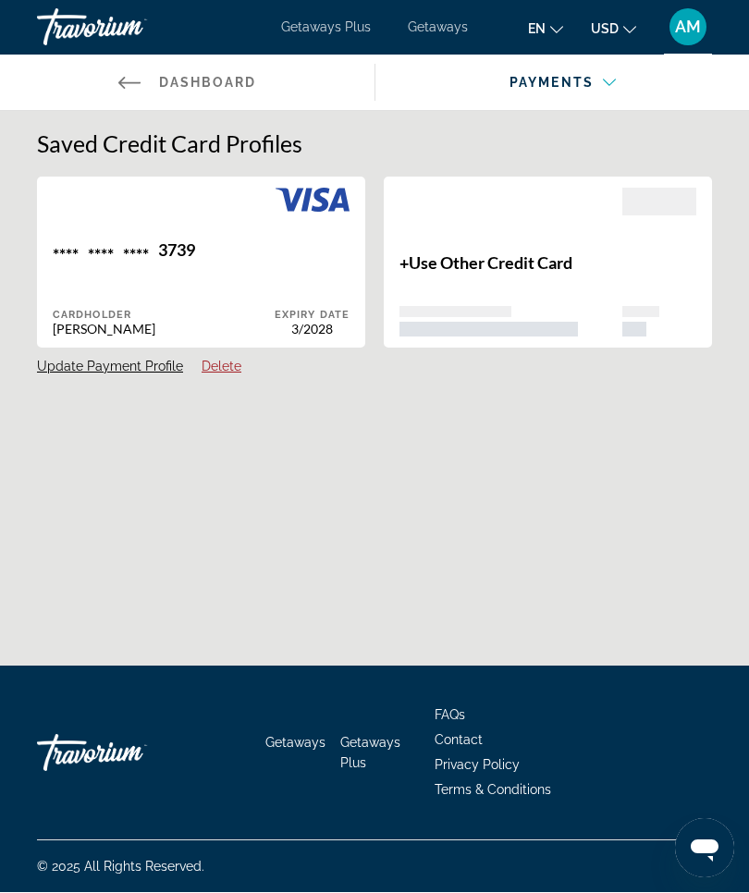
click at [610, 89] on div "Main content" at bounding box center [558, 100] width 336 height 22
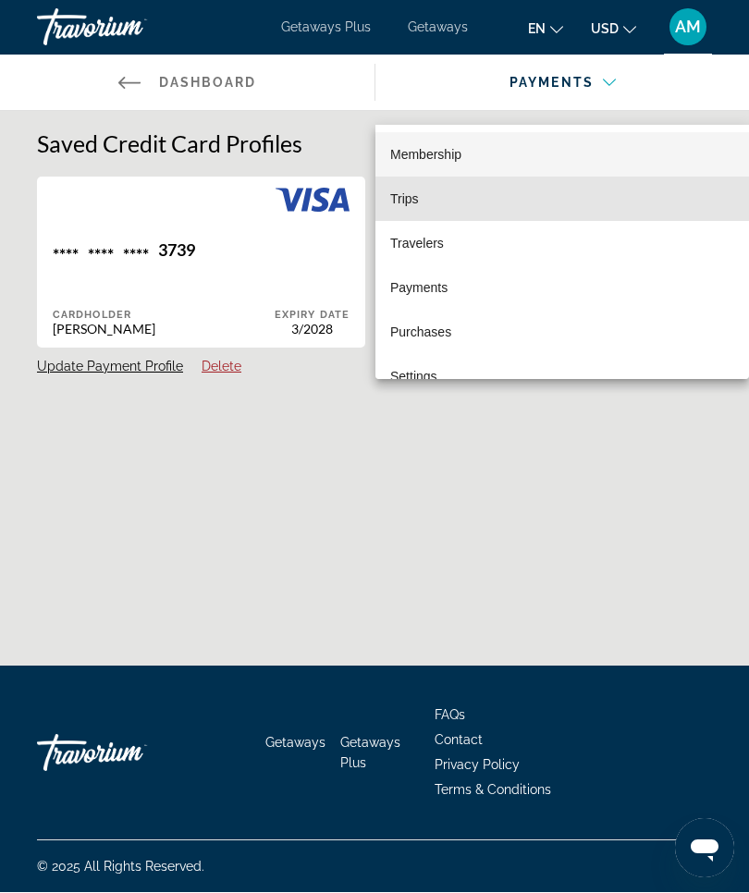
click at [429, 197] on mat-option "Trips" at bounding box center [561, 199] width 373 height 44
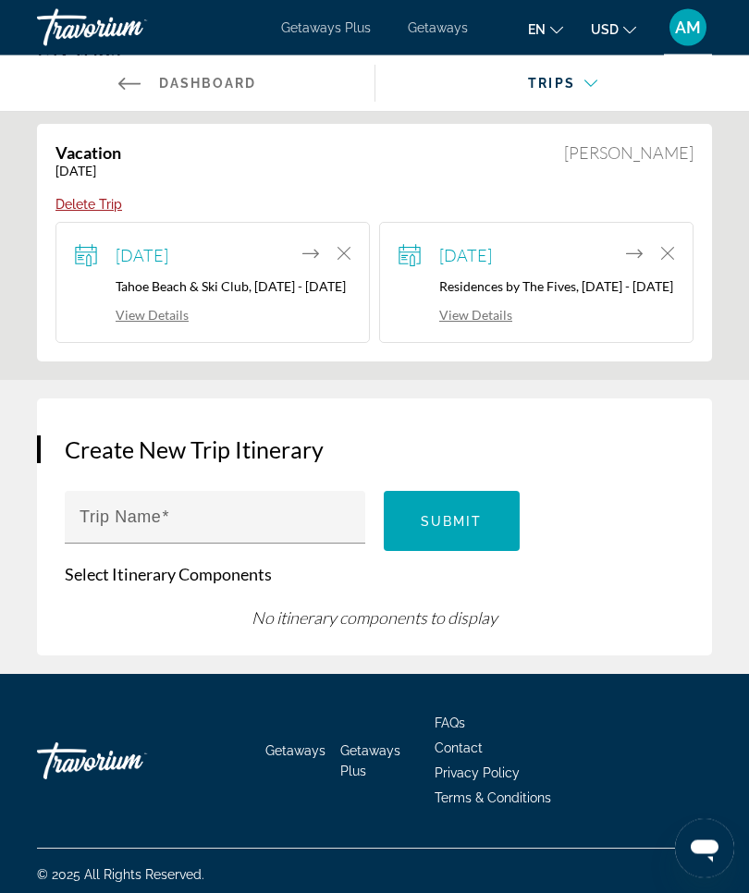
scroll to position [106, 0]
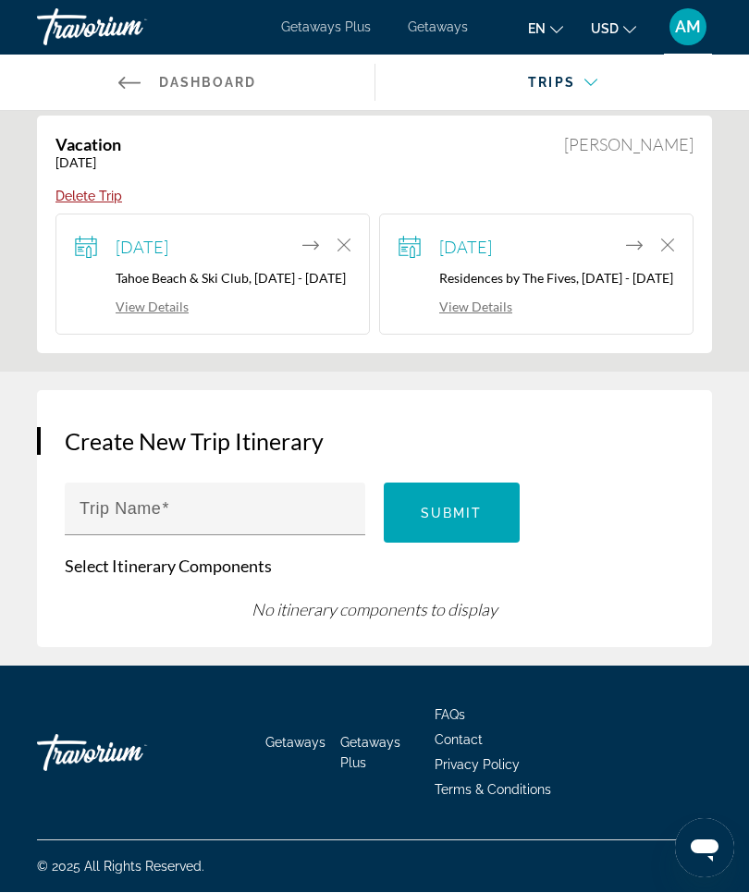
click at [535, 263] on div "[DATE] Residences by The Fives, [DATE] - [DATE] View Details" at bounding box center [535, 275] width 275 height 82
click at [483, 315] on link "View Details" at bounding box center [455, 307] width 114 height 16
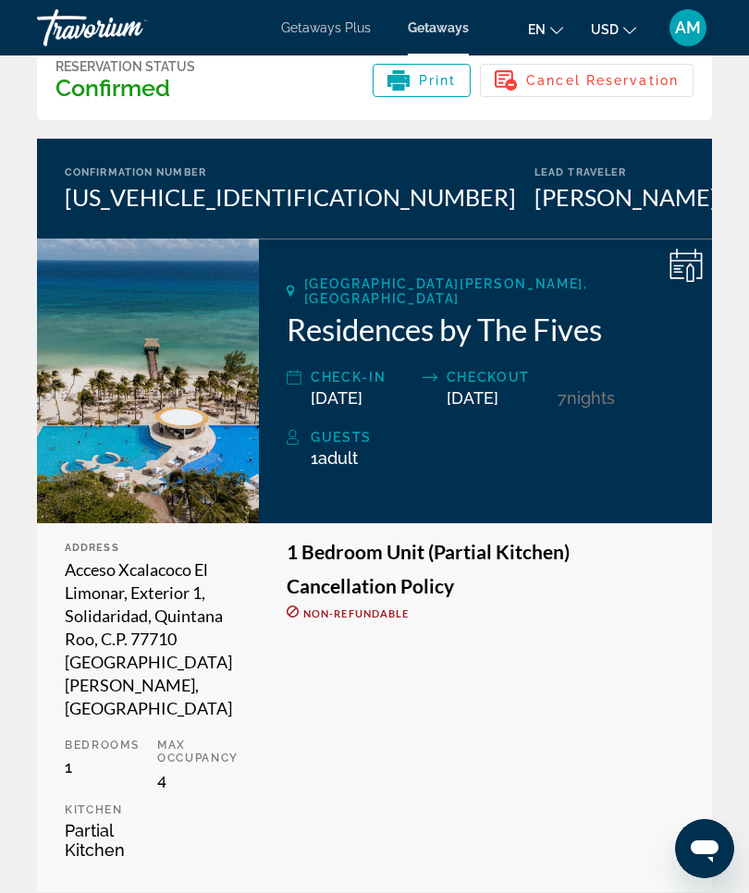
scroll to position [85, 0]
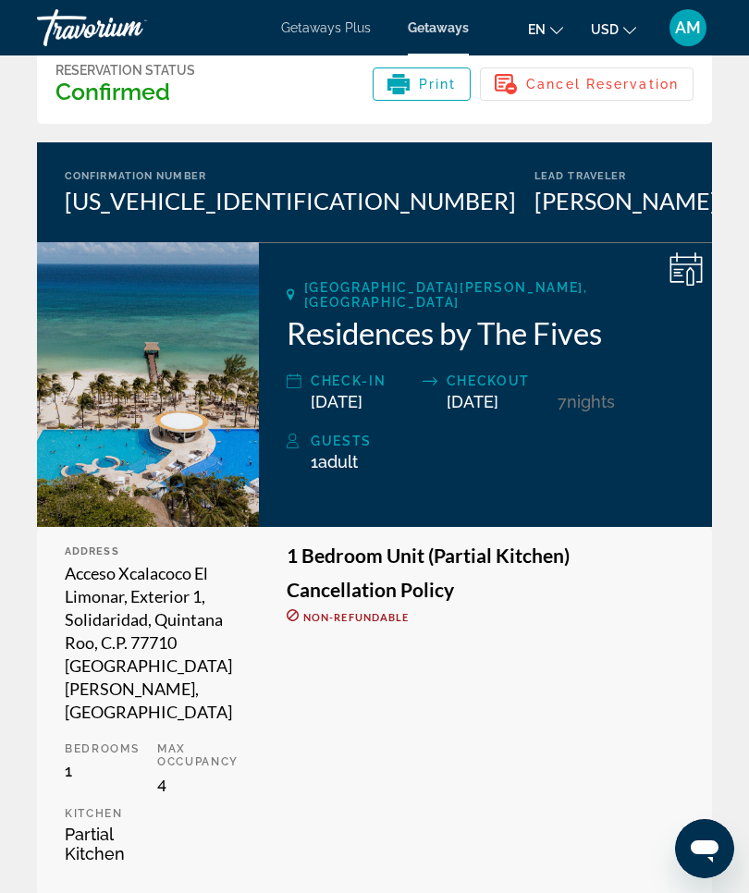
click at [334, 434] on div "Guests" at bounding box center [497, 441] width 373 height 22
click at [355, 452] on span "Adult" at bounding box center [338, 461] width 40 height 19
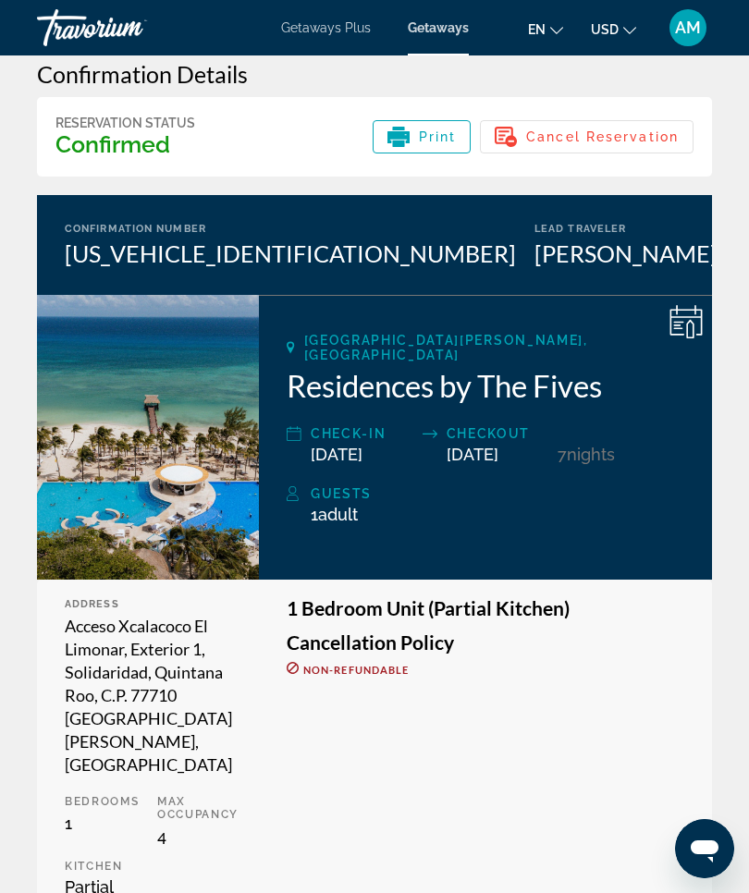
scroll to position [0, 0]
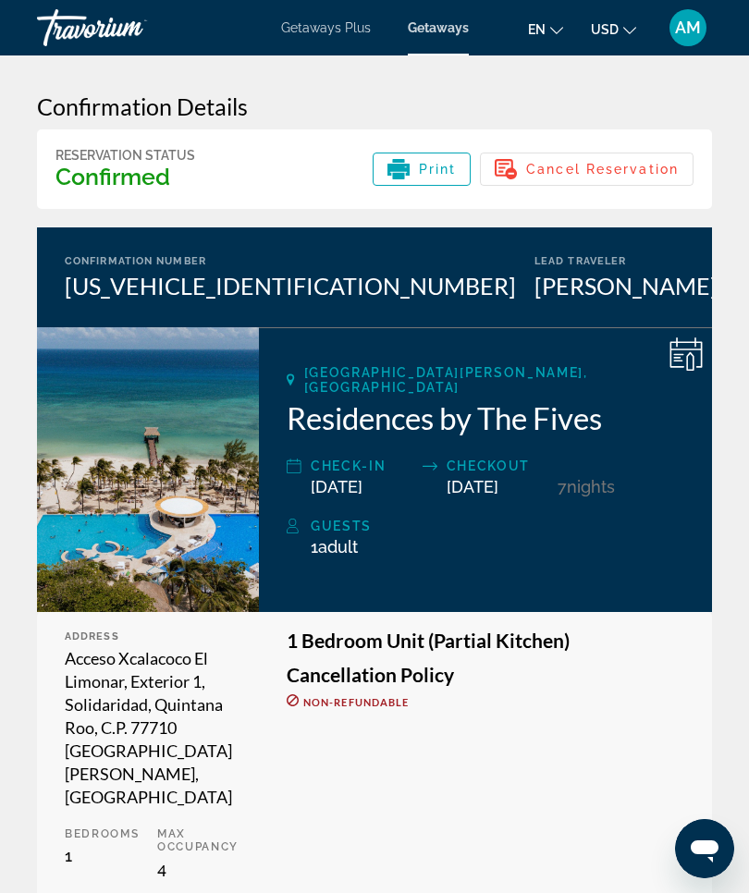
click at [623, 29] on icon "Change currency" at bounding box center [629, 30] width 13 height 13
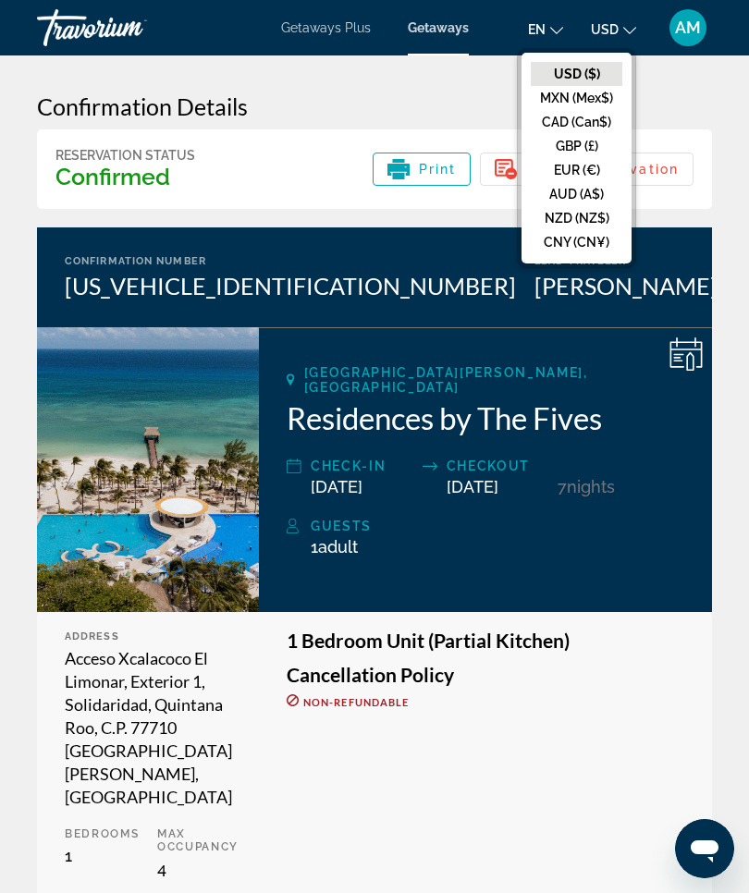
click at [689, 108] on h3 "Confirmation Details" at bounding box center [374, 106] width 675 height 28
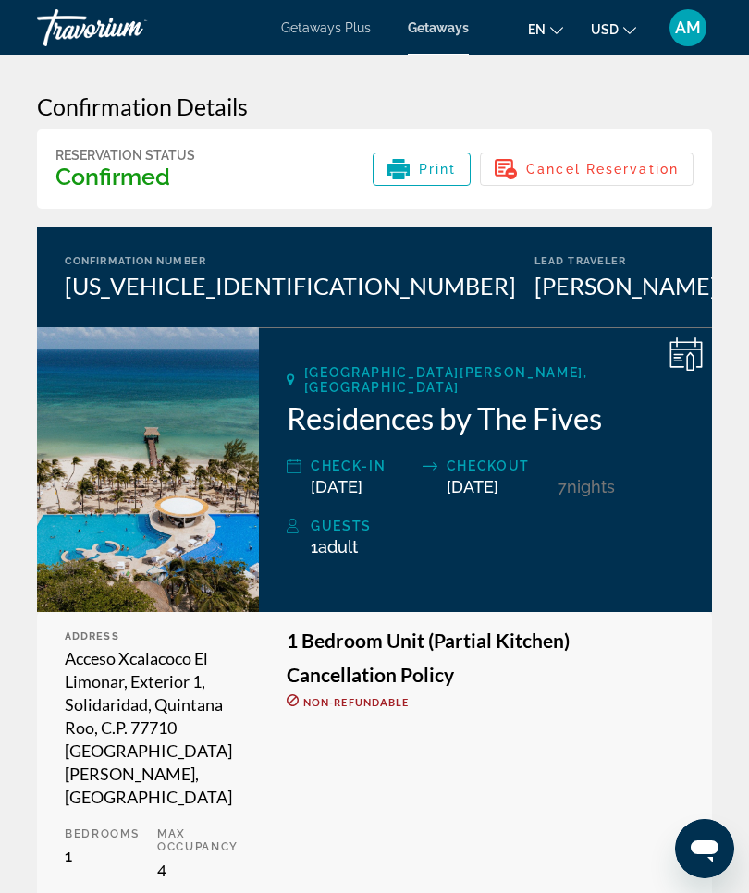
click at [675, 31] on span "AM" at bounding box center [688, 27] width 26 height 18
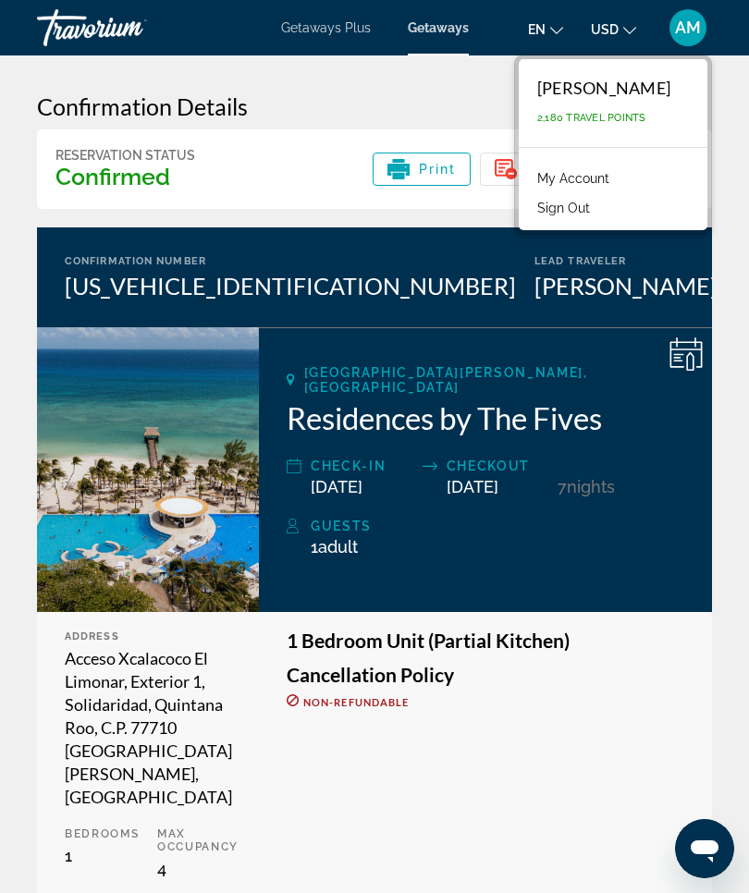
click at [618, 179] on link "My Account" at bounding box center [573, 178] width 91 height 24
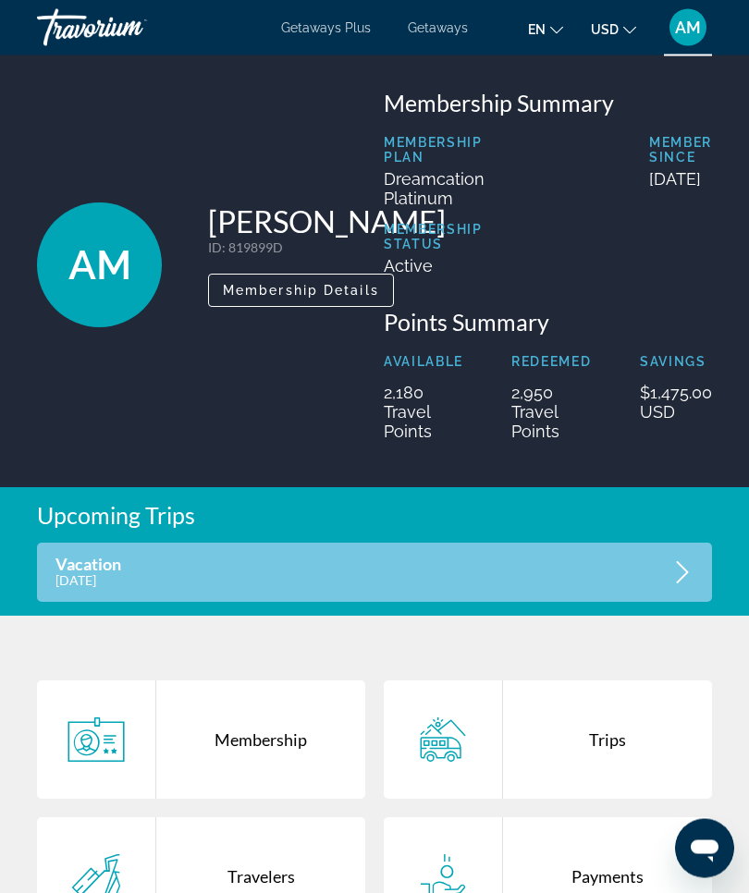
scroll to position [28, 0]
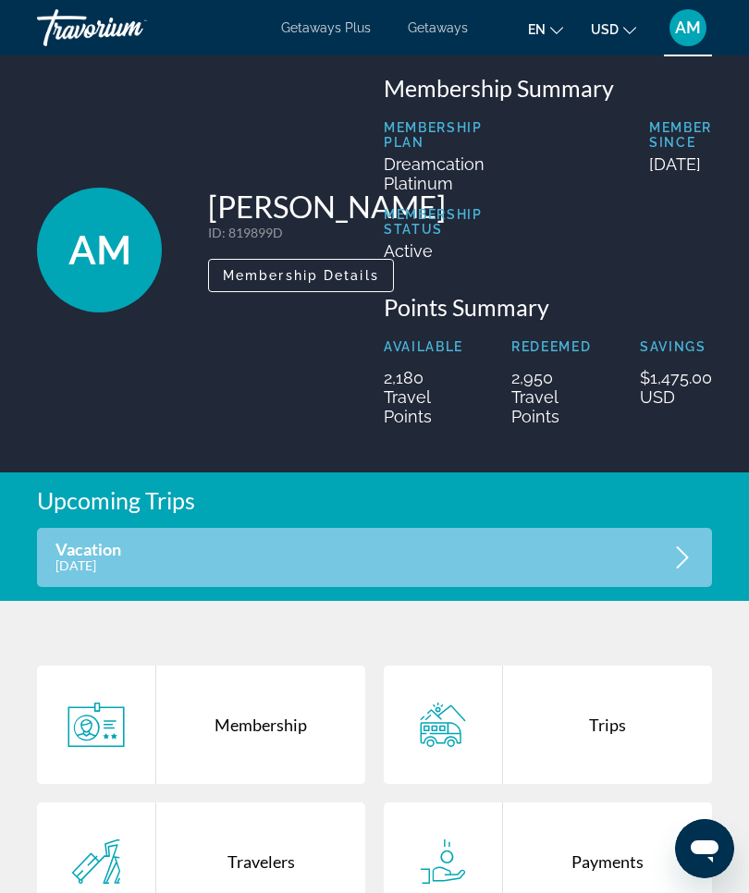
click at [678, 555] on icon "Main content" at bounding box center [682, 557] width 22 height 22
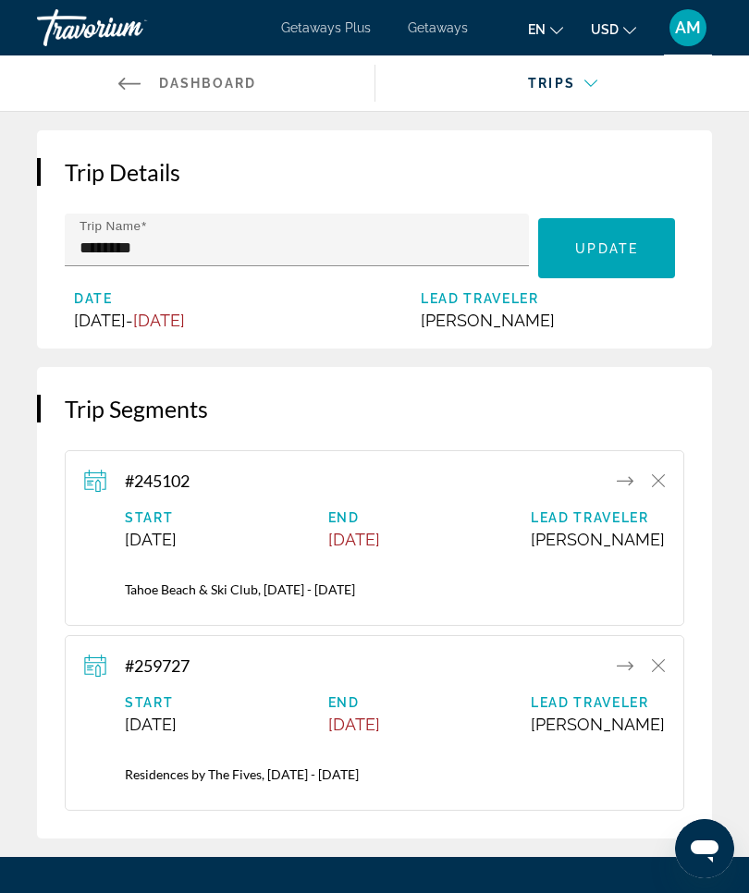
click at [587, 85] on div "Main content" at bounding box center [562, 100] width 345 height 52
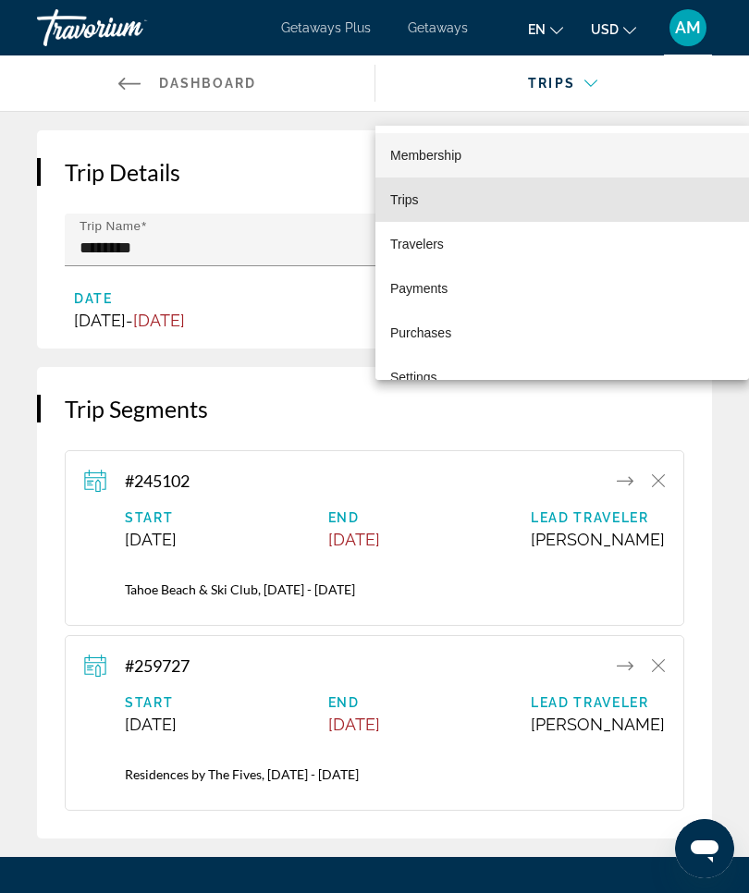
click at [422, 202] on mat-option "Trips" at bounding box center [561, 199] width 373 height 44
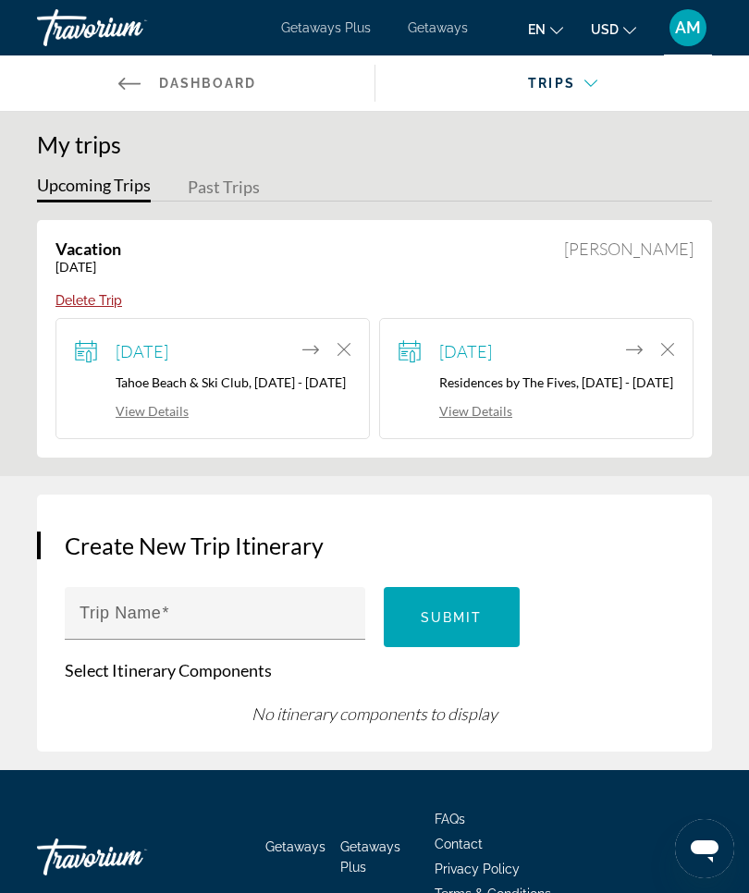
click at [168, 350] on span "[DATE]" at bounding box center [142, 351] width 53 height 20
click at [164, 419] on link "View Details" at bounding box center [132, 411] width 114 height 16
